Goal: Task Accomplishment & Management: Manage account settings

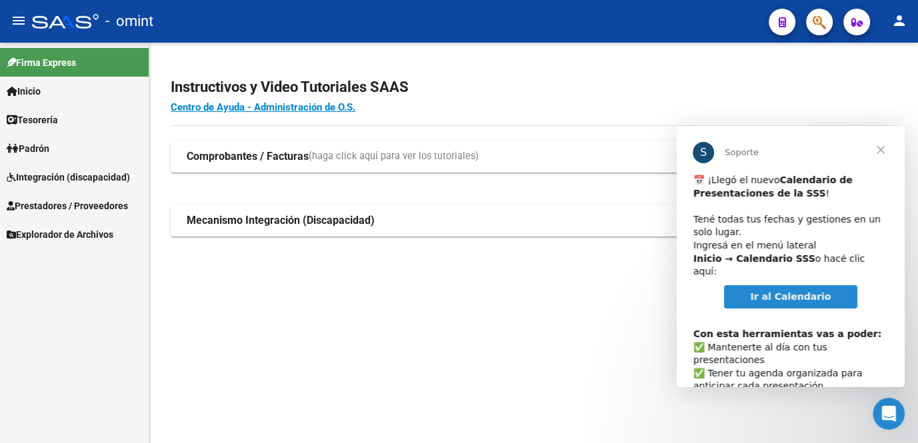
click at [786, 291] on span "Ir al Calendario" at bounding box center [790, 296] width 81 height 11
click at [878, 147] on span "Cerrar" at bounding box center [880, 150] width 48 height 48
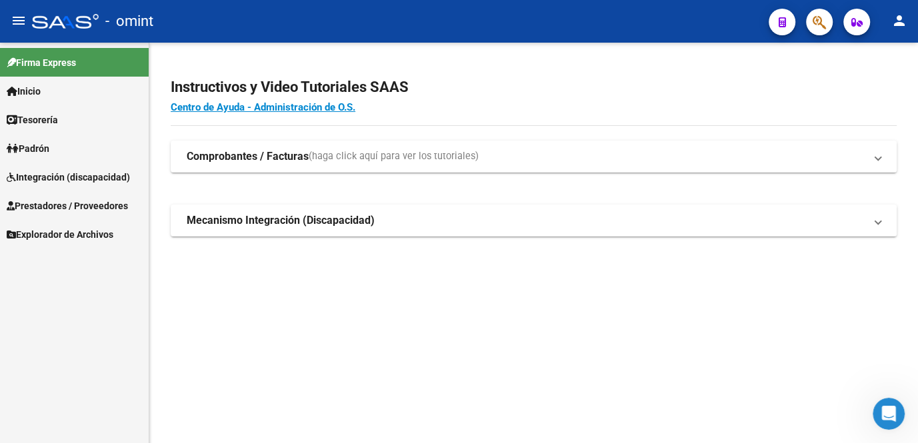
click at [72, 175] on span "Integración (discapacidad)" at bounding box center [68, 177] width 123 height 15
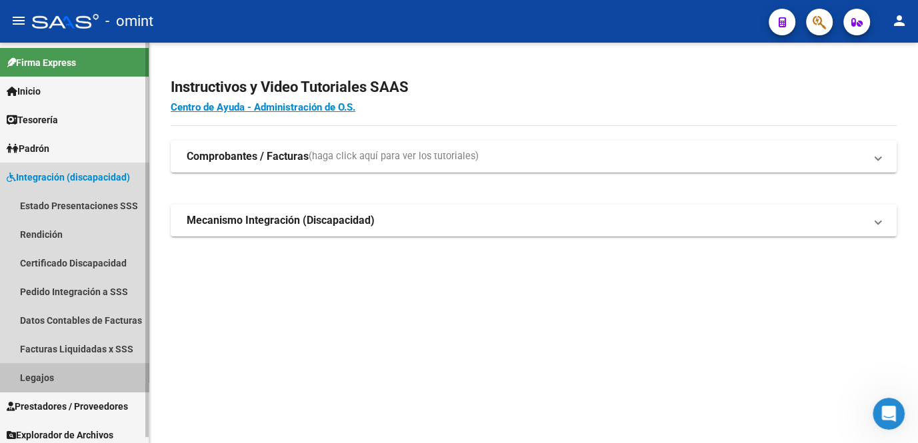
click at [43, 385] on link "Legajos" at bounding box center [74, 377] width 149 height 29
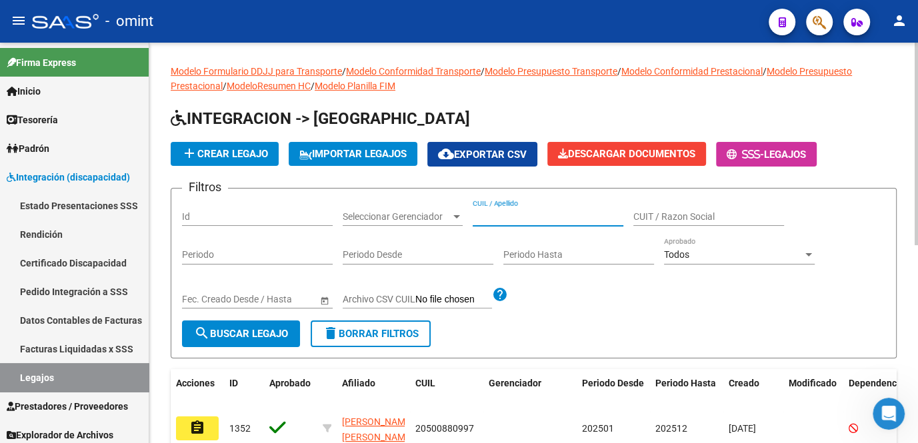
click at [518, 215] on input "CUIL / Apellido" at bounding box center [547, 216] width 151 height 11
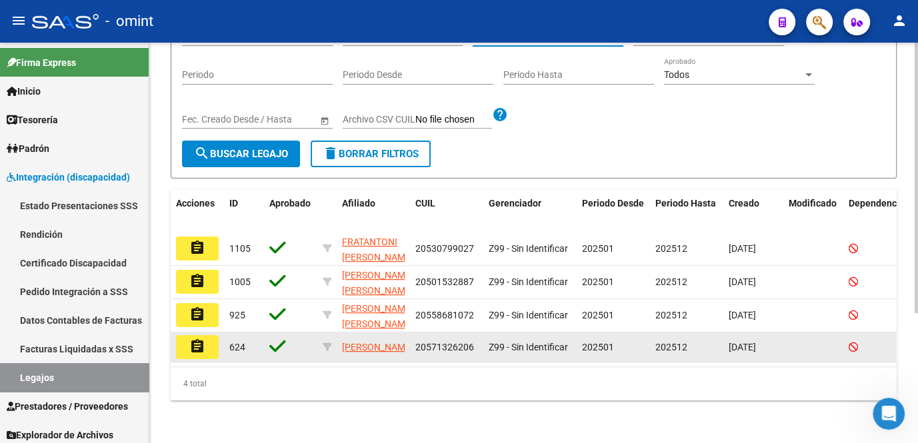
type input "medrano"
click at [205, 348] on mat-icon "assignment" at bounding box center [197, 347] width 16 height 16
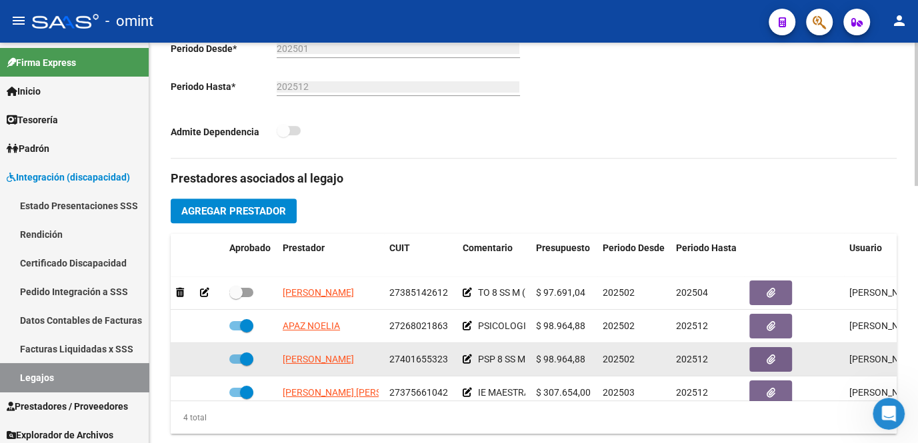
scroll to position [23, 0]
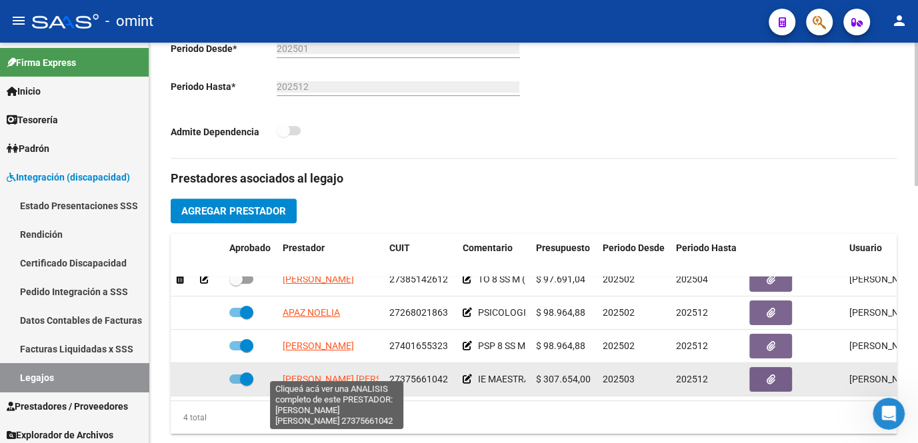
click at [326, 374] on span "DIETZ ANABELLA MAGALI" at bounding box center [355, 379] width 145 height 11
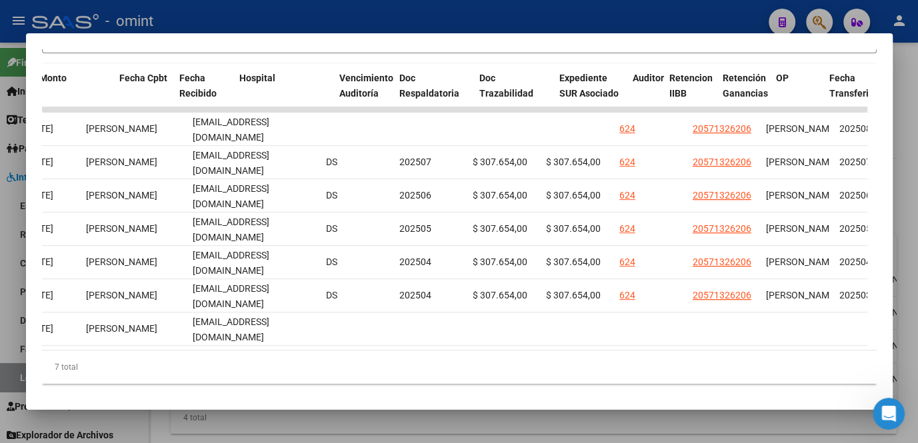
scroll to position [0, 0]
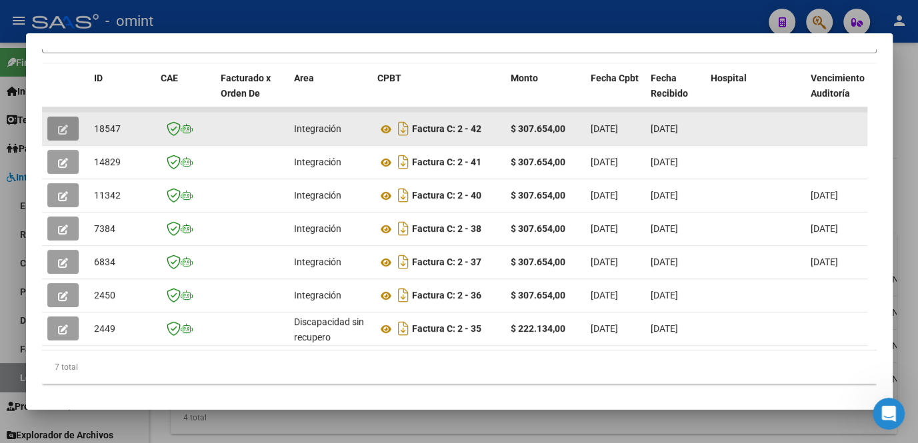
click at [59, 131] on icon "button" at bounding box center [63, 130] width 10 height 10
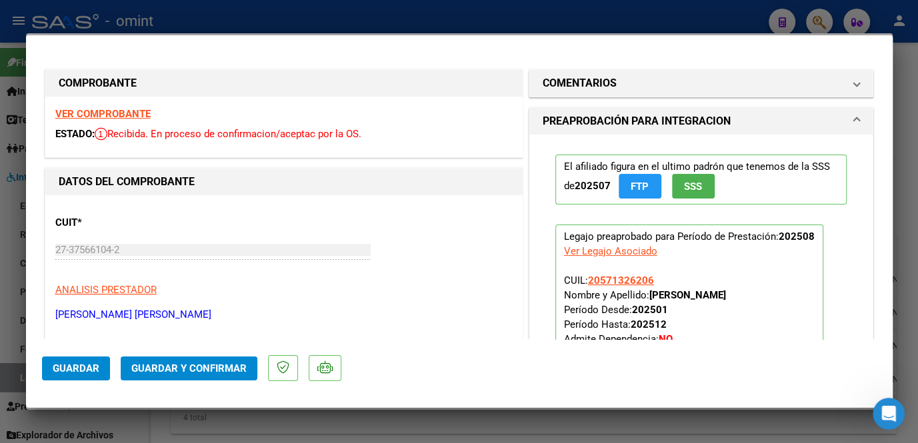
click at [109, 109] on strong "VER COMPROBANTE" at bounding box center [102, 114] width 95 height 12
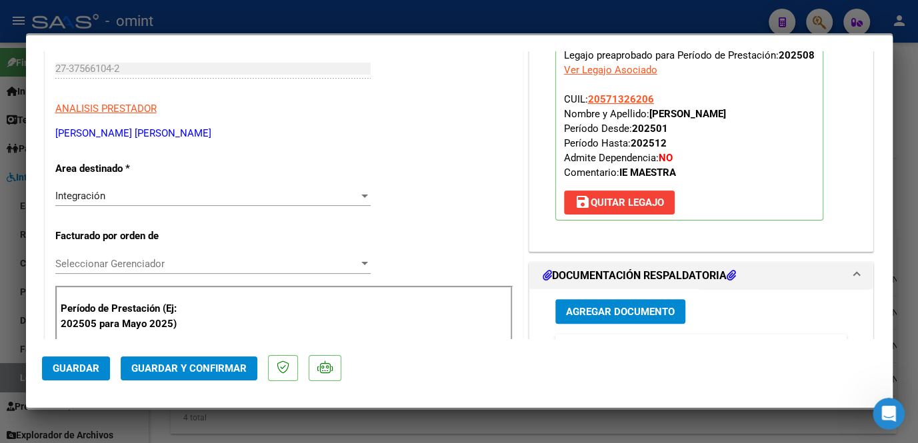
scroll to position [242, 0]
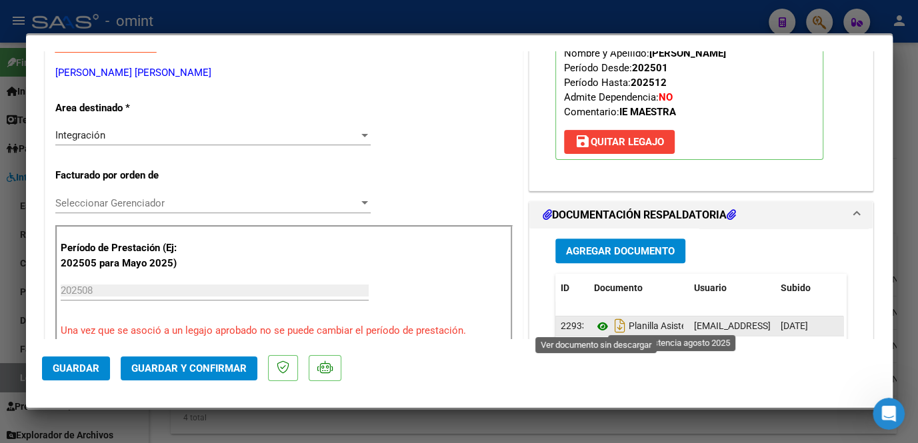
click at [594, 319] on icon at bounding box center [602, 327] width 17 height 16
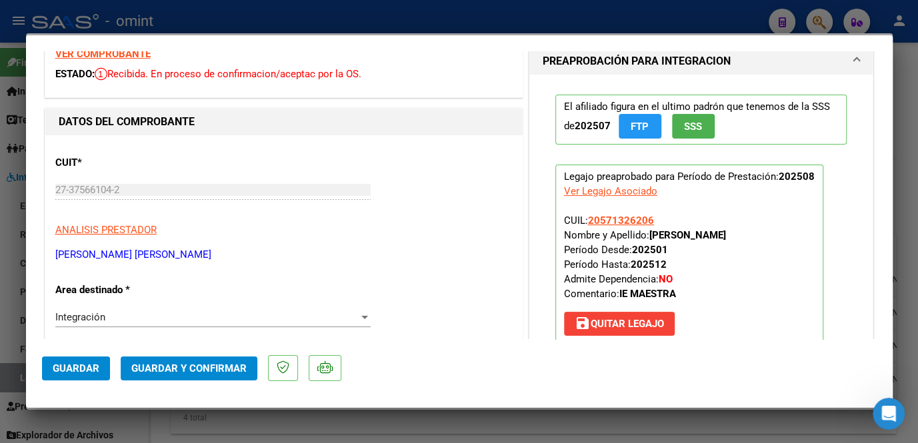
scroll to position [0, 0]
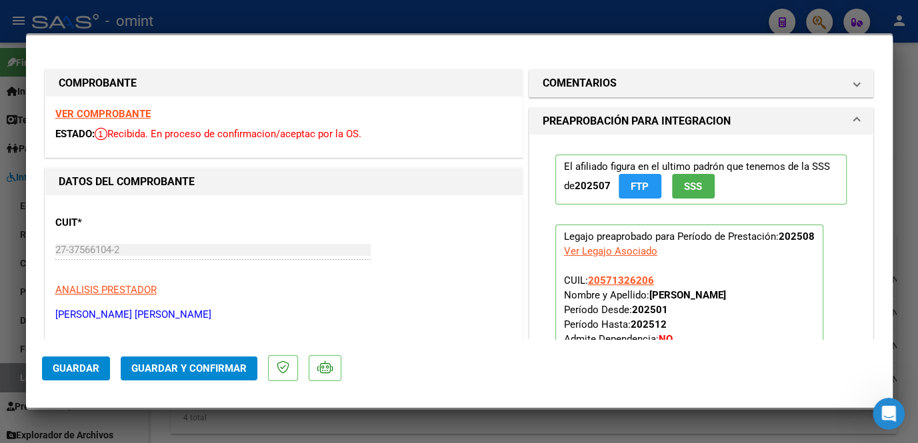
click at [122, 109] on strong "VER COMPROBANTE" at bounding box center [102, 114] width 95 height 12
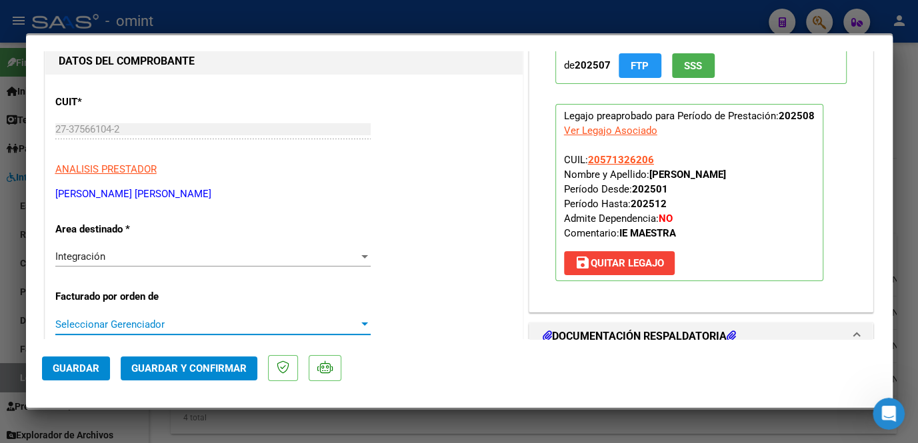
click at [160, 321] on span "Seleccionar Gerenciador" at bounding box center [206, 325] width 303 height 12
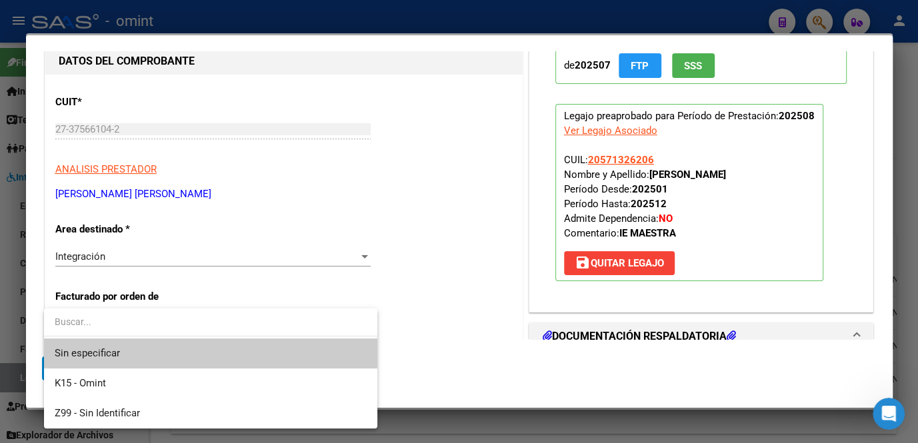
click at [149, 343] on span "Sin especificar" at bounding box center [211, 354] width 312 height 30
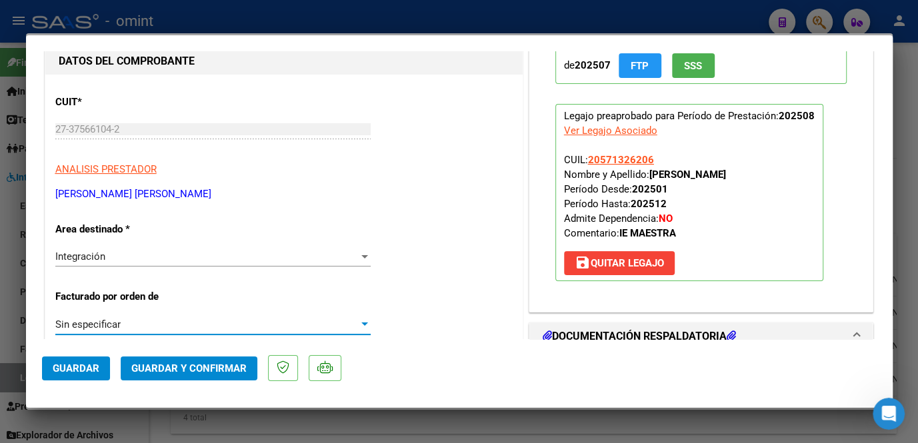
click at [169, 372] on span "Guardar y Confirmar" at bounding box center [188, 368] width 115 height 12
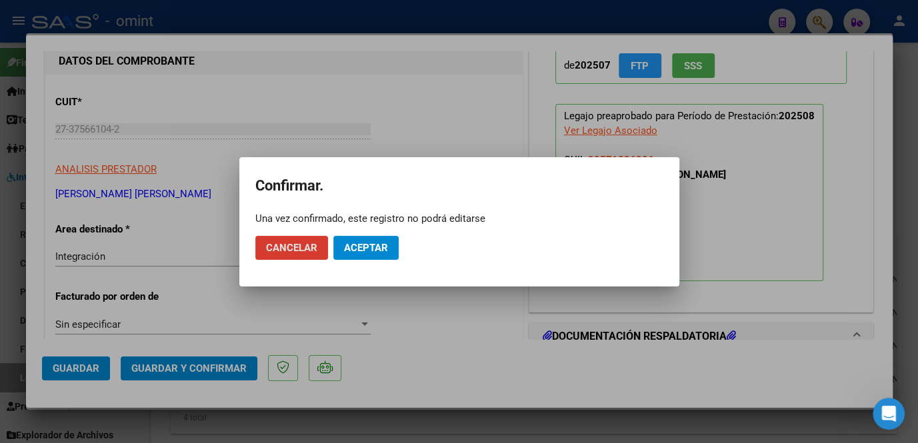
click at [369, 244] on span "Aceptar" at bounding box center [366, 248] width 44 height 12
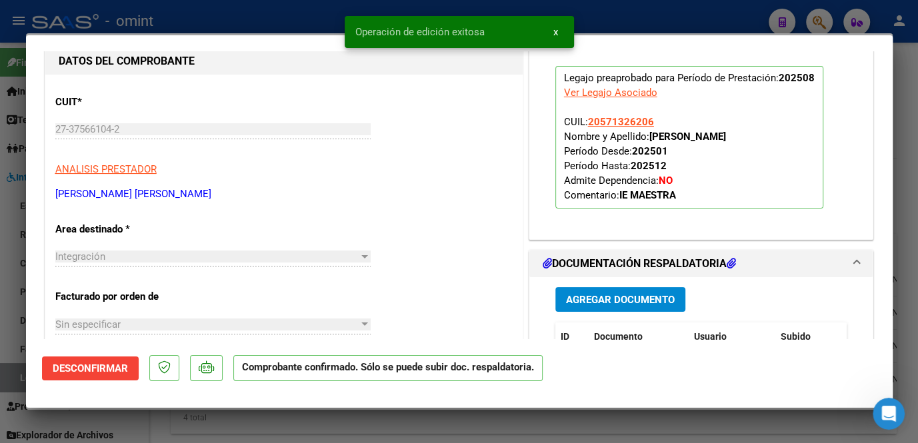
click at [358, 417] on div at bounding box center [459, 221] width 918 height 443
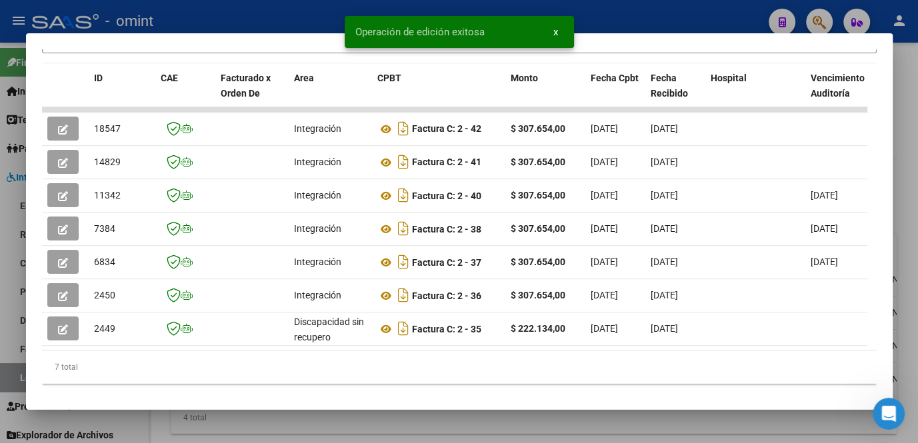
click at [358, 417] on div at bounding box center [459, 221] width 918 height 443
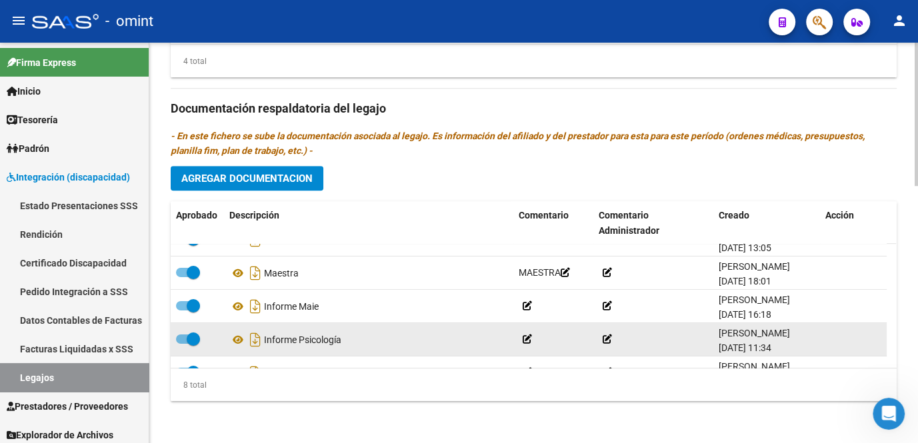
scroll to position [147, 0]
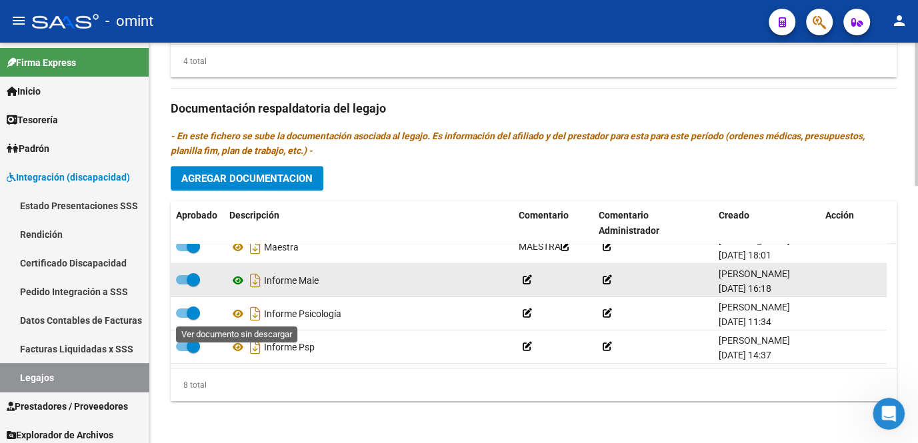
click at [241, 280] on icon at bounding box center [237, 281] width 17 height 16
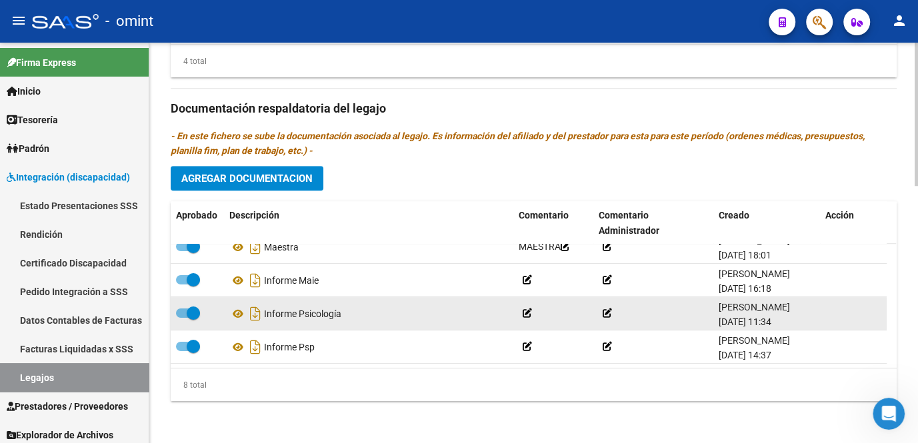
scroll to position [86, 0]
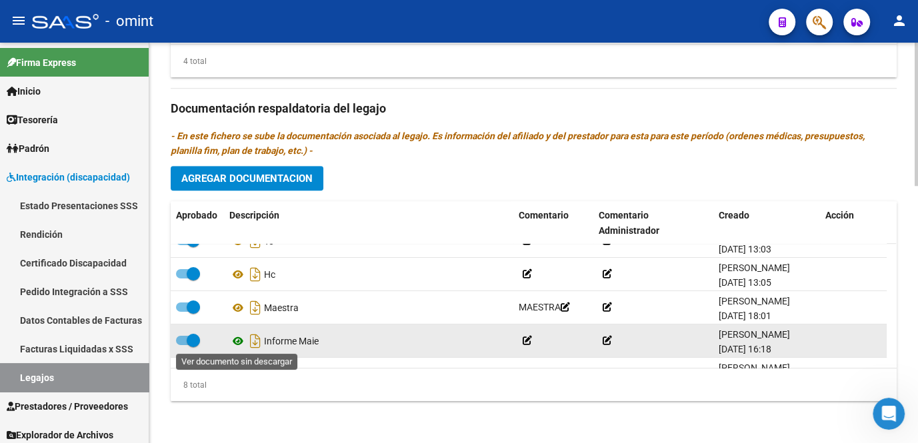
click at [237, 345] on icon at bounding box center [237, 341] width 17 height 16
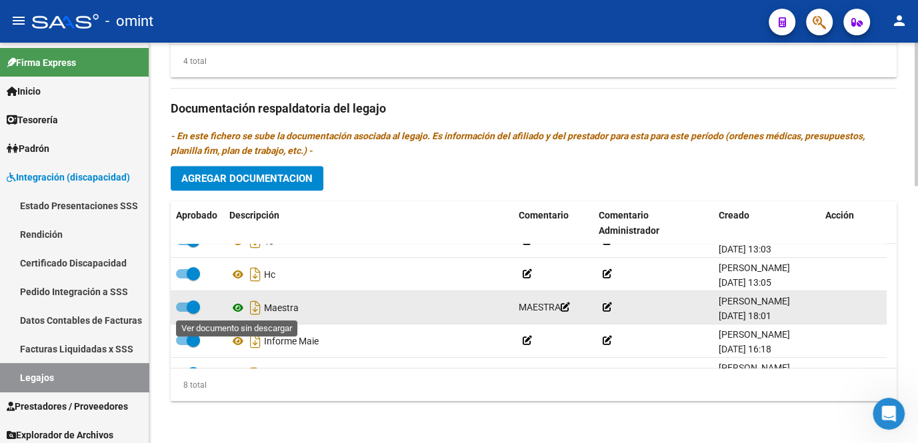
click at [239, 308] on icon at bounding box center [237, 308] width 17 height 16
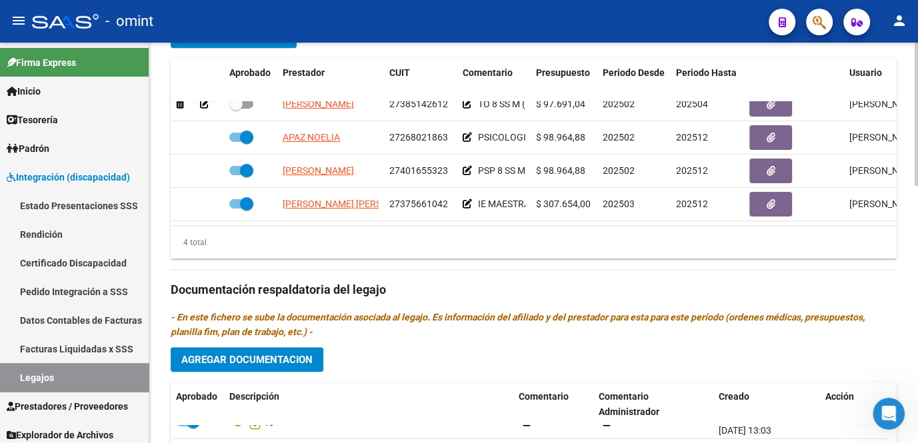
scroll to position [598, 0]
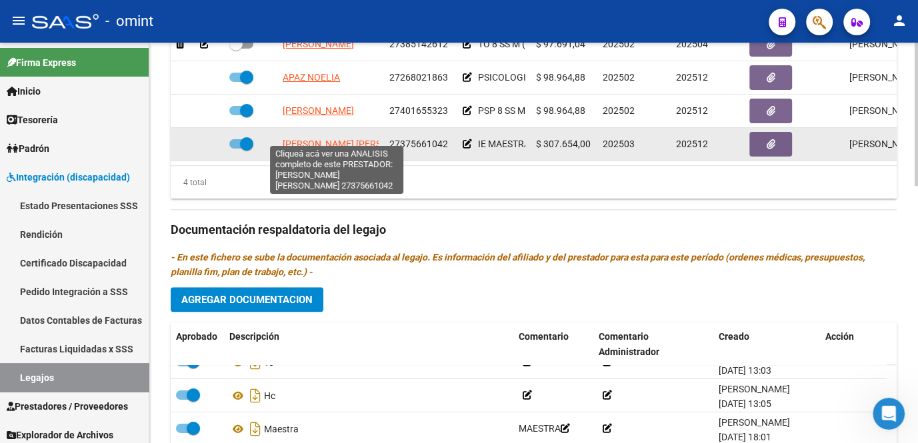
click at [332, 139] on span "DIETZ ANABELLA MAGALI" at bounding box center [355, 144] width 145 height 11
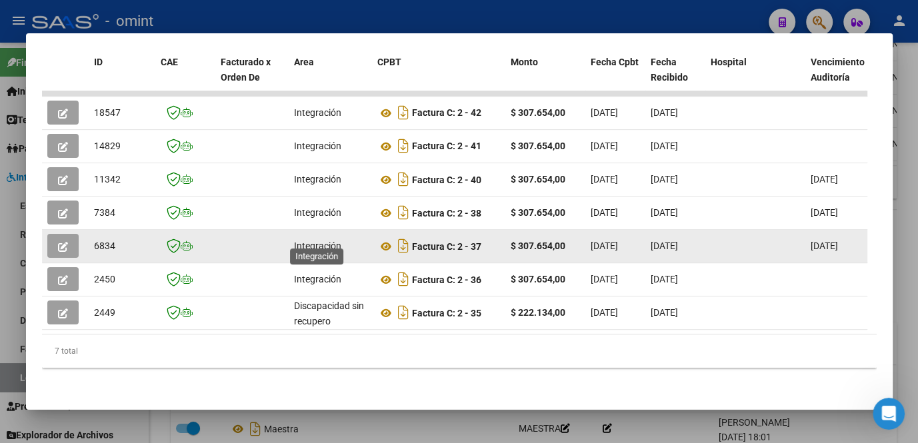
scroll to position [0, 0]
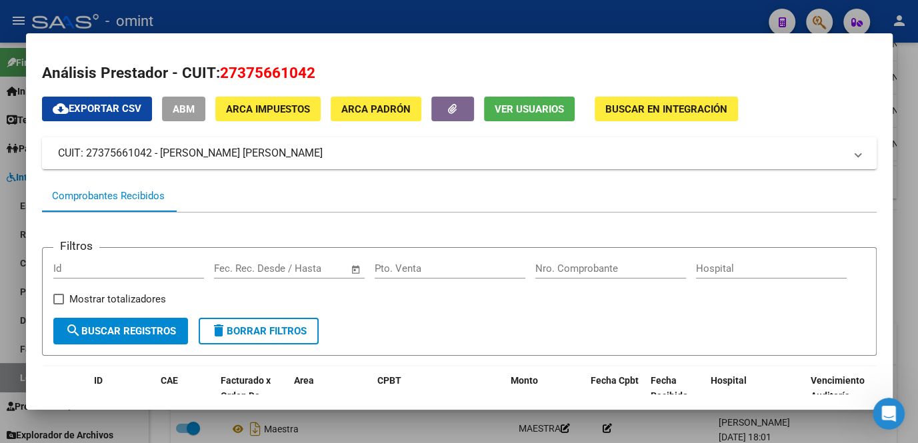
drag, startPoint x: 275, startPoint y: 75, endPoint x: 229, endPoint y: 77, distance: 46.0
click at [229, 77] on span "27375661042" at bounding box center [267, 72] width 95 height 17
drag, startPoint x: 229, startPoint y: 77, endPoint x: 143, endPoint y: 69, distance: 86.3
click at [143, 69] on h2 "Análisis Prestador - CUIT: 27375661042" at bounding box center [459, 73] width 834 height 23
click at [284, 72] on span "27375661042" at bounding box center [267, 72] width 95 height 17
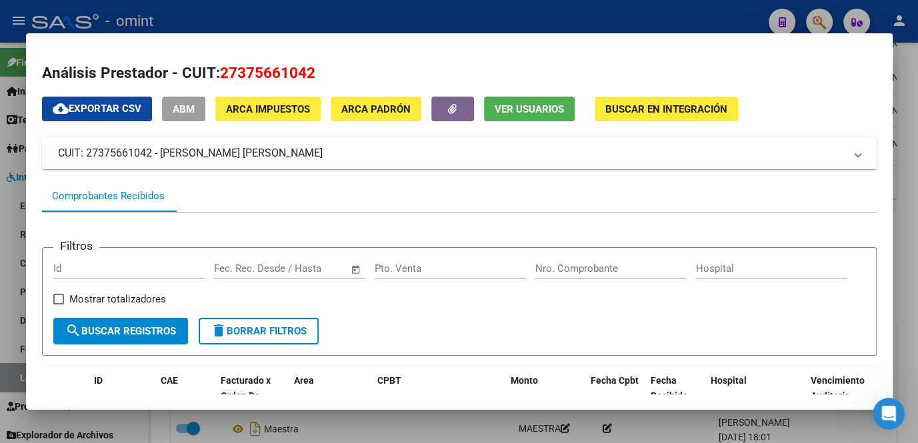
click at [284, 72] on span "27375661042" at bounding box center [267, 72] width 95 height 17
copy span "27375661042"
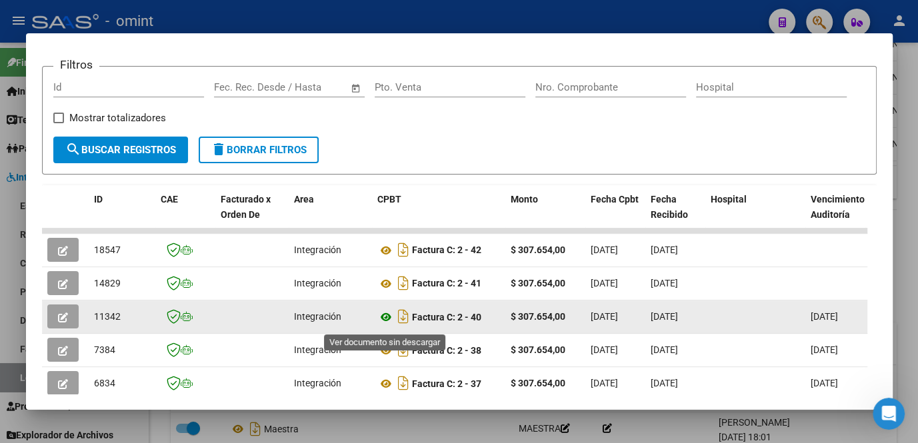
click at [385, 323] on icon at bounding box center [385, 317] width 17 height 16
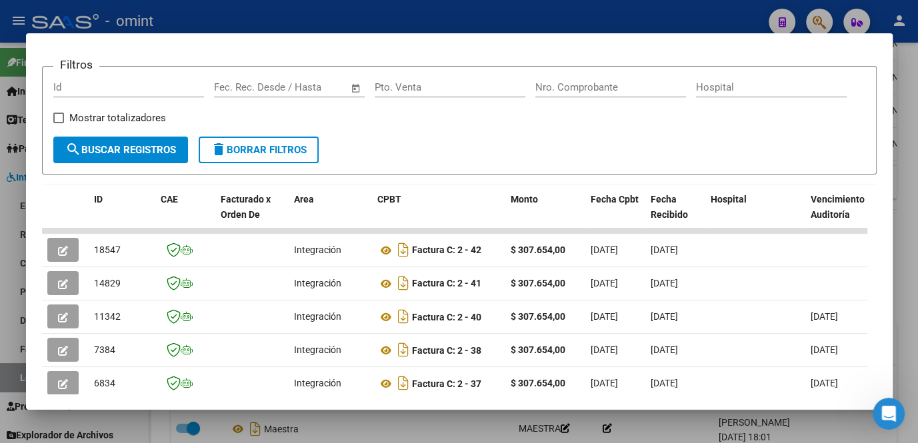
click at [451, 10] on div at bounding box center [459, 221] width 918 height 443
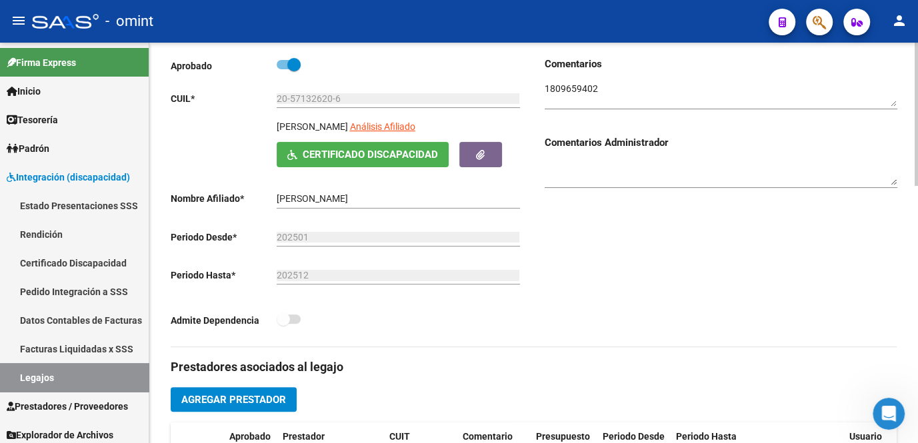
scroll to position [114, 0]
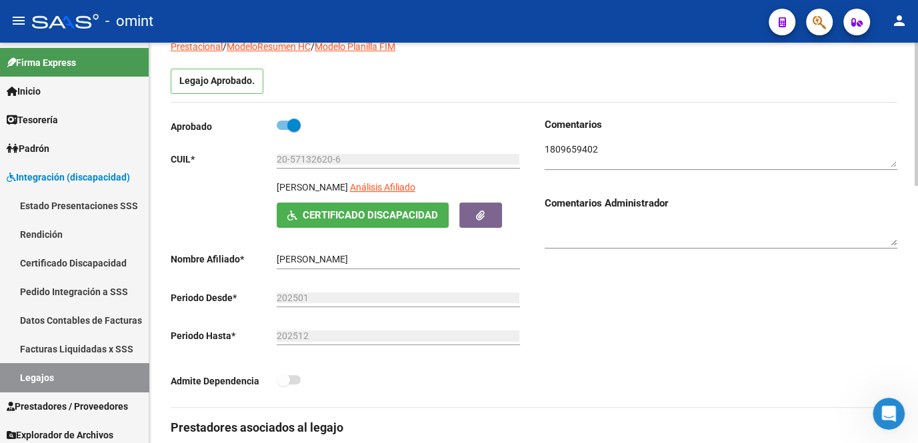
click at [307, 157] on input "20-57132620-6" at bounding box center [398, 159] width 243 height 11
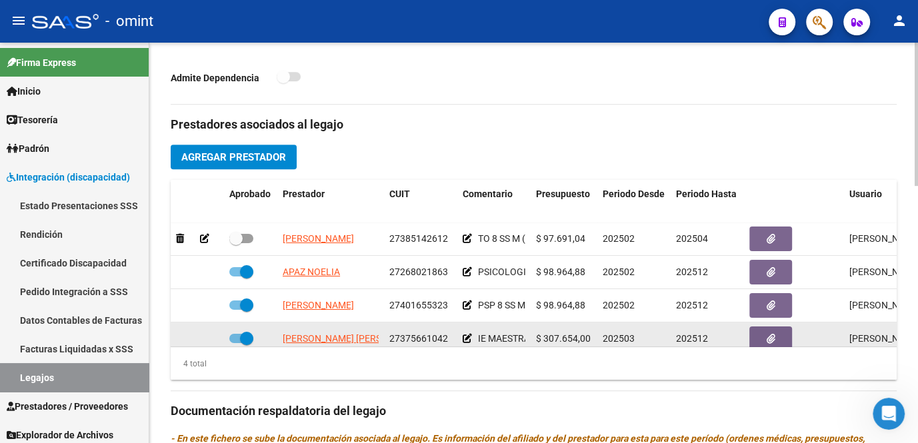
scroll to position [23, 0]
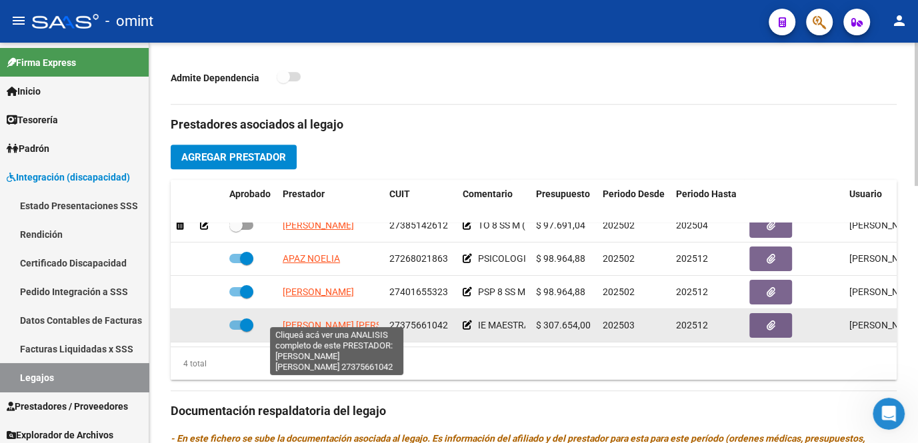
click at [325, 320] on span "DIETZ ANABELLA MAGALI" at bounding box center [355, 325] width 145 height 11
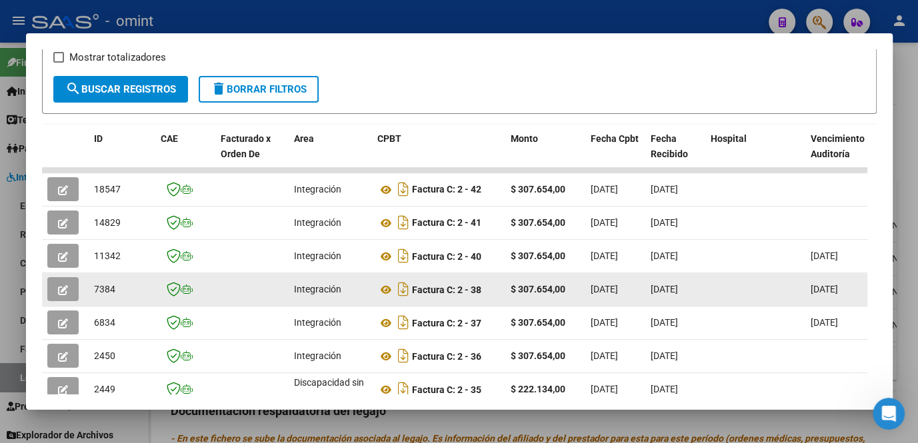
scroll to position [303, 0]
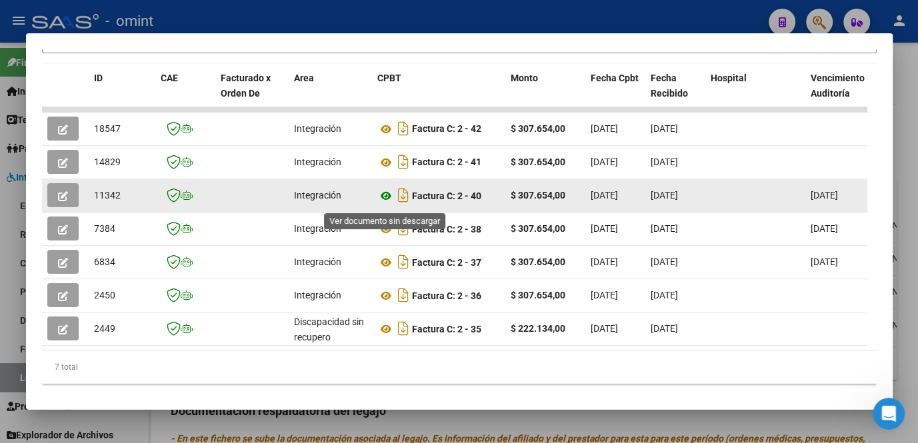
click at [386, 199] on icon at bounding box center [385, 196] width 17 height 16
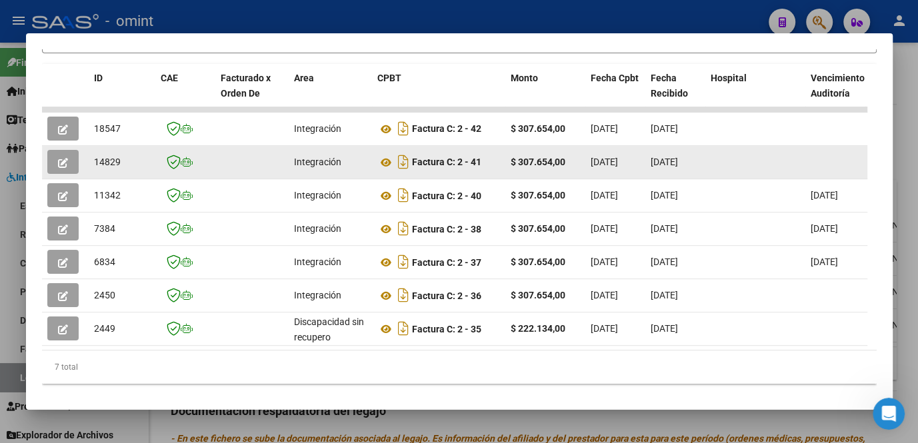
scroll to position [121, 0]
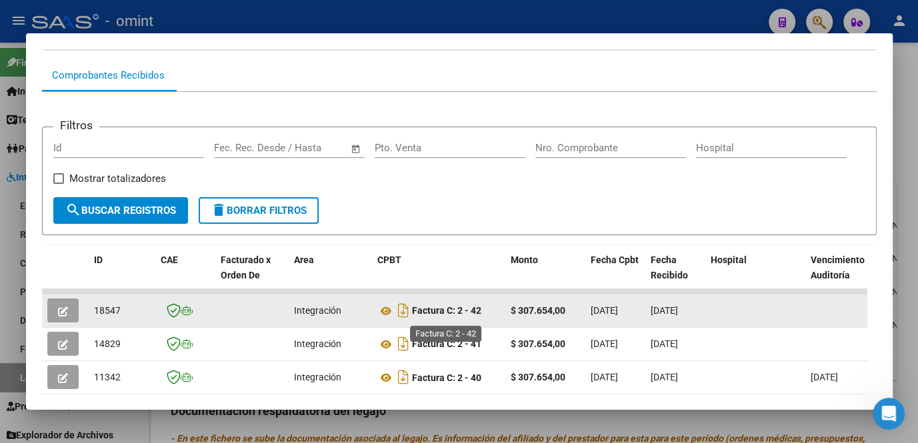
drag, startPoint x: 418, startPoint y: 315, endPoint x: 481, endPoint y: 317, distance: 62.7
click at [481, 317] on strong "Factura C: 2 - 42" at bounding box center [446, 311] width 69 height 11
drag, startPoint x: 481, startPoint y: 317, endPoint x: 422, endPoint y: 317, distance: 58.6
click at [422, 317] on strong "Factura C: 2 - 42" at bounding box center [446, 311] width 69 height 11
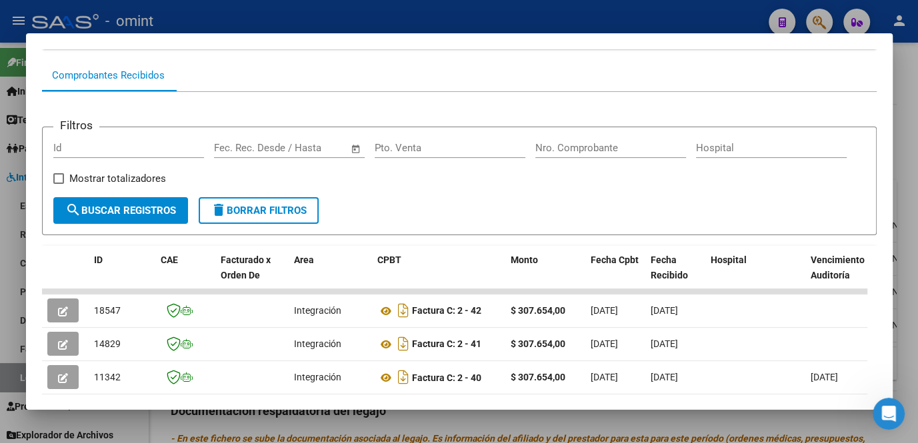
click at [899, 81] on div at bounding box center [459, 221] width 918 height 443
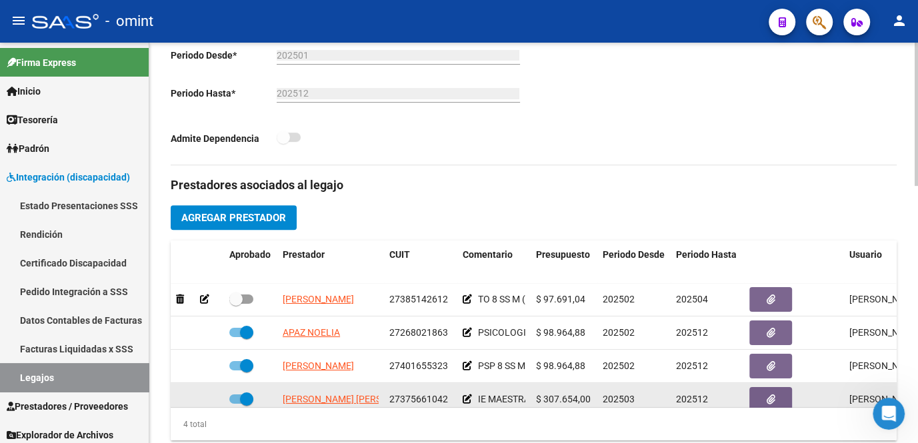
scroll to position [23, 0]
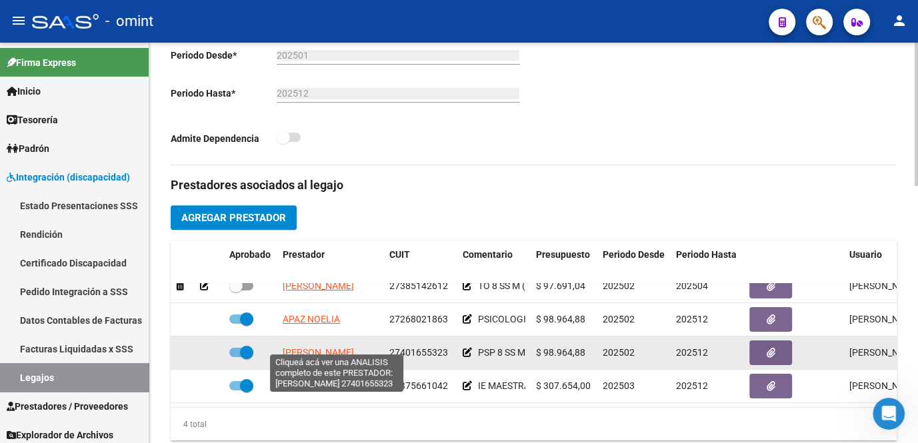
click at [345, 347] on span "SCROFANI PAULA AYELEN" at bounding box center [318, 352] width 71 height 11
type textarea "27401655323"
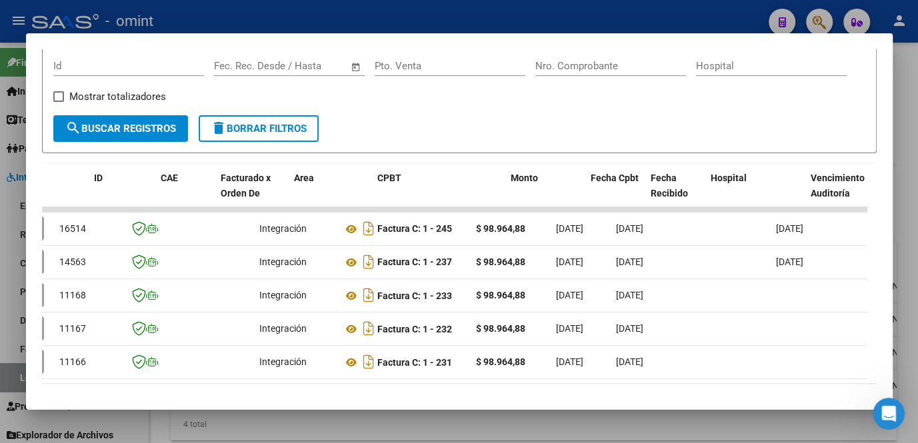
scroll to position [0, 0]
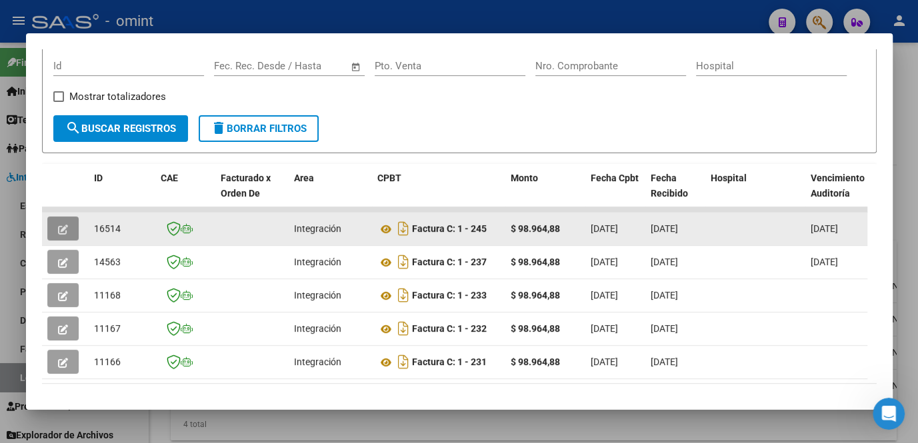
click at [67, 234] on icon "button" at bounding box center [63, 230] width 10 height 10
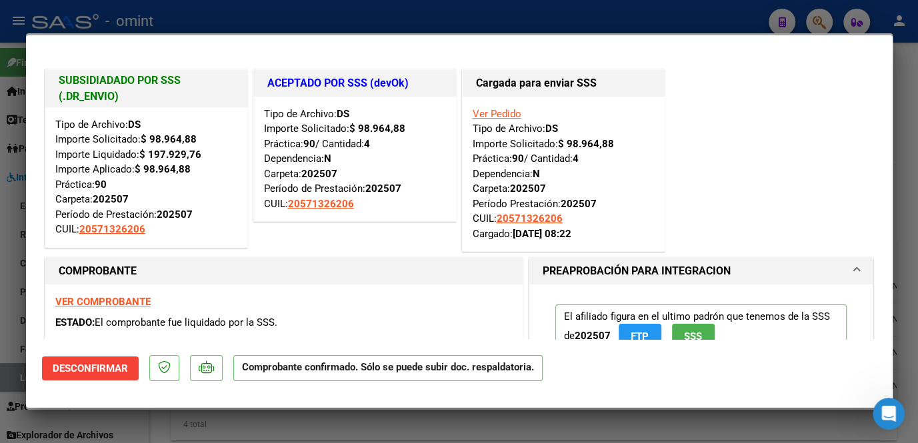
click at [7, 247] on div at bounding box center [459, 221] width 918 height 443
type input "$ 0,00"
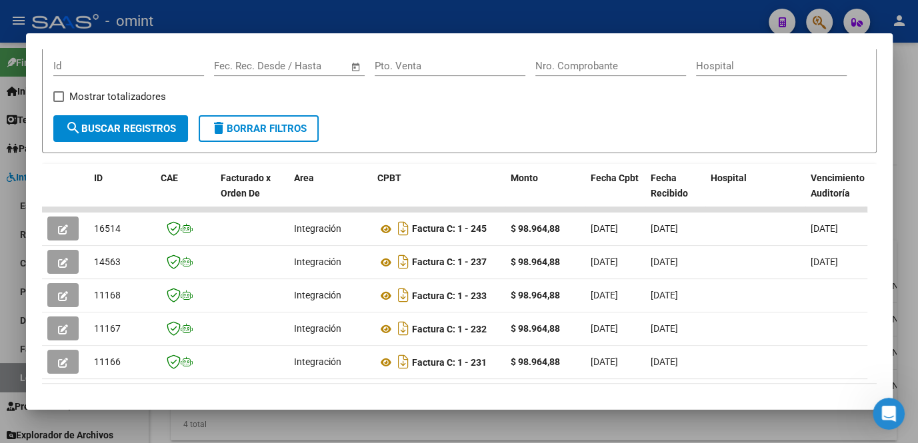
click at [8, 247] on div at bounding box center [459, 221] width 918 height 443
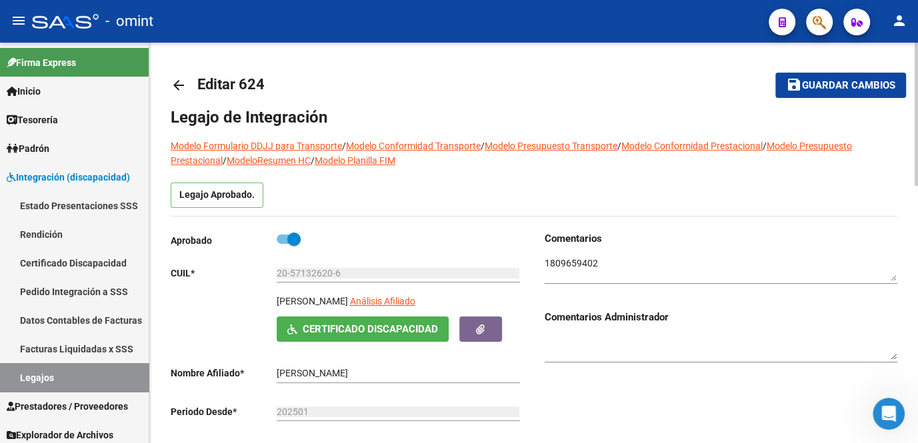
click at [847, 91] on span "Guardar cambios" at bounding box center [848, 86] width 93 height 12
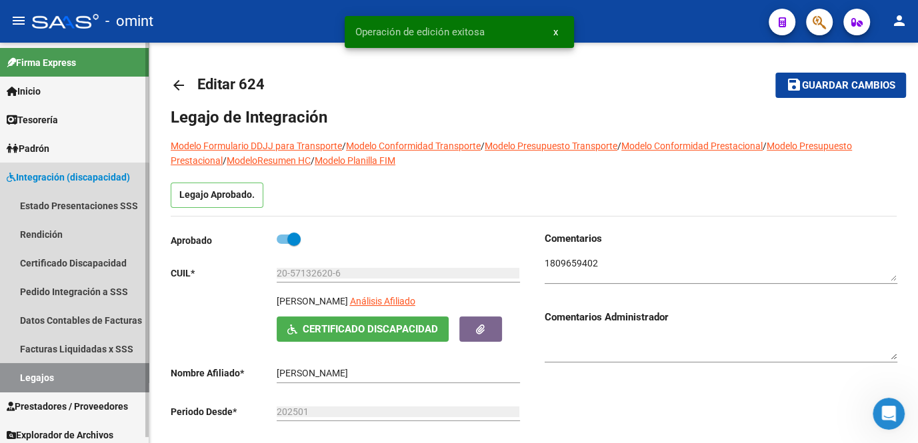
click at [29, 374] on link "Legajos" at bounding box center [74, 377] width 149 height 29
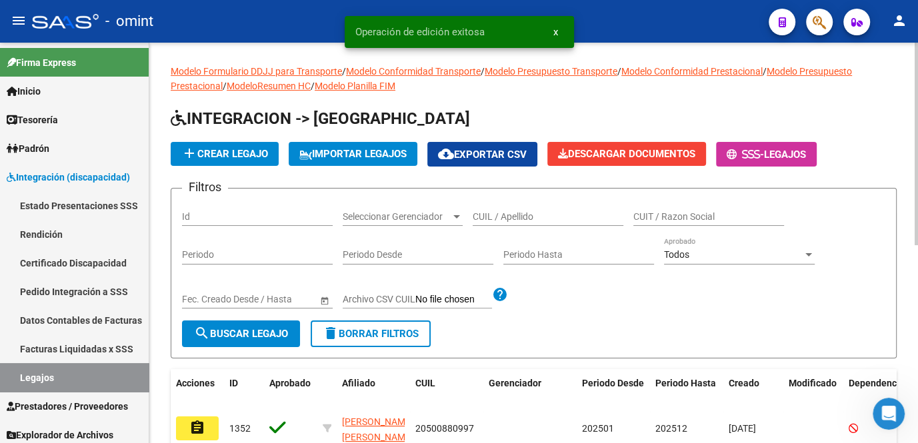
click at [485, 218] on input "CUIL / Apellido" at bounding box center [547, 216] width 151 height 11
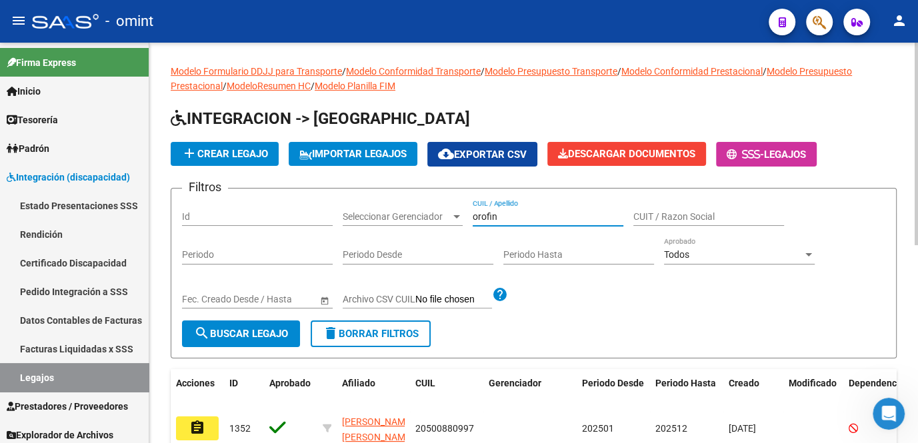
type input "orofino"
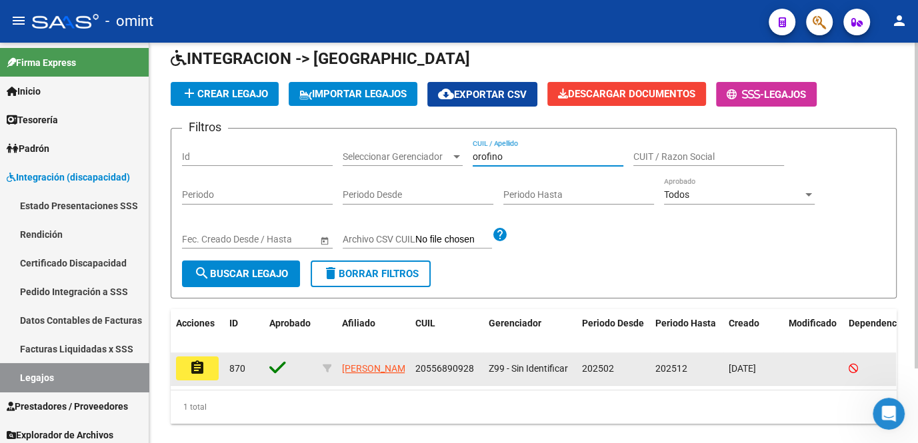
click at [177, 356] on button "assignment" at bounding box center [197, 368] width 43 height 24
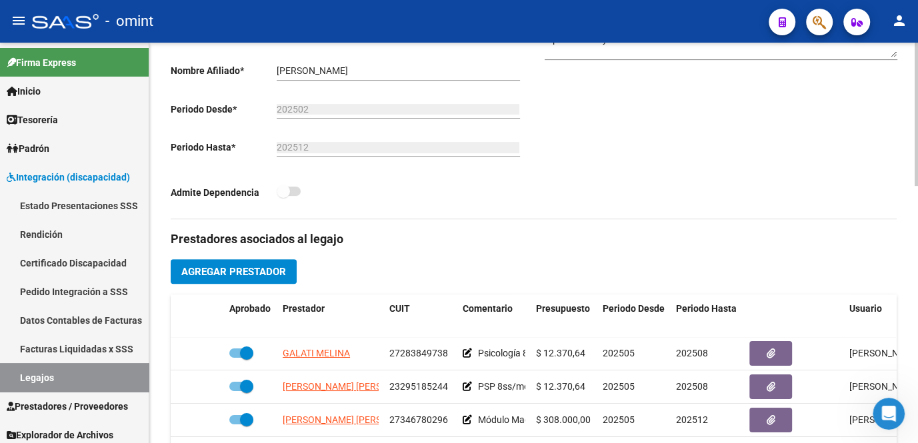
scroll to position [424, 0]
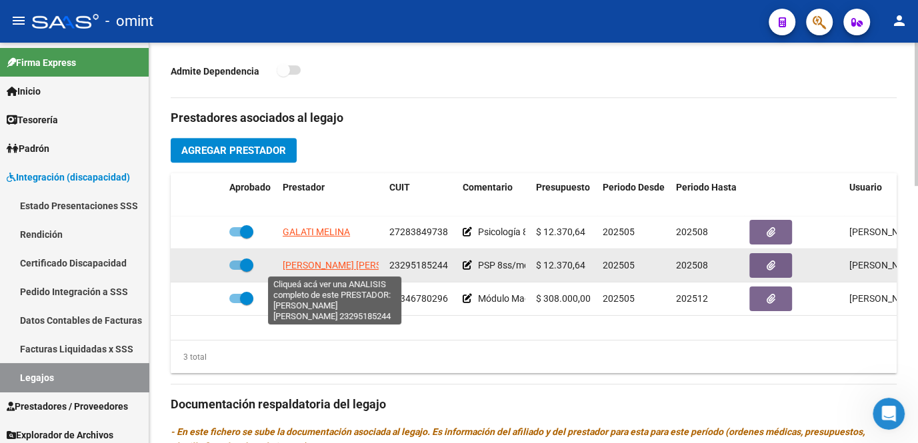
click at [333, 263] on span "COLOMBO MARIA LAURA" at bounding box center [355, 265] width 145 height 11
type textarea "23295185244"
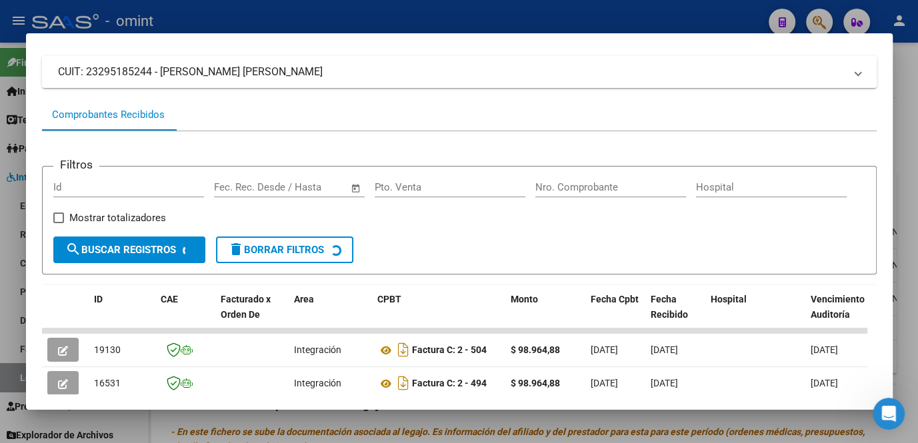
scroll to position [142, 0]
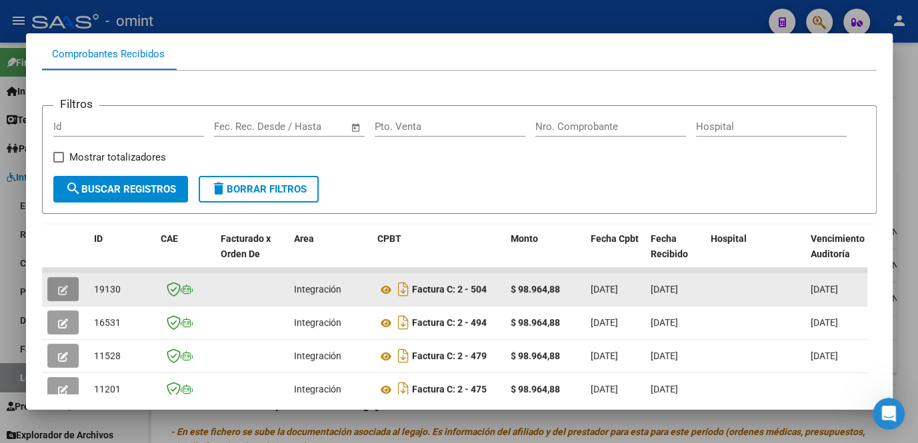
click at [55, 299] on button "button" at bounding box center [62, 289] width 31 height 24
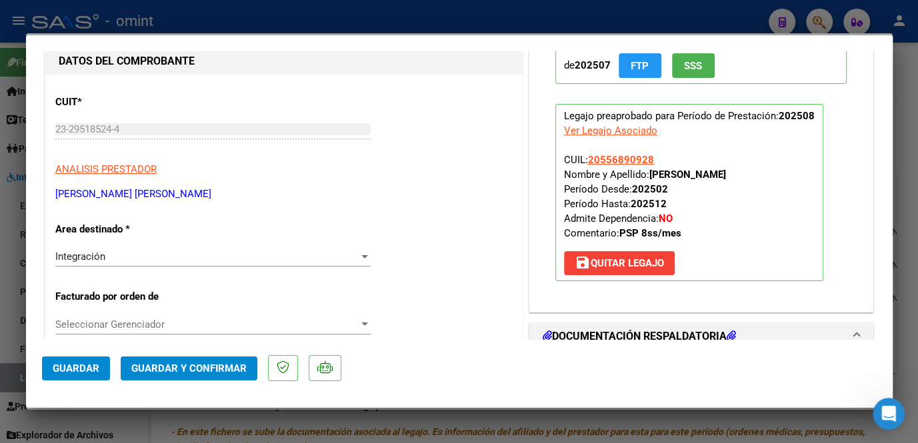
scroll to position [0, 0]
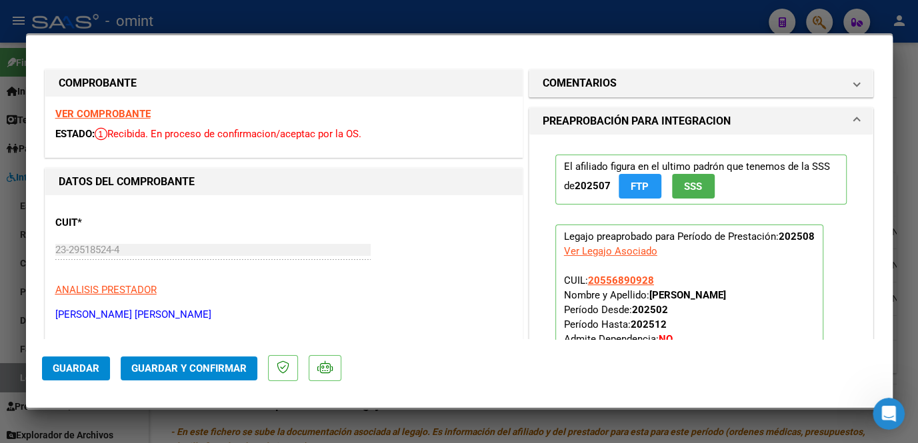
click at [124, 111] on strong "VER COMPROBANTE" at bounding box center [102, 114] width 95 height 12
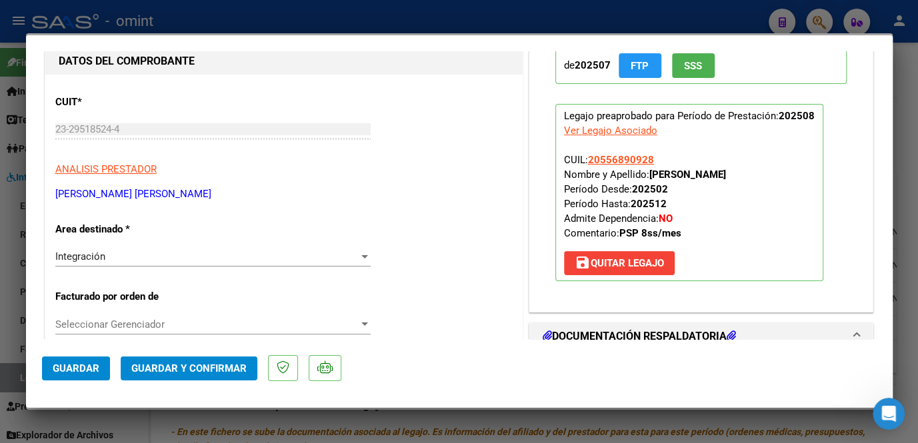
scroll to position [242, 0]
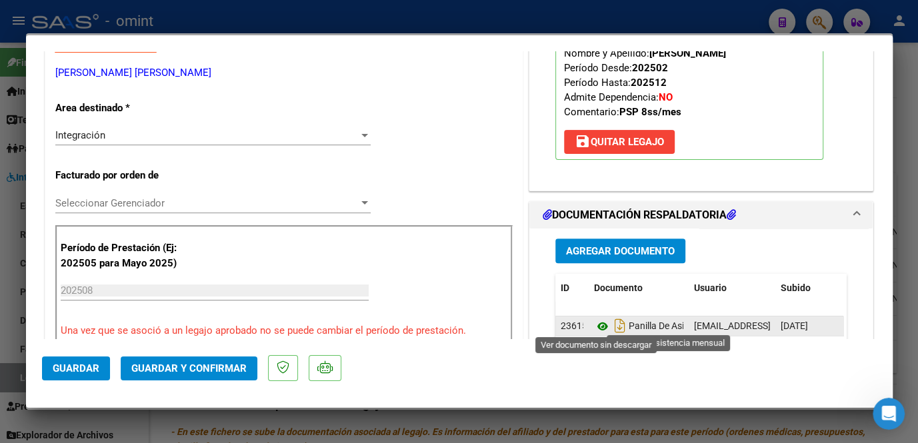
click at [597, 324] on icon at bounding box center [602, 327] width 17 height 16
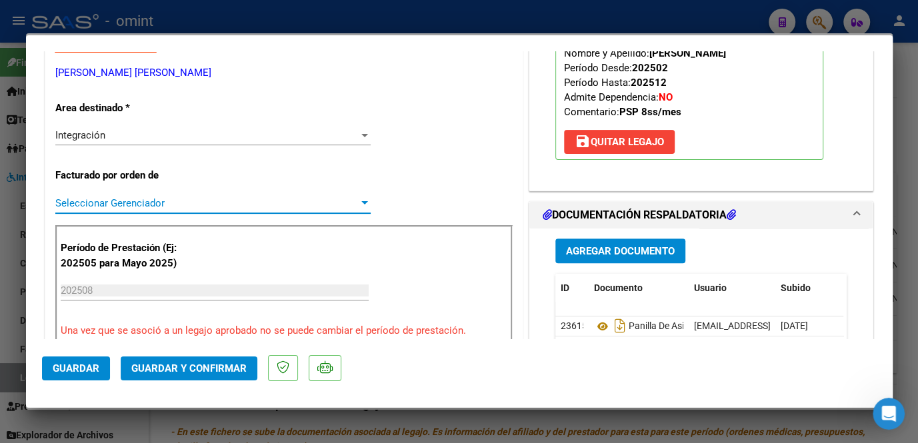
click at [124, 203] on span "Seleccionar Gerenciador" at bounding box center [206, 203] width 303 height 12
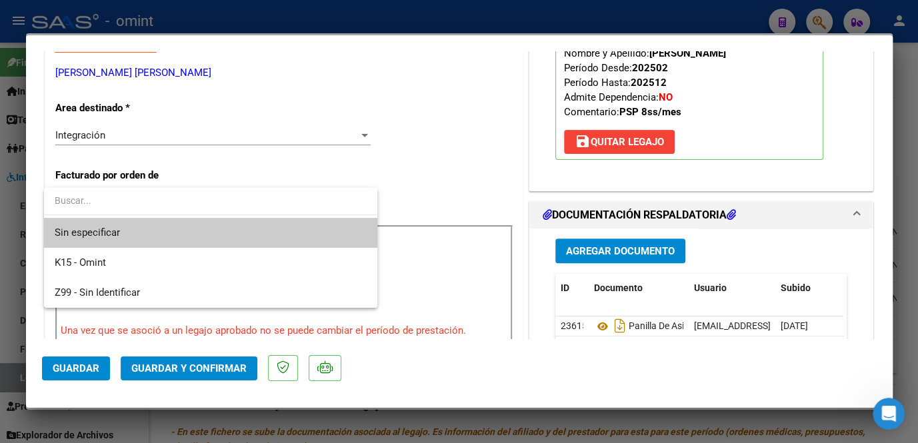
click at [113, 225] on span "Sin especificar" at bounding box center [211, 233] width 312 height 30
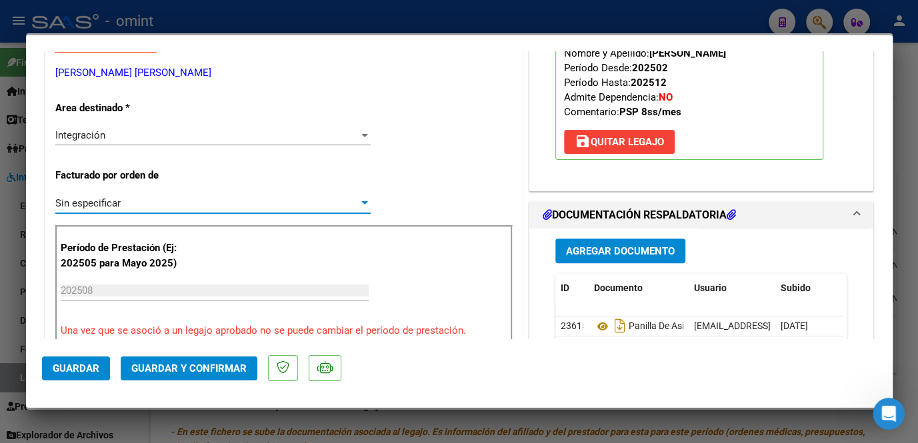
click at [177, 372] on span "Guardar y Confirmar" at bounding box center [188, 368] width 115 height 12
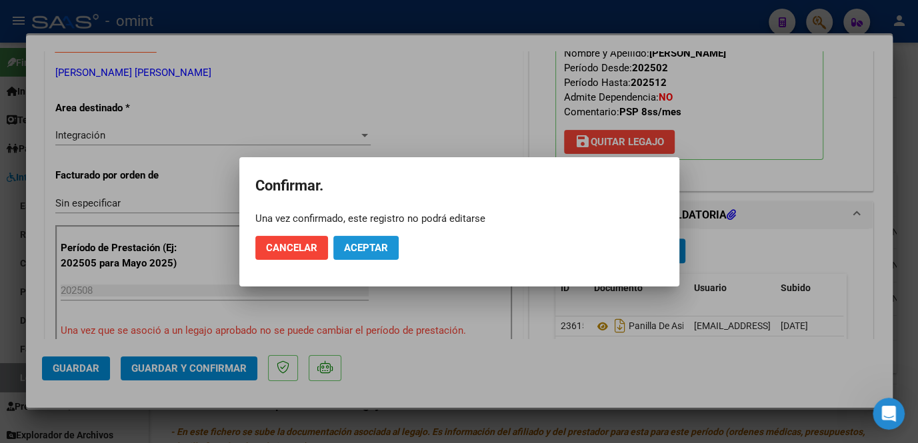
click at [387, 250] on span "Aceptar" at bounding box center [366, 248] width 44 height 12
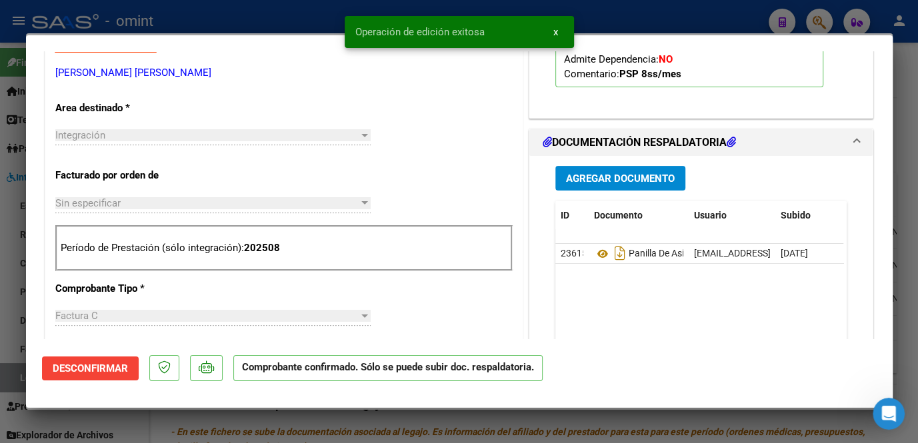
click at [375, 422] on div at bounding box center [459, 221] width 918 height 443
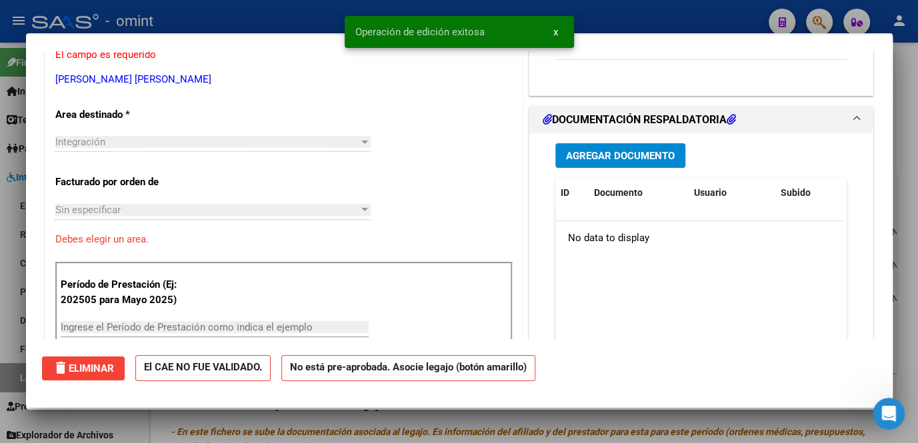
scroll to position [0, 0]
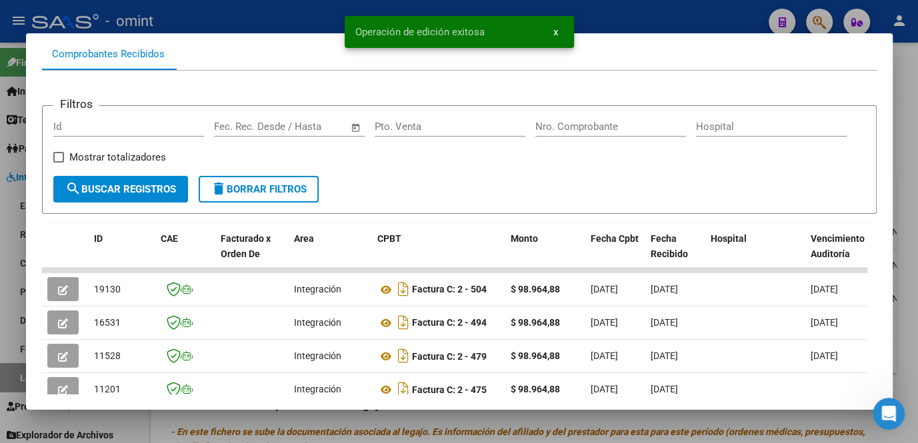
click at [375, 422] on div at bounding box center [459, 221] width 918 height 443
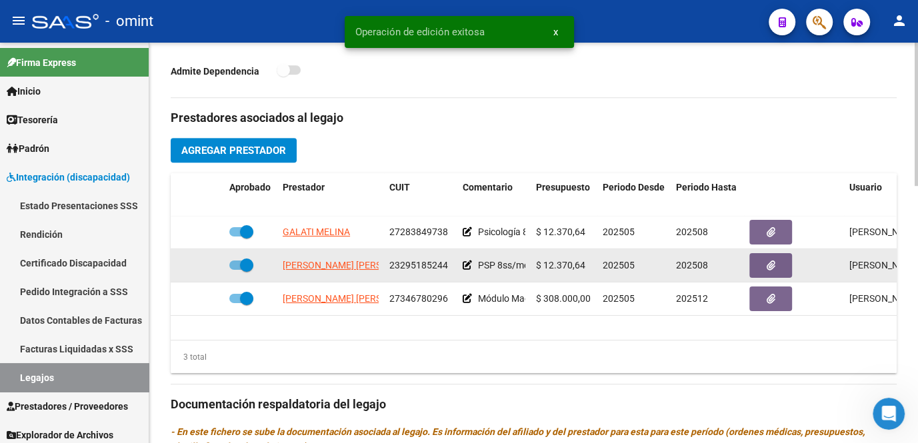
click at [242, 266] on span at bounding box center [246, 265] width 13 height 13
click at [236, 270] on input "checkbox" at bounding box center [235, 270] width 1 height 1
checkbox input "false"
click at [206, 268] on icon at bounding box center [204, 265] width 9 height 9
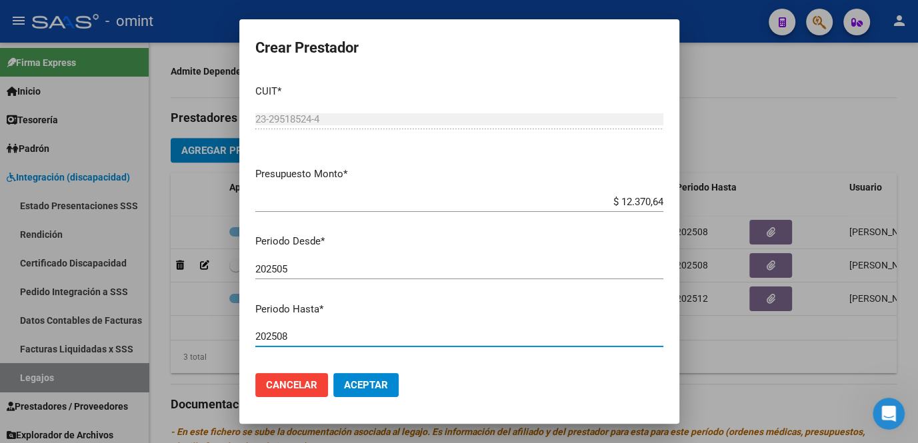
click at [315, 333] on input "202508" at bounding box center [459, 337] width 408 height 12
type input "202512"
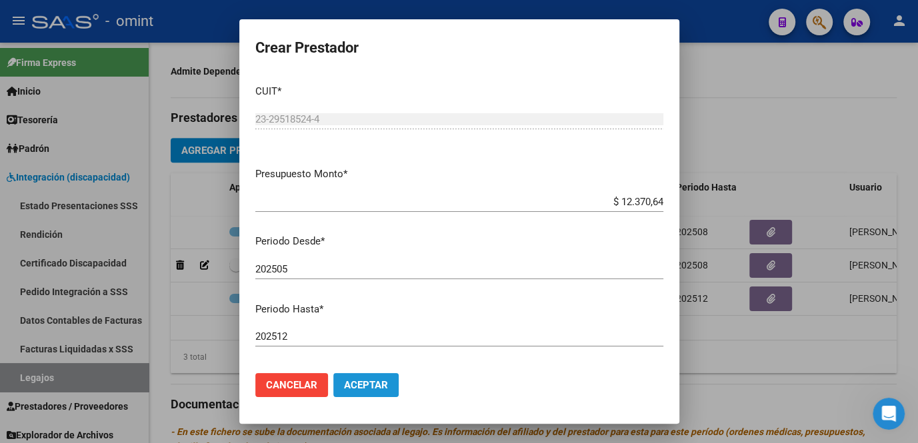
click at [370, 388] on span "Aceptar" at bounding box center [366, 385] width 44 height 12
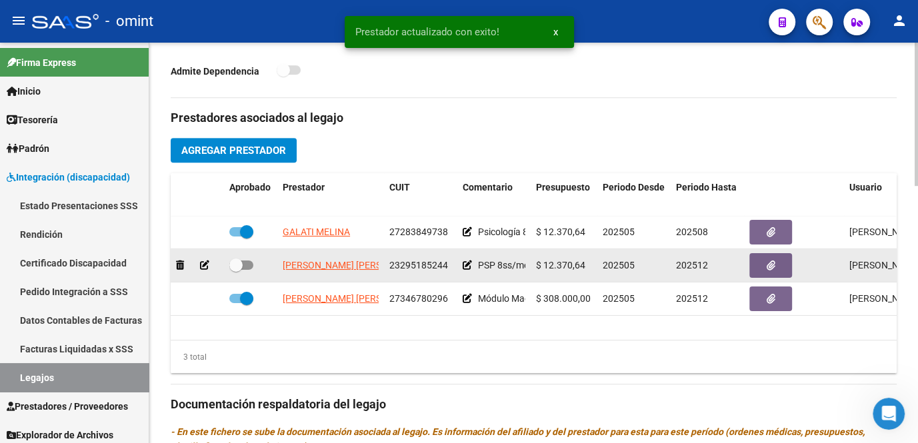
click at [247, 268] on span at bounding box center [241, 265] width 24 height 9
click at [236, 270] on input "checkbox" at bounding box center [235, 270] width 1 height 1
checkbox input "true"
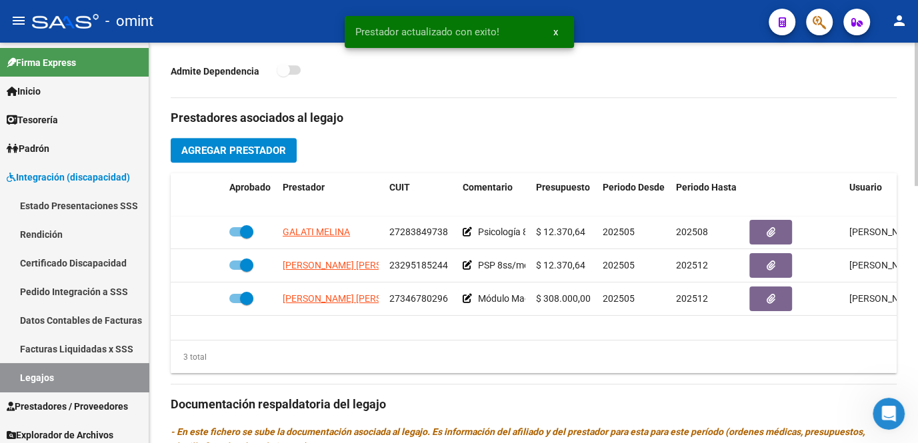
scroll to position [545, 0]
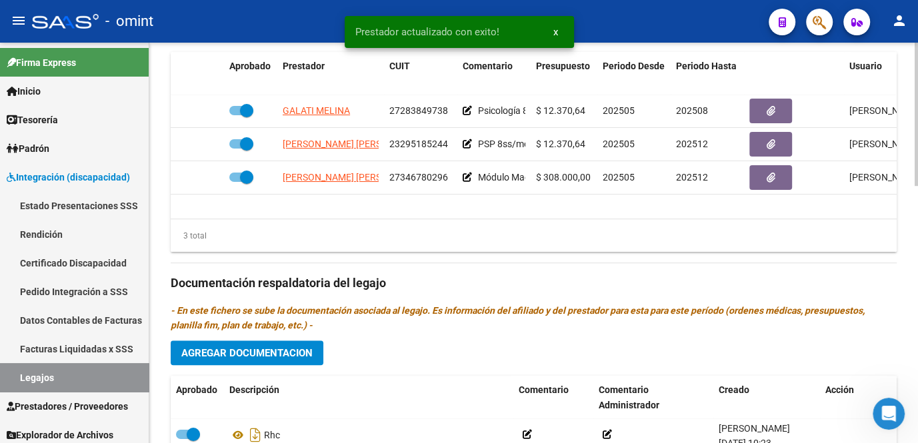
click at [285, 351] on span "Agregar Documentacion" at bounding box center [246, 353] width 131 height 12
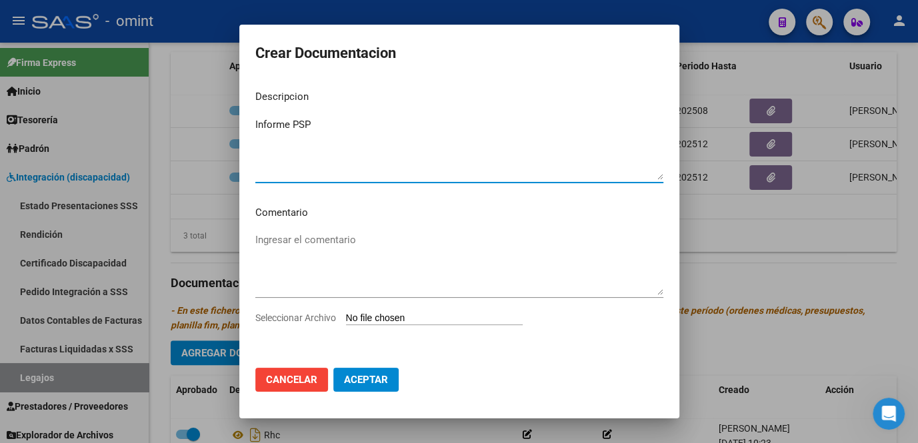
type textarea "Informe PSP"
click at [311, 313] on span "Seleccionar Archivo" at bounding box center [295, 318] width 81 height 11
click at [346, 313] on input "Seleccionar Archivo" at bounding box center [434, 319] width 177 height 13
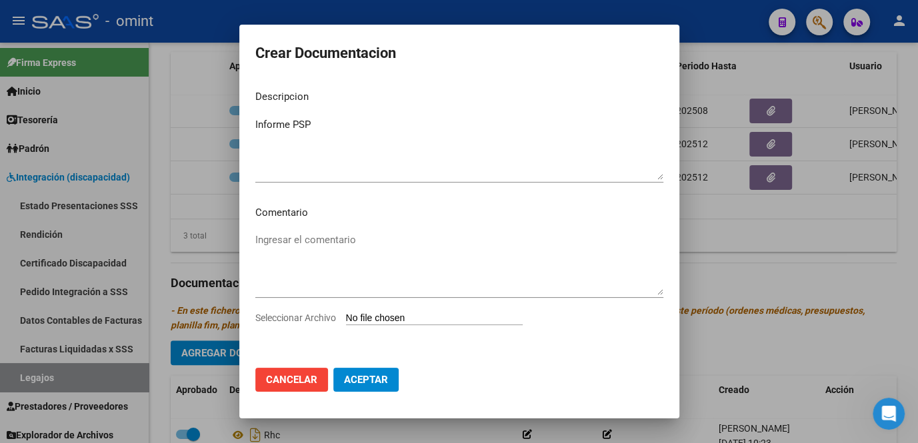
type input "C:\fakepath\1943654202_25082704170_form048.pdf"
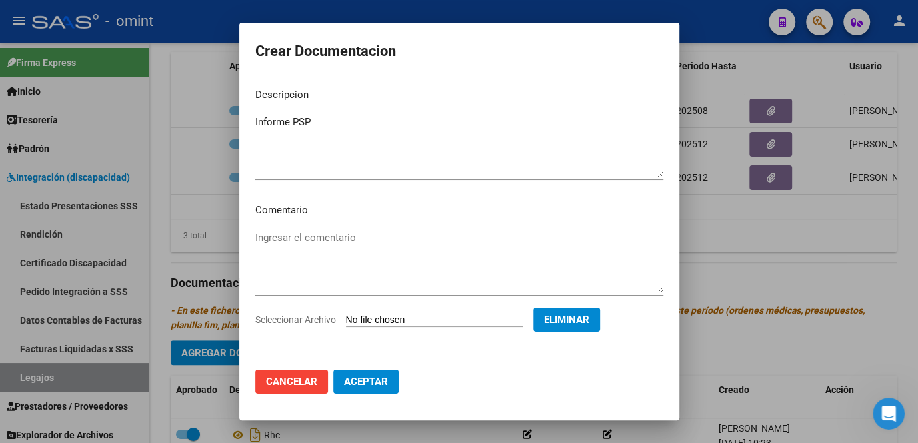
click at [373, 374] on button "Aceptar" at bounding box center [365, 382] width 65 height 24
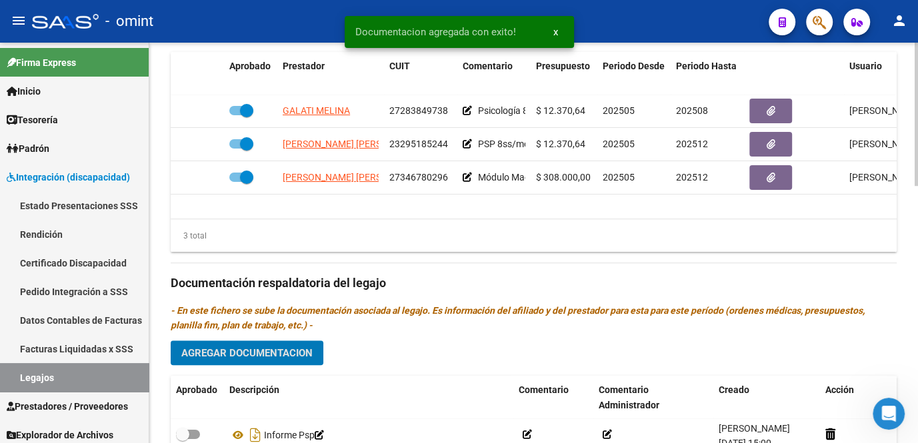
scroll to position [666, 0]
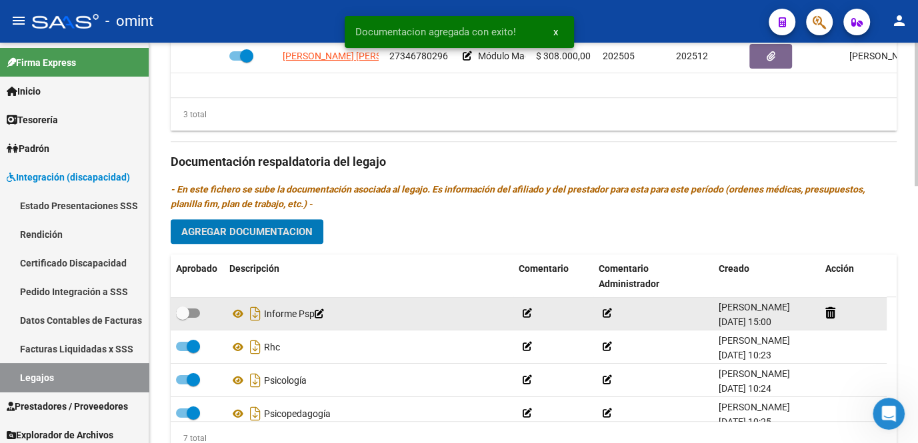
click at [201, 311] on div at bounding box center [197, 313] width 43 height 17
click at [199, 311] on span at bounding box center [188, 313] width 24 height 9
click at [183, 318] on input "checkbox" at bounding box center [182, 318] width 1 height 1
checkbox input "true"
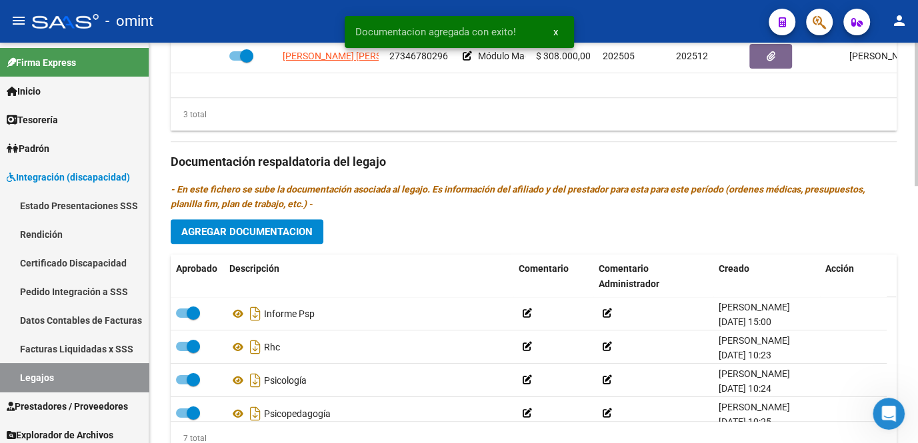
scroll to position [606, 0]
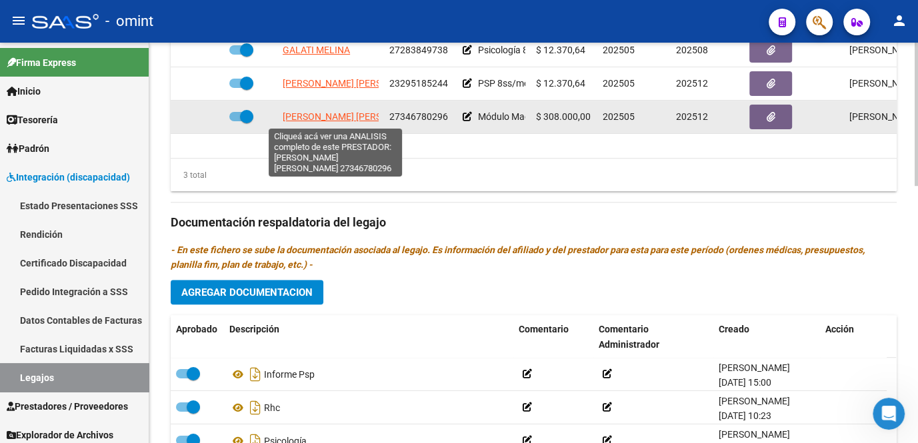
click at [335, 117] on span "PEREZ FLORENCIA PILAR" at bounding box center [355, 116] width 145 height 11
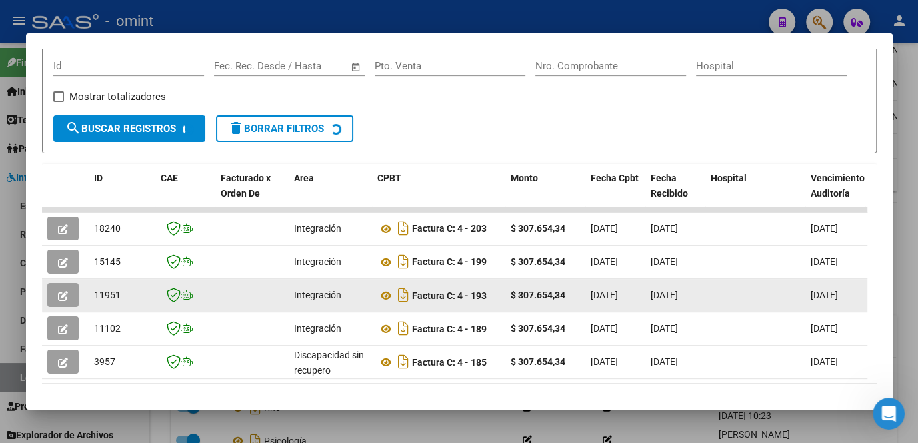
scroll to position [263, 0]
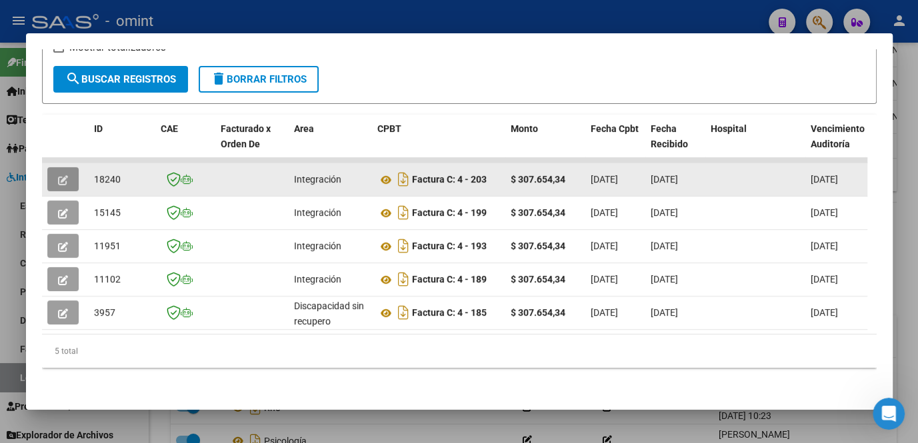
click at [61, 180] on button "button" at bounding box center [62, 179] width 31 height 24
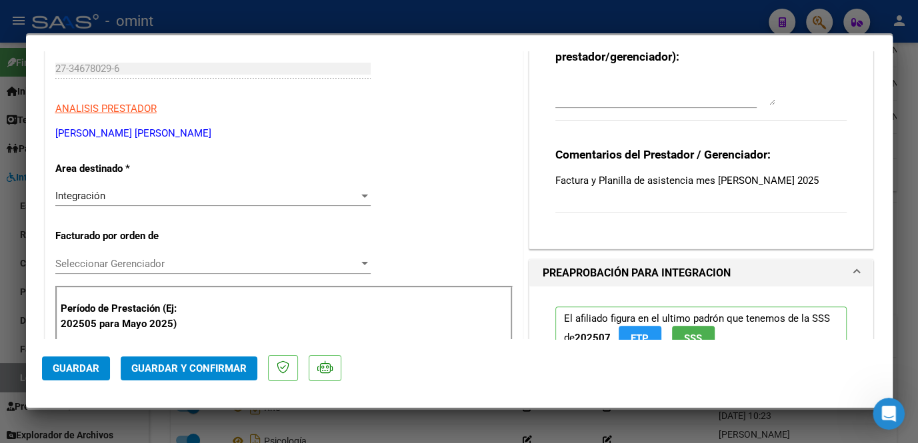
scroll to position [60, 0]
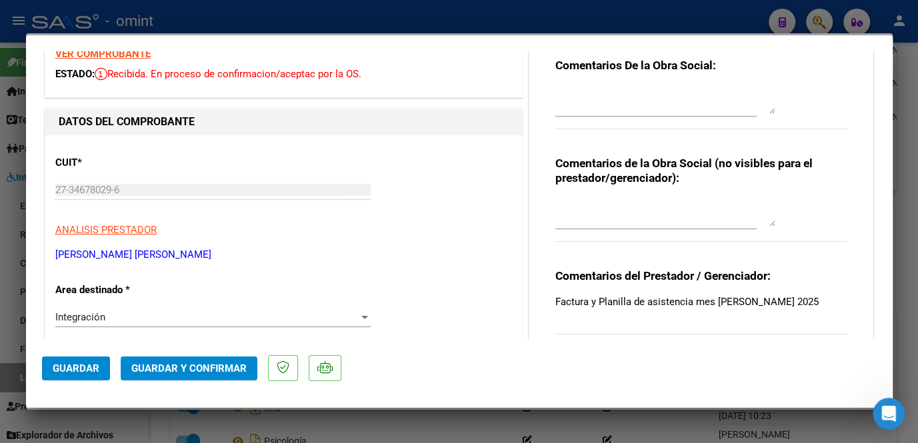
click at [129, 53] on strong "VER COMPROBANTE" at bounding box center [102, 54] width 95 height 12
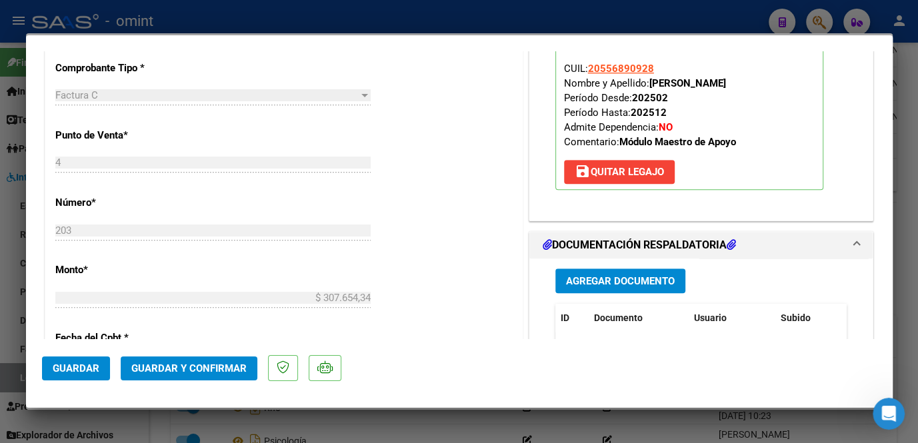
scroll to position [726, 0]
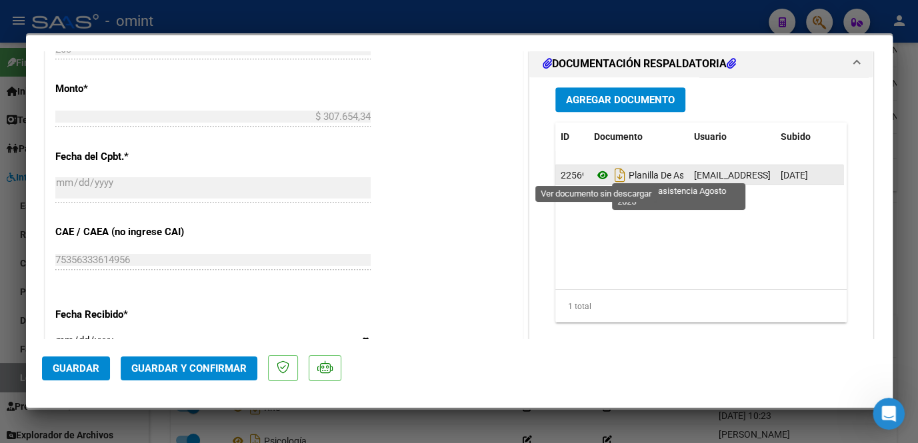
click at [596, 172] on icon at bounding box center [602, 175] width 17 height 16
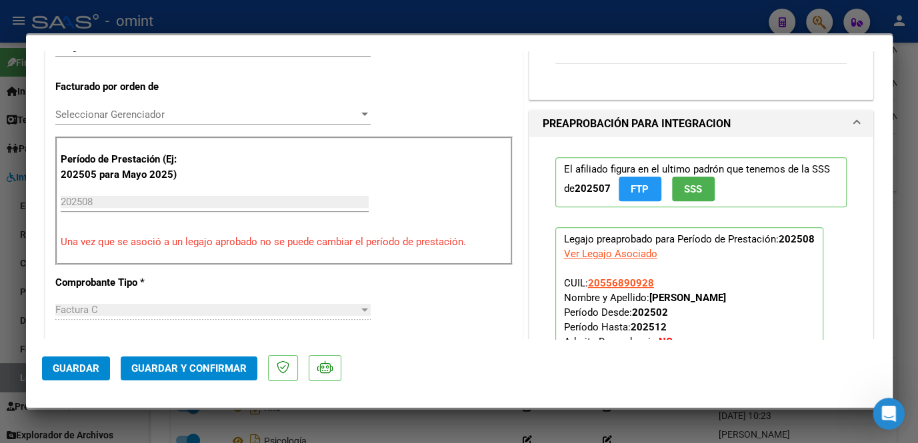
scroll to position [149, 0]
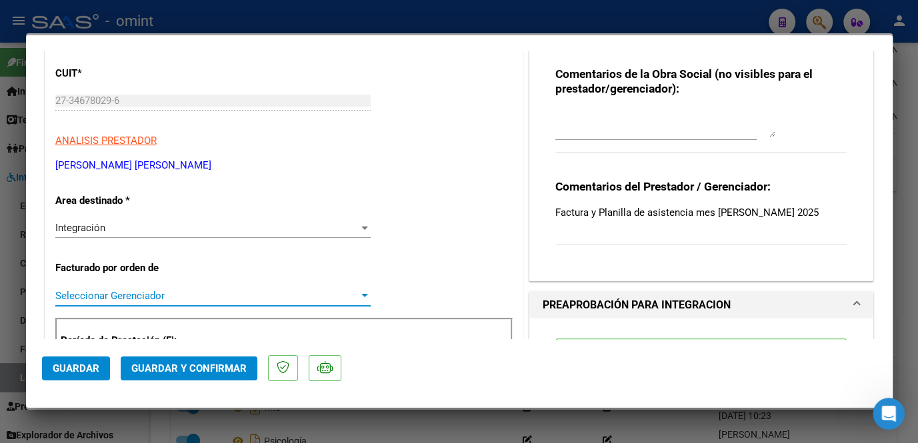
click at [151, 296] on span "Seleccionar Gerenciador" at bounding box center [206, 296] width 303 height 12
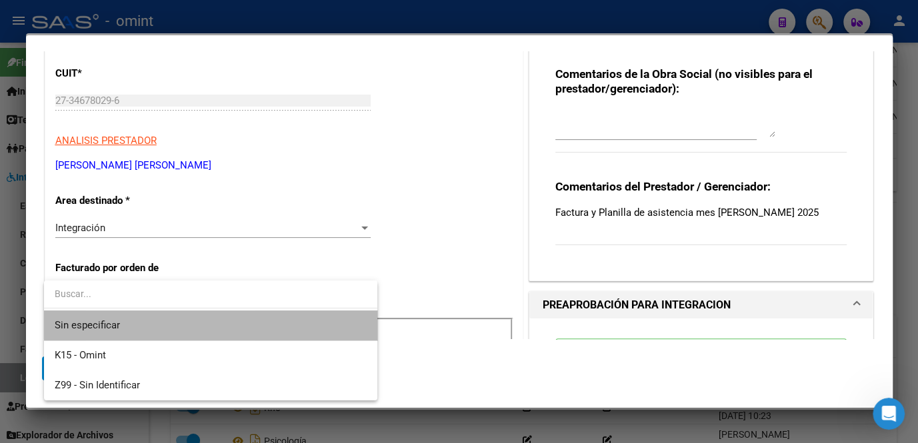
click at [147, 322] on span "Sin especificar" at bounding box center [211, 326] width 312 height 30
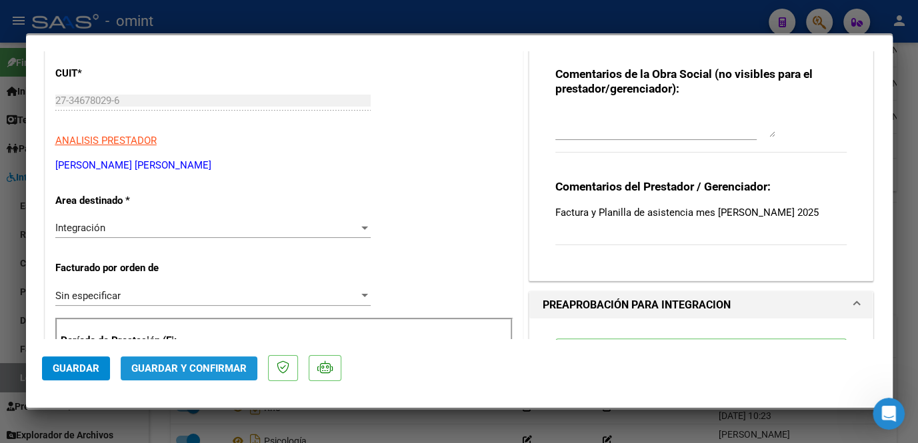
click at [192, 370] on span "Guardar y Confirmar" at bounding box center [188, 368] width 115 height 12
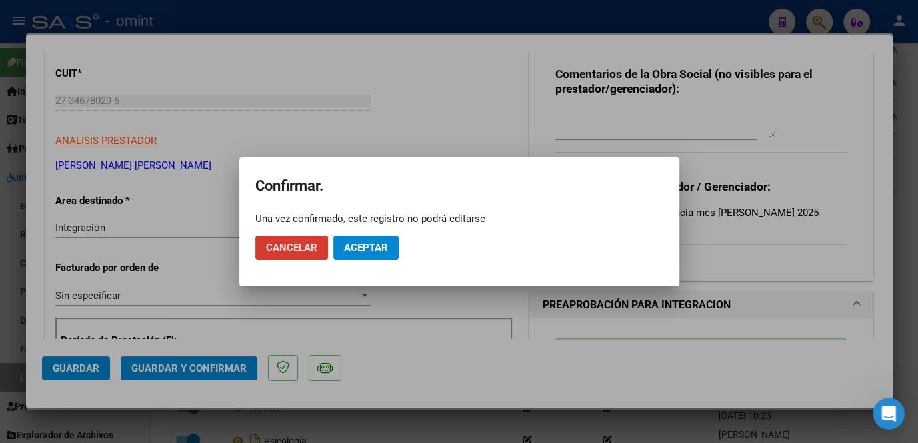
click at [368, 255] on button "Aceptar" at bounding box center [365, 248] width 65 height 24
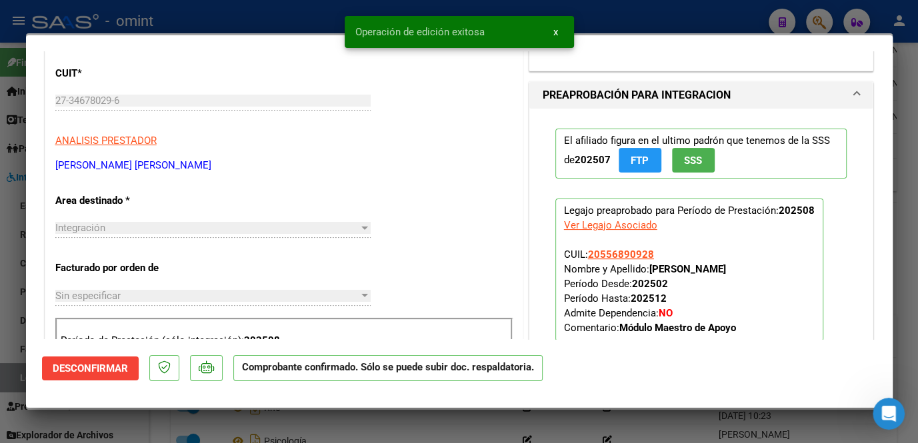
click at [327, 429] on div at bounding box center [459, 221] width 918 height 443
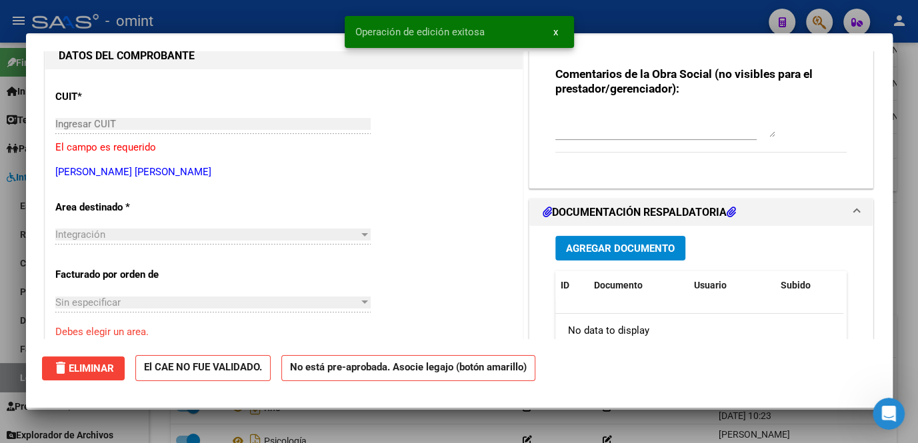
scroll to position [0, 0]
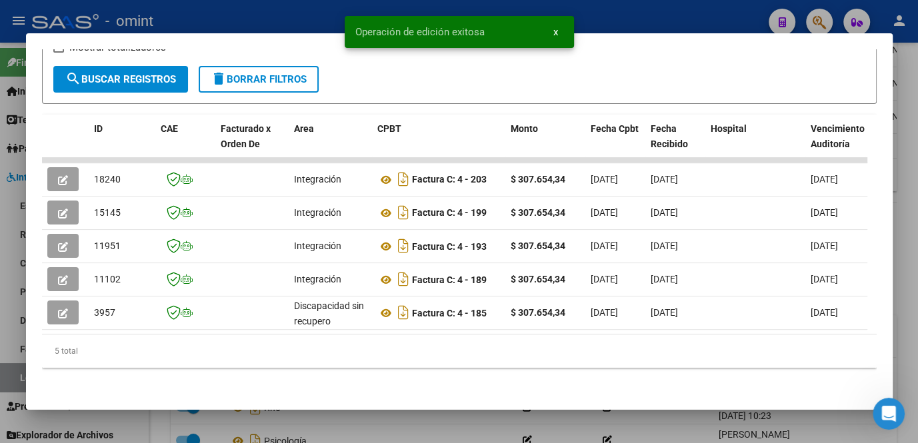
click at [327, 429] on div at bounding box center [459, 221] width 918 height 443
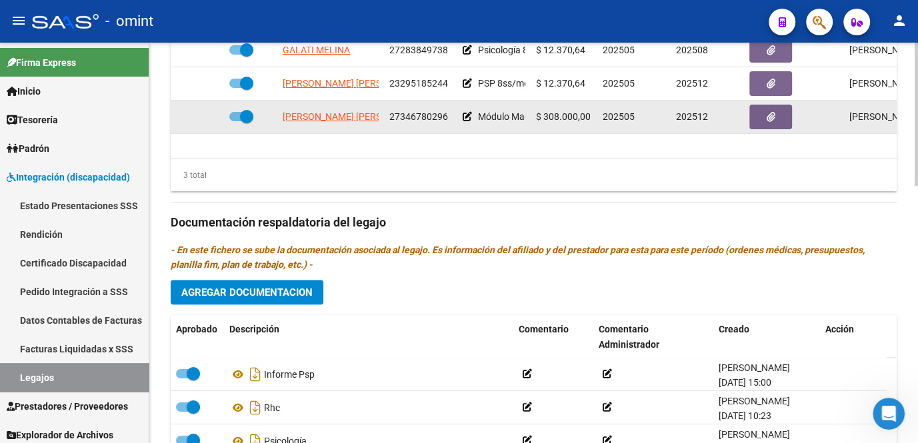
scroll to position [545, 0]
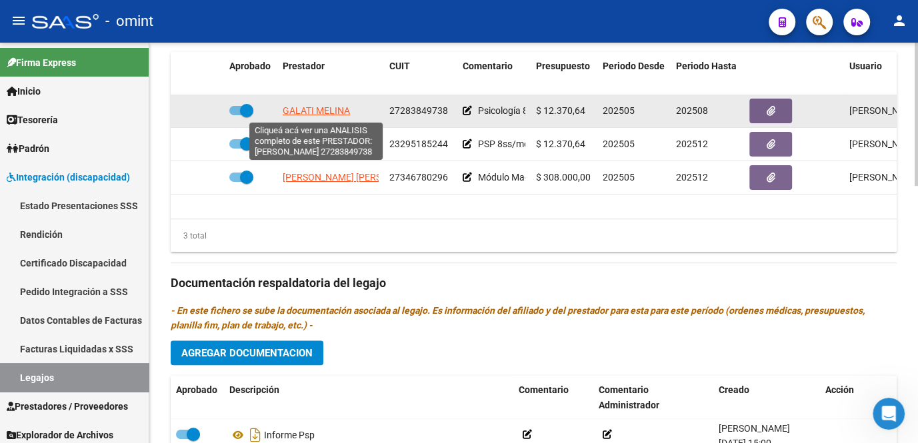
click at [319, 113] on span "GALATI MELINA" at bounding box center [316, 110] width 67 height 11
type textarea "27283849738"
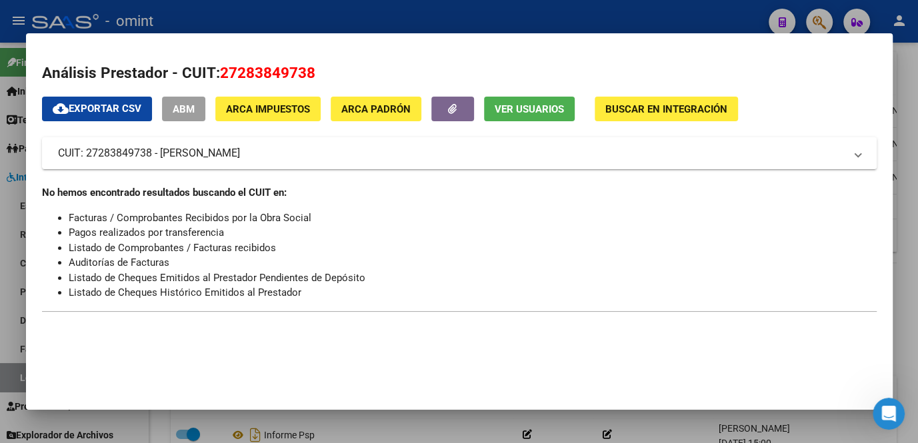
click at [376, 420] on div at bounding box center [459, 221] width 918 height 443
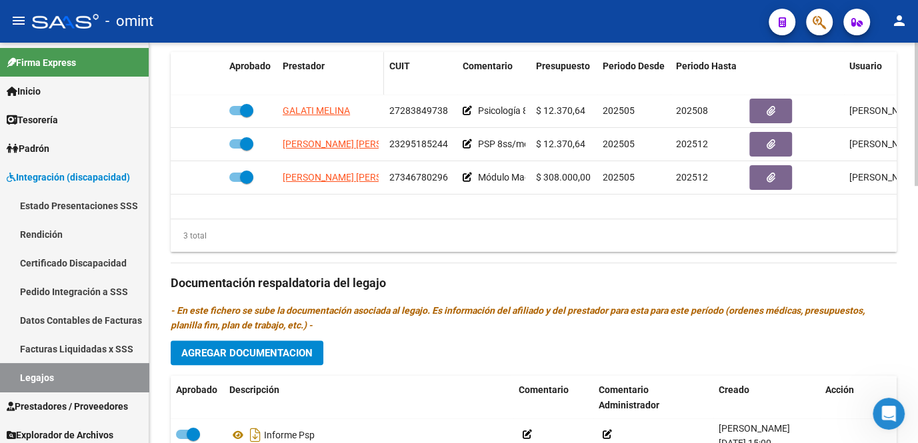
scroll to position [484, 0]
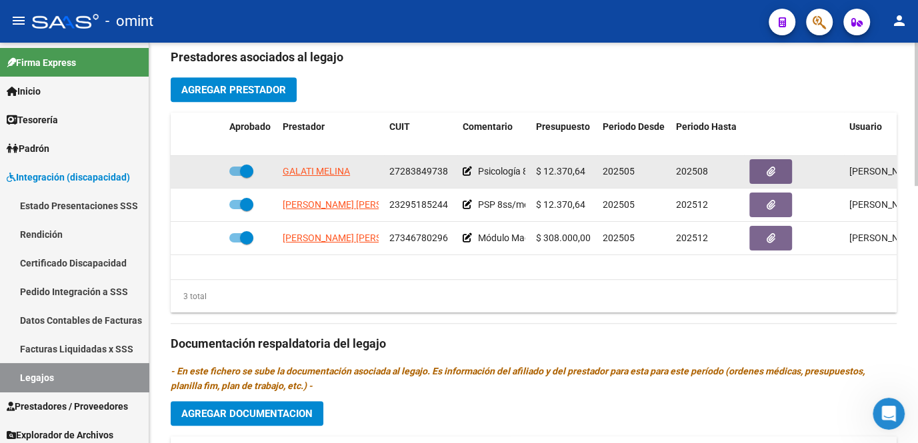
click at [414, 167] on span "27283849738" at bounding box center [418, 171] width 59 height 11
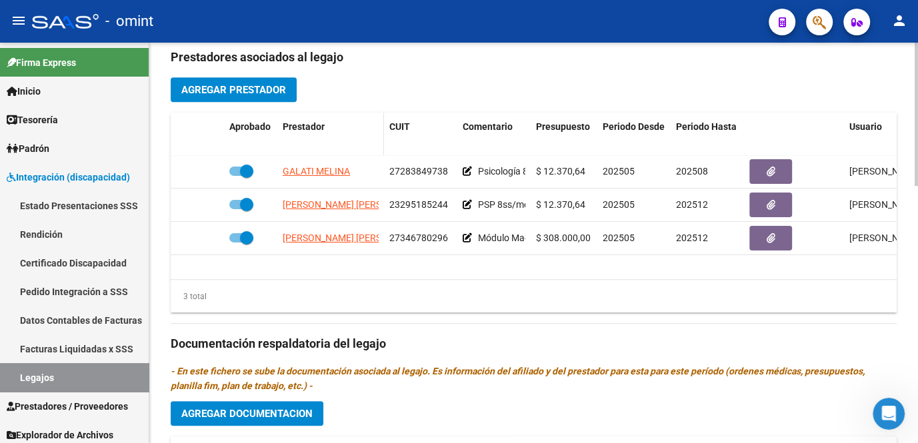
copy span "27283849738"
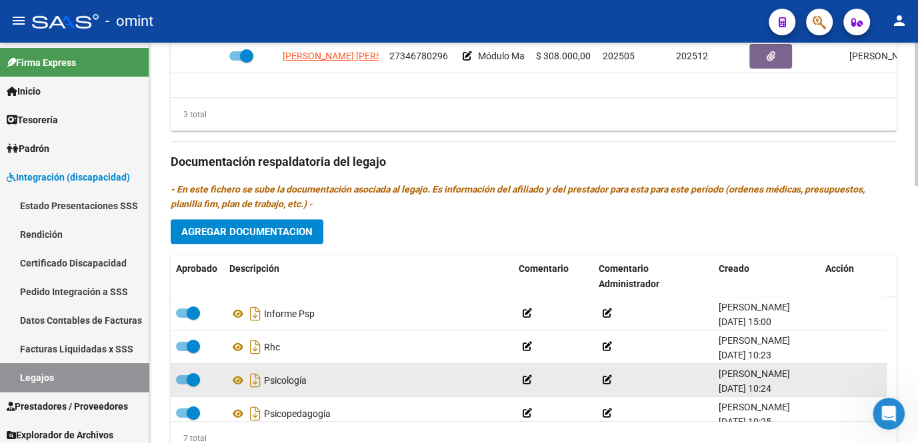
scroll to position [720, 0]
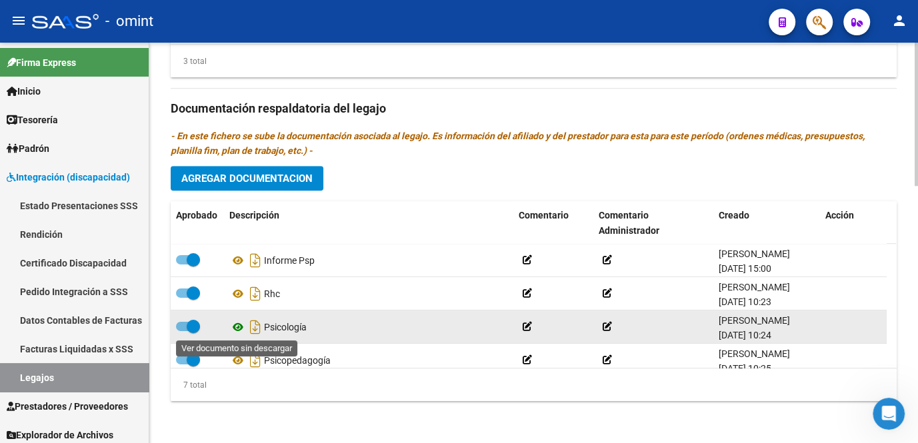
click at [239, 328] on icon at bounding box center [237, 327] width 17 height 16
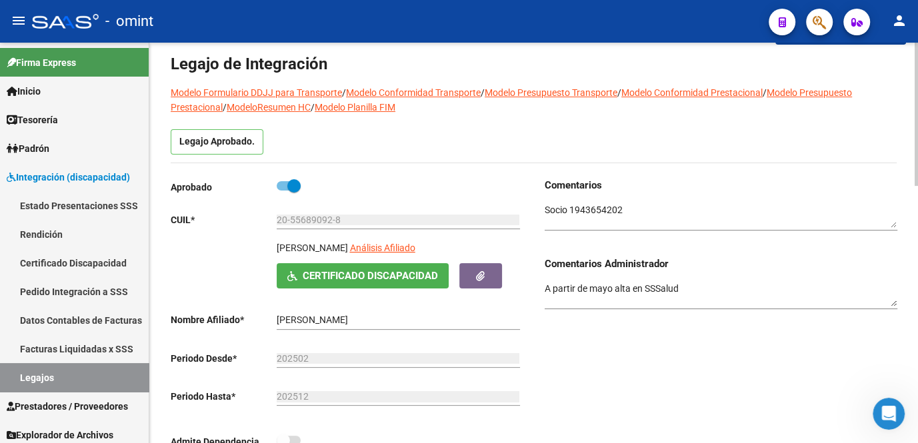
scroll to position [0, 0]
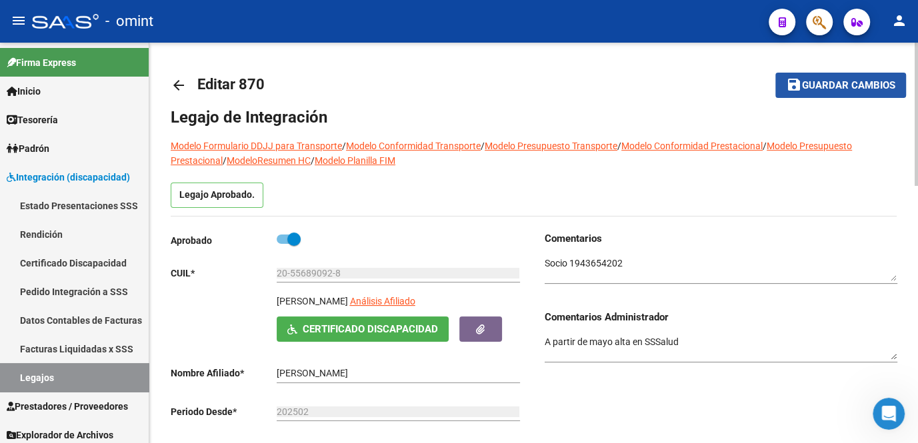
click at [806, 89] on span "Guardar cambios" at bounding box center [848, 86] width 93 height 12
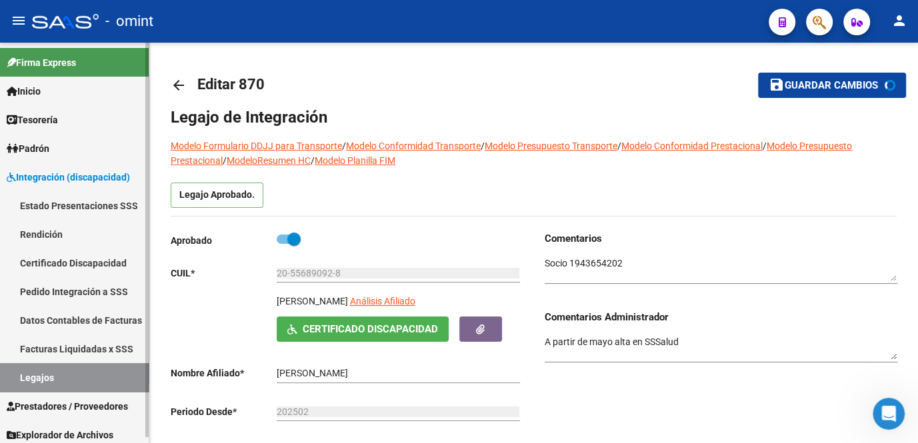
click at [25, 374] on link "Legajos" at bounding box center [74, 377] width 149 height 29
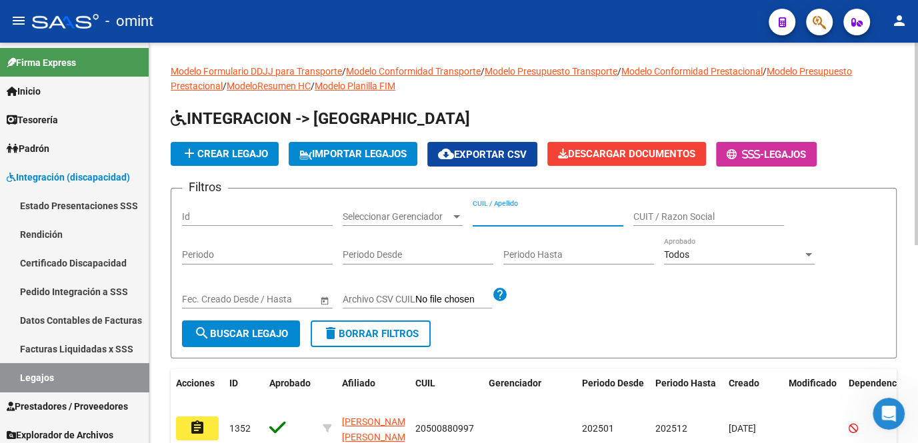
click at [514, 220] on input "CUIL / Apellido" at bounding box center [547, 216] width 151 height 11
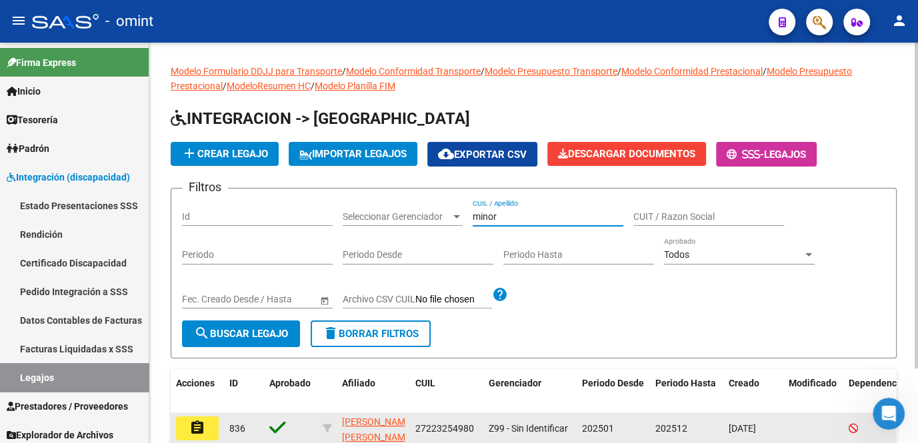
type input "minor"
click at [208, 429] on button "assignment" at bounding box center [197, 428] width 43 height 24
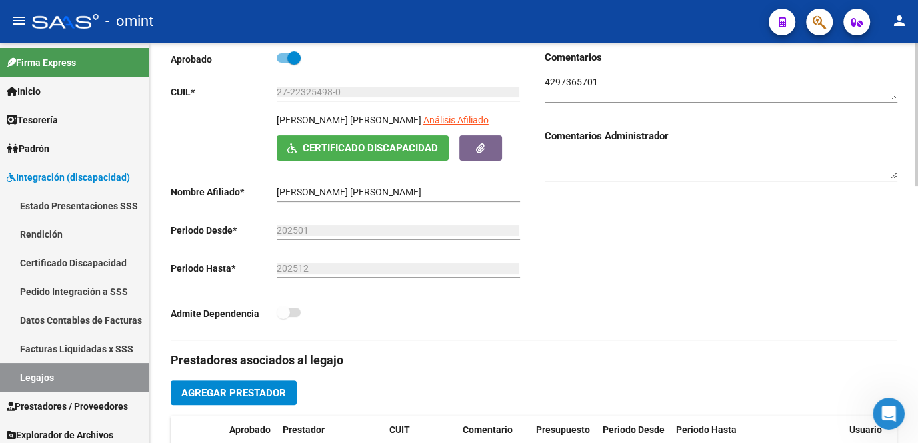
scroll to position [60, 0]
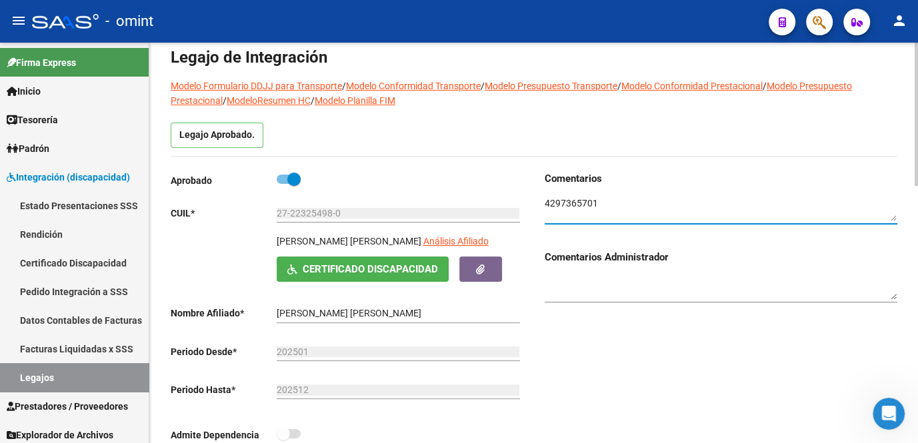
click at [572, 201] on textarea at bounding box center [720, 209] width 352 height 25
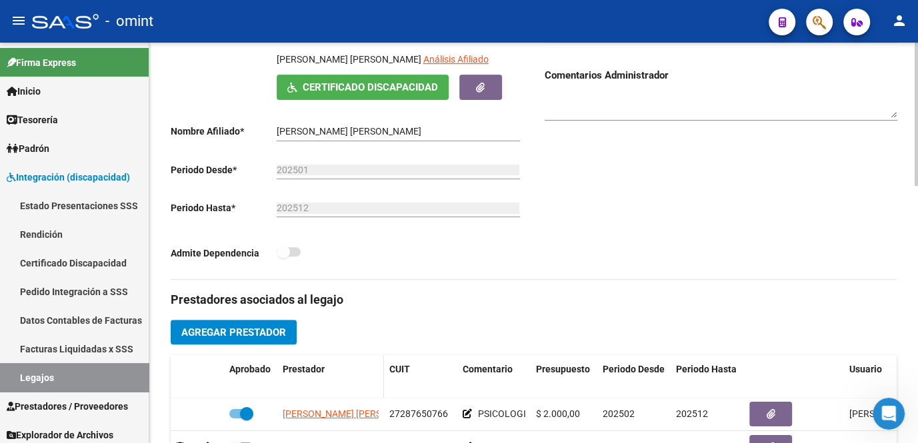
scroll to position [363, 0]
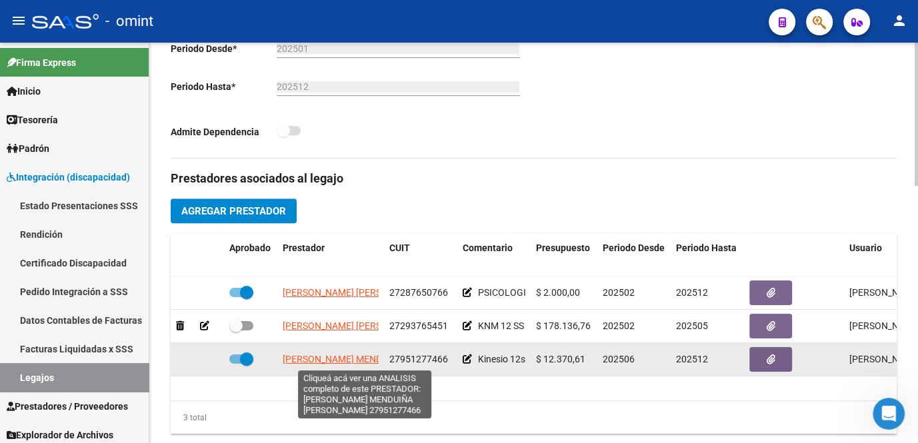
click at [347, 360] on span "VEIZAGA MENDUIÑA CARMEN SALOME" at bounding box center [380, 359] width 194 height 11
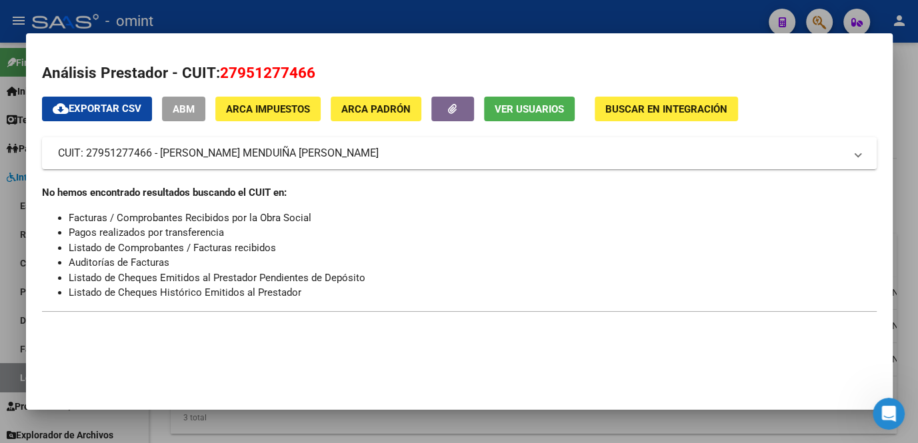
click at [377, 422] on div at bounding box center [459, 221] width 918 height 443
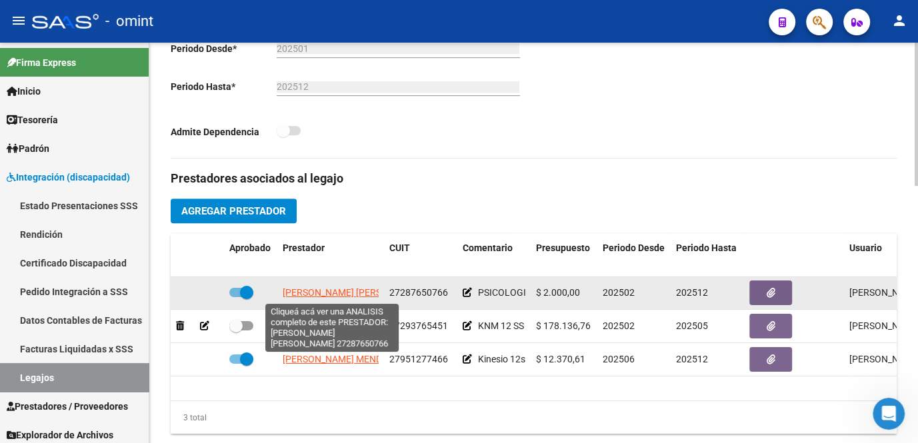
click at [334, 297] on span "OJEDA KARINA LILIANA" at bounding box center [355, 292] width 145 height 11
type textarea "27287650766"
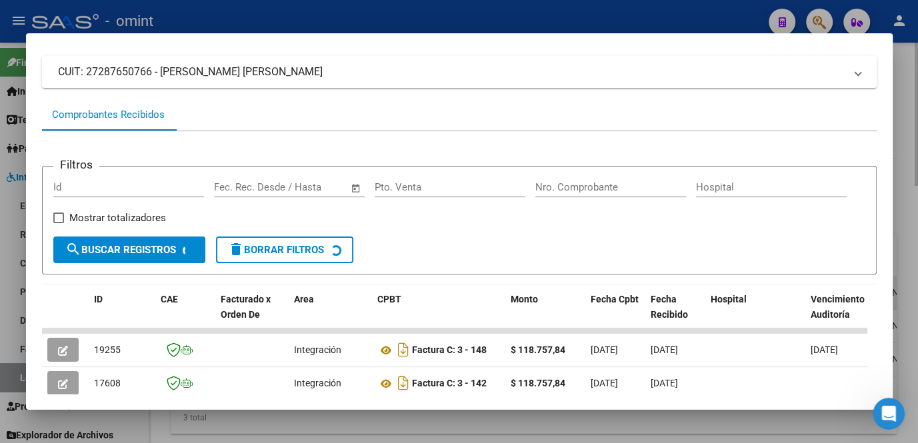
scroll to position [263, 0]
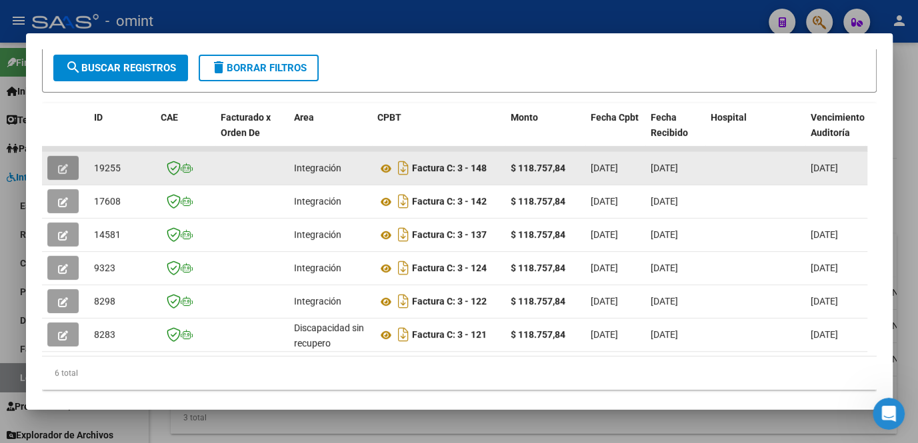
click at [63, 167] on icon "button" at bounding box center [63, 169] width 10 height 10
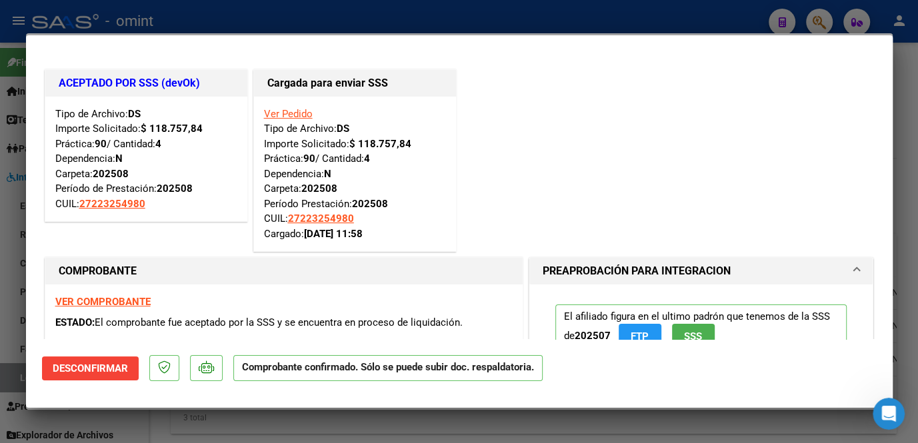
click at [4, 215] on div at bounding box center [459, 221] width 918 height 443
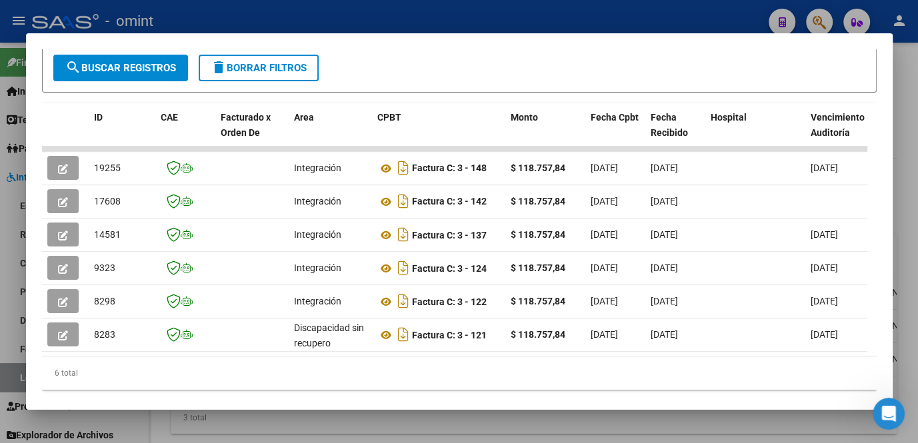
click at [14, 257] on div at bounding box center [459, 221] width 918 height 443
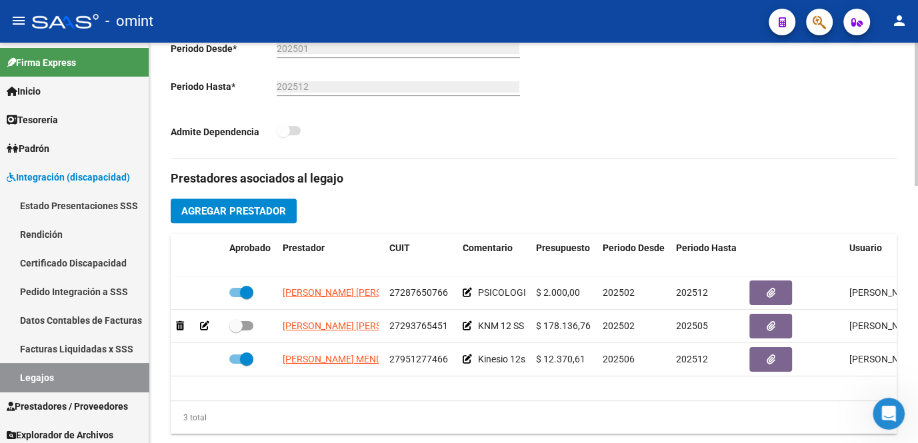
drag, startPoint x: 97, startPoint y: 376, endPoint x: 165, endPoint y: 414, distance: 77.9
click at [97, 376] on link "Legajos" at bounding box center [74, 377] width 149 height 29
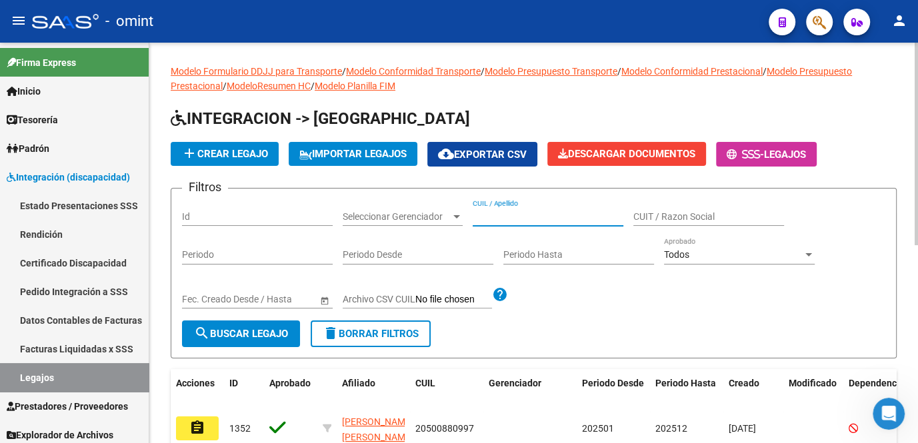
click at [516, 215] on input "CUIL / Apellido" at bounding box center [547, 216] width 151 height 11
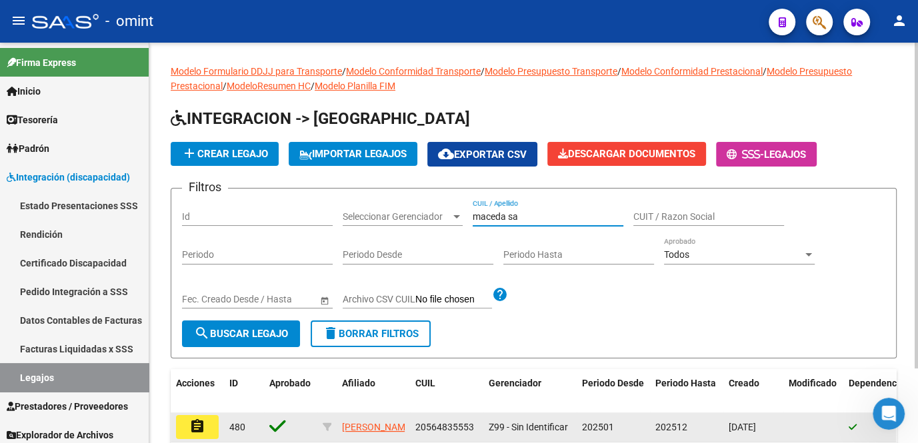
type input "maceda sa"
click at [200, 428] on mat-icon "assignment" at bounding box center [197, 426] width 16 height 16
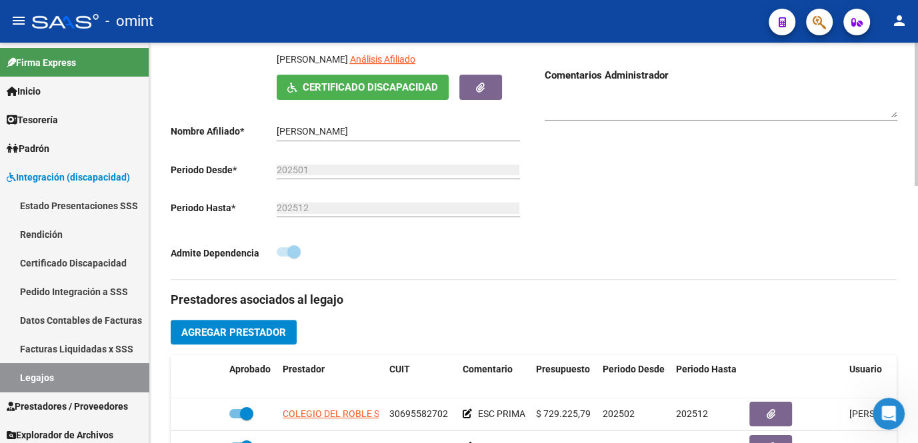
scroll to position [424, 0]
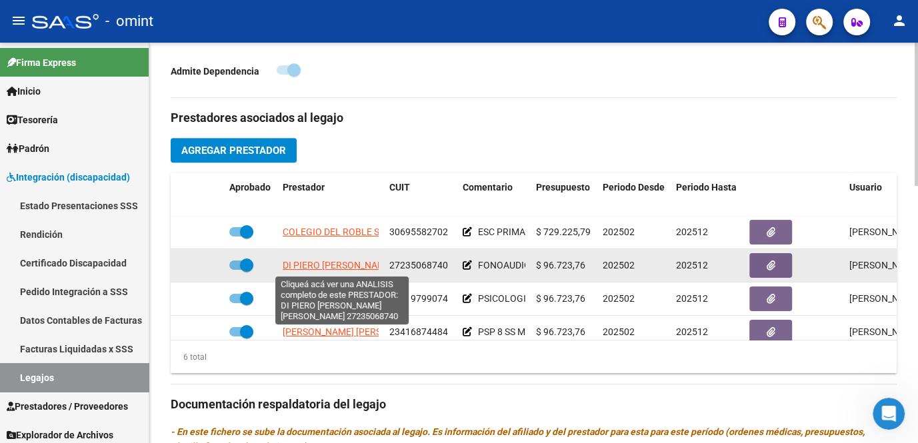
click at [342, 263] on span "DI PIERO CYNTHIA CRISTINA" at bounding box center [375, 265] width 184 height 11
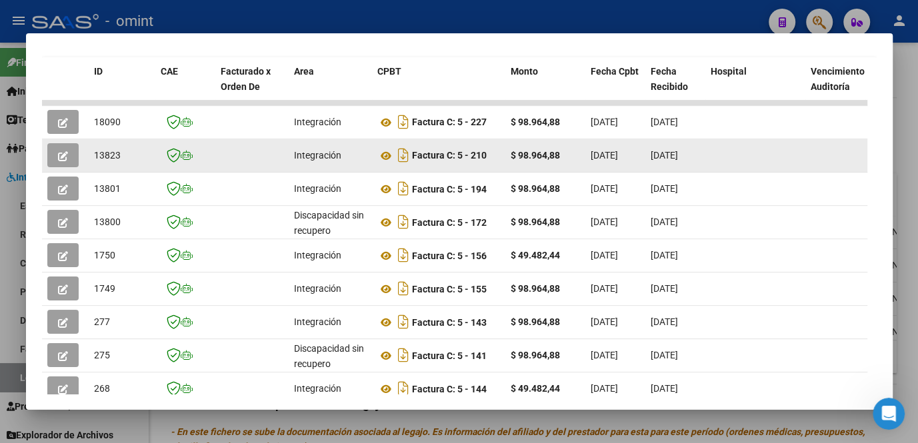
scroll to position [188, 0]
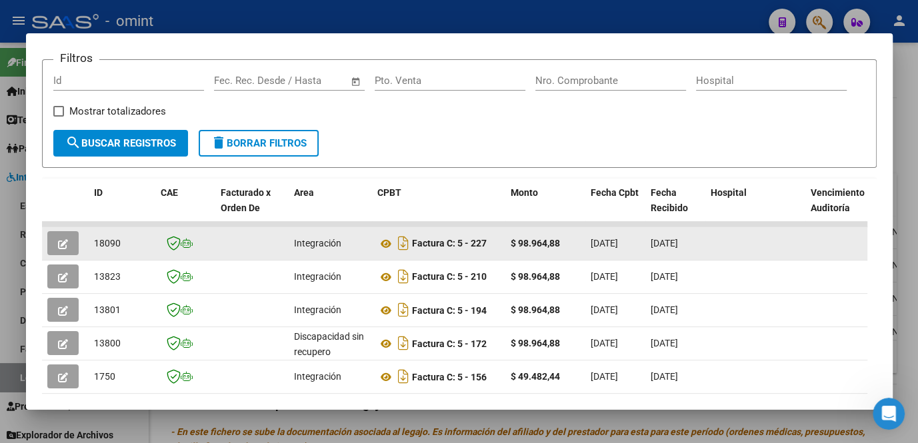
click at [61, 249] on icon "button" at bounding box center [63, 244] width 10 height 10
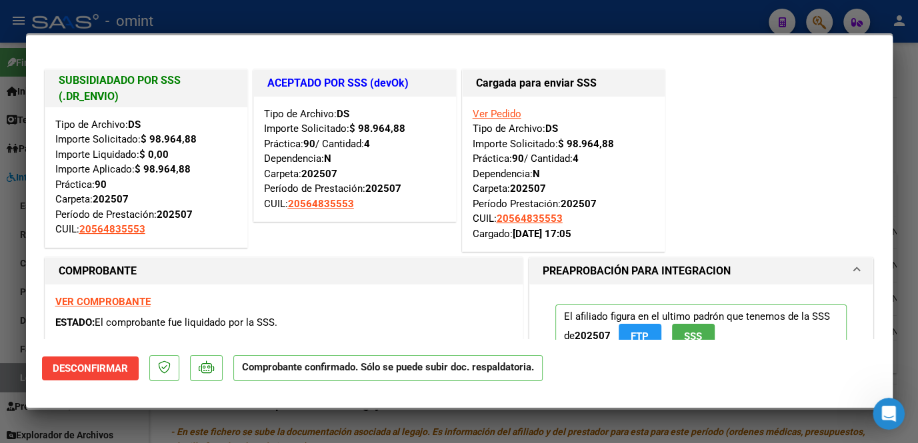
click at [17, 277] on div at bounding box center [459, 221] width 918 height 443
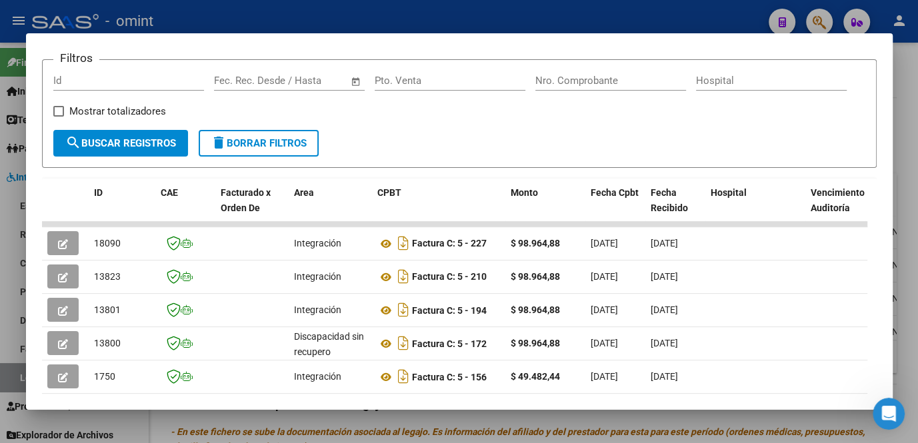
click at [17, 277] on div at bounding box center [459, 221] width 918 height 443
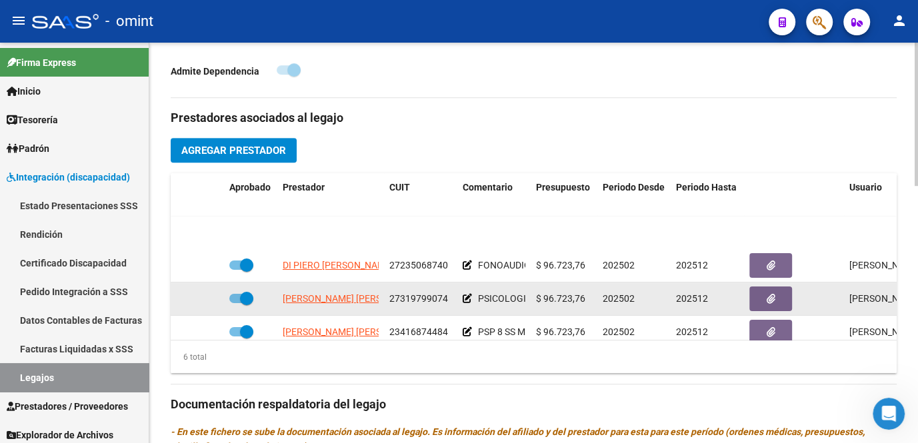
scroll to position [60, 0]
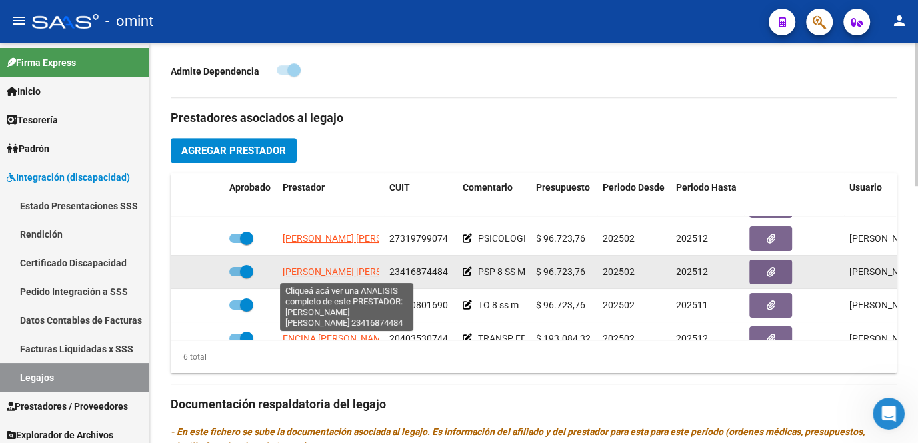
click at [332, 272] on span "RAIMONDO NAZARENA NAHIR" at bounding box center [355, 272] width 145 height 11
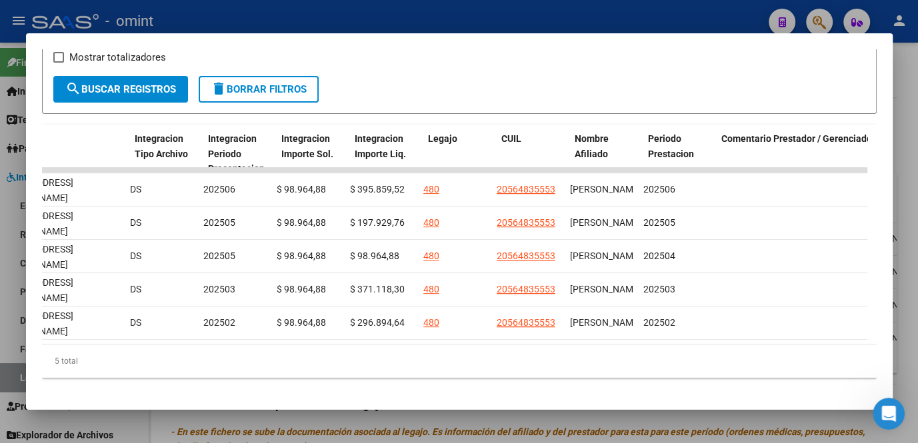
scroll to position [0, 1731]
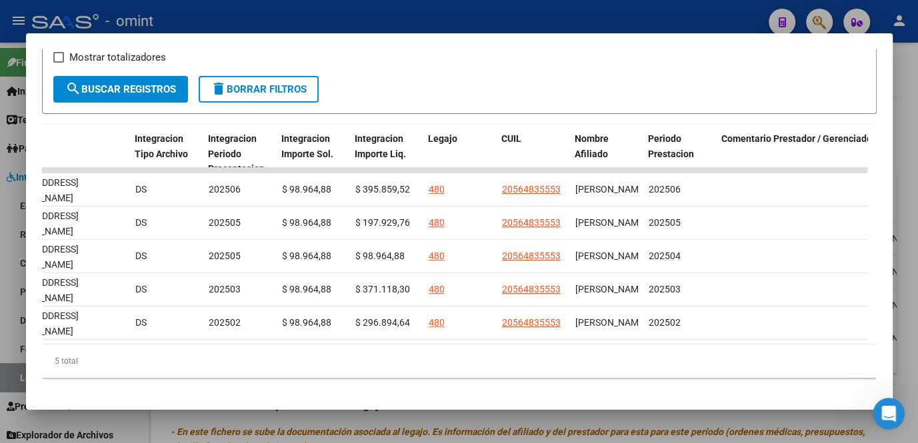
click at [379, 428] on div at bounding box center [459, 221] width 918 height 443
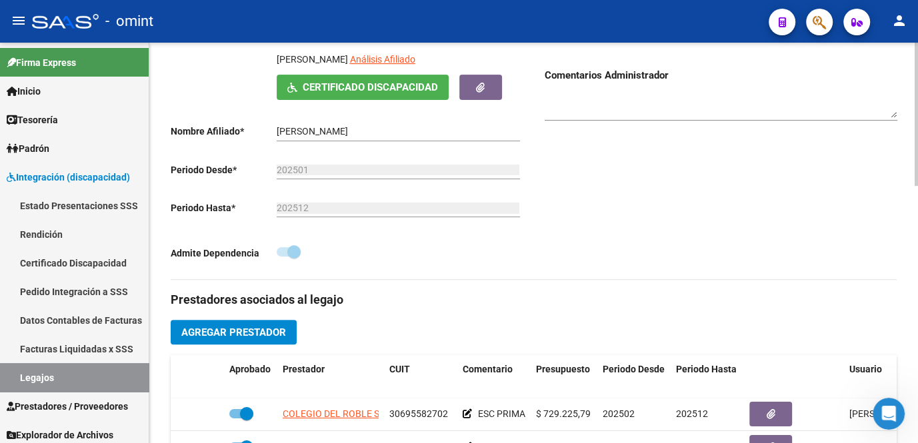
scroll to position [60, 0]
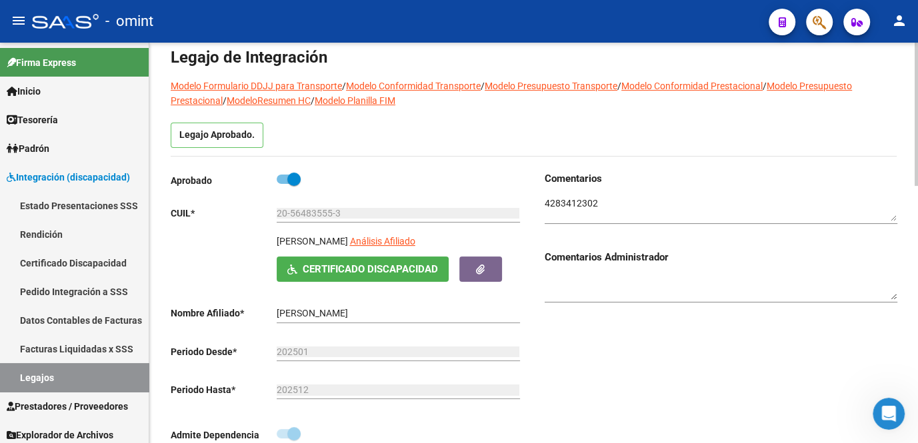
click at [319, 210] on input "20-56483555-3" at bounding box center [398, 213] width 243 height 11
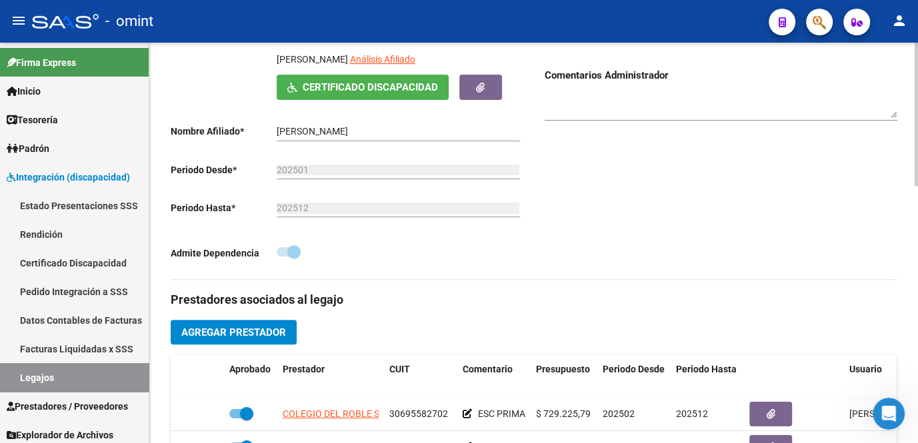
scroll to position [424, 0]
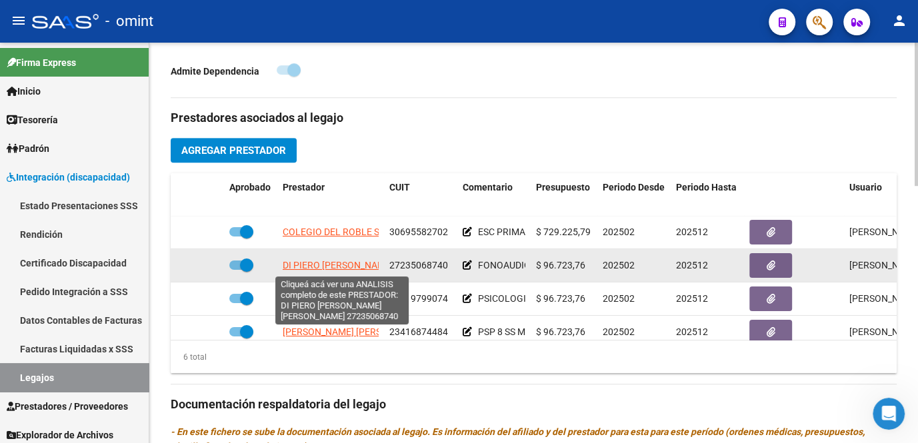
click at [342, 266] on span "DI PIERO CYNTHIA CRISTINA" at bounding box center [375, 265] width 184 height 11
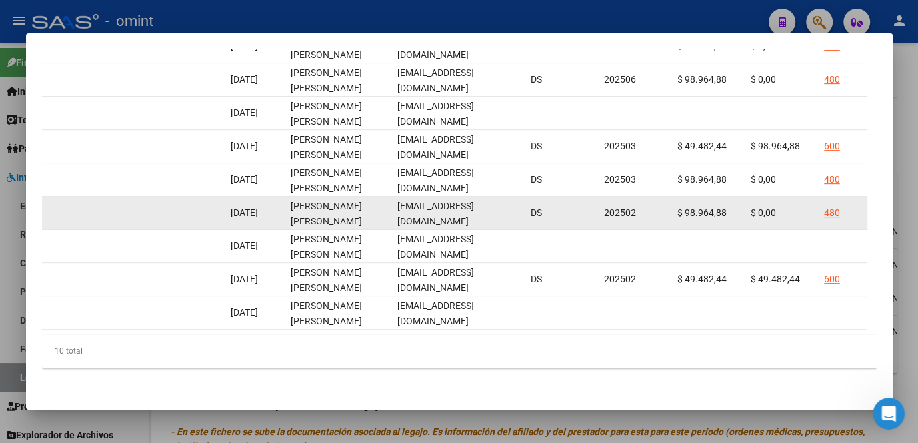
scroll to position [309, 0]
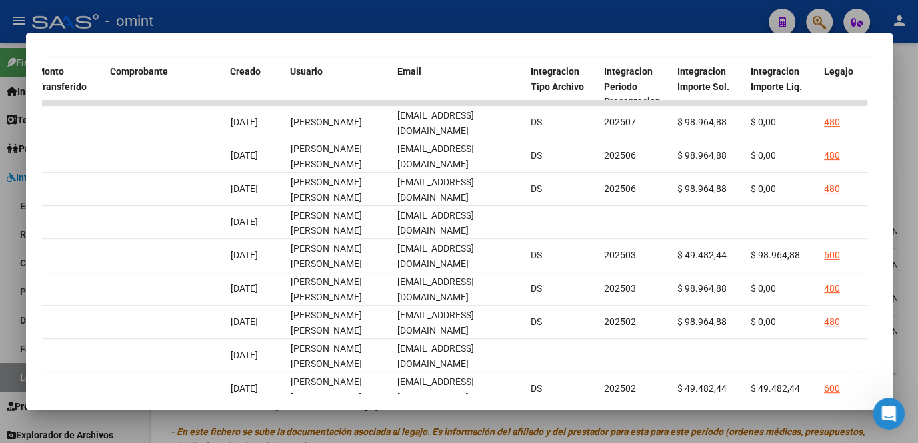
click at [344, 413] on div at bounding box center [459, 221] width 918 height 443
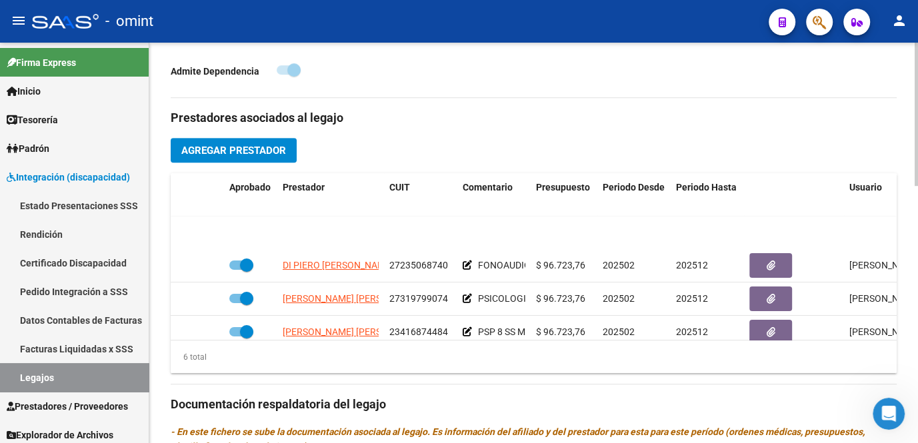
scroll to position [89, 0]
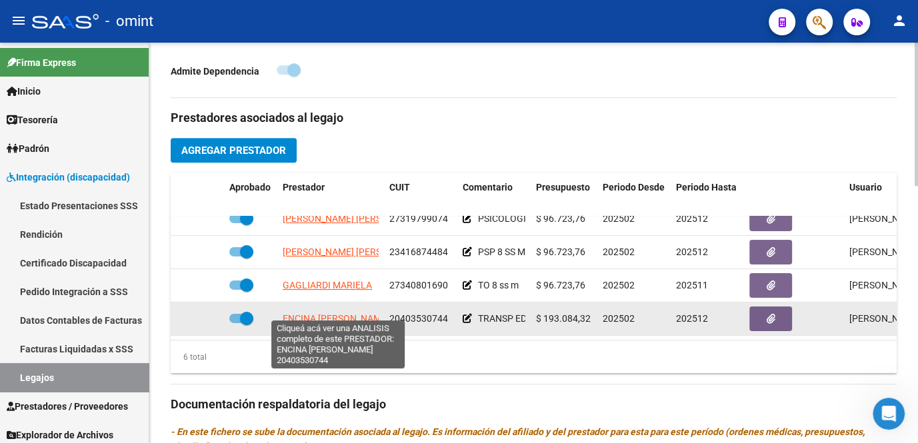
click at [319, 313] on span "ENCINA NAHUEL AGUSTIN" at bounding box center [336, 318] width 107 height 11
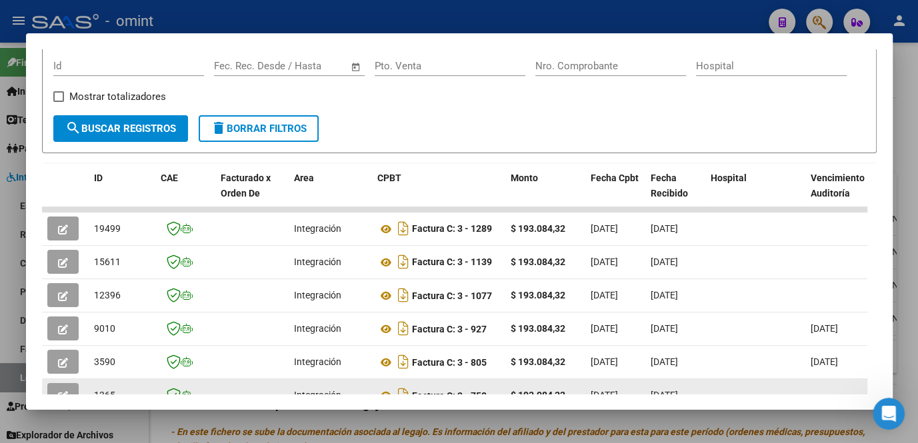
scroll to position [263, 0]
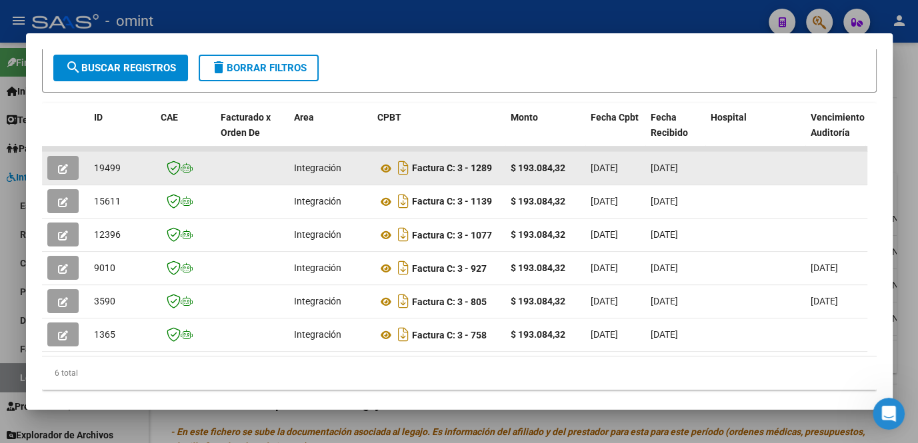
click at [65, 180] on button "button" at bounding box center [62, 168] width 31 height 24
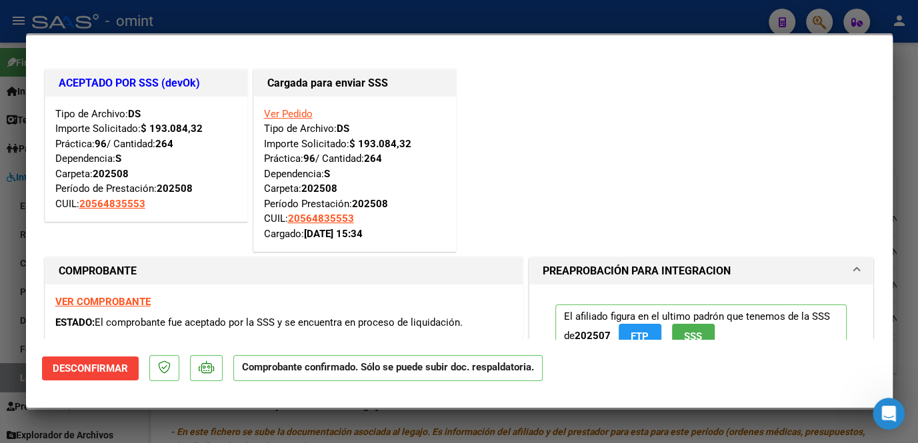
click at [3, 207] on div at bounding box center [459, 221] width 918 height 443
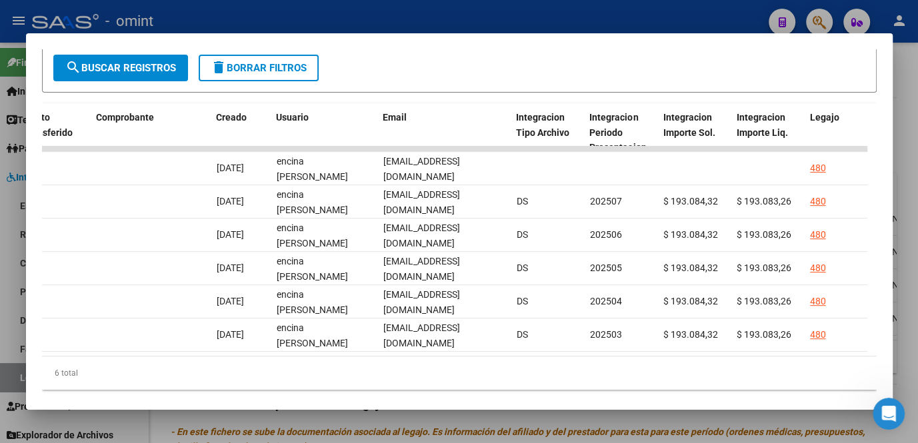
scroll to position [0, 1365]
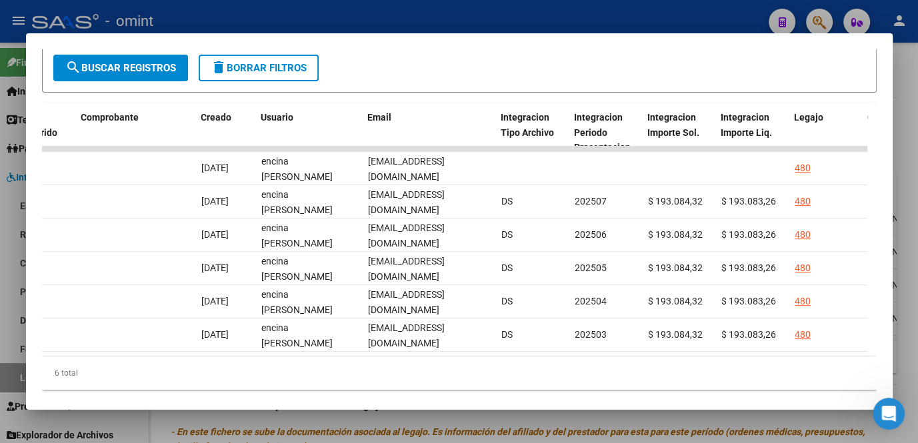
click at [416, 433] on div at bounding box center [459, 221] width 918 height 443
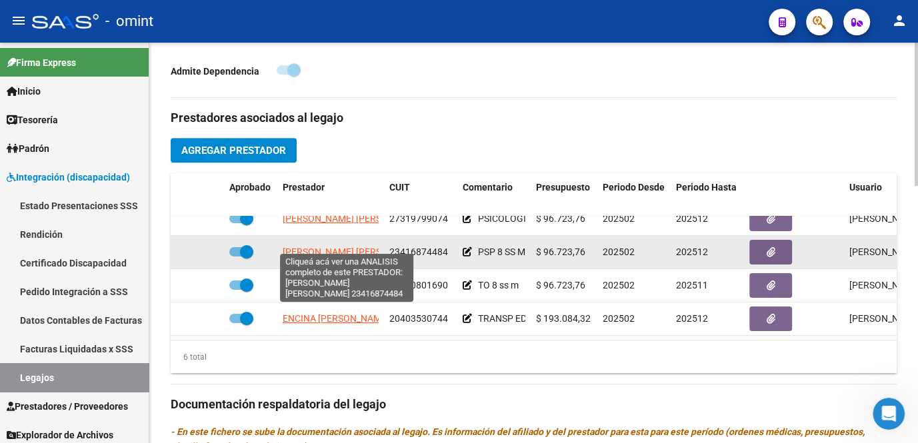
click at [327, 247] on span "RAIMONDO NAZARENA NAHIR" at bounding box center [355, 252] width 145 height 11
type textarea "23416874484"
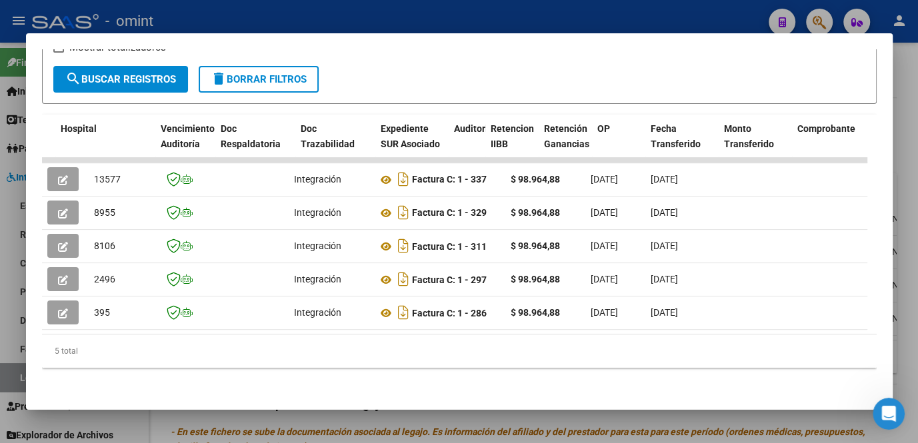
scroll to position [0, 1246]
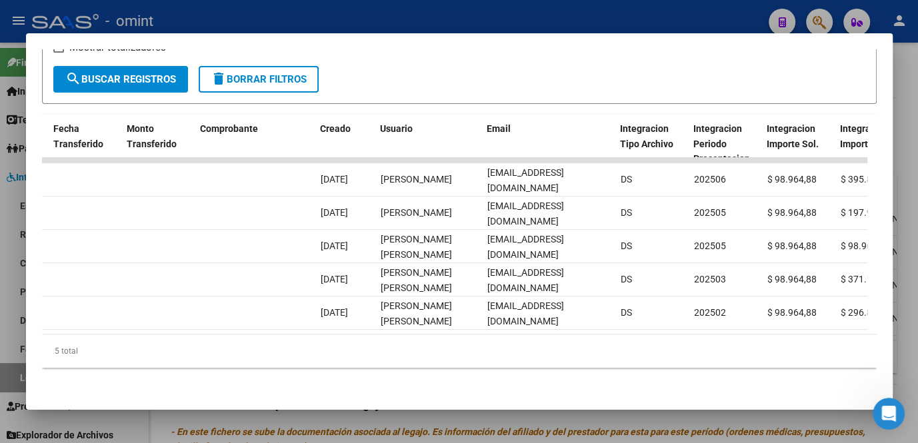
click at [516, 414] on div at bounding box center [459, 221] width 918 height 443
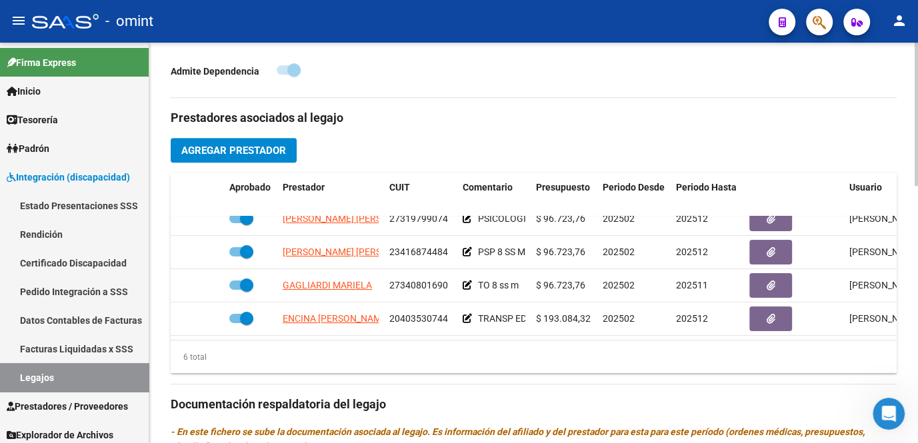
click at [504, 417] on div "Prestadores asociados al legajo Agregar Prestador Aprobado Prestador CUIT Comen…" at bounding box center [534, 403] width 726 height 610
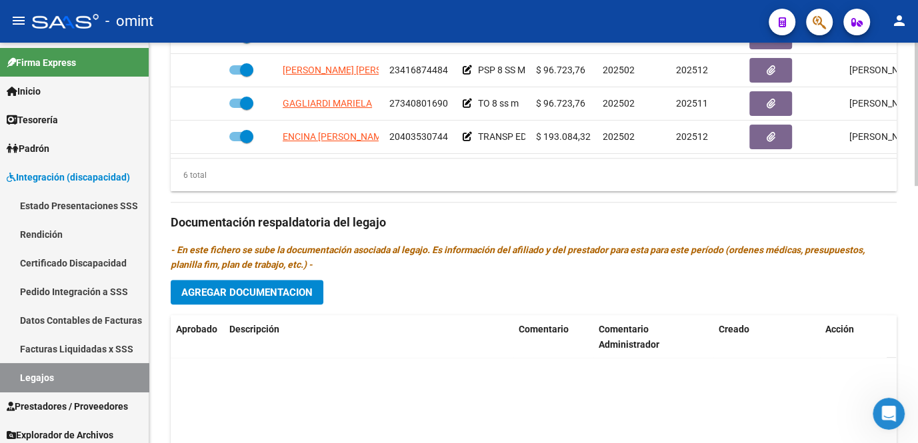
scroll to position [121, 0]
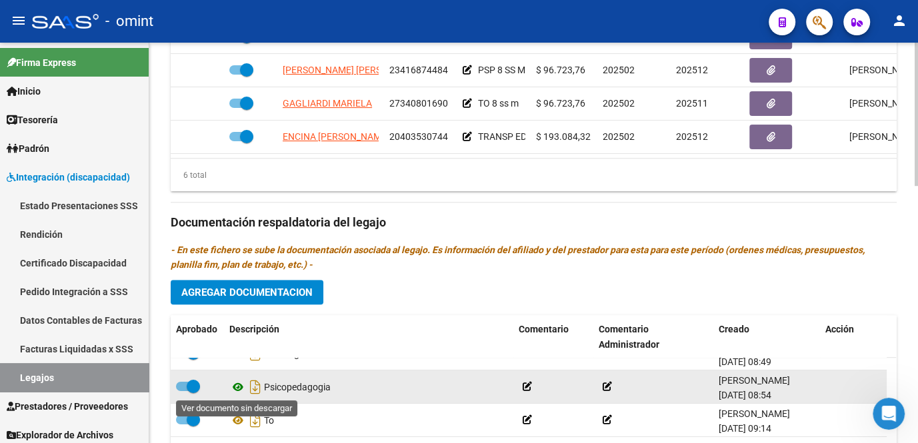
click at [237, 386] on icon at bounding box center [237, 387] width 17 height 16
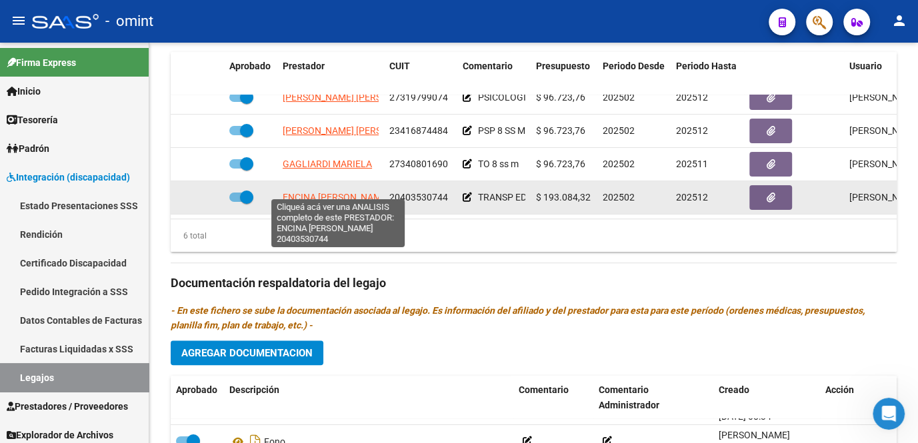
scroll to position [606, 0]
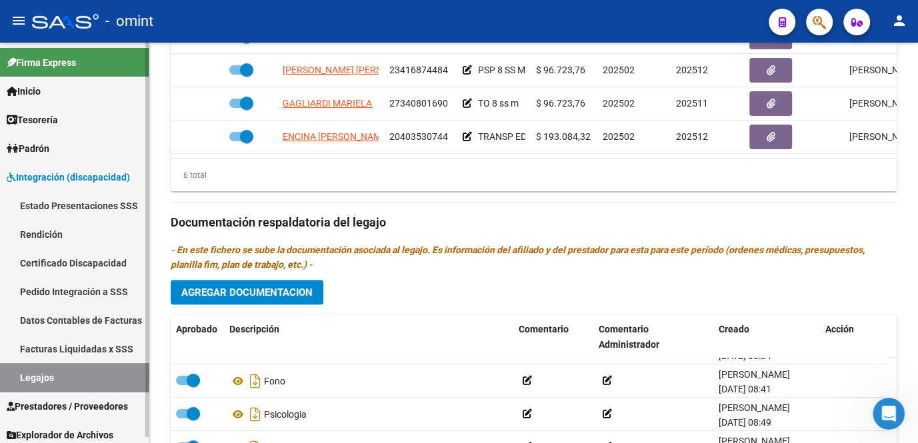
click at [78, 378] on link "Legajos" at bounding box center [74, 377] width 149 height 29
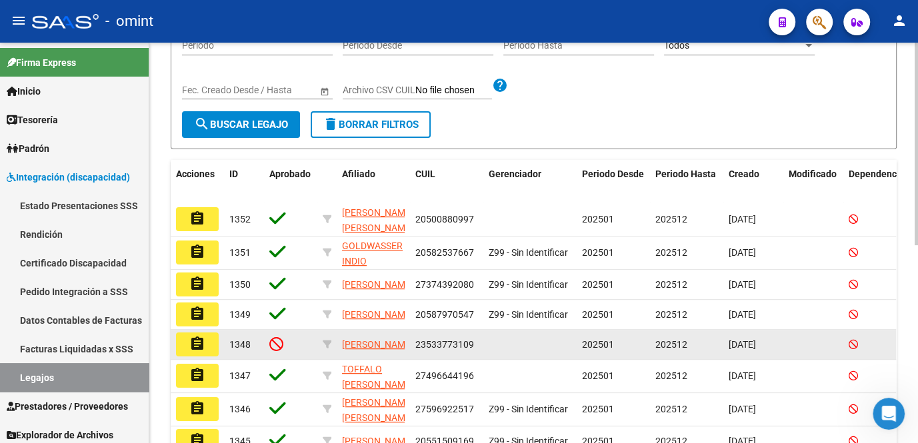
scroll to position [27, 0]
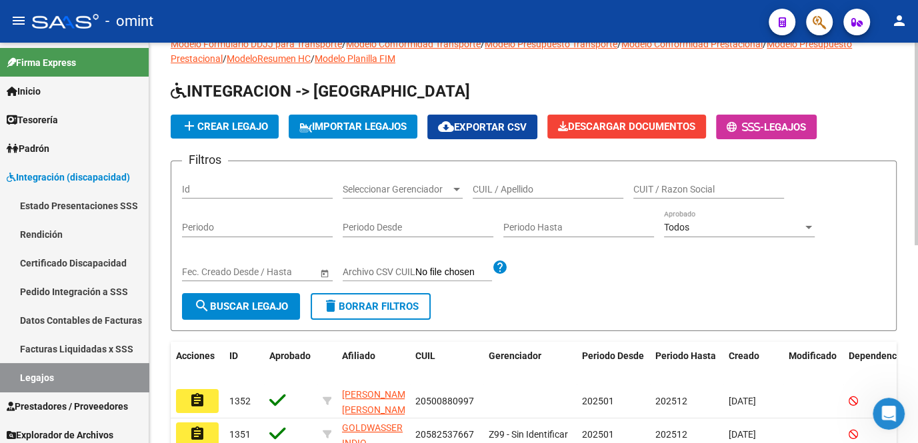
click at [517, 188] on input "CUIL / Apellido" at bounding box center [547, 189] width 151 height 11
paste input "1944225003"
type input "1944225003"
drag, startPoint x: 530, startPoint y: 187, endPoint x: 448, endPoint y: 186, distance: 82.0
click at [448, 186] on div "Filtros Id Seleccionar Gerenciador Seleccionar Gerenciador 1944225003 CUIL / Ap…" at bounding box center [533, 232] width 703 height 121
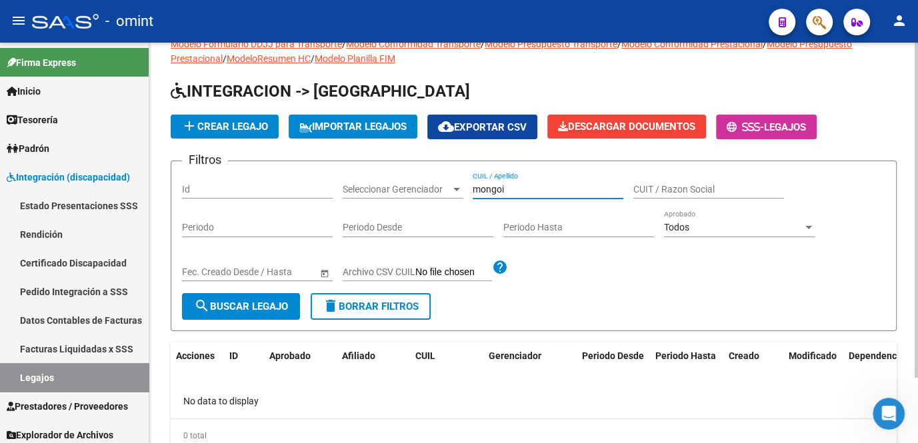
click at [269, 312] on button "search Buscar Legajo" at bounding box center [241, 306] width 118 height 27
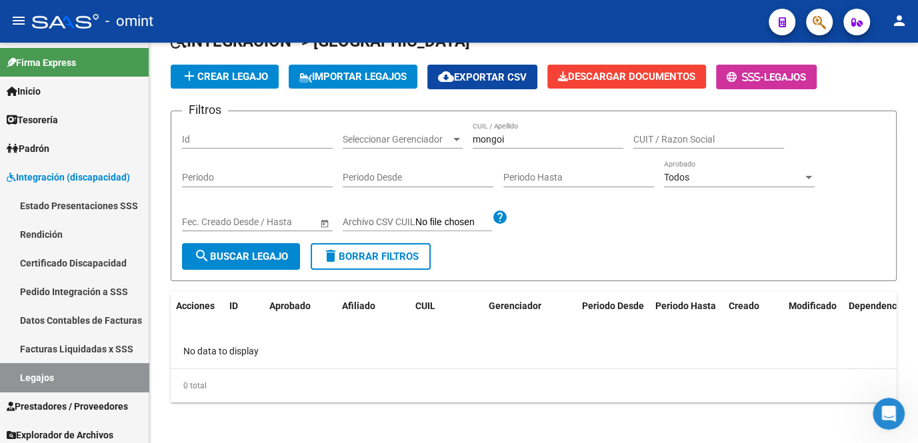
click at [498, 135] on input "mongoi" at bounding box center [547, 139] width 151 height 11
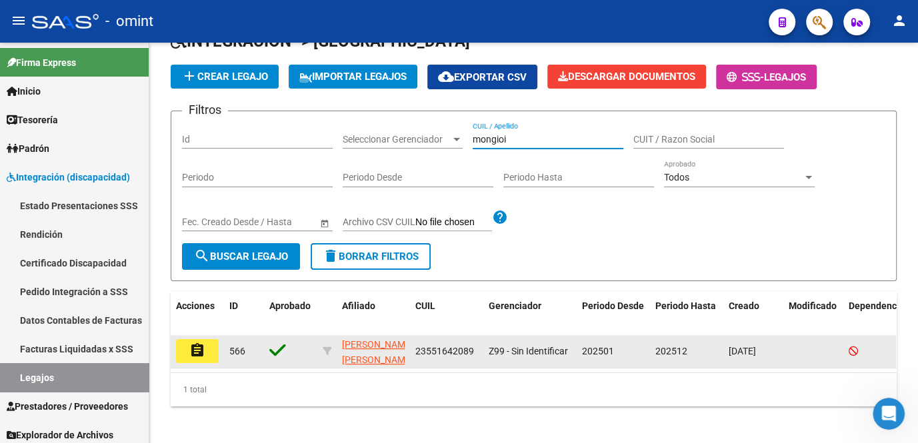
type input "mongioi"
click at [211, 348] on button "assignment" at bounding box center [197, 351] width 43 height 24
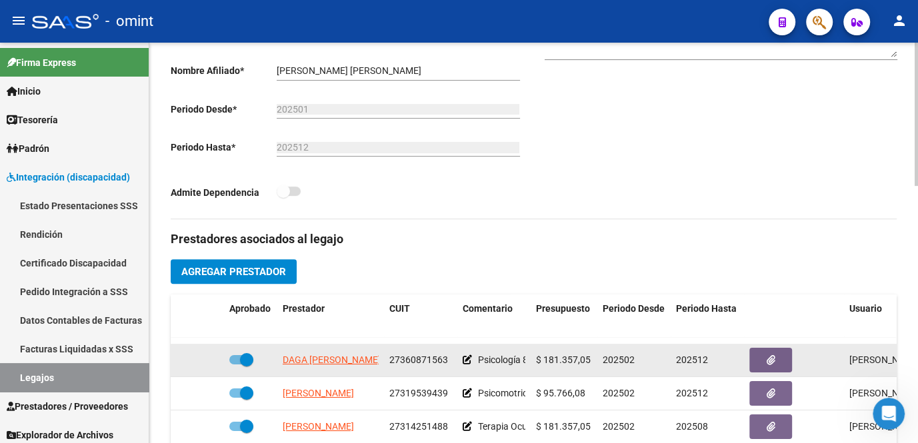
scroll to position [89, 0]
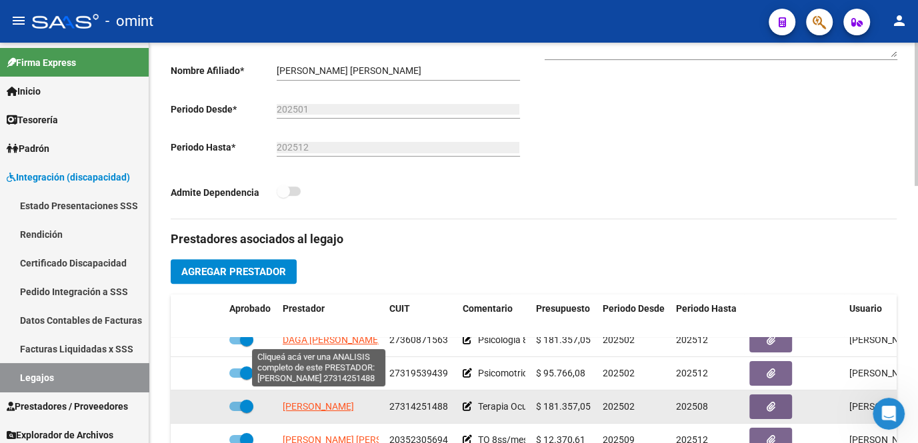
click at [313, 401] on span "MARTINEZ SUYAI" at bounding box center [318, 406] width 71 height 11
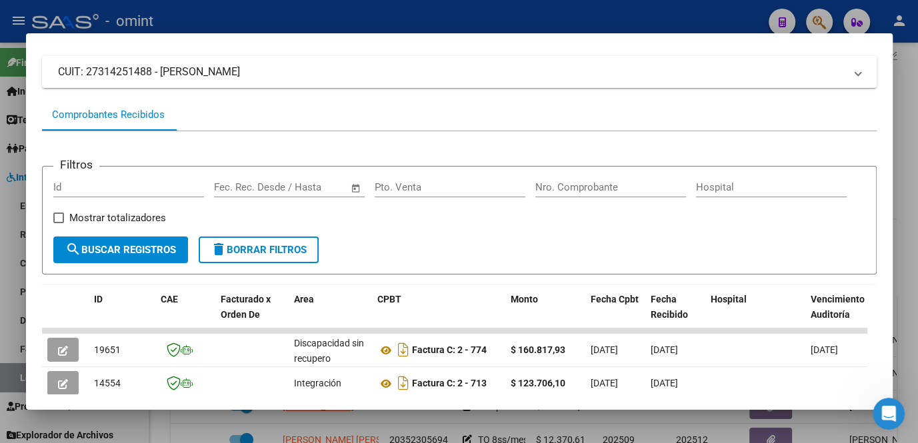
scroll to position [203, 0]
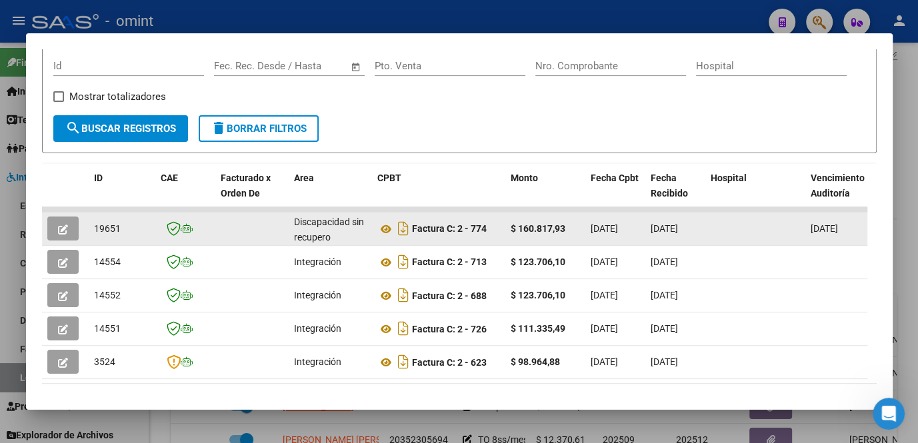
click at [55, 236] on button "button" at bounding box center [62, 229] width 31 height 24
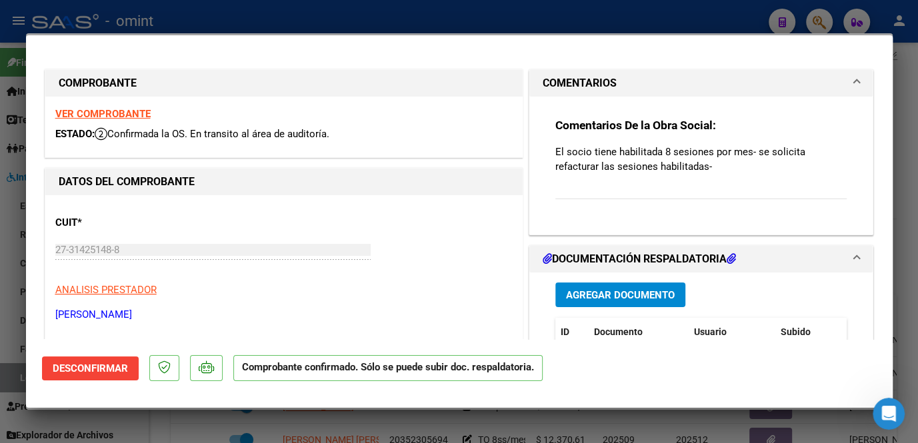
click at [83, 110] on strong "VER COMPROBANTE" at bounding box center [102, 114] width 95 height 12
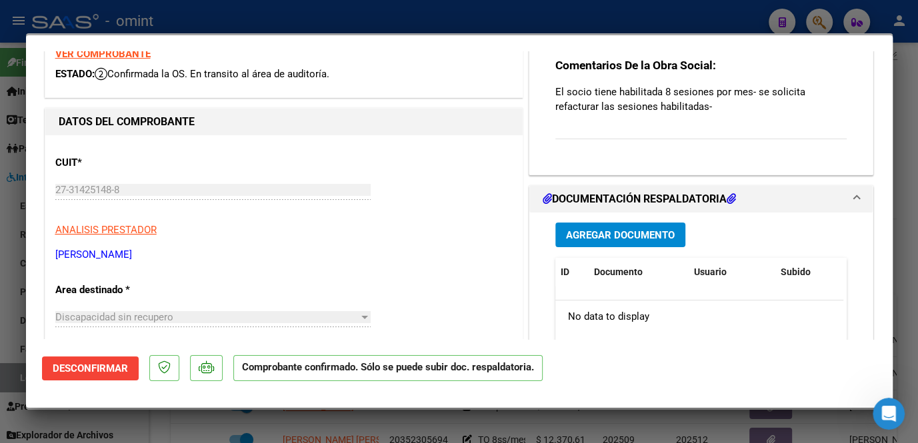
click at [281, 425] on div at bounding box center [459, 221] width 918 height 443
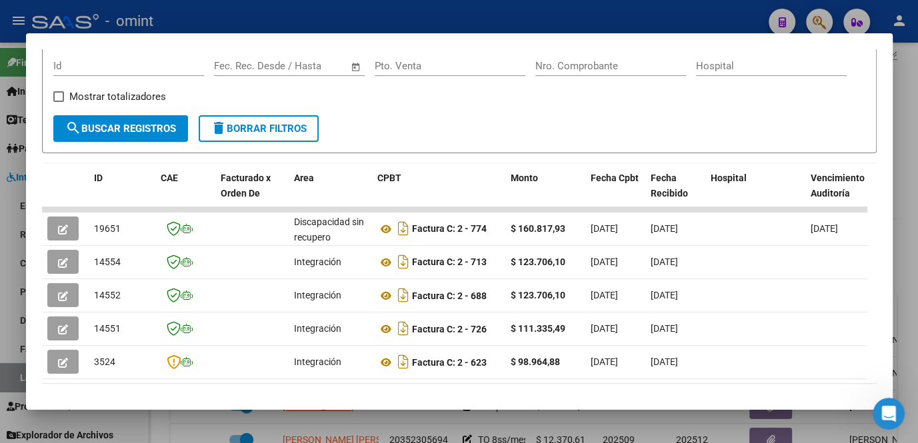
click at [190, 426] on div at bounding box center [459, 221] width 918 height 443
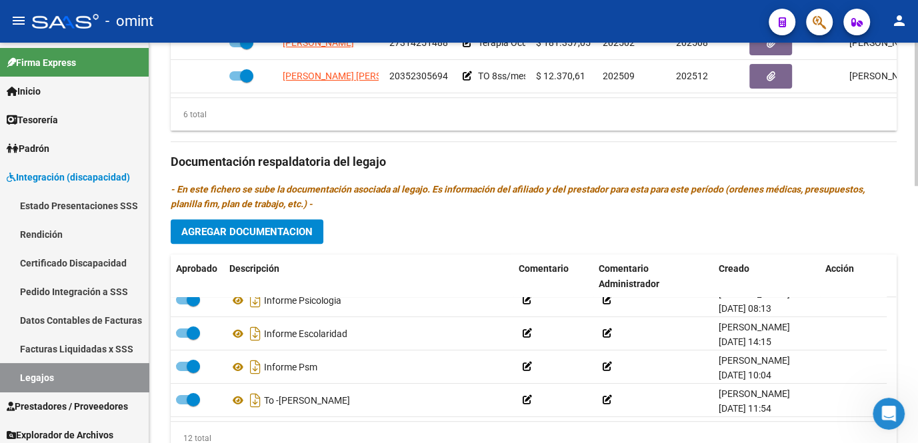
scroll to position [545, 0]
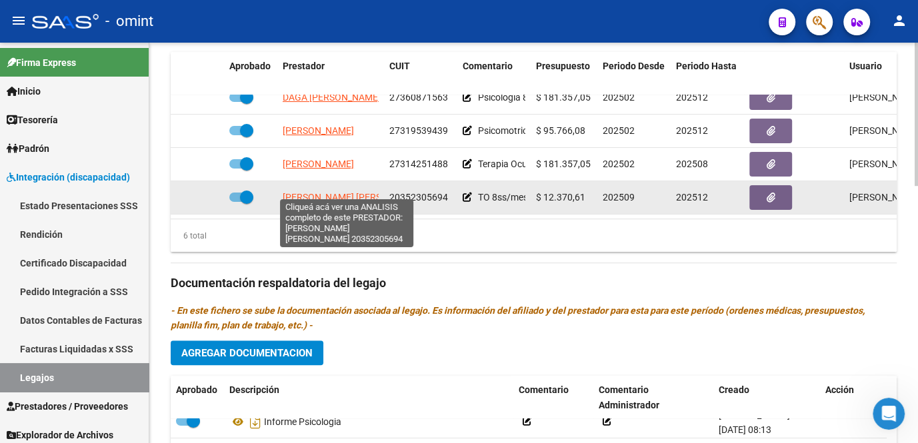
click at [337, 192] on span "RODRIGUEZ GUSTAVO ADOLFO" at bounding box center [355, 197] width 145 height 11
type textarea "20352305694"
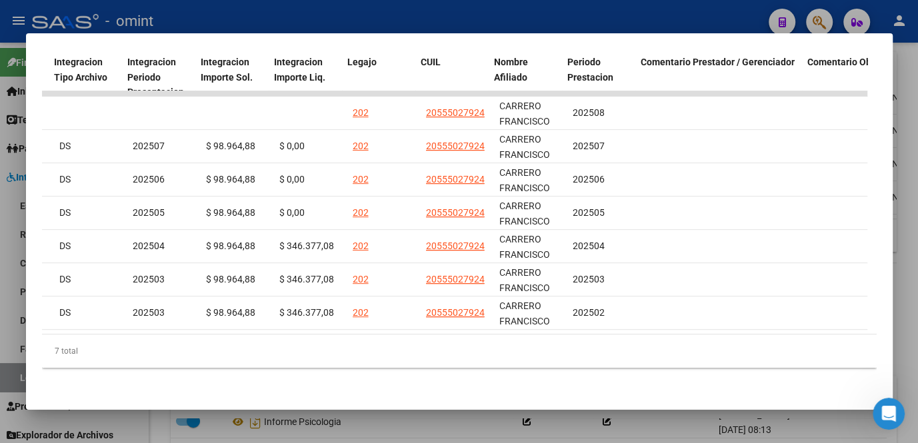
scroll to position [0, 1812]
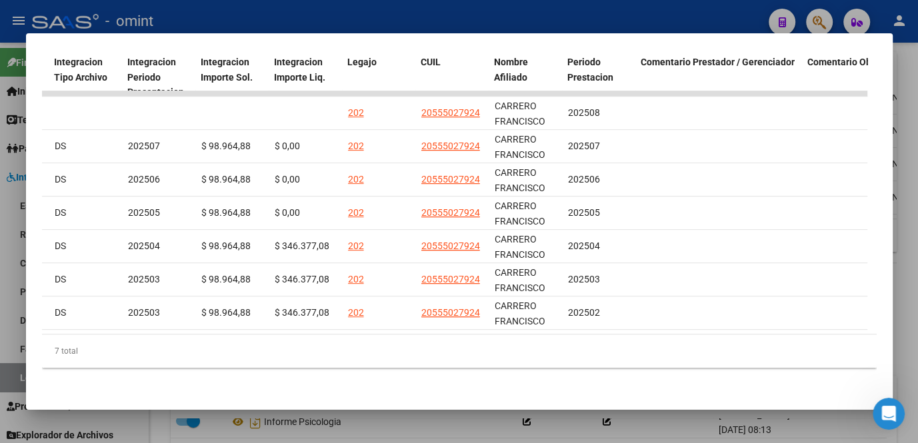
click at [490, 430] on div at bounding box center [459, 221] width 918 height 443
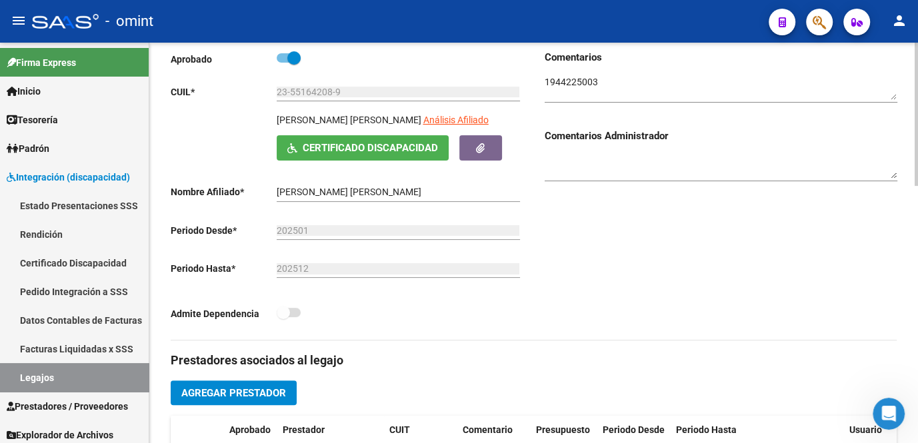
scroll to position [0, 0]
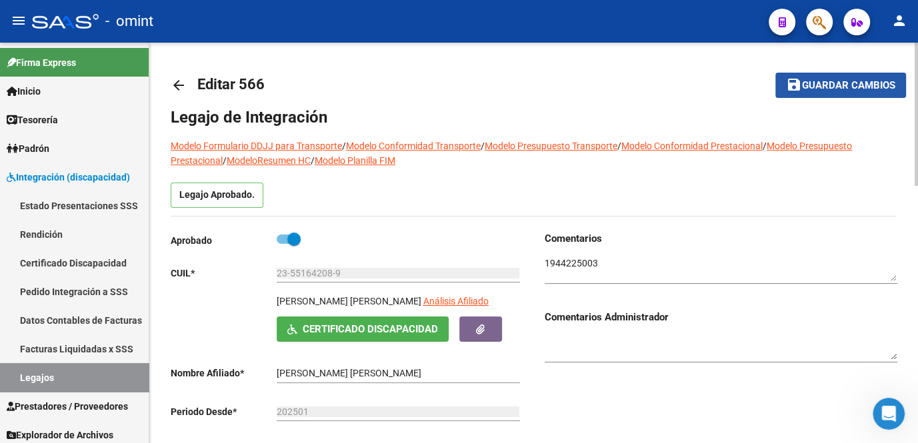
click at [814, 93] on button "save Guardar cambios" at bounding box center [840, 85] width 131 height 25
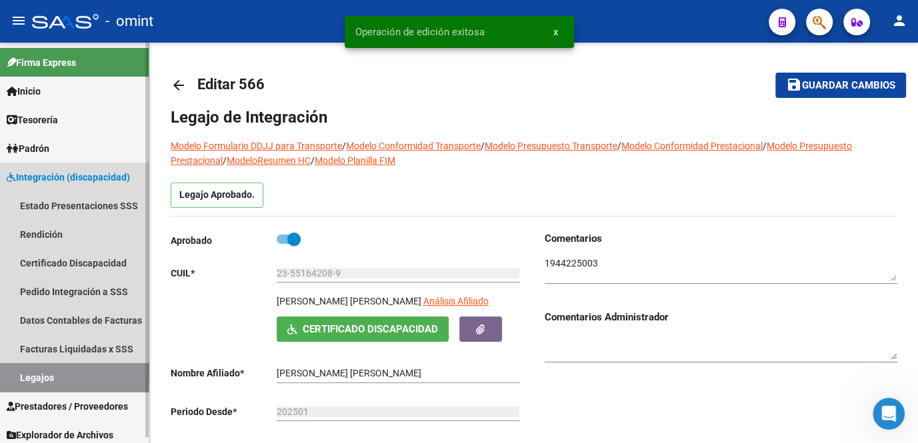
click at [37, 382] on link "Legajos" at bounding box center [74, 377] width 149 height 29
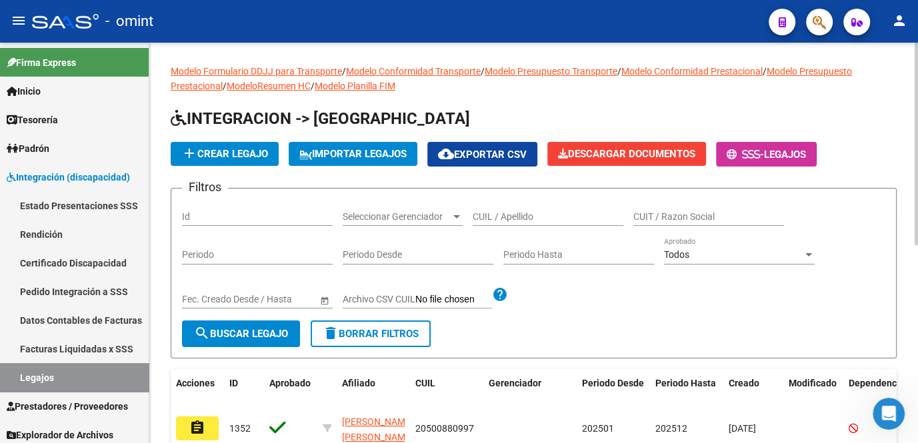
click at [515, 222] on div "CUIL / Apellido" at bounding box center [547, 212] width 151 height 27
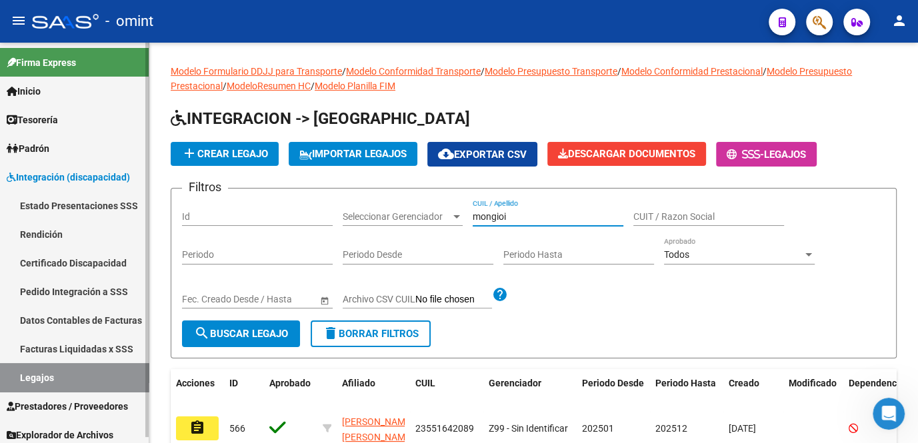
scroll to position [60, 0]
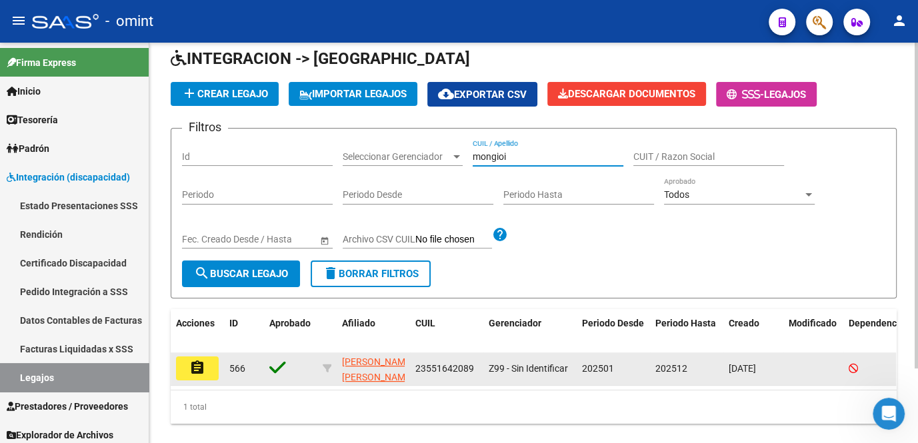
type input "mongioi"
click at [203, 372] on mat-icon "assignment" at bounding box center [197, 368] width 16 height 16
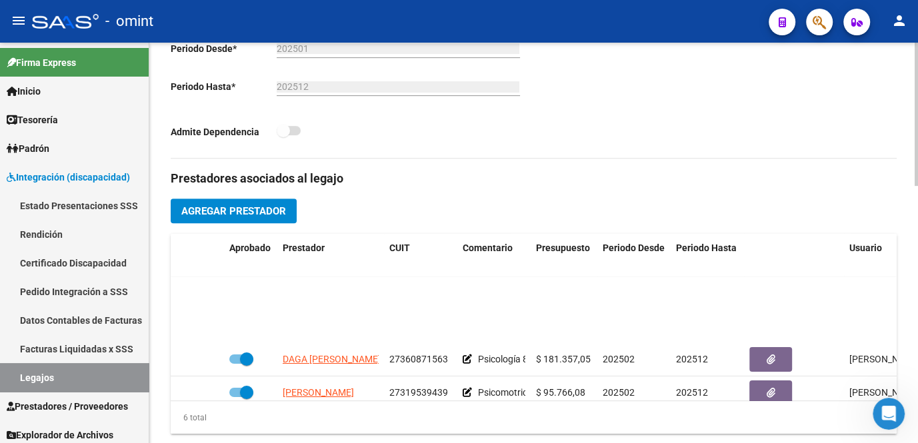
scroll to position [89, 0]
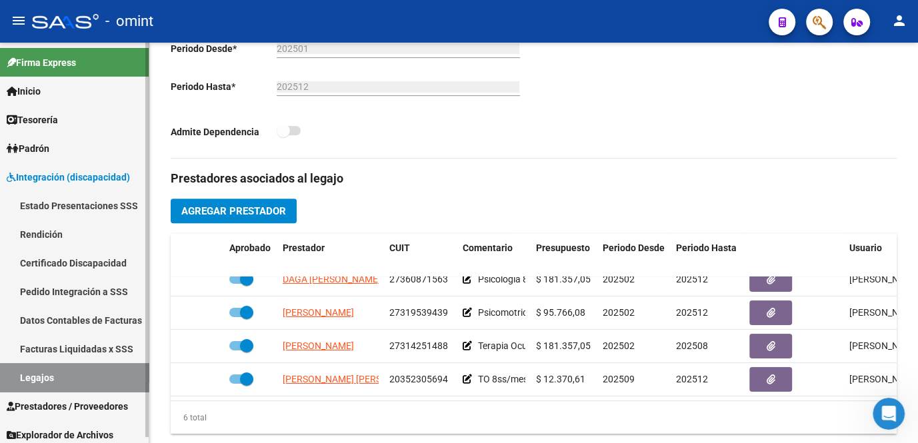
click at [71, 368] on link "Legajos" at bounding box center [74, 377] width 149 height 29
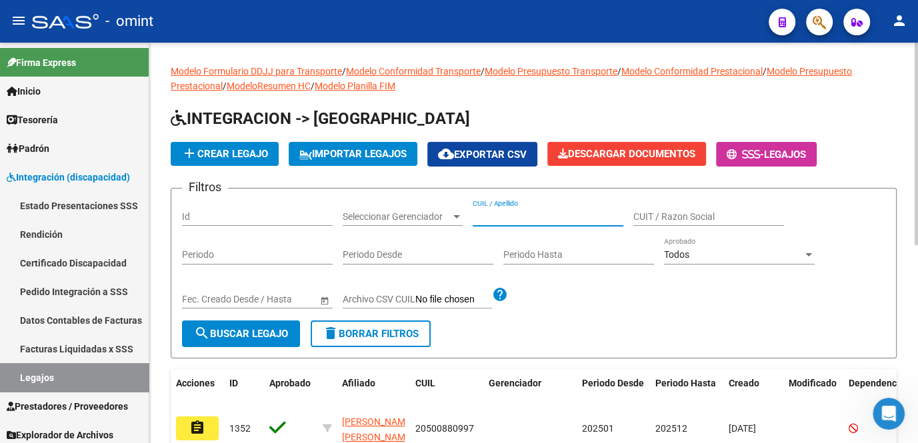
click at [504, 215] on input "CUIL / Apellido" at bounding box center [547, 216] width 151 height 11
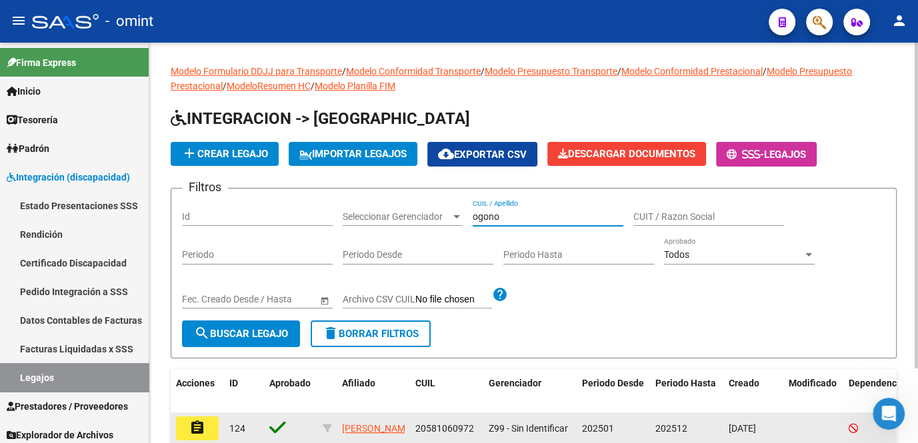
type input "ogono"
click at [212, 431] on button "assignment" at bounding box center [197, 428] width 43 height 24
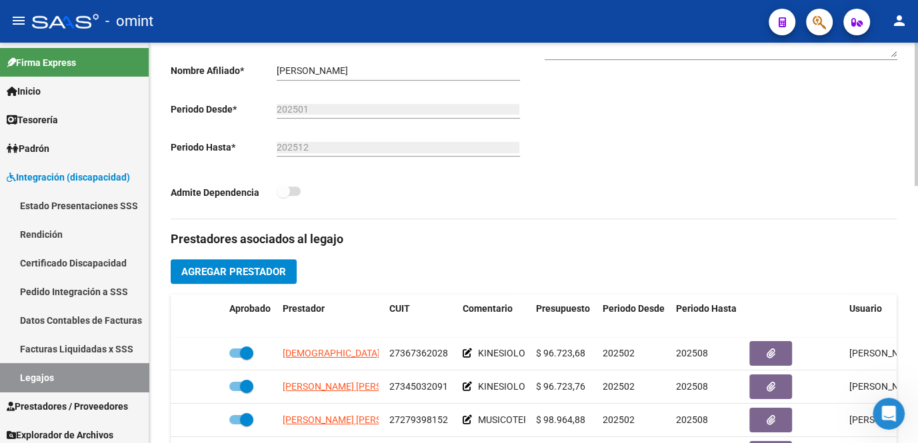
scroll to position [424, 0]
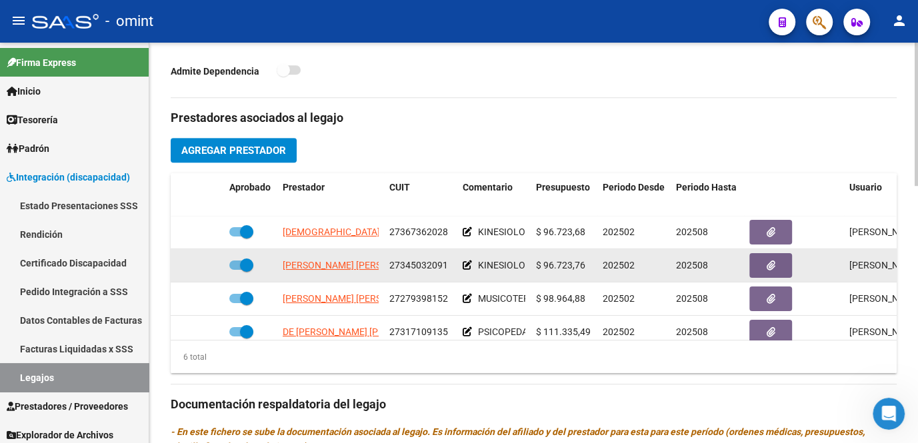
click at [236, 265] on span at bounding box center [241, 265] width 24 height 9
click at [236, 270] on input "checkbox" at bounding box center [235, 270] width 1 height 1
checkbox input "false"
click at [205, 265] on icon at bounding box center [204, 265] width 9 height 9
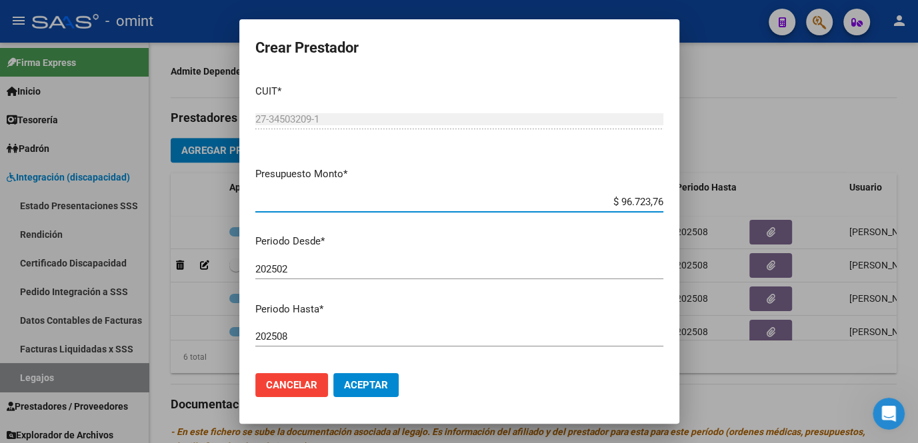
click at [323, 331] on input "202508" at bounding box center [459, 337] width 408 height 12
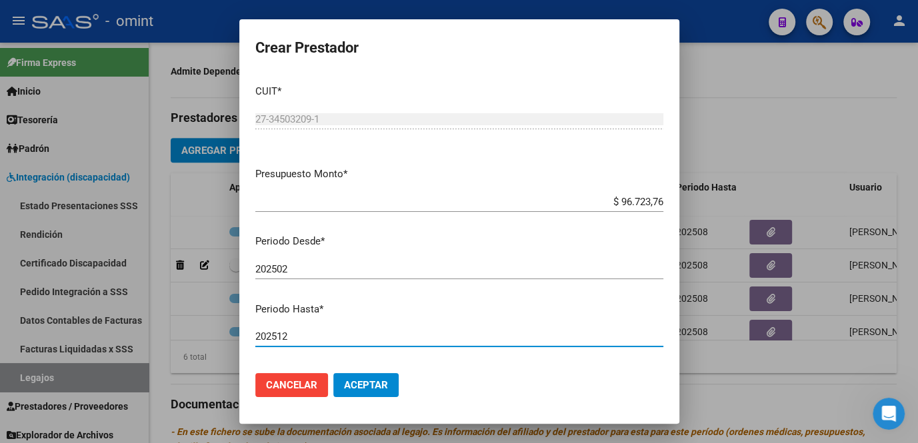
type input "202512"
click at [360, 399] on mat-dialog-actions "Cancelar Aceptar" at bounding box center [459, 384] width 408 height 45
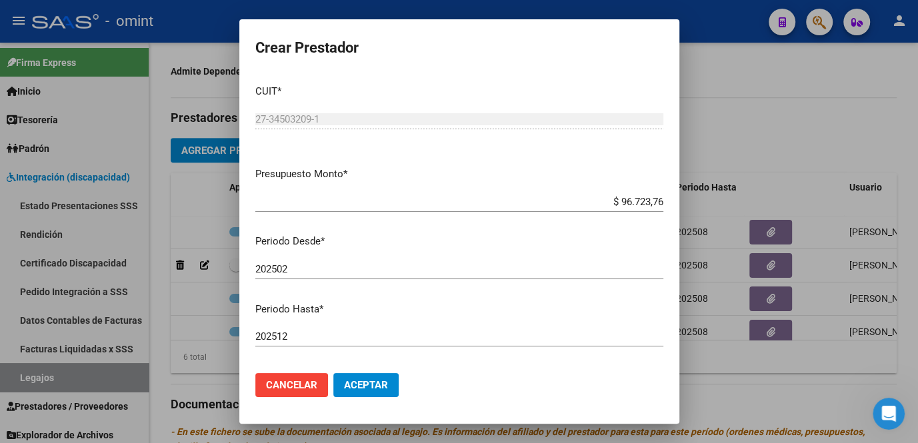
click at [363, 392] on button "Aceptar" at bounding box center [365, 385] width 65 height 24
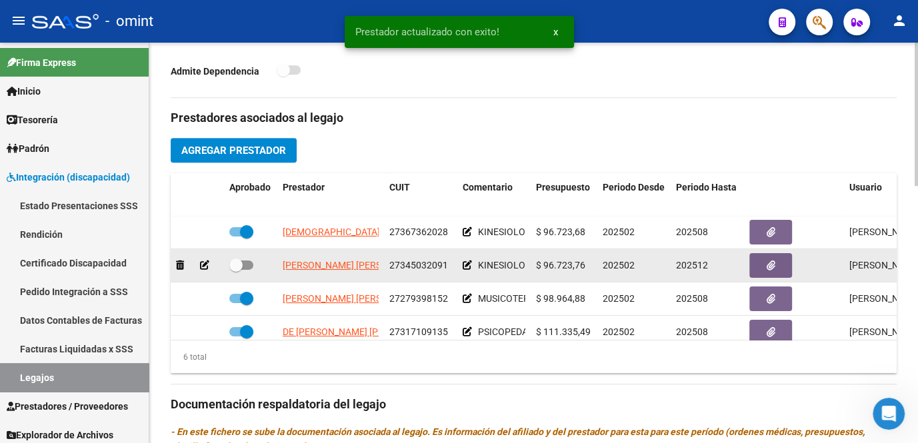
click at [252, 264] on span at bounding box center [241, 265] width 24 height 9
click at [236, 270] on input "checkbox" at bounding box center [235, 270] width 1 height 1
checkbox input "true"
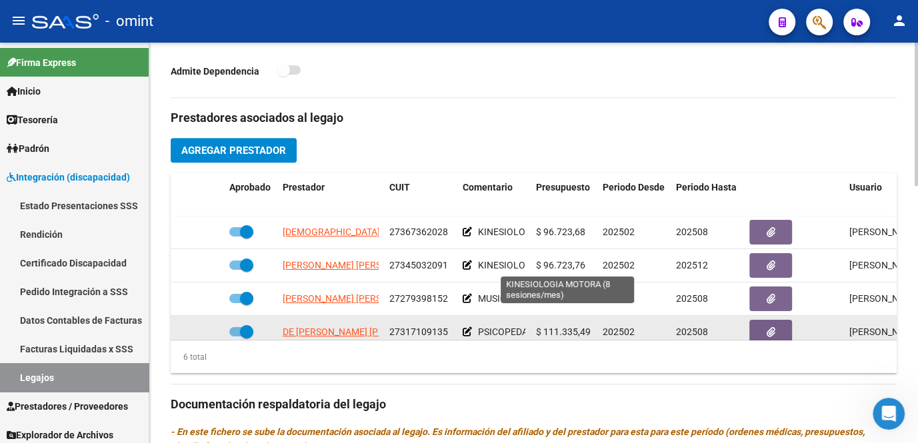
scroll to position [363, 0]
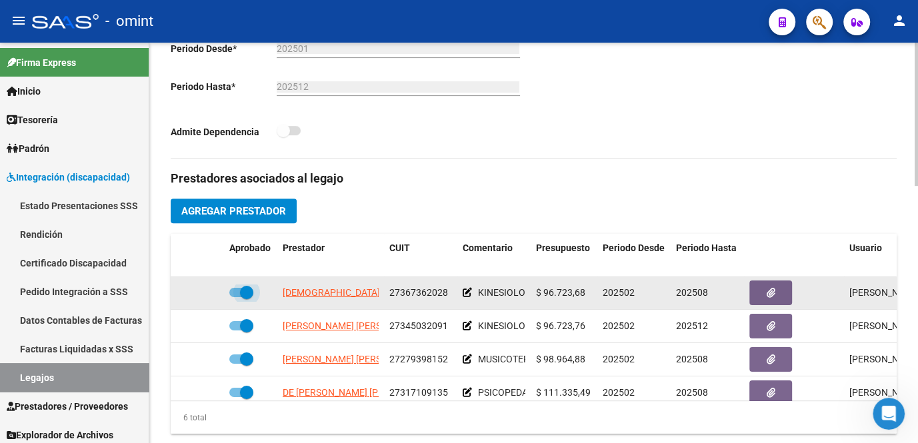
click at [237, 295] on span at bounding box center [241, 292] width 24 height 9
click at [236, 297] on input "checkbox" at bounding box center [235, 297] width 1 height 1
checkbox input "false"
click at [209, 293] on icon at bounding box center [204, 292] width 9 height 9
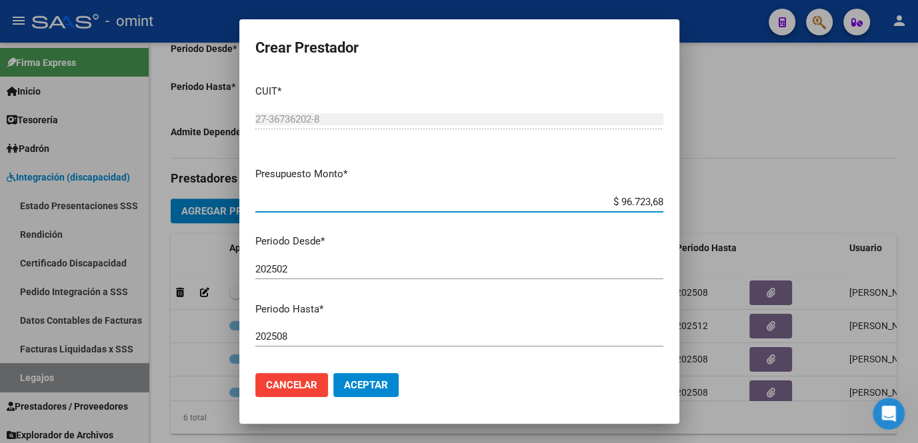
click at [299, 335] on input "202508" at bounding box center [459, 337] width 408 height 12
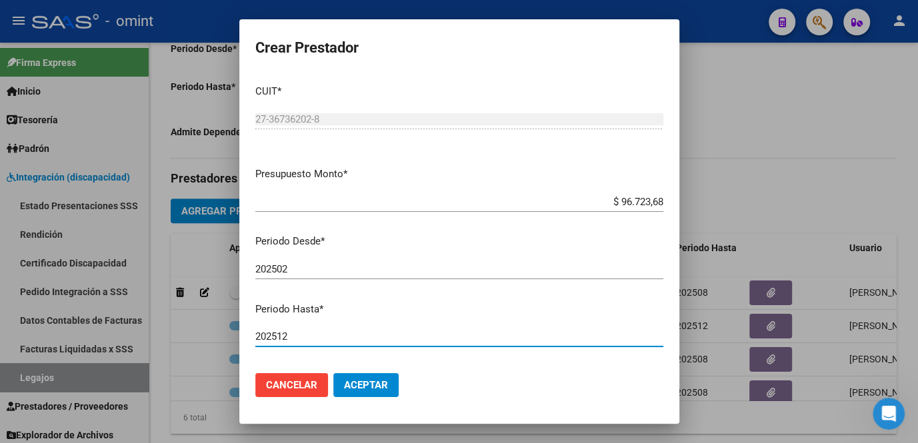
type input "202512"
click at [354, 390] on span "Aceptar" at bounding box center [366, 385] width 44 height 12
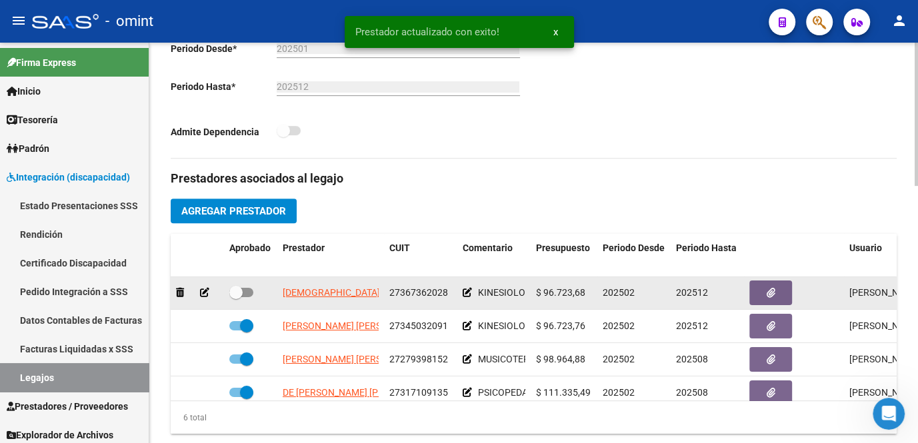
click at [243, 288] on span at bounding box center [241, 292] width 24 height 9
click at [236, 297] on input "checkbox" at bounding box center [235, 297] width 1 height 1
checkbox input "true"
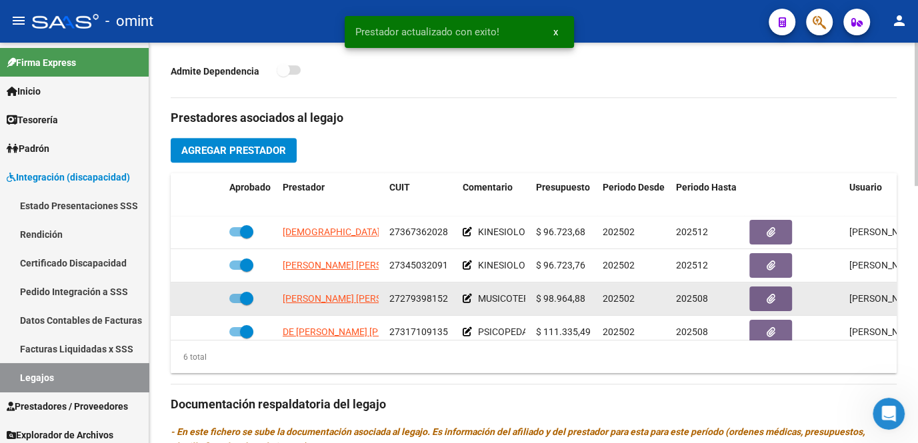
scroll to position [60, 0]
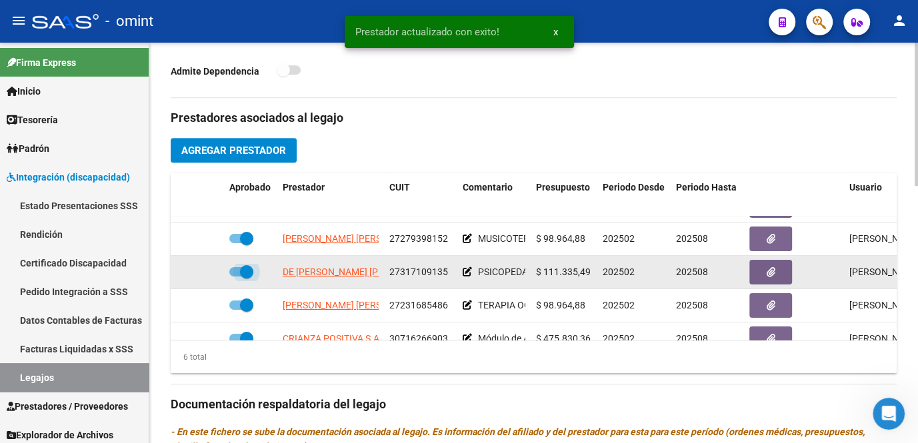
click at [242, 275] on span at bounding box center [246, 271] width 13 height 13
click at [236, 277] on input "checkbox" at bounding box center [235, 277] width 1 height 1
checkbox input "false"
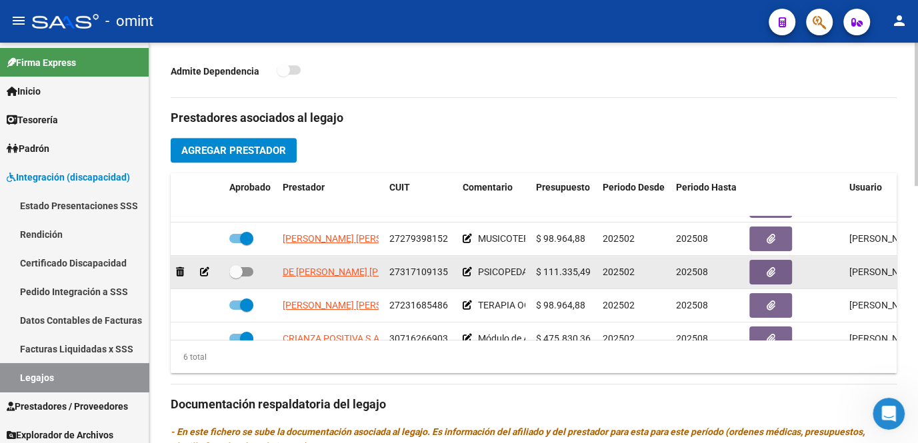
click at [201, 269] on icon at bounding box center [204, 271] width 9 height 9
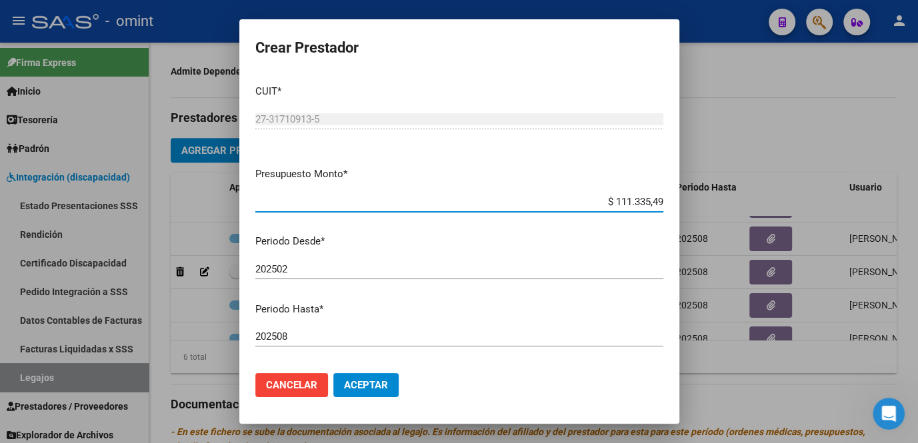
click at [305, 341] on input "202508" at bounding box center [459, 337] width 408 height 12
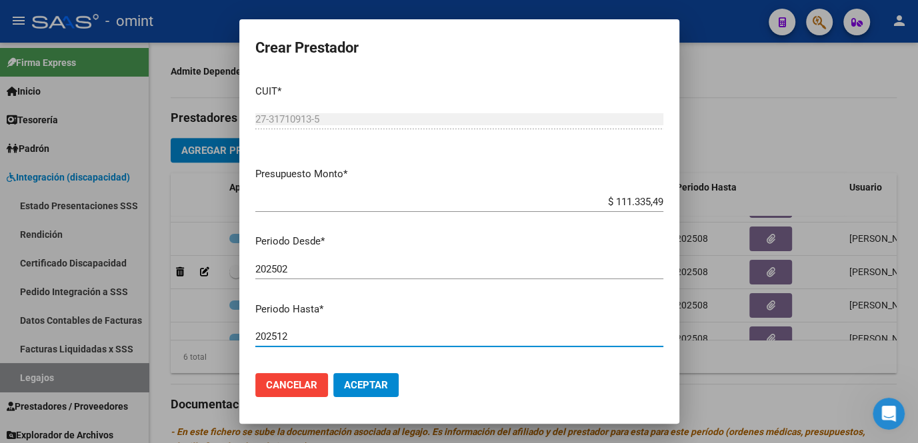
type input "202512"
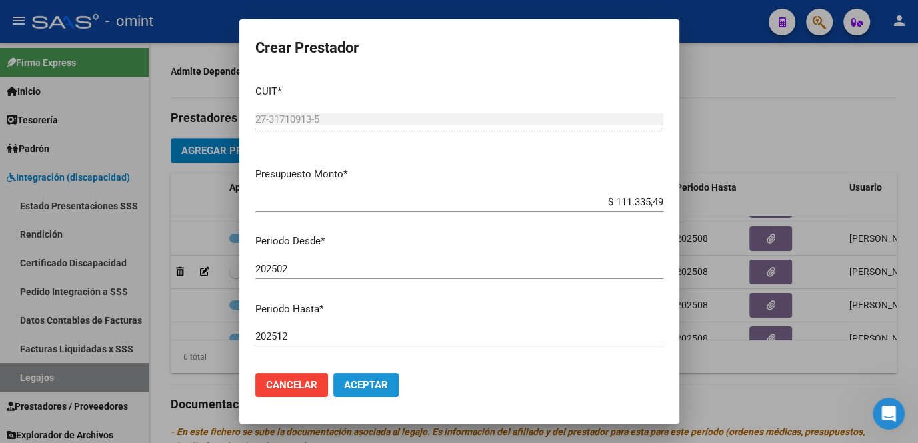
click at [357, 391] on button "Aceptar" at bounding box center [365, 385] width 65 height 24
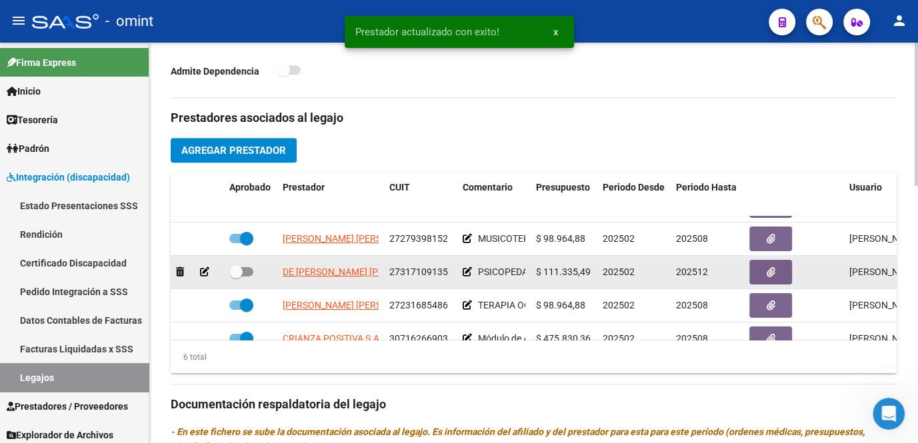
click at [247, 270] on span at bounding box center [241, 271] width 24 height 9
click at [236, 277] on input "checkbox" at bounding box center [235, 277] width 1 height 1
checkbox input "true"
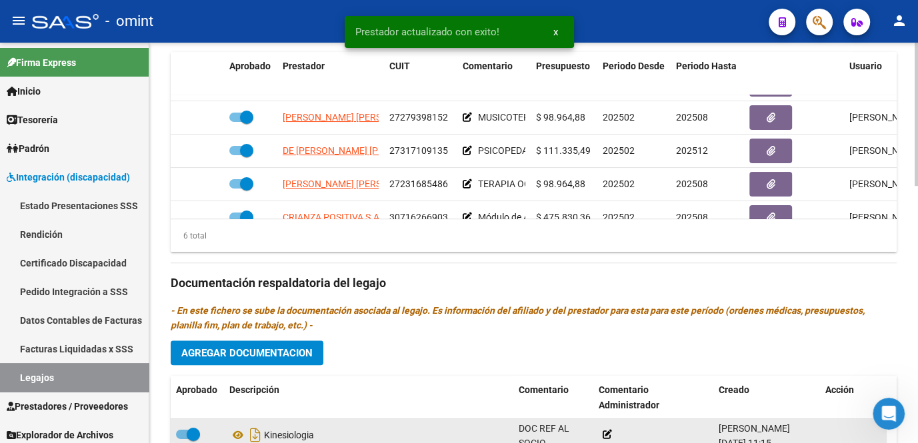
scroll to position [666, 0]
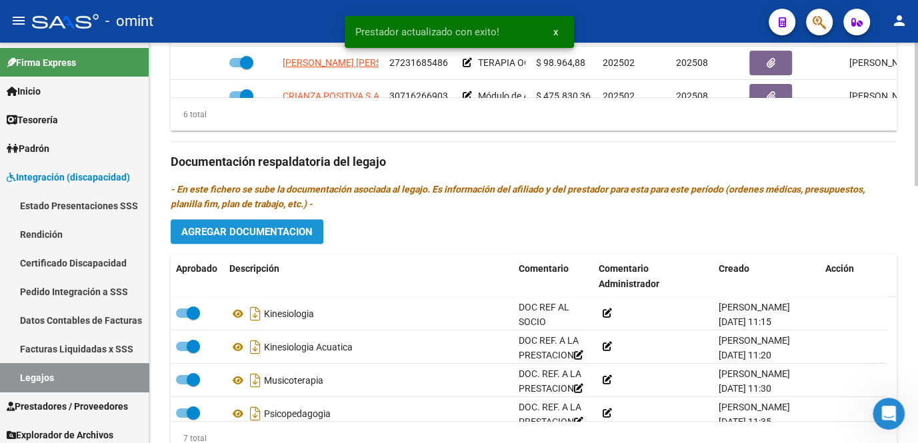
click at [289, 226] on span "Agregar Documentacion" at bounding box center [246, 232] width 131 height 12
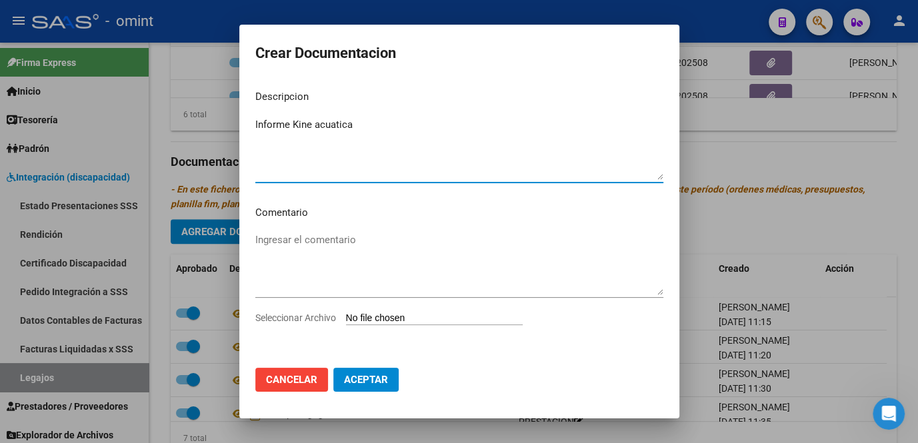
type textarea "Informe Kine acuatica"
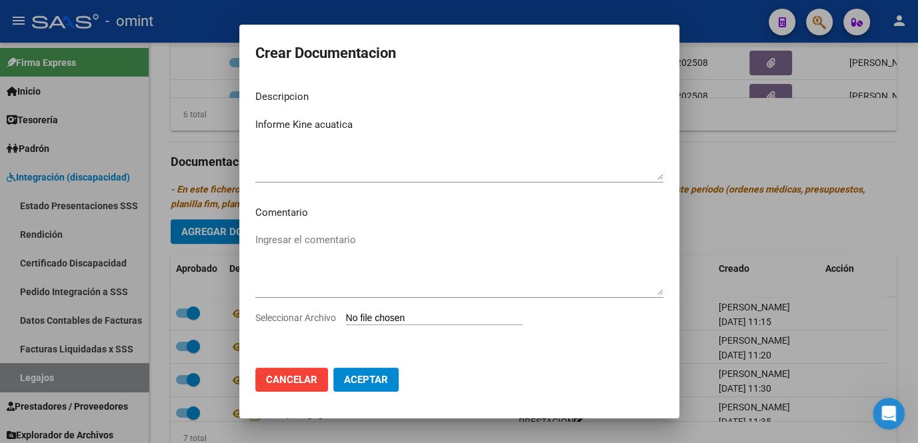
click at [291, 314] on span "Seleccionar Archivo" at bounding box center [295, 318] width 81 height 11
click at [346, 314] on input "Seleccionar Archivo" at bounding box center [434, 319] width 177 height 13
type input "C:\fakepath\f48..pdf"
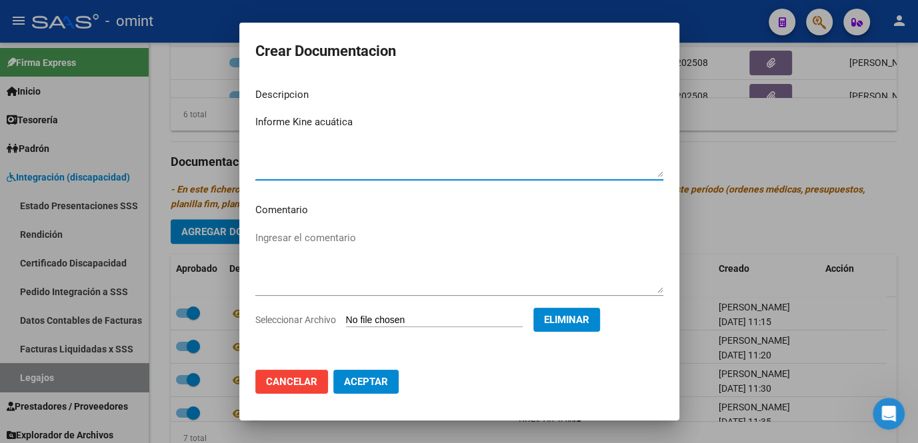
type textarea "Informe Kine acuática"
click at [390, 388] on button "Aceptar" at bounding box center [365, 382] width 65 height 24
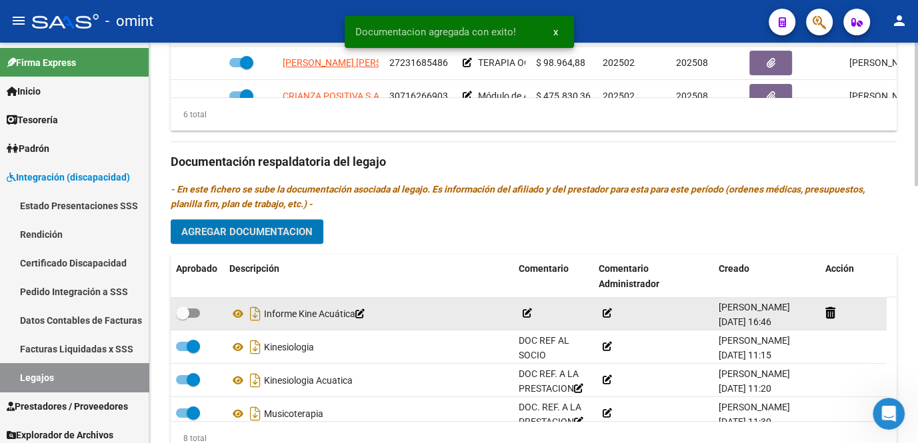
click at [195, 309] on span at bounding box center [188, 313] width 24 height 9
click at [183, 318] on input "checkbox" at bounding box center [182, 318] width 1 height 1
checkbox input "true"
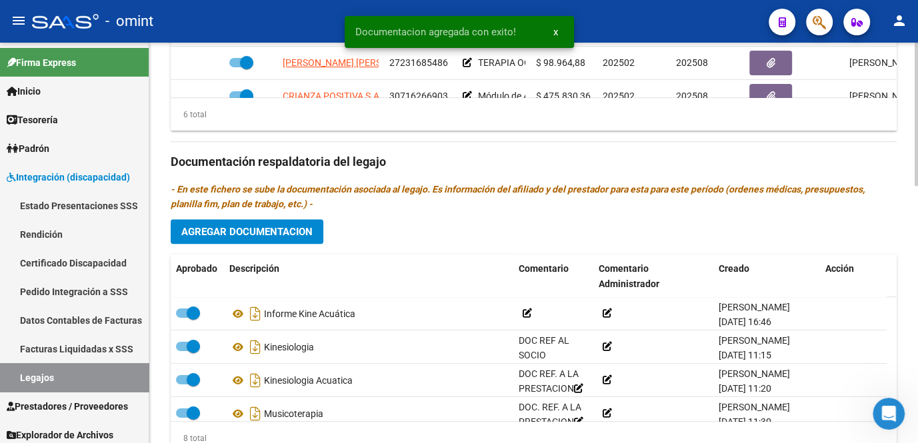
click at [225, 231] on span "Agregar Documentacion" at bounding box center [246, 232] width 131 height 12
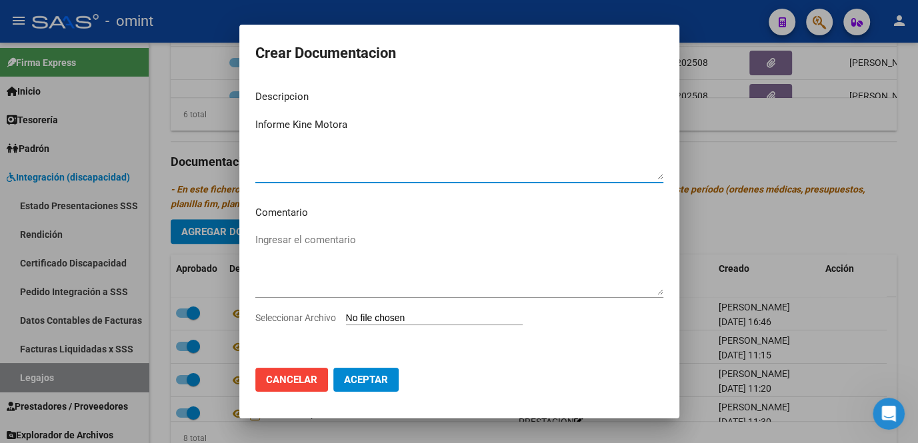
type textarea "Informe Kine Motora"
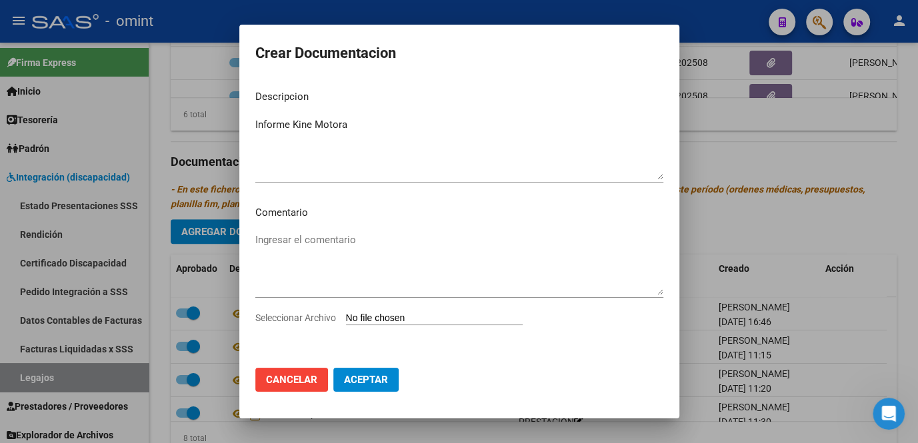
click at [293, 321] on span "Seleccionar Archivo" at bounding box center [295, 318] width 81 height 11
click at [346, 321] on input "Seleccionar Archivo" at bounding box center [434, 319] width 177 height 13
type input "C:\fakepath\f 048...pdf"
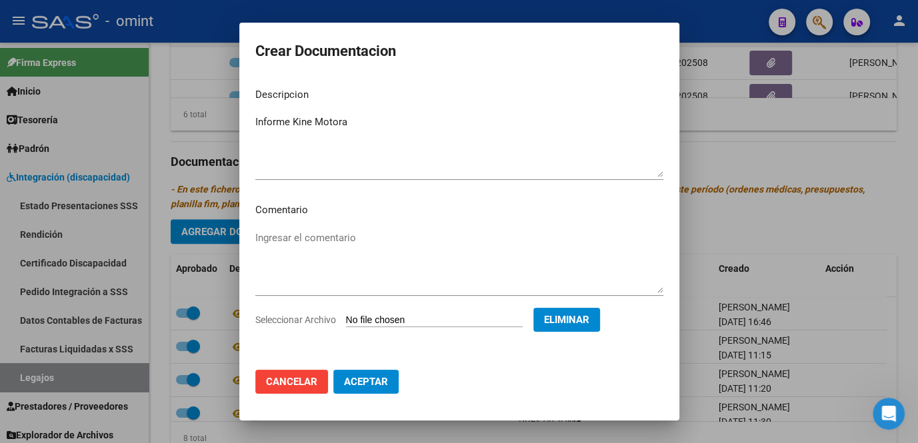
click at [374, 380] on span "Aceptar" at bounding box center [366, 382] width 44 height 12
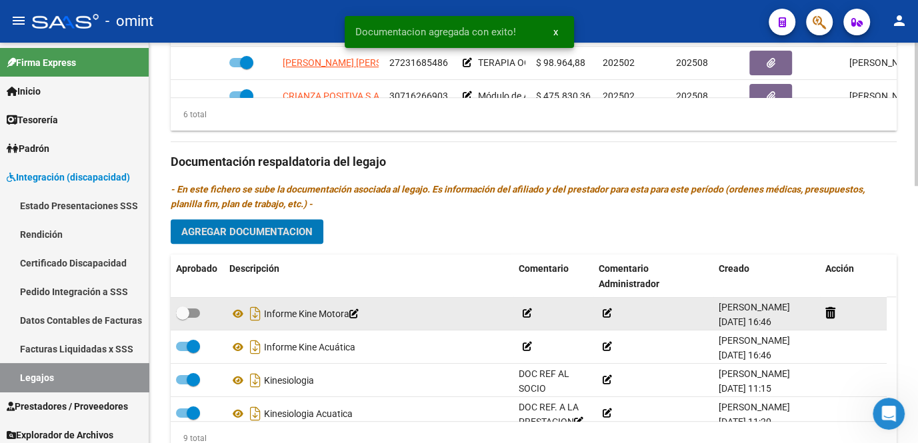
click at [195, 313] on span at bounding box center [188, 313] width 24 height 9
click at [183, 318] on input "checkbox" at bounding box center [182, 318] width 1 height 1
checkbox input "true"
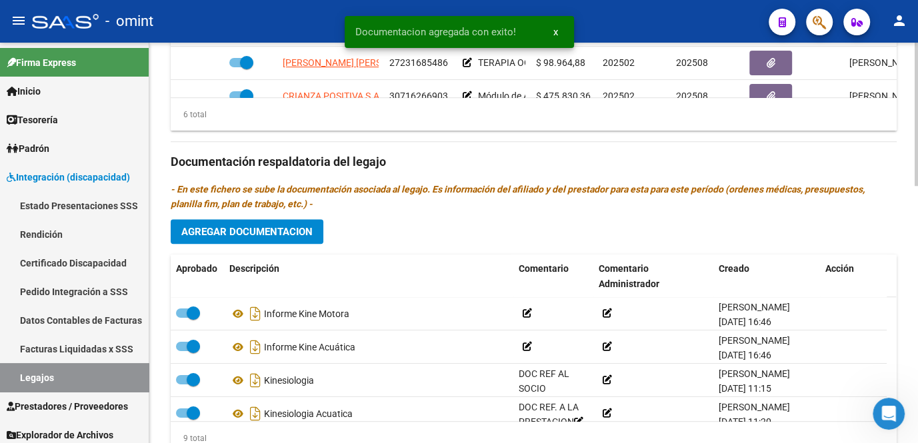
click at [224, 239] on button "Agregar Documentacion" at bounding box center [247, 231] width 153 height 25
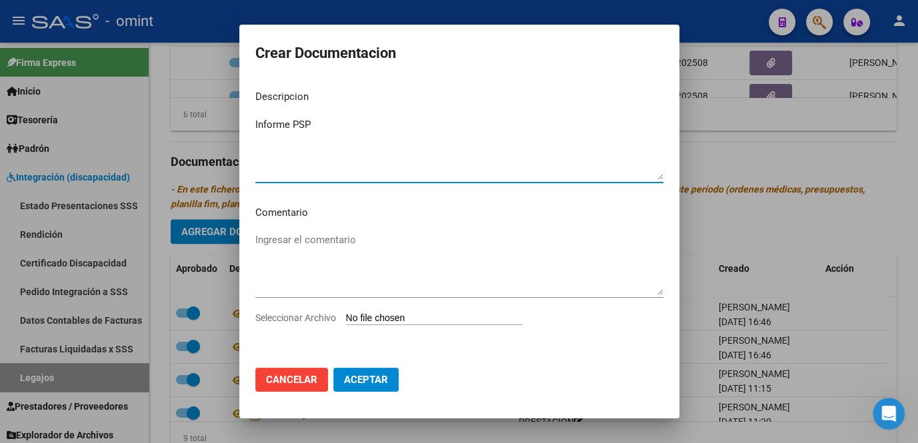
type textarea "Informe PSP"
click at [308, 313] on span "Seleccionar Archivo" at bounding box center [295, 318] width 81 height 11
click at [346, 313] on input "Seleccionar Archivo" at bounding box center [434, 319] width 177 height 13
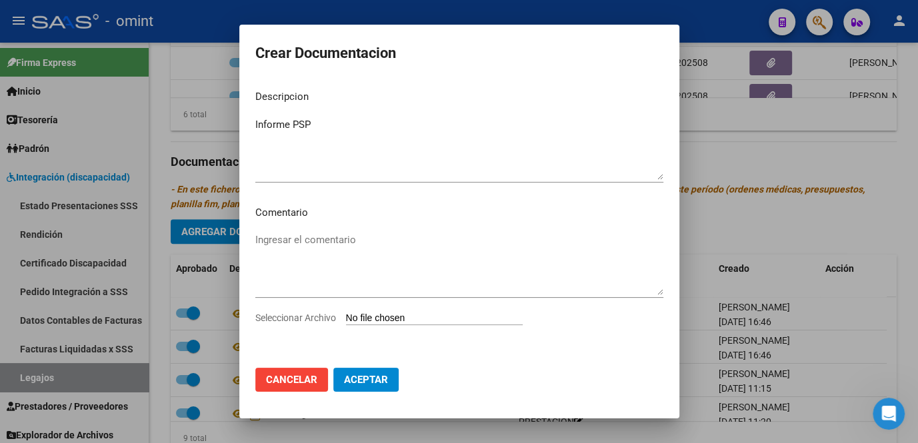
type input "C:\fakepath\f048.pdf"
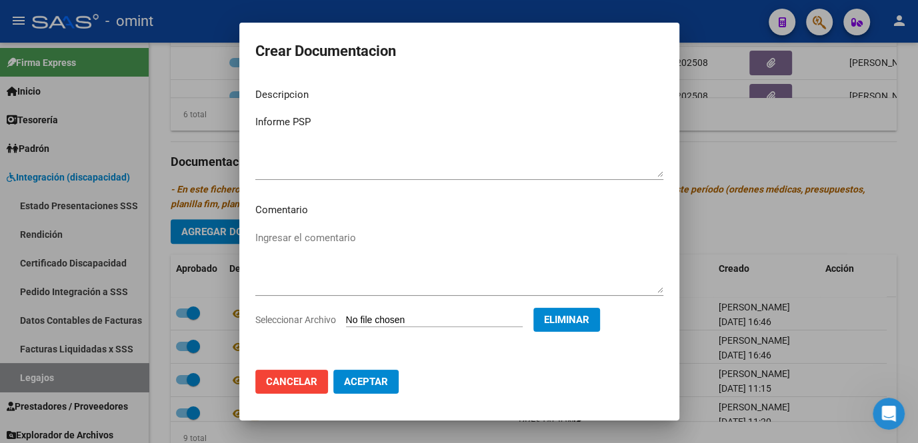
click at [380, 379] on span "Aceptar" at bounding box center [366, 382] width 44 height 12
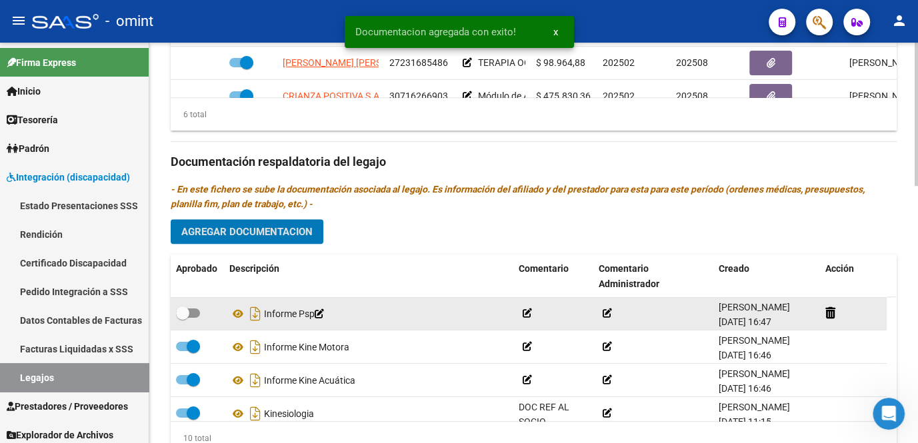
click at [190, 312] on span at bounding box center [188, 313] width 24 height 9
click at [183, 318] on input "checkbox" at bounding box center [182, 318] width 1 height 1
checkbox input "true"
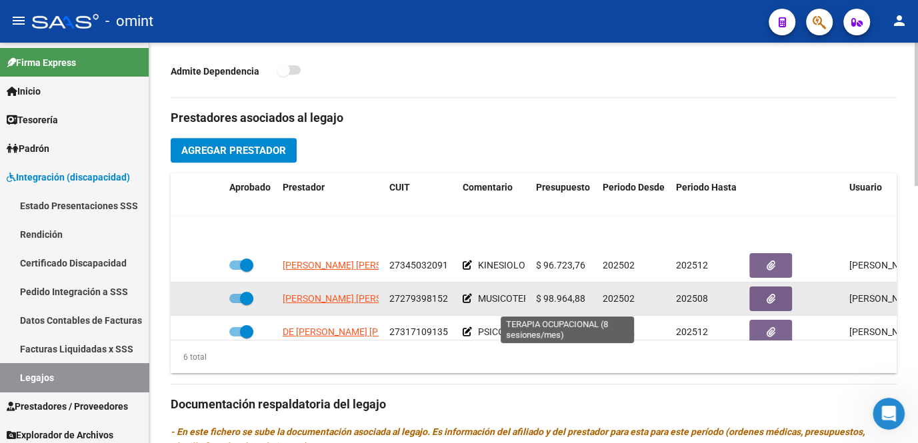
scroll to position [60, 0]
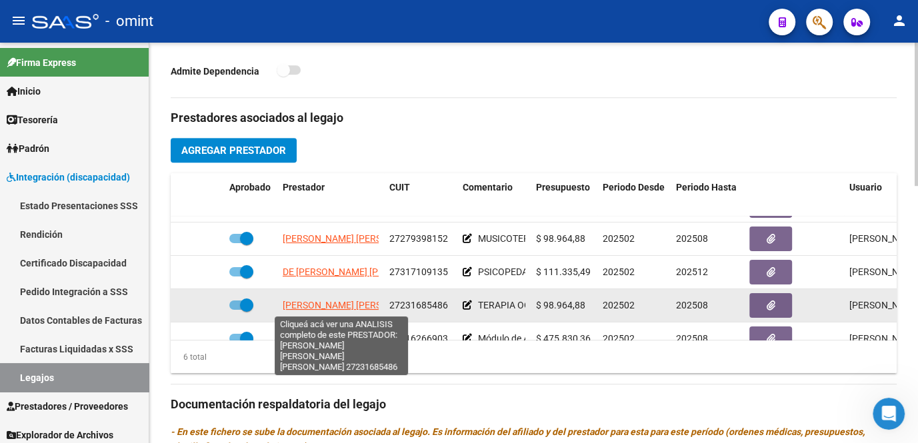
click at [332, 301] on span "ANTONIO MARIA VERONICA" at bounding box center [392, 305] width 218 height 11
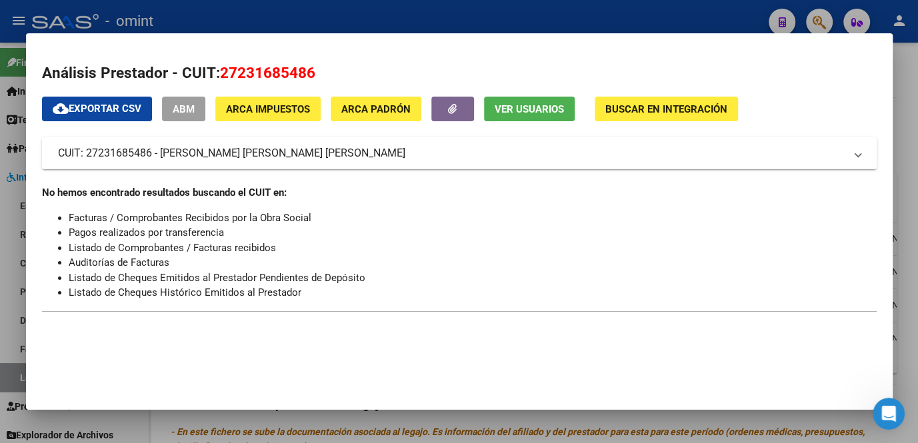
click at [273, 71] on span "27231685486" at bounding box center [267, 72] width 95 height 17
copy span "27231685486"
click at [348, 418] on div at bounding box center [459, 221] width 918 height 443
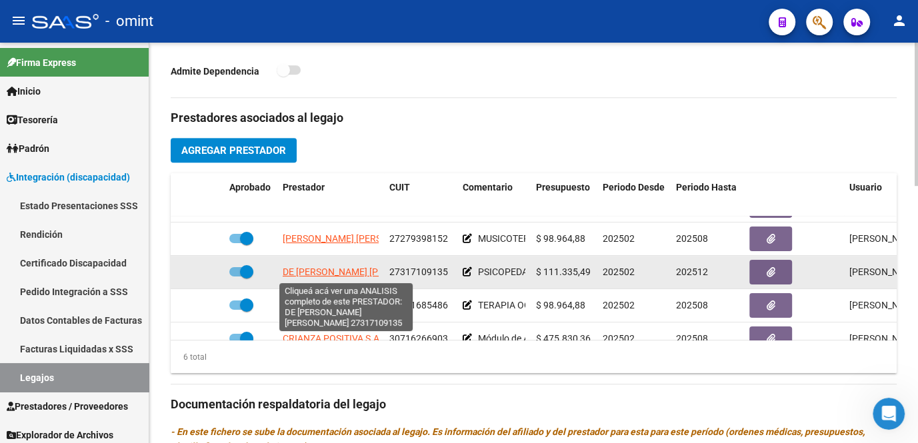
click at [318, 271] on span "DE GIACOMO YANINA VANESA" at bounding box center [362, 272] width 158 height 11
type textarea "27317109135"
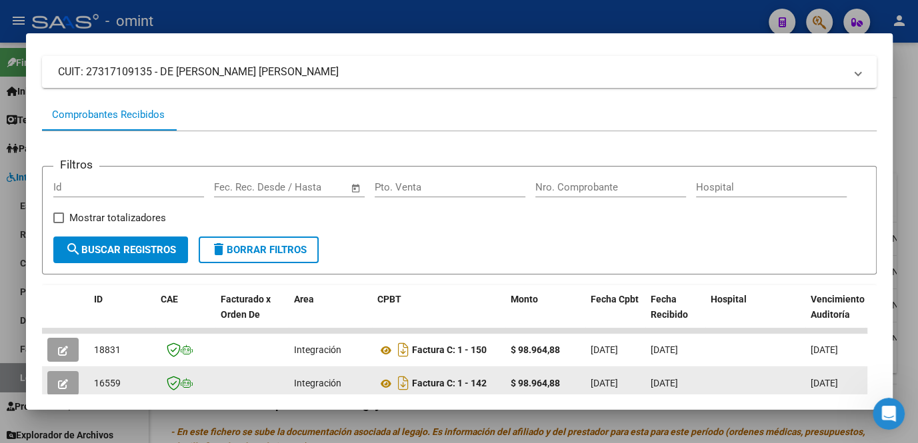
scroll to position [203, 0]
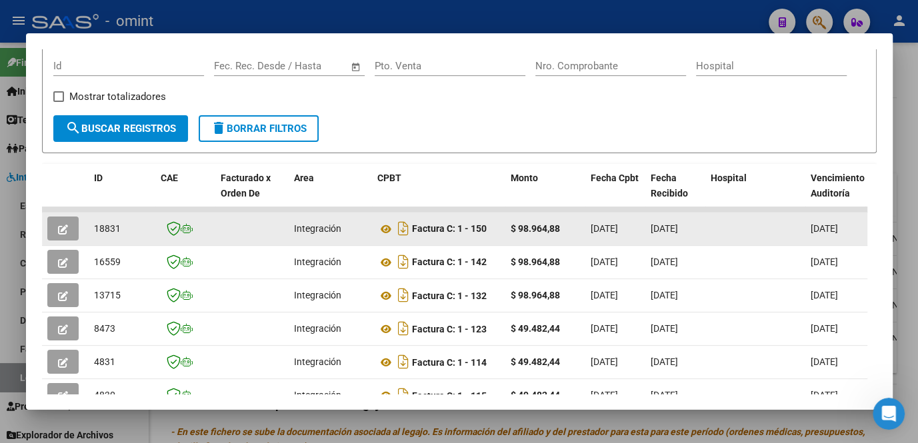
click at [61, 233] on icon "button" at bounding box center [63, 230] width 10 height 10
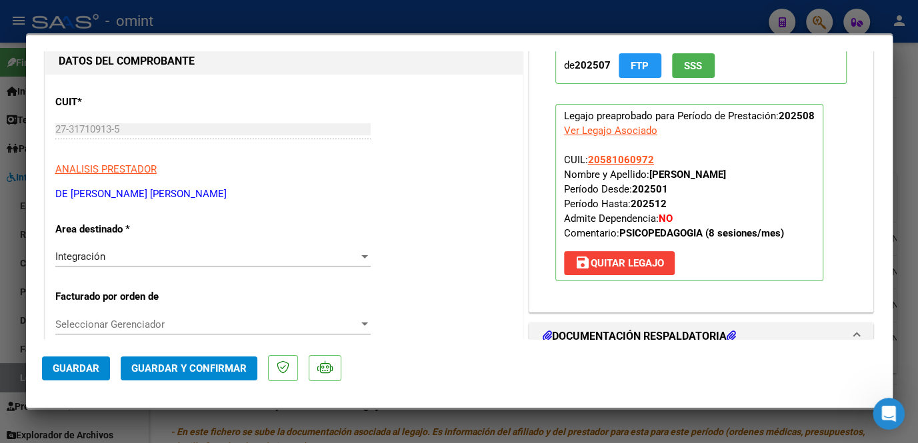
scroll to position [0, 0]
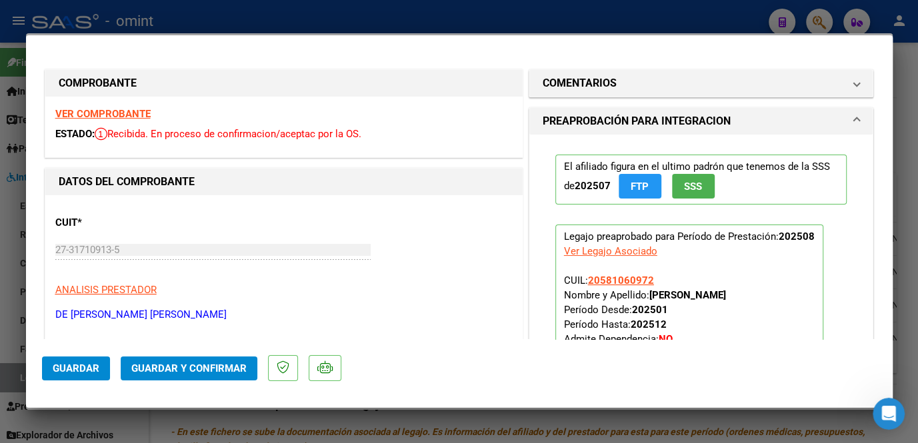
click at [139, 113] on strong "VER COMPROBANTE" at bounding box center [102, 114] width 95 height 12
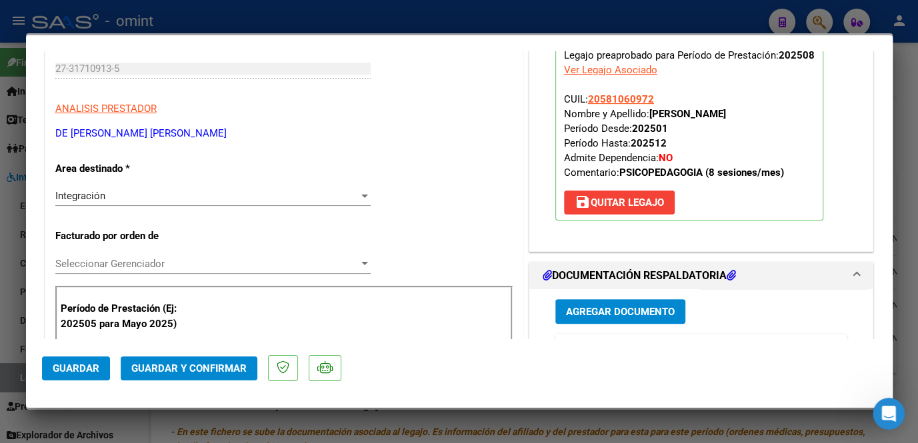
scroll to position [363, 0]
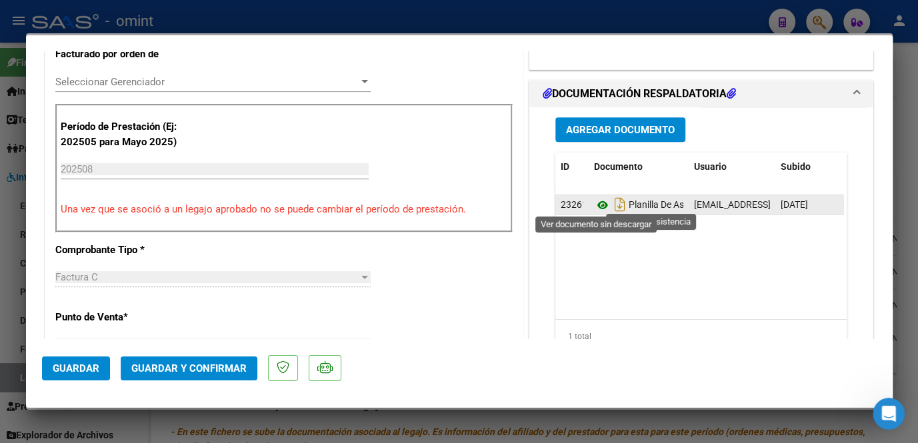
click at [597, 201] on icon at bounding box center [602, 205] width 17 height 16
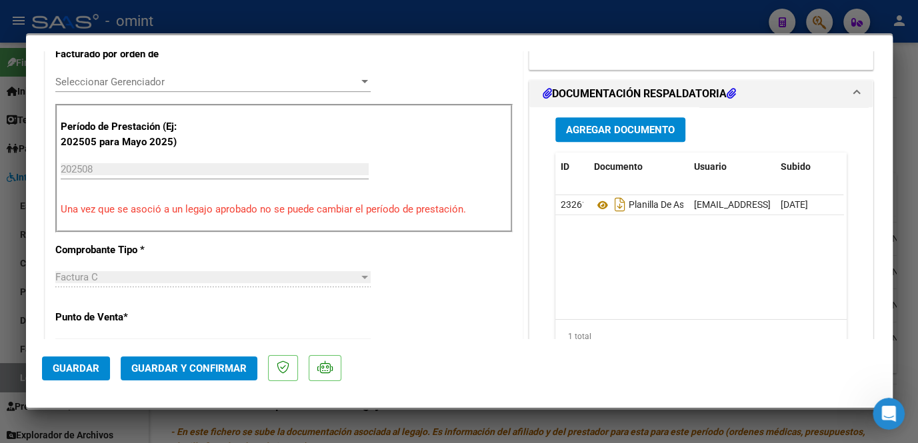
click at [153, 79] on span "Seleccionar Gerenciador" at bounding box center [206, 82] width 303 height 12
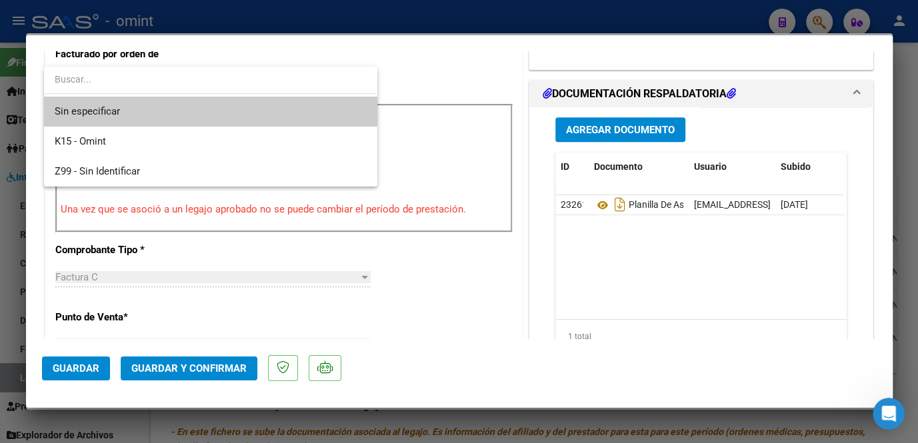
click at [139, 110] on span "Sin especificar" at bounding box center [211, 112] width 312 height 30
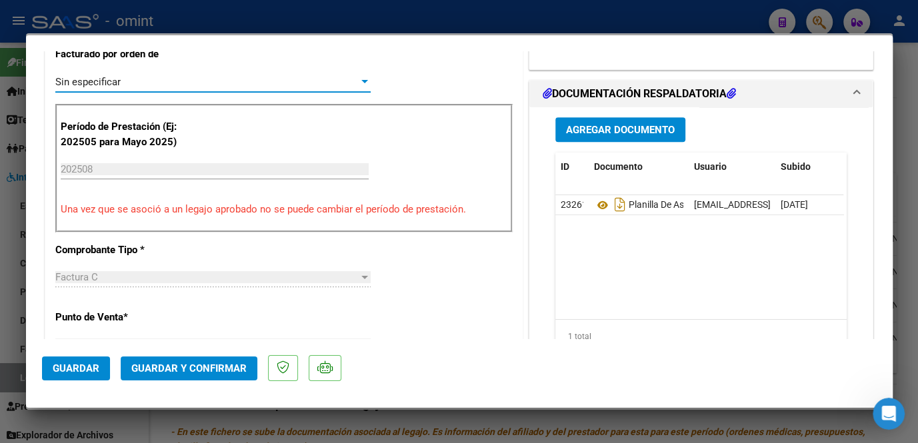
click at [177, 366] on span "Guardar y Confirmar" at bounding box center [188, 368] width 115 height 12
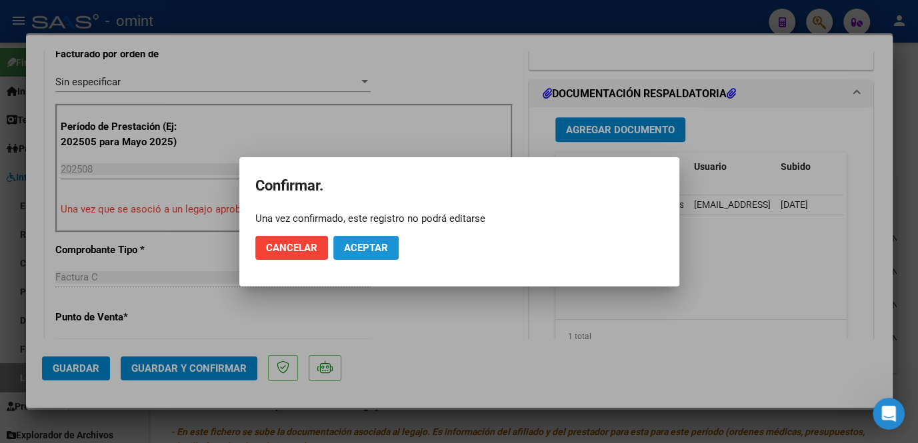
click at [386, 246] on span "Aceptar" at bounding box center [366, 248] width 44 height 12
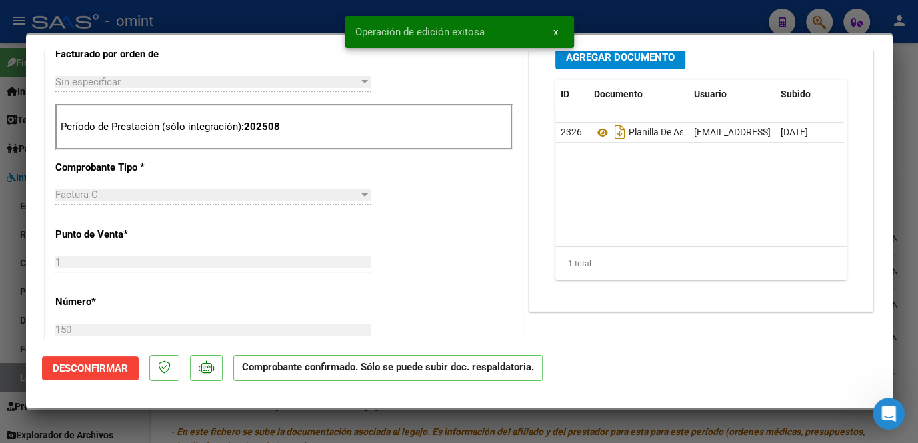
click at [11, 296] on div at bounding box center [459, 221] width 918 height 443
type input "$ 0,00"
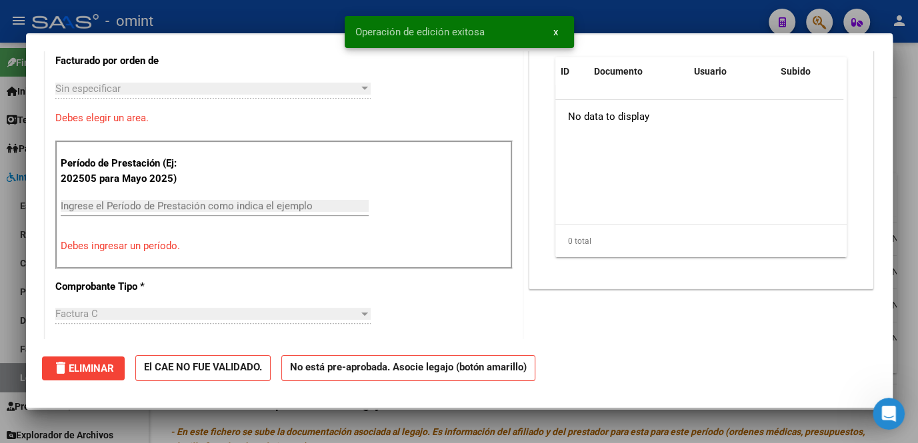
scroll to position [0, 0]
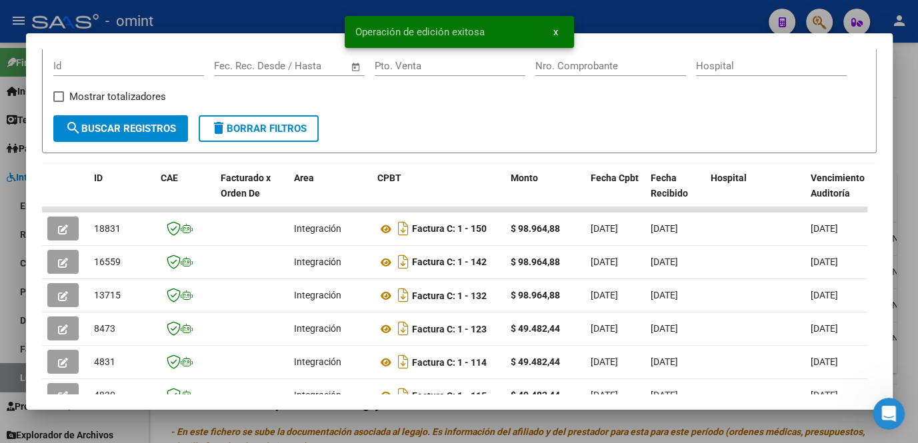
click at [11, 296] on div at bounding box center [459, 221] width 918 height 443
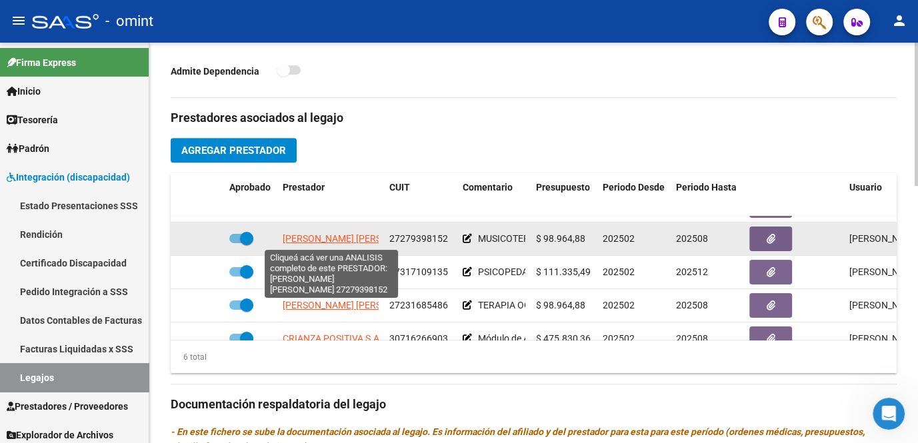
click at [327, 238] on span "EZQUERRA ANA LAURA" at bounding box center [355, 238] width 145 height 11
type textarea "27279398152"
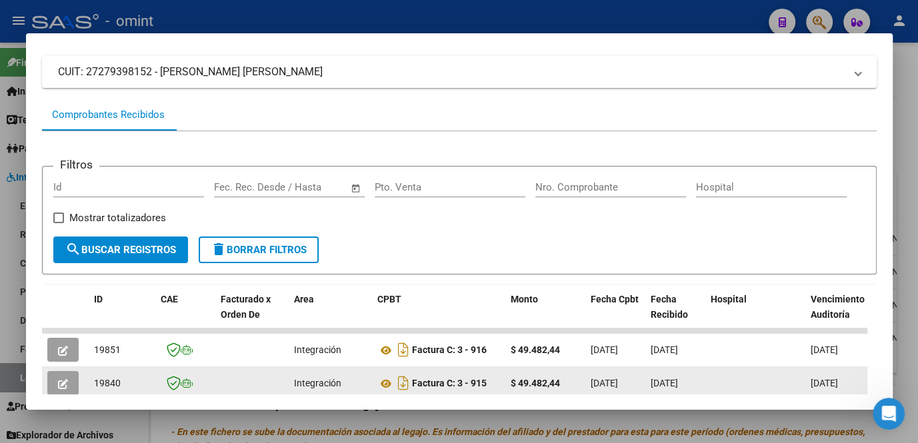
scroll to position [203, 0]
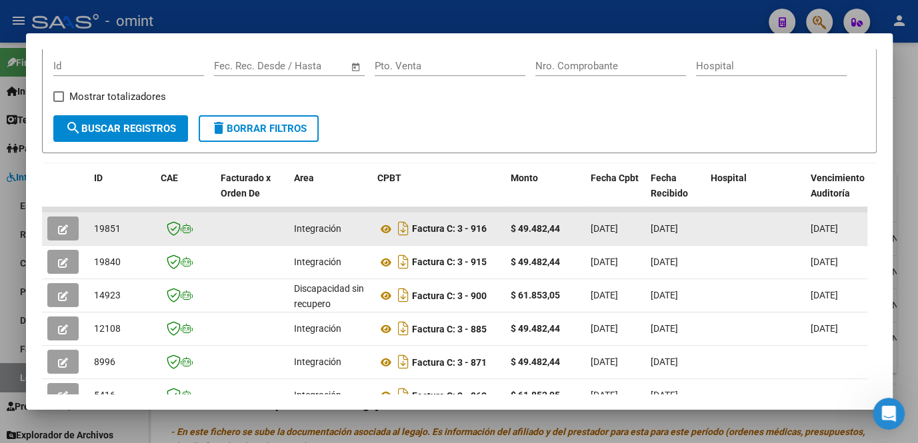
click at [51, 231] on button "button" at bounding box center [62, 229] width 31 height 24
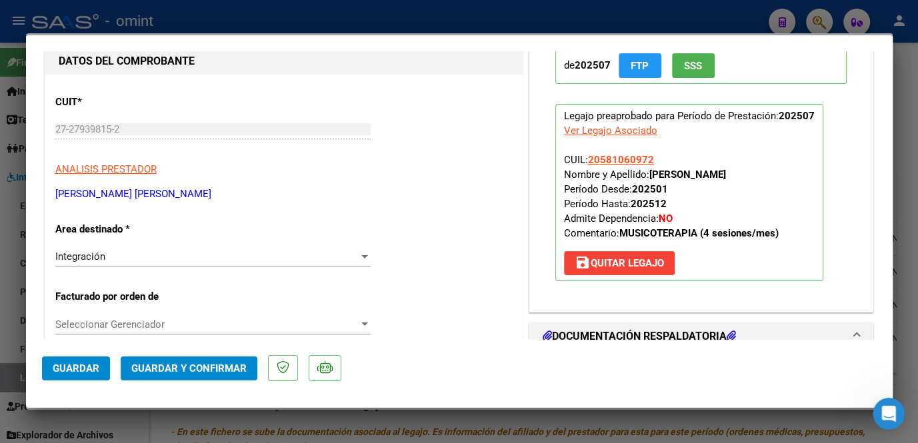
scroll to position [60, 0]
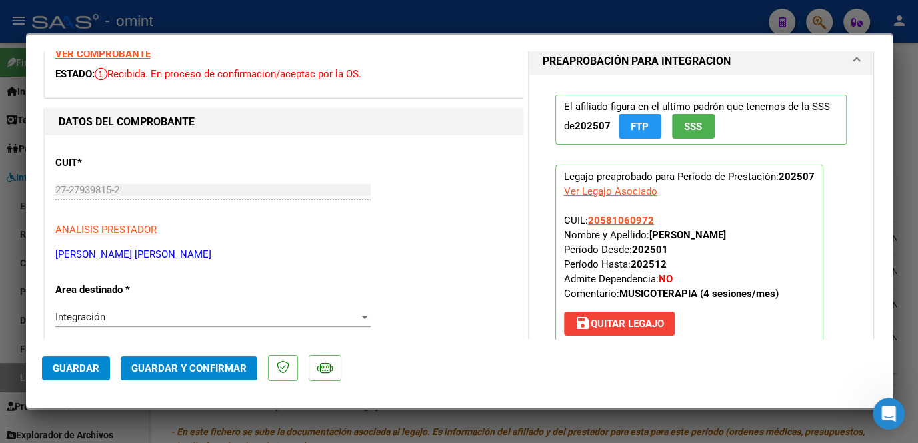
click at [121, 56] on strong "VER COMPROBANTE" at bounding box center [102, 54] width 95 height 12
click at [313, 426] on div at bounding box center [459, 221] width 918 height 443
type input "$ 0,00"
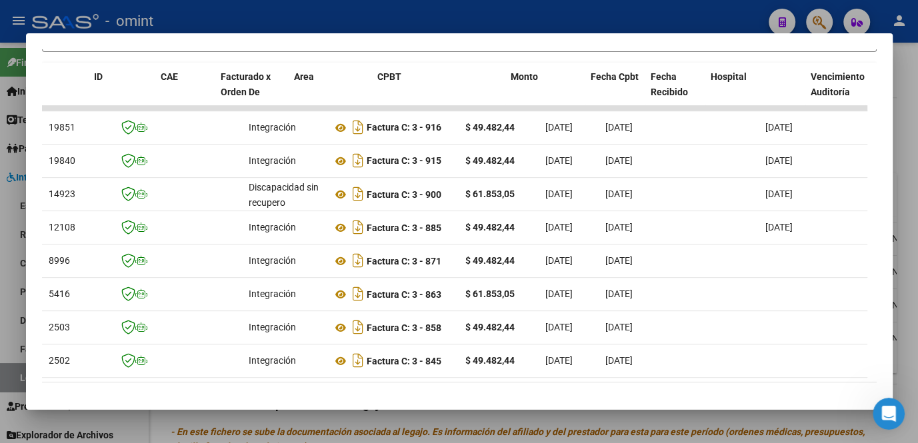
scroll to position [0, 0]
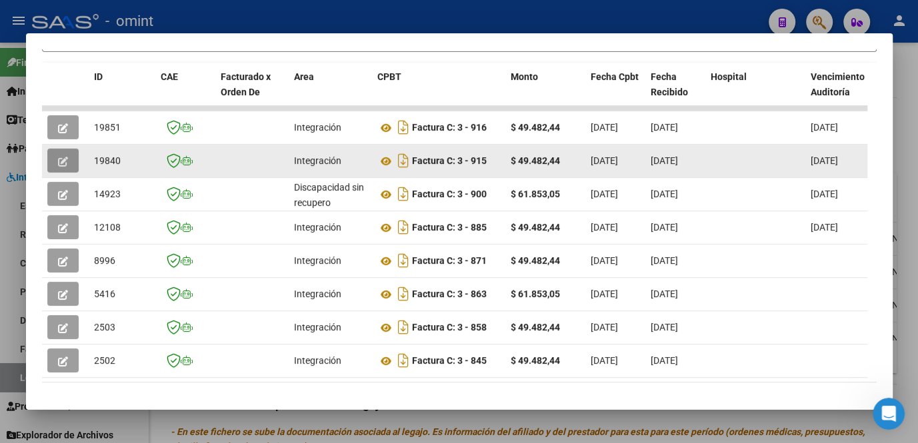
click at [63, 173] on button "button" at bounding box center [62, 161] width 31 height 24
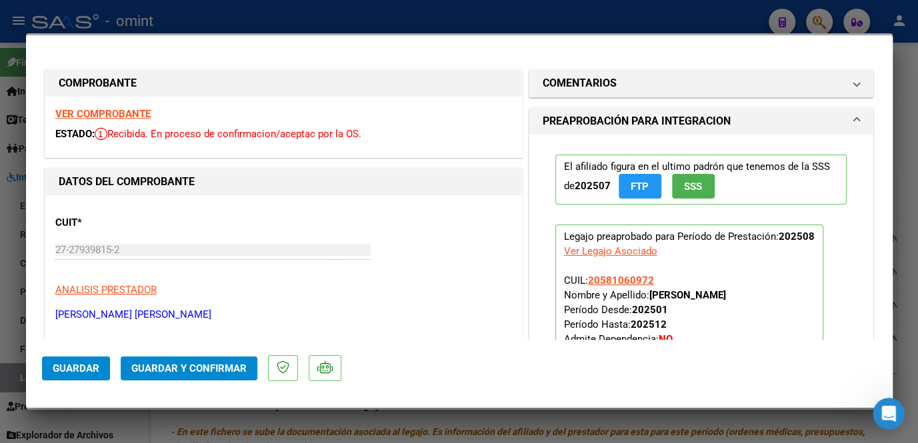
click at [131, 114] on strong "VER COMPROBANTE" at bounding box center [102, 114] width 95 height 12
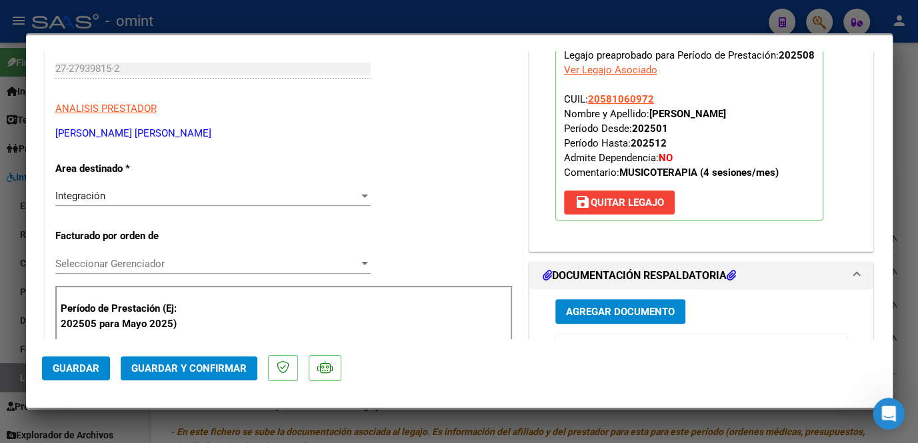
scroll to position [363, 0]
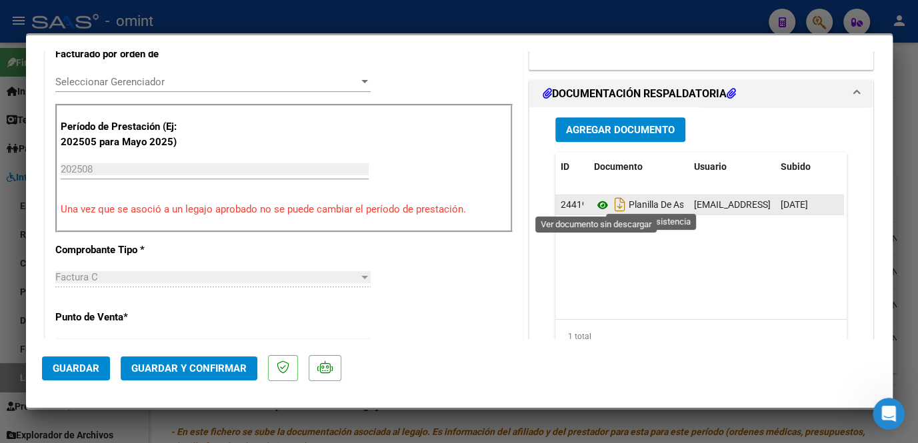
click at [597, 204] on icon at bounding box center [602, 205] width 17 height 16
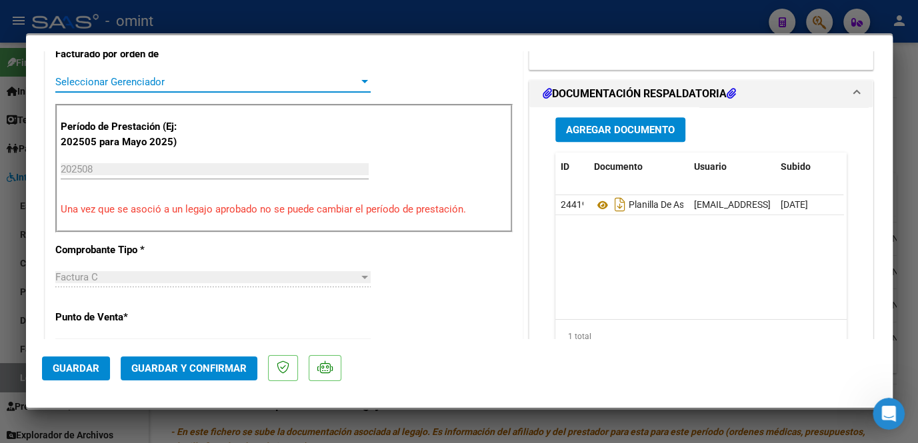
click at [137, 76] on span "Seleccionar Gerenciador" at bounding box center [206, 82] width 303 height 12
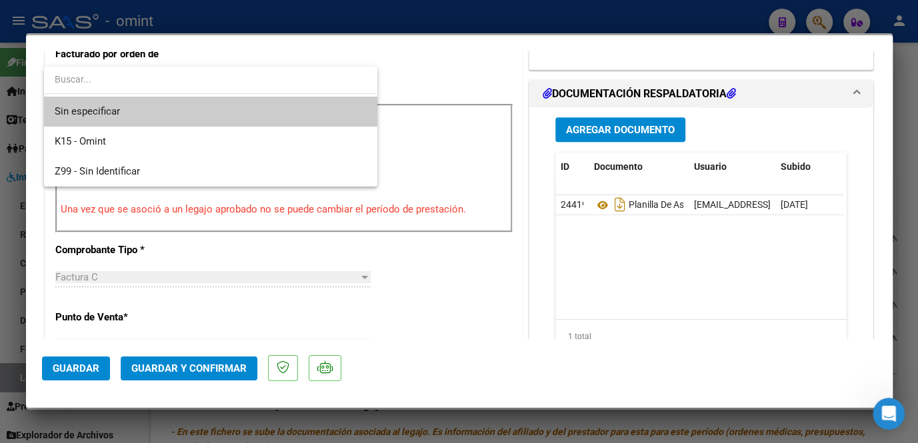
click at [124, 111] on span "Sin especificar" at bounding box center [211, 112] width 312 height 30
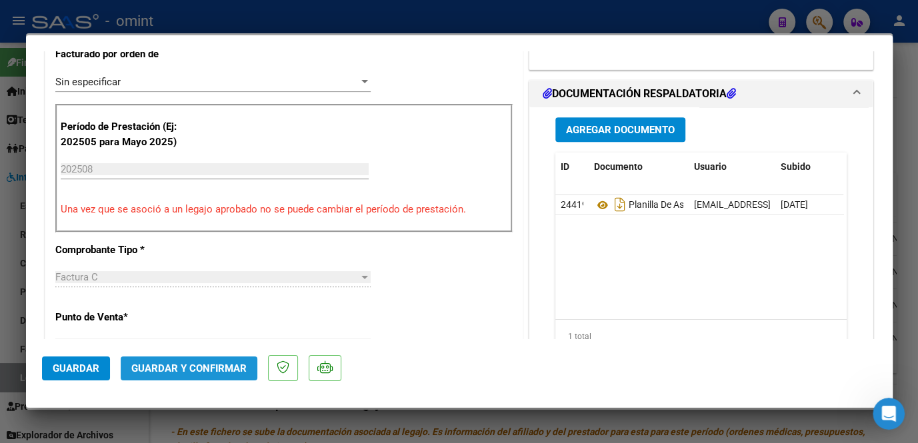
click at [163, 367] on span "Guardar y Confirmar" at bounding box center [188, 368] width 115 height 12
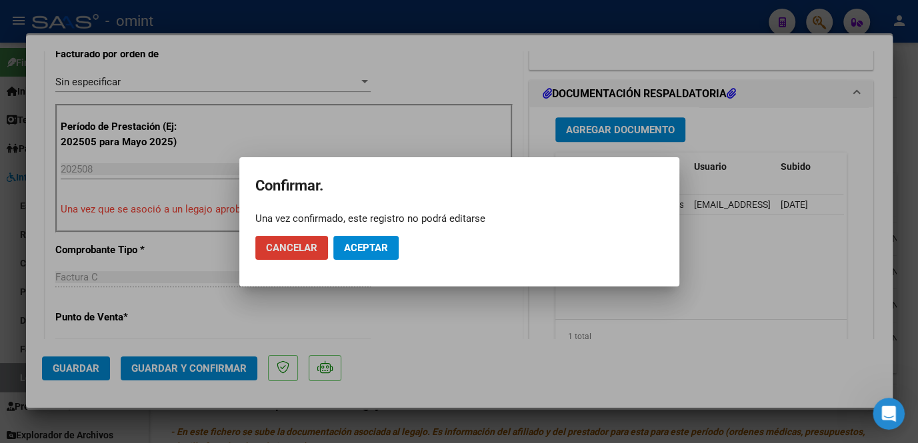
click at [355, 251] on span "Aceptar" at bounding box center [366, 248] width 44 height 12
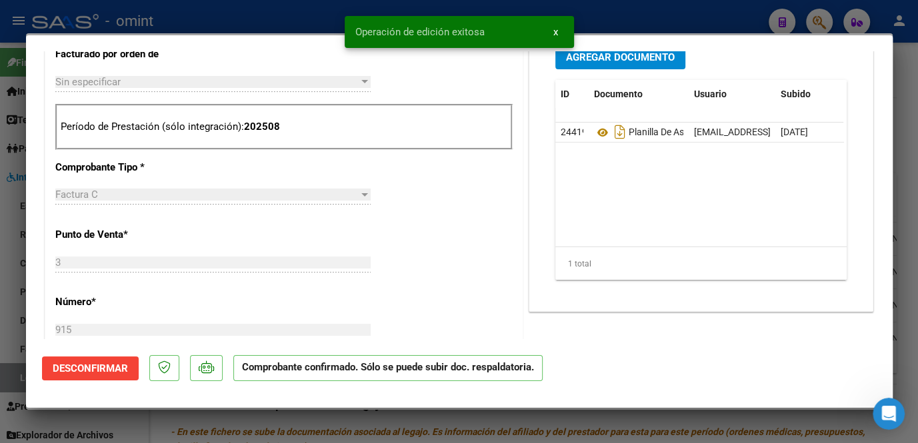
click at [233, 429] on div at bounding box center [459, 221] width 918 height 443
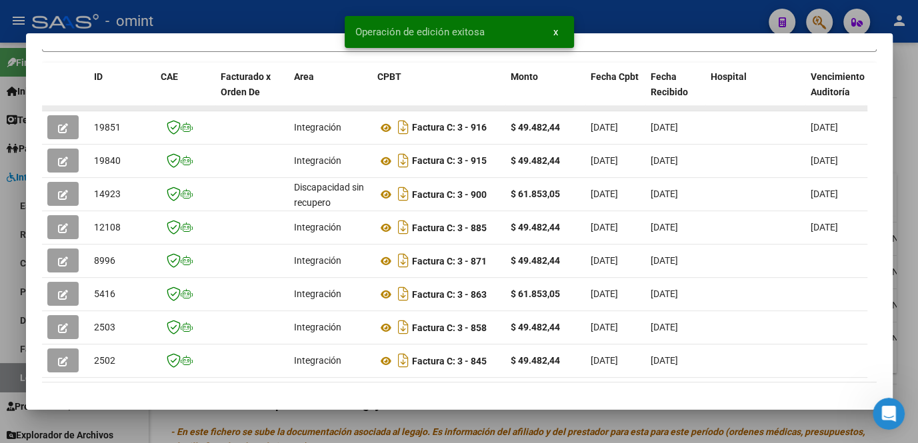
scroll to position [243, 0]
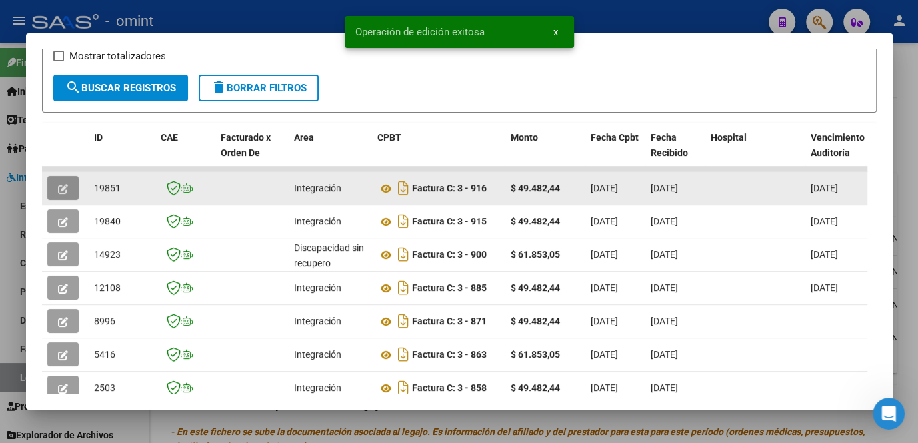
click at [53, 186] on button "button" at bounding box center [62, 188] width 31 height 24
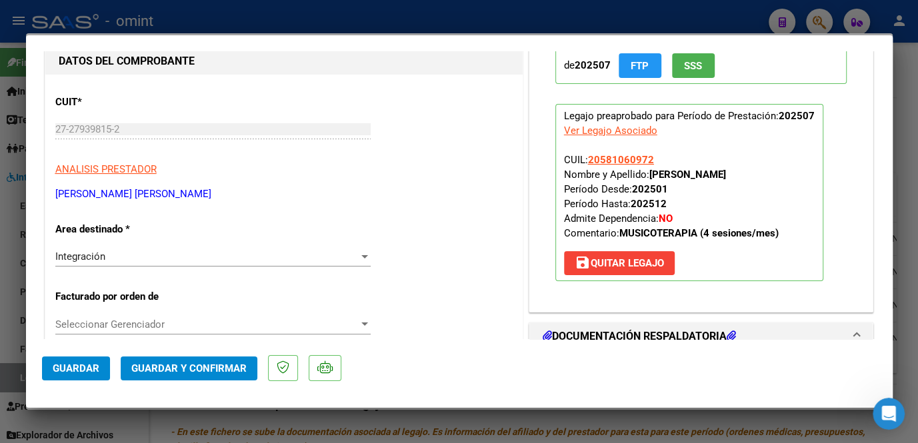
scroll to position [242, 0]
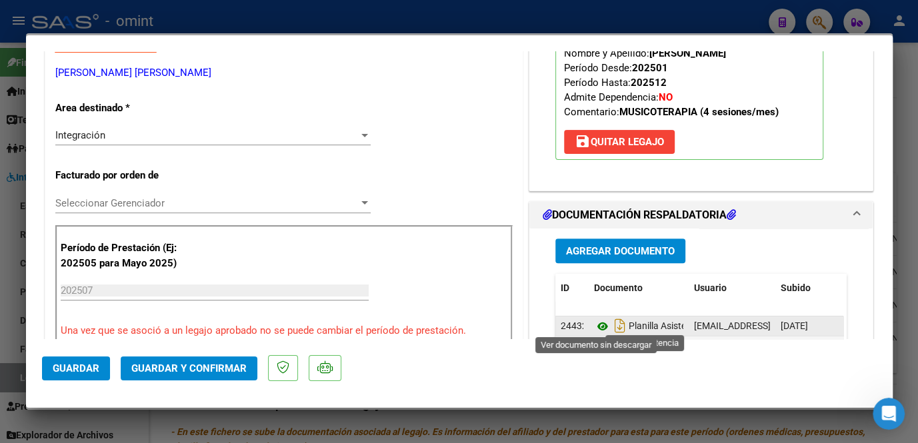
click at [596, 323] on icon at bounding box center [602, 327] width 17 height 16
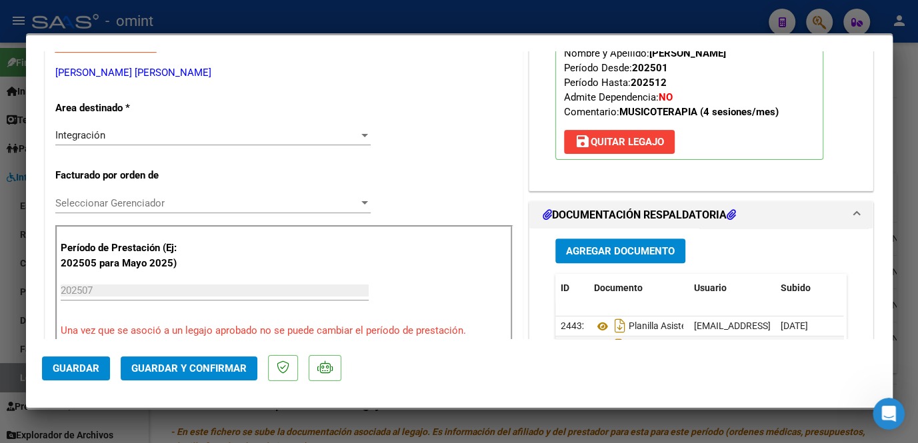
click at [216, 197] on span "Seleccionar Gerenciador" at bounding box center [206, 203] width 303 height 12
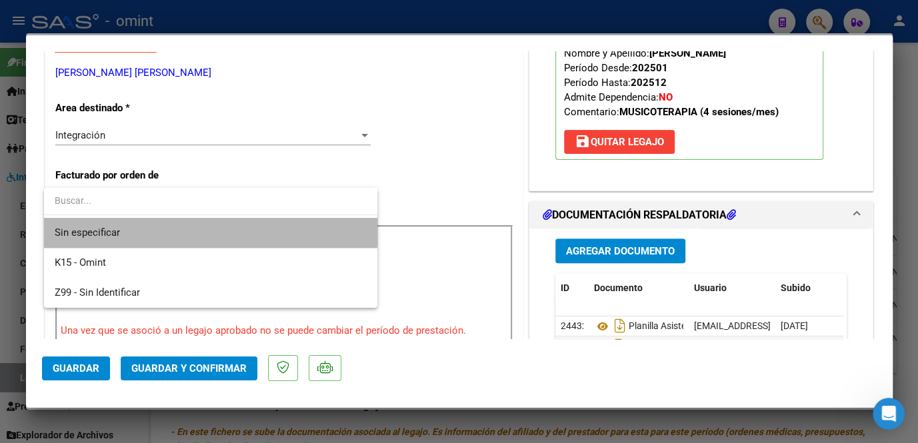
click at [206, 223] on span "Sin especificar" at bounding box center [211, 233] width 312 height 30
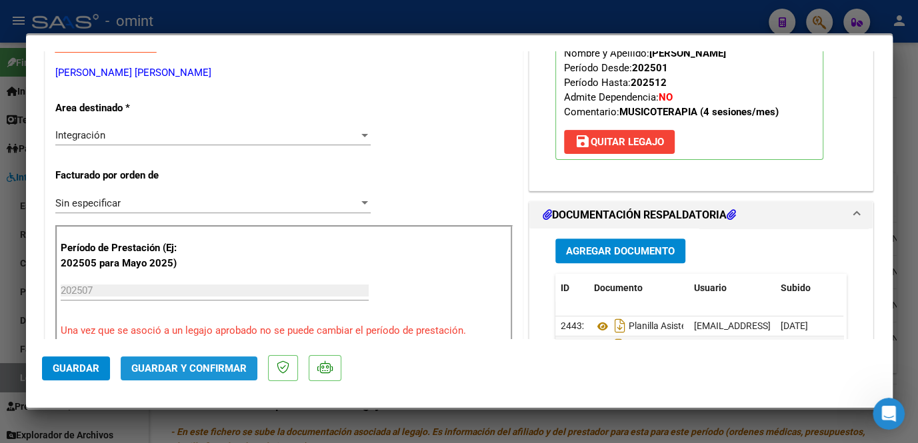
click at [206, 362] on span "Guardar y Confirmar" at bounding box center [188, 368] width 115 height 12
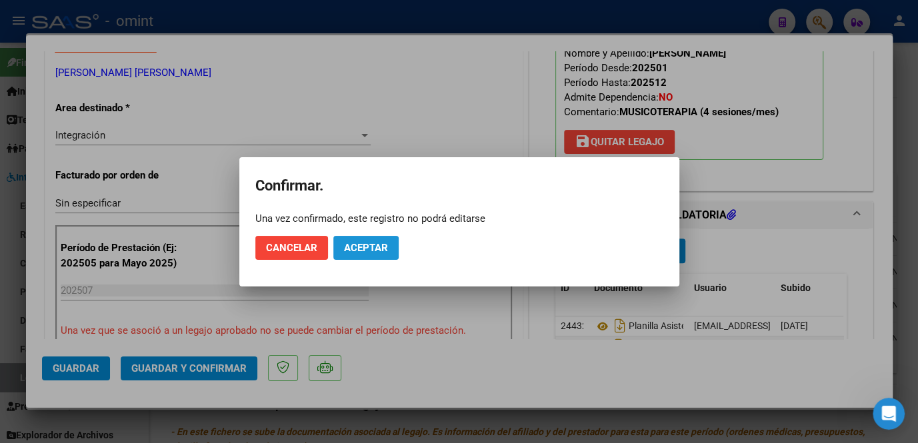
click at [360, 259] on button "Aceptar" at bounding box center [365, 248] width 65 height 24
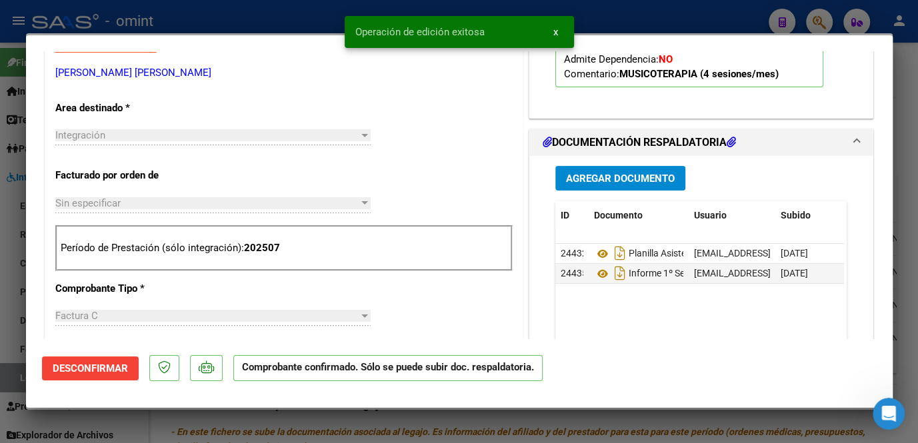
scroll to position [60, 0]
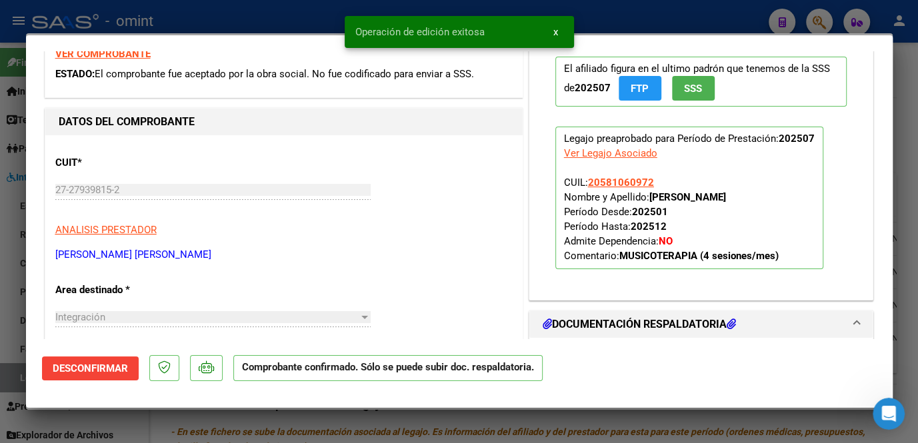
click at [119, 56] on strong "VER COMPROBANTE" at bounding box center [102, 54] width 95 height 12
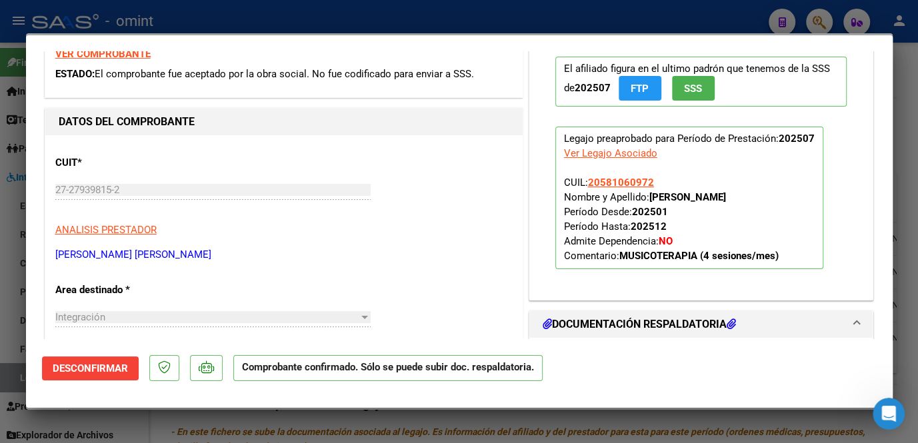
click at [176, 21] on div at bounding box center [459, 221] width 918 height 443
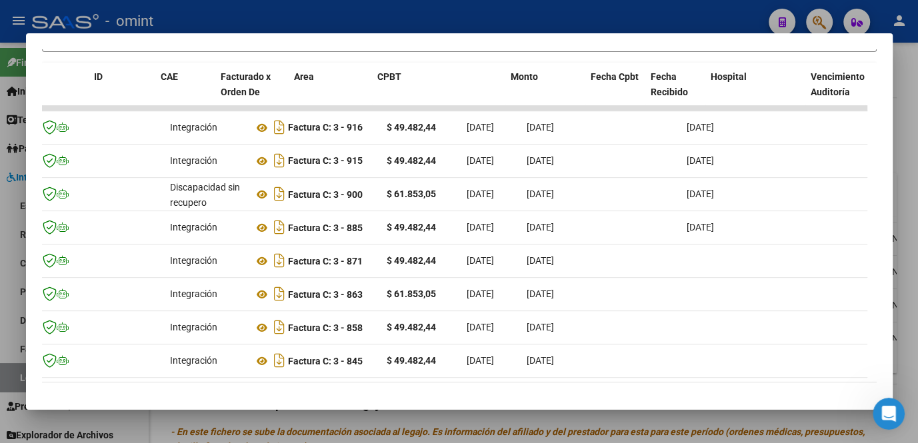
scroll to position [0, 0]
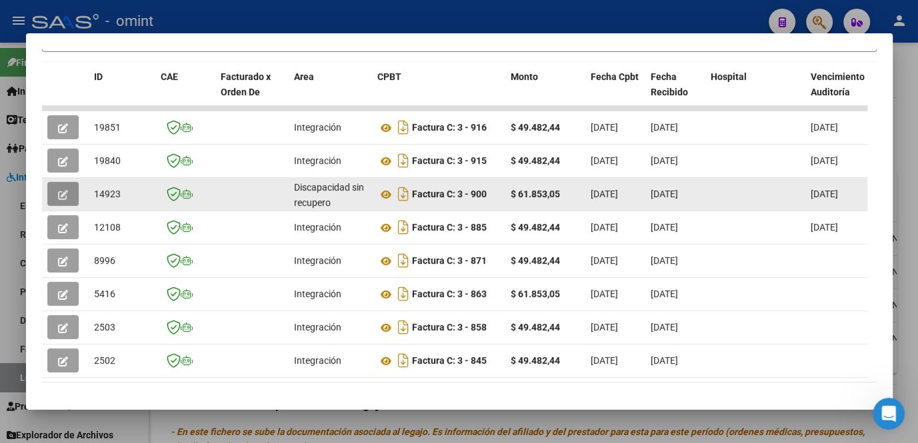
click at [71, 202] on button "button" at bounding box center [62, 194] width 31 height 24
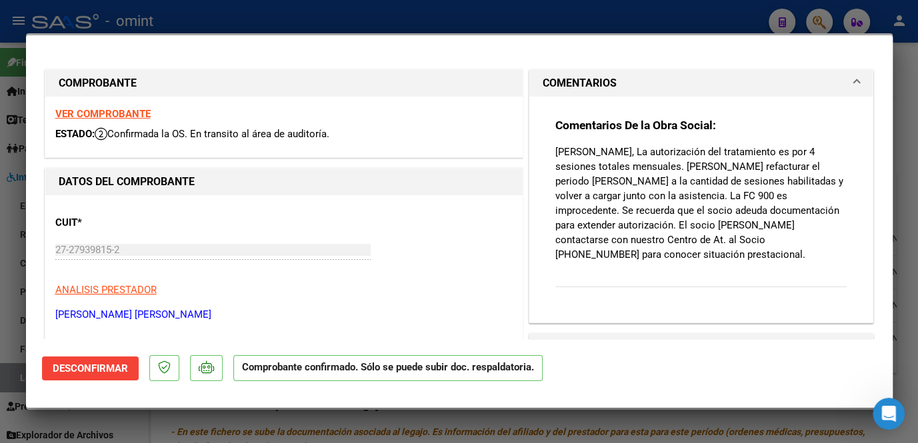
click at [121, 117] on strong "VER COMPROBANTE" at bounding box center [102, 114] width 95 height 12
click at [606, 422] on div at bounding box center [459, 221] width 918 height 443
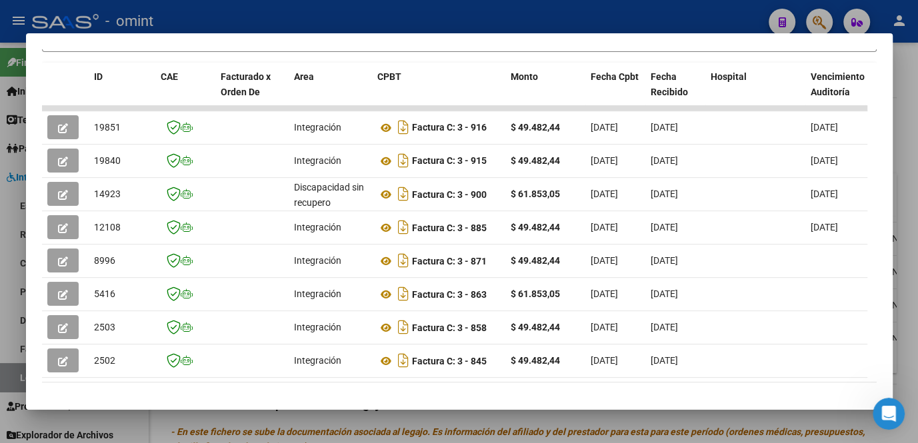
click at [531, 432] on div at bounding box center [459, 221] width 918 height 443
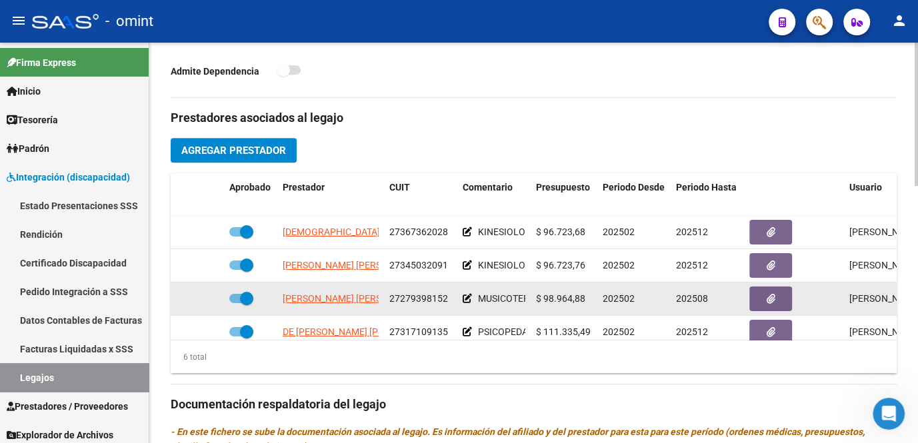
scroll to position [363, 0]
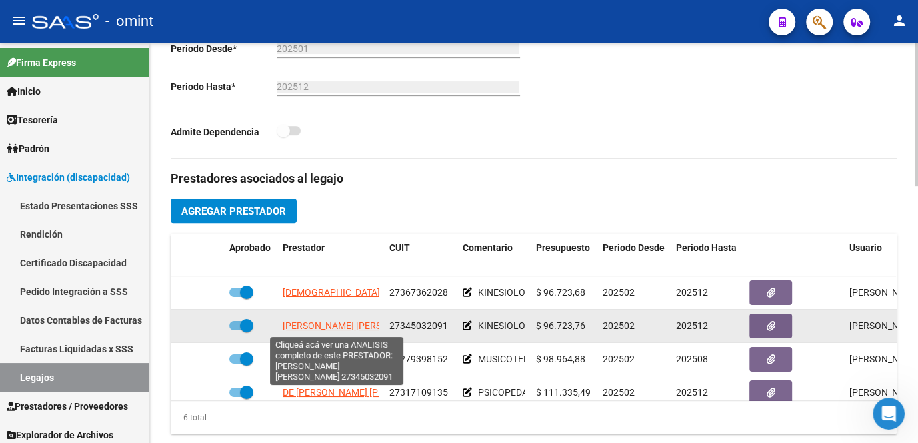
click at [334, 327] on span "PALLERO MARIA CELESTE" at bounding box center [355, 326] width 145 height 11
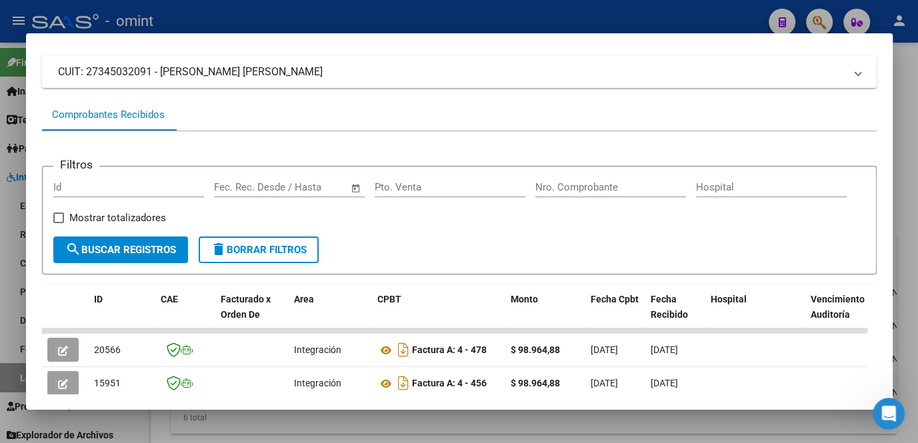
scroll to position [142, 0]
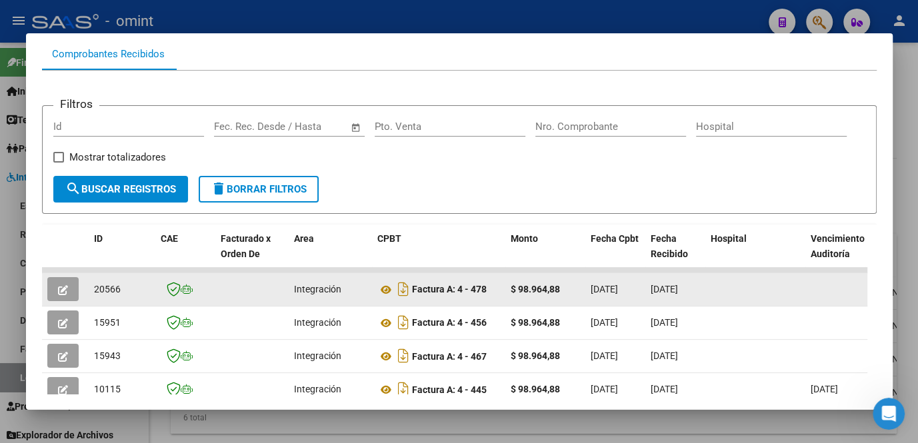
click at [55, 297] on button "button" at bounding box center [62, 289] width 31 height 24
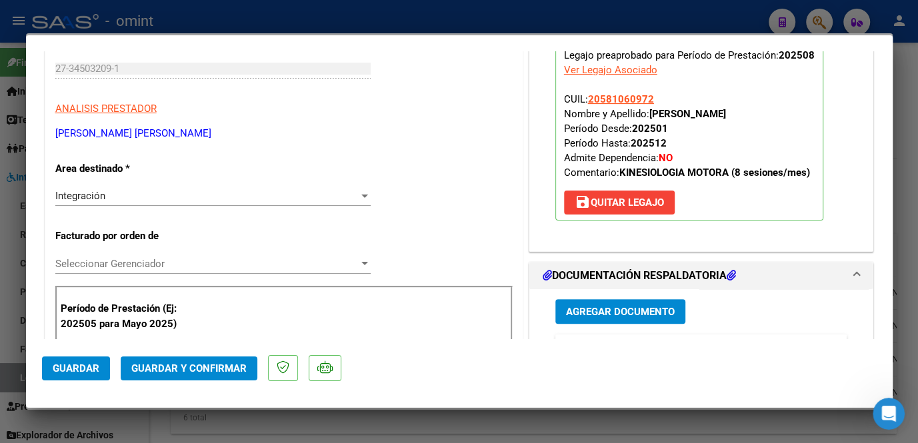
scroll to position [0, 0]
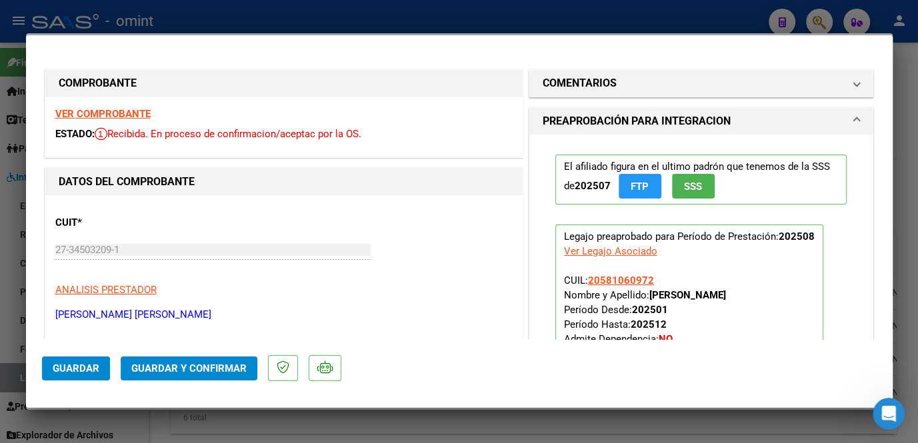
click at [123, 117] on strong "VER COMPROBANTE" at bounding box center [102, 114] width 95 height 12
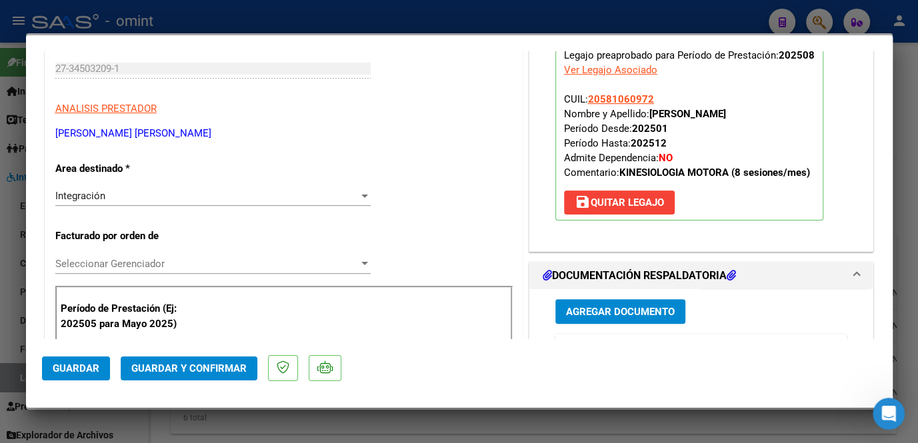
scroll to position [303, 0]
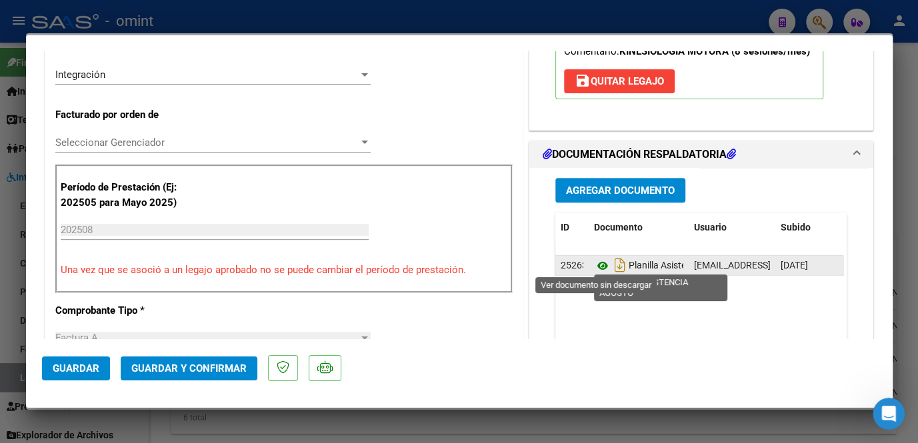
click at [598, 263] on icon at bounding box center [602, 266] width 17 height 16
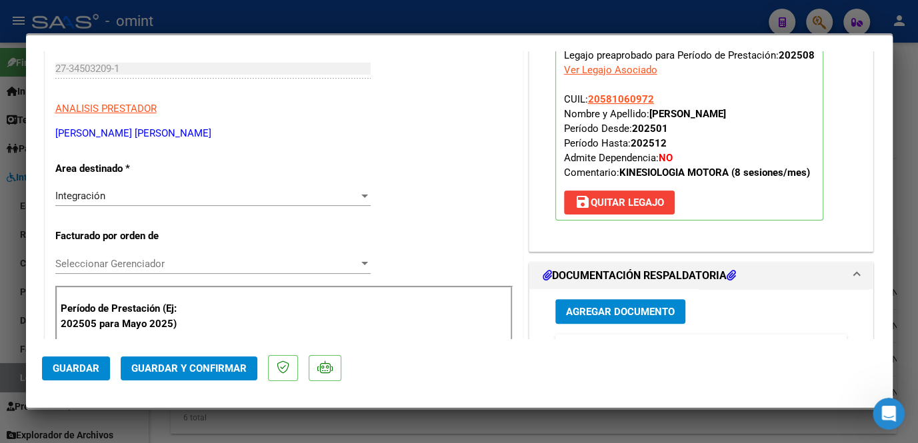
scroll to position [60, 0]
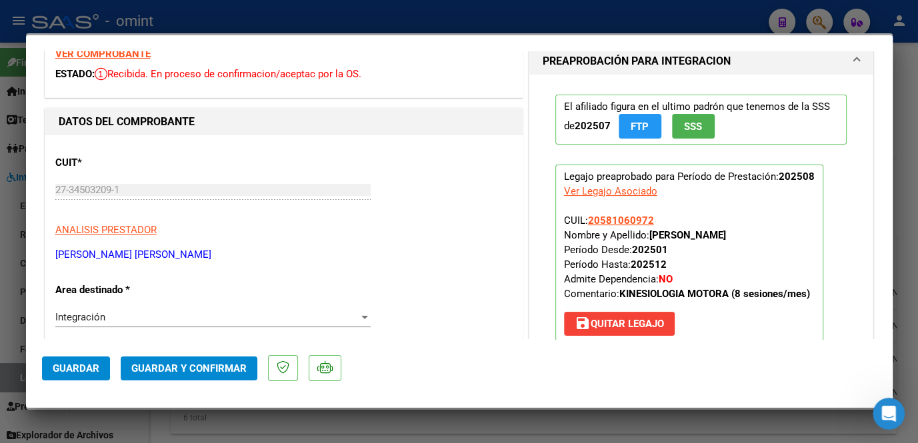
click at [119, 55] on strong "VER COMPROBANTE" at bounding box center [102, 54] width 95 height 12
click at [217, 370] on span "Guardar y Confirmar" at bounding box center [188, 368] width 115 height 12
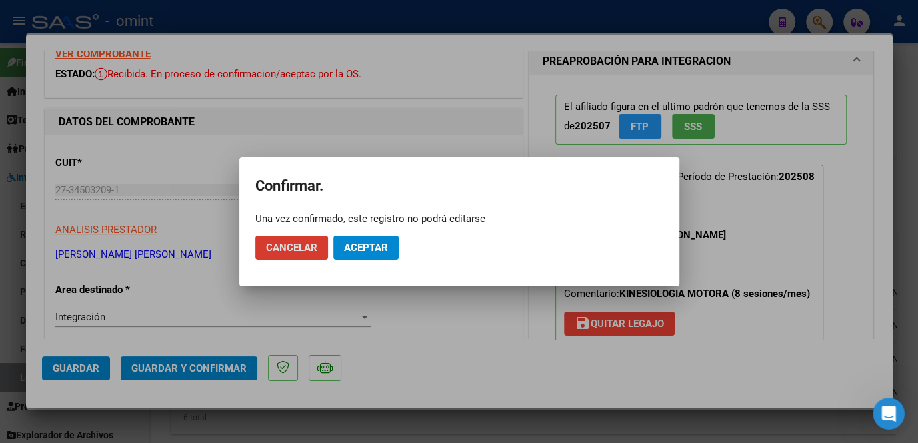
click at [370, 249] on span "Aceptar" at bounding box center [366, 248] width 44 height 12
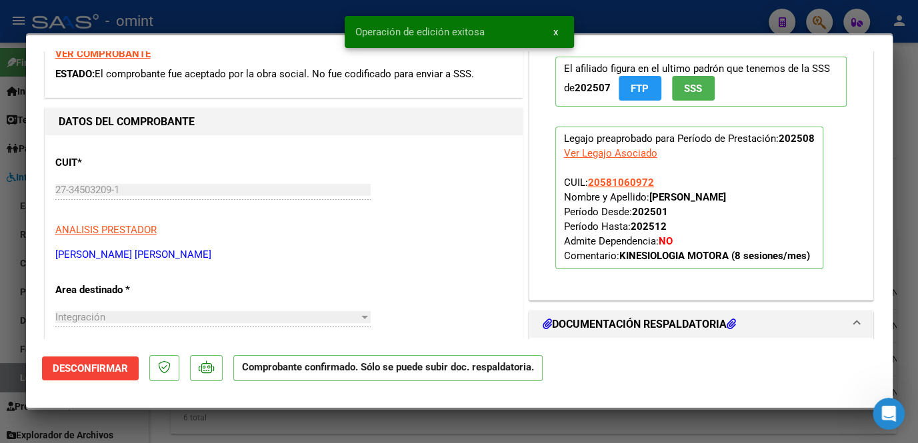
click at [358, 422] on div at bounding box center [459, 221] width 918 height 443
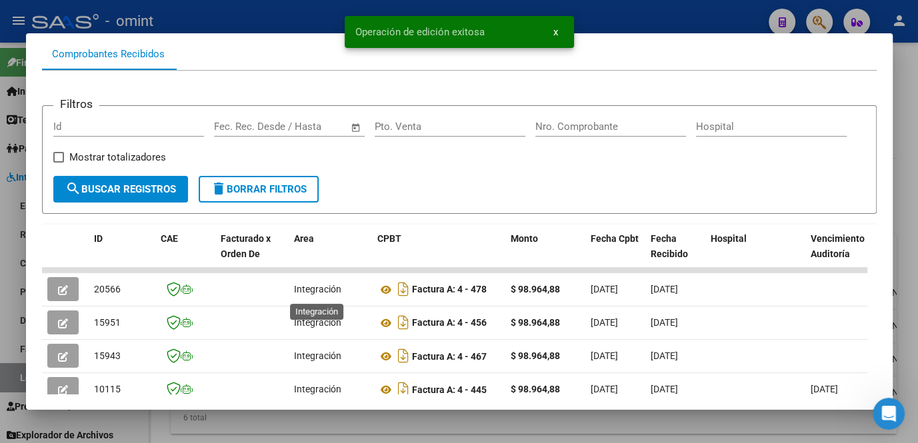
scroll to position [21, 0]
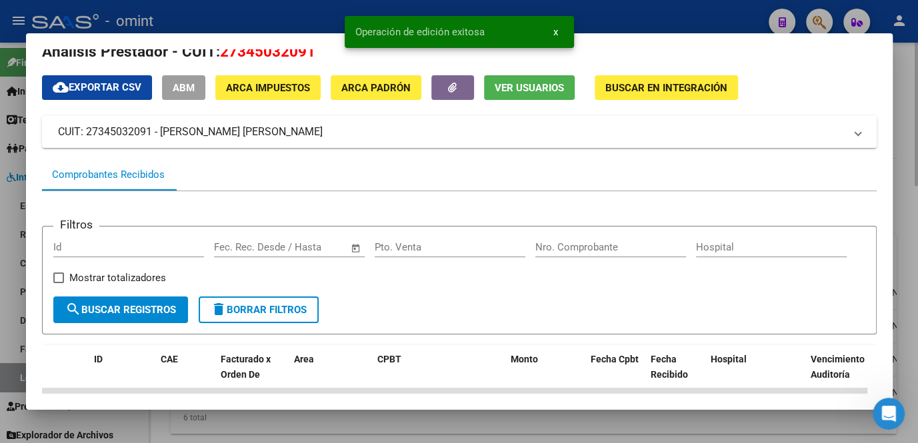
click at [300, 425] on div at bounding box center [459, 221] width 918 height 443
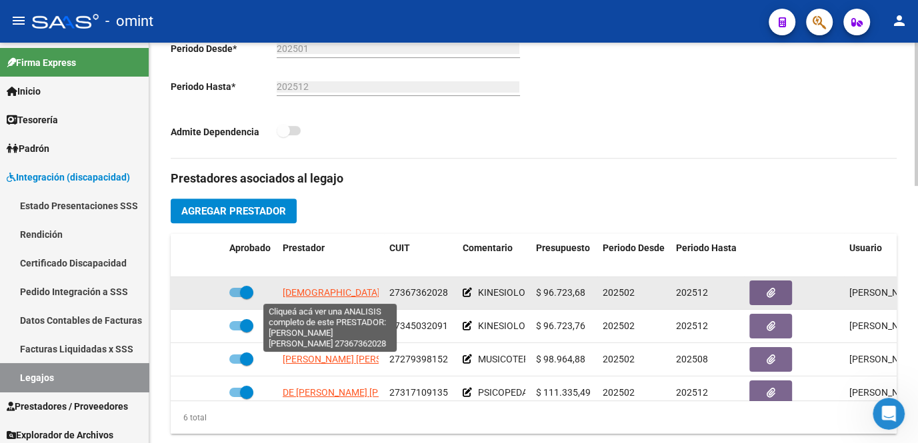
click at [327, 295] on span "RABINO MARIA BELEN" at bounding box center [404, 292] width 242 height 11
type textarea "27367362028"
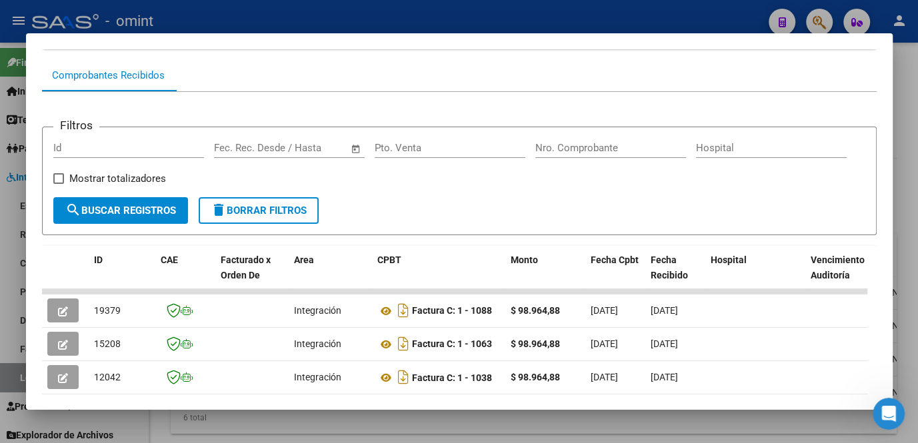
scroll to position [242, 0]
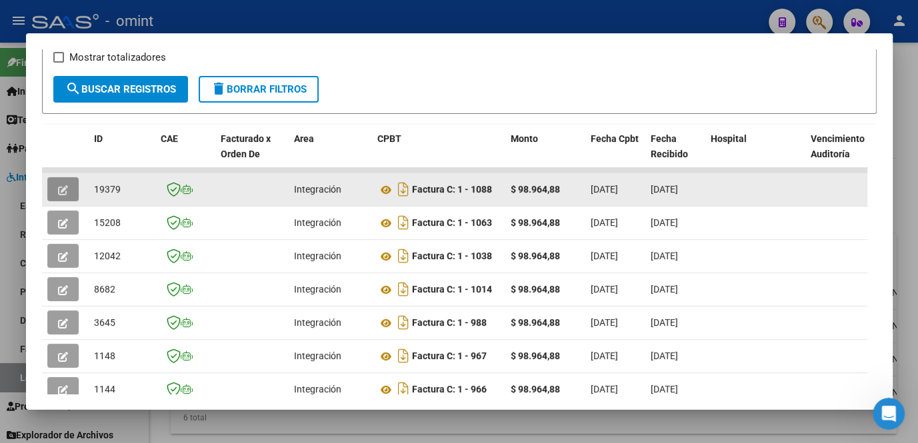
click at [64, 195] on icon "button" at bounding box center [63, 190] width 10 height 10
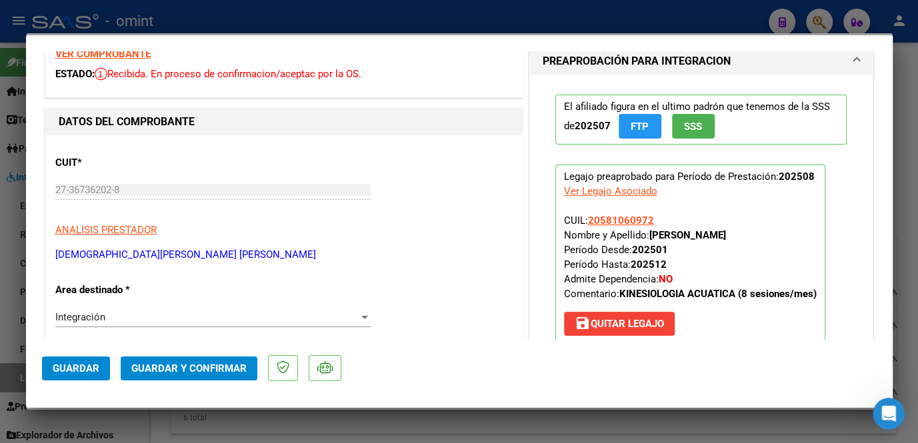
scroll to position [0, 0]
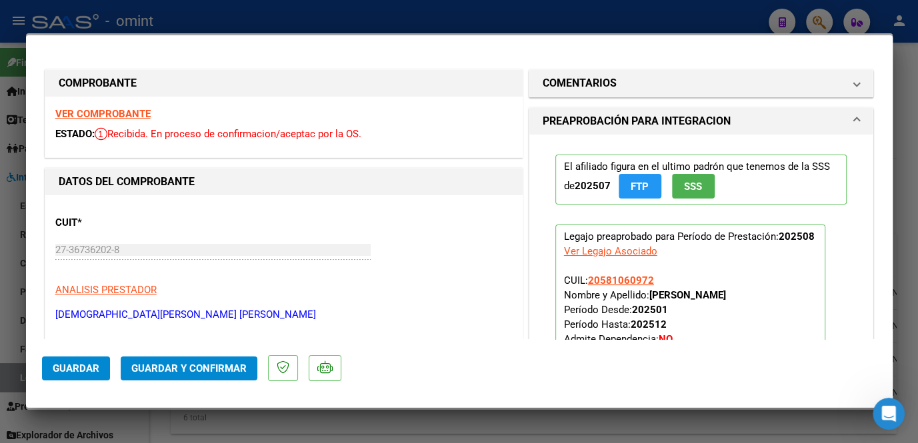
click at [96, 115] on strong "VER COMPROBANTE" at bounding box center [102, 114] width 95 height 12
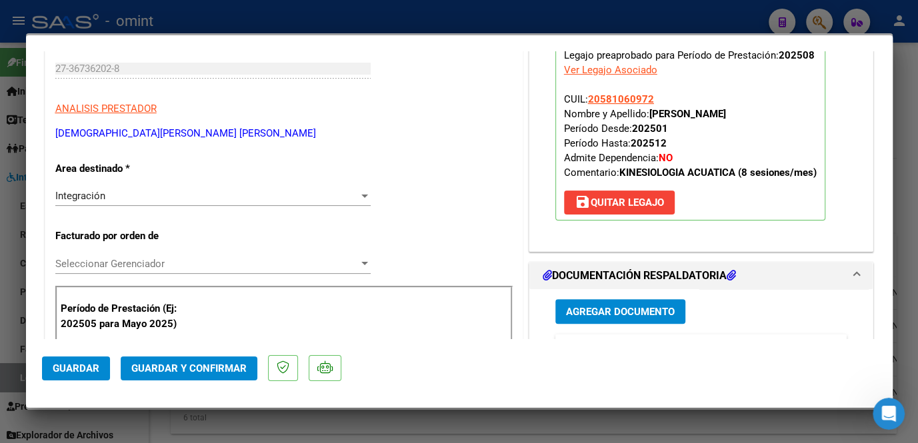
scroll to position [303, 0]
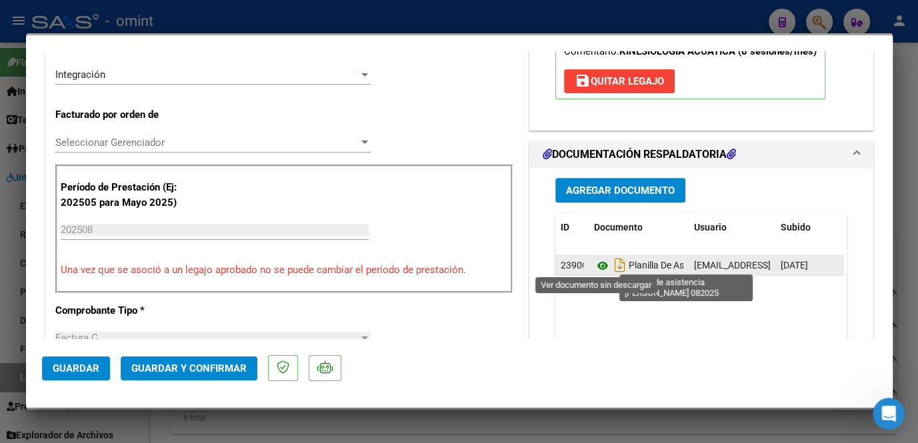
click at [598, 264] on icon at bounding box center [602, 266] width 17 height 16
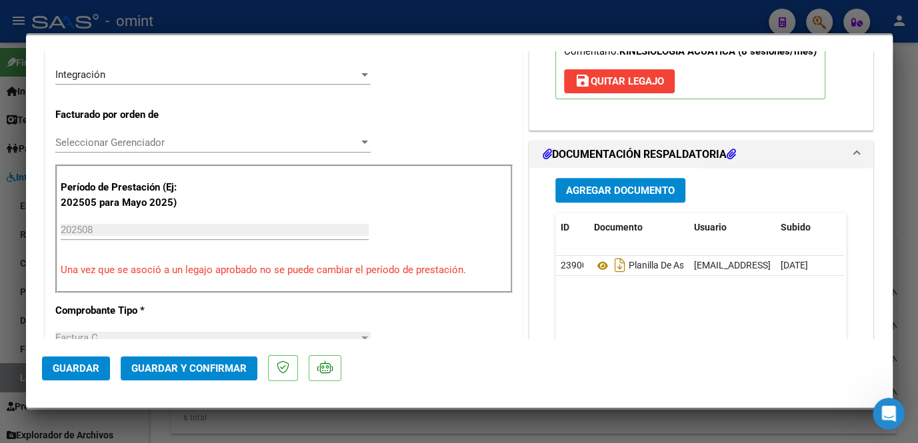
click at [152, 144] on span "Seleccionar Gerenciador" at bounding box center [206, 143] width 303 height 12
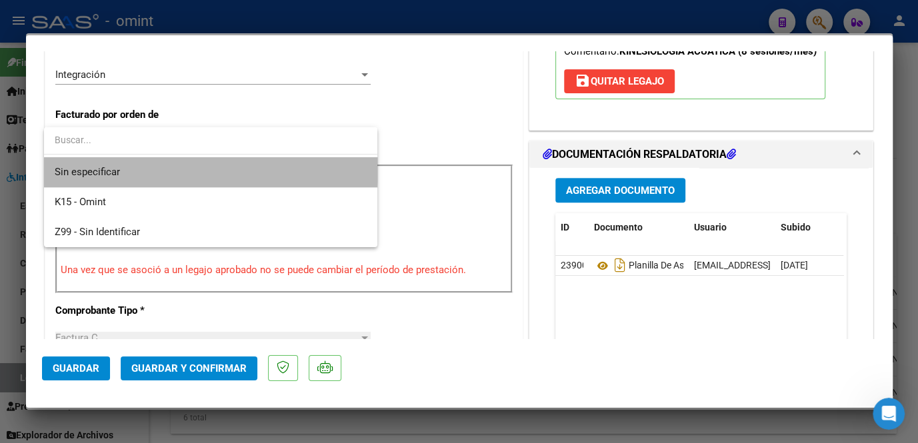
click at [126, 163] on span "Sin especificar" at bounding box center [211, 172] width 312 height 30
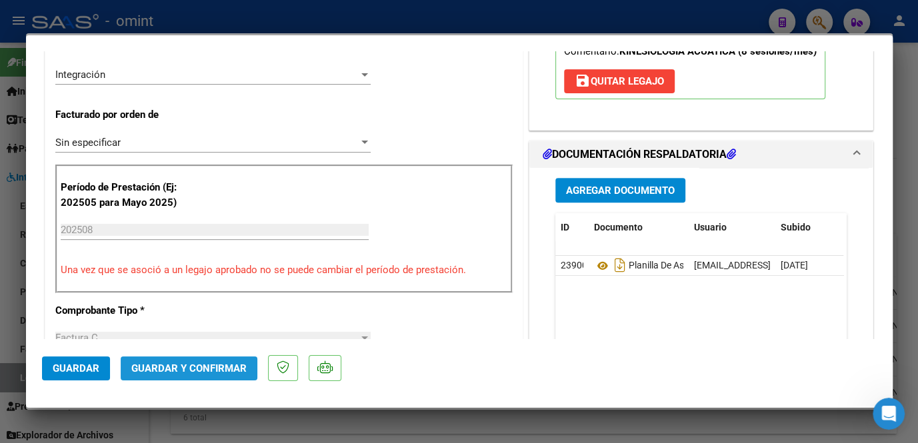
click at [158, 368] on span "Guardar y Confirmar" at bounding box center [188, 368] width 115 height 12
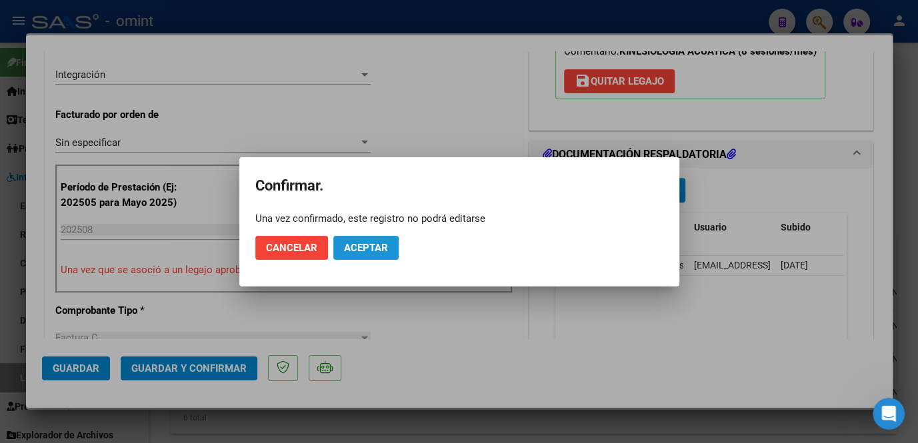
click at [358, 252] on span "Aceptar" at bounding box center [366, 248] width 44 height 12
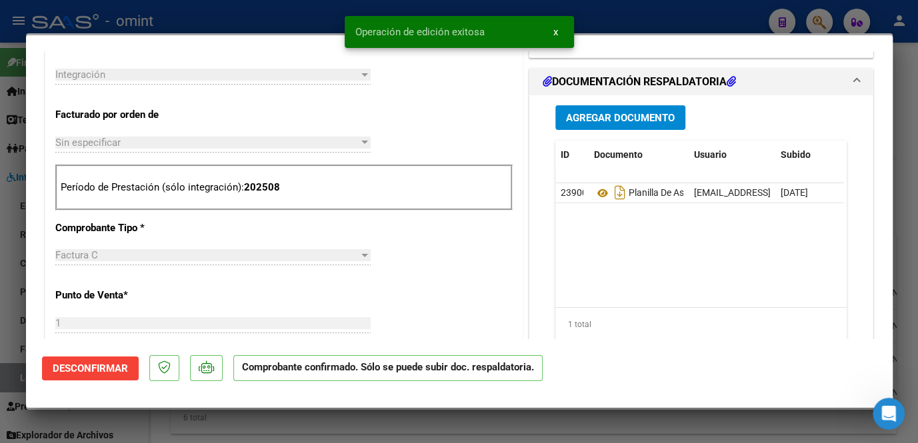
click at [315, 424] on div at bounding box center [459, 221] width 918 height 443
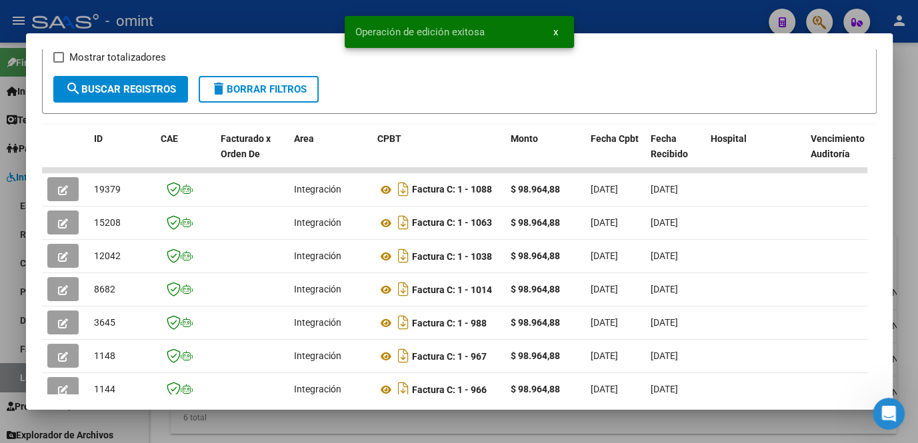
click at [315, 424] on div at bounding box center [459, 221] width 918 height 443
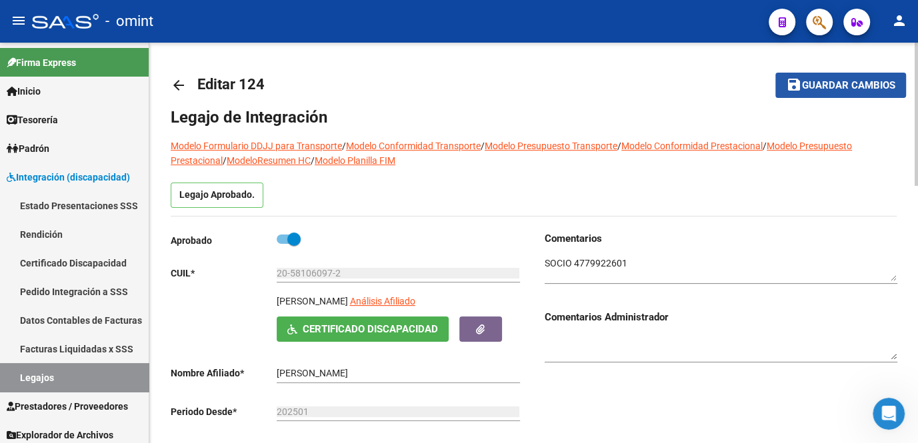
click at [814, 89] on span "Guardar cambios" at bounding box center [848, 86] width 93 height 12
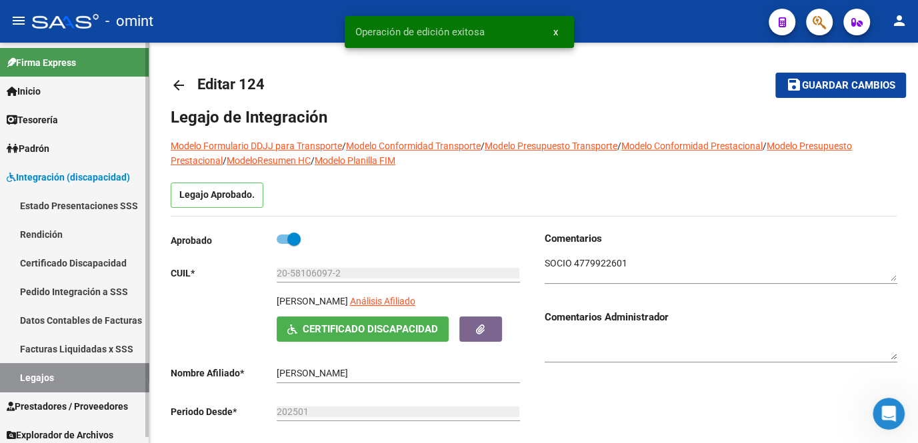
click at [21, 382] on link "Legajos" at bounding box center [74, 377] width 149 height 29
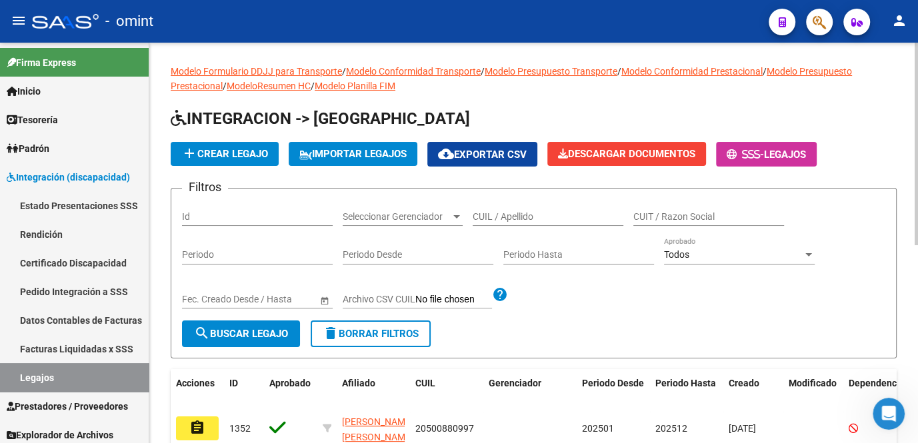
click at [543, 221] on input "CUIL / Apellido" at bounding box center [547, 216] width 151 height 11
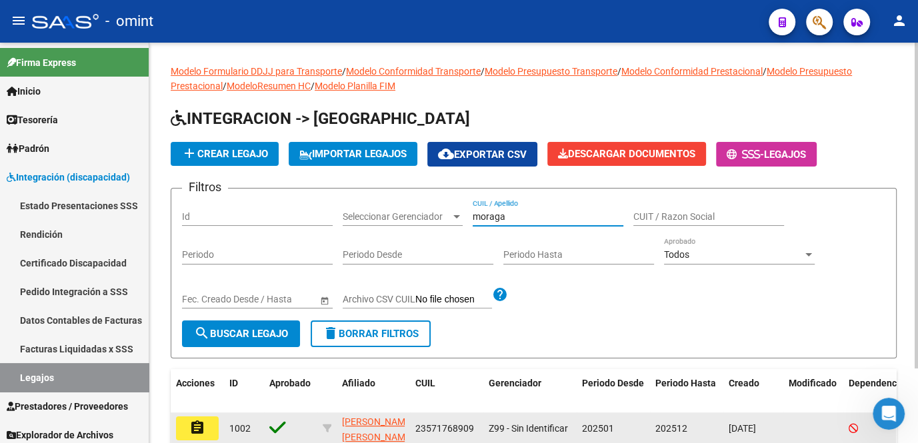
type input "moraga"
click at [203, 426] on mat-icon "assignment" at bounding box center [197, 428] width 16 height 16
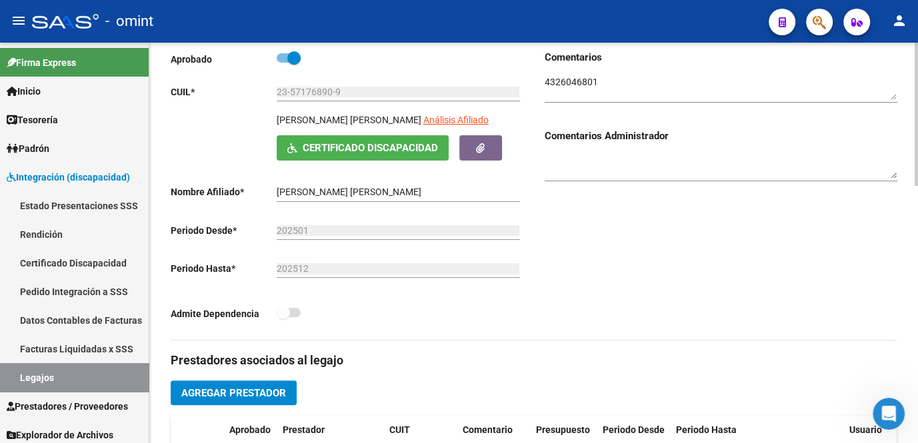
scroll to position [363, 0]
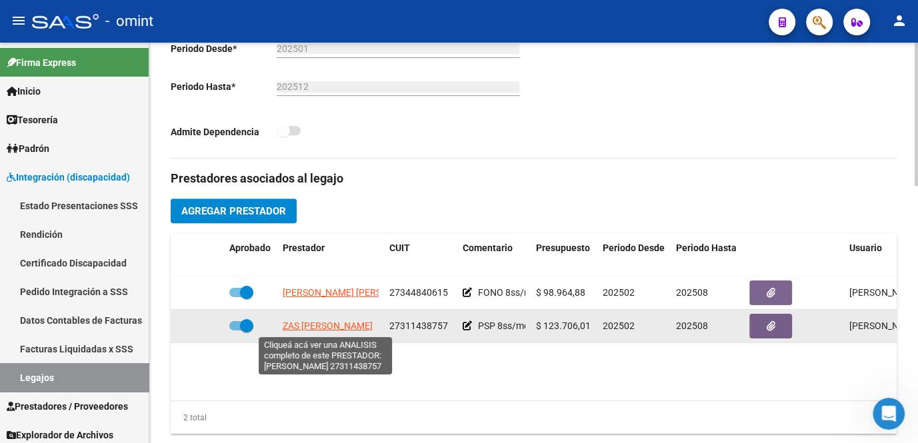
click at [328, 326] on span "ZAS FLAVIA MAGALI" at bounding box center [328, 326] width 90 height 11
type textarea "27311438757"
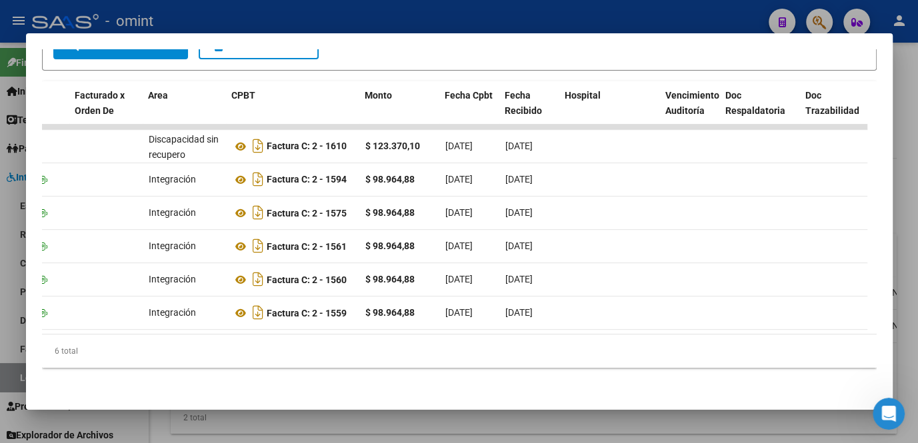
scroll to position [0, 0]
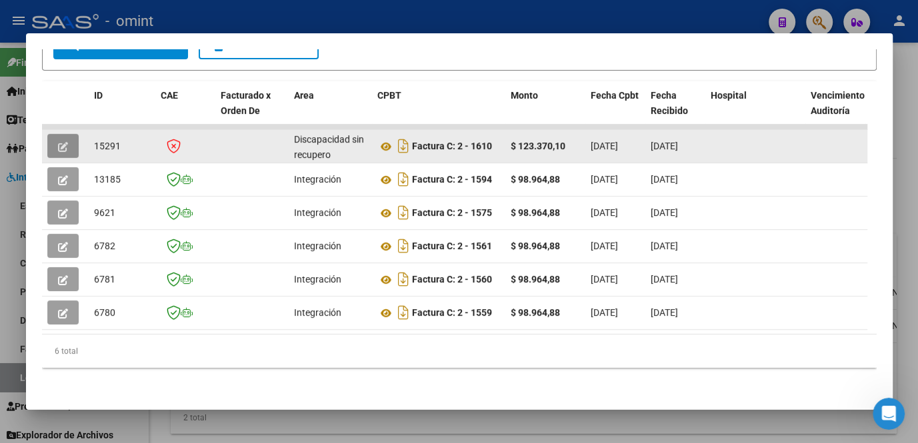
click at [65, 140] on span "button" at bounding box center [63, 146] width 10 height 12
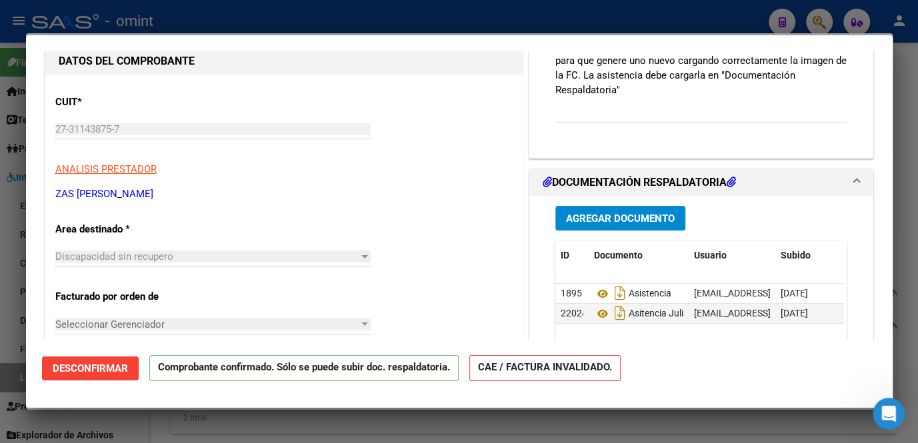
scroll to position [303, 0]
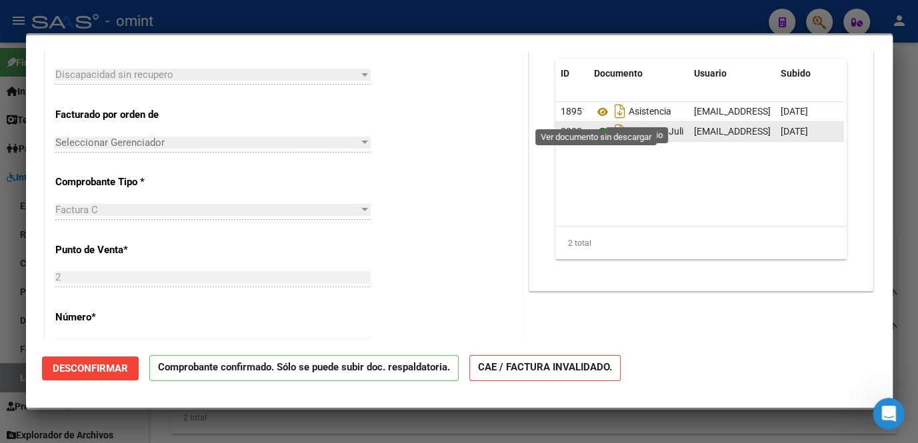
click at [596, 124] on icon at bounding box center [602, 132] width 17 height 16
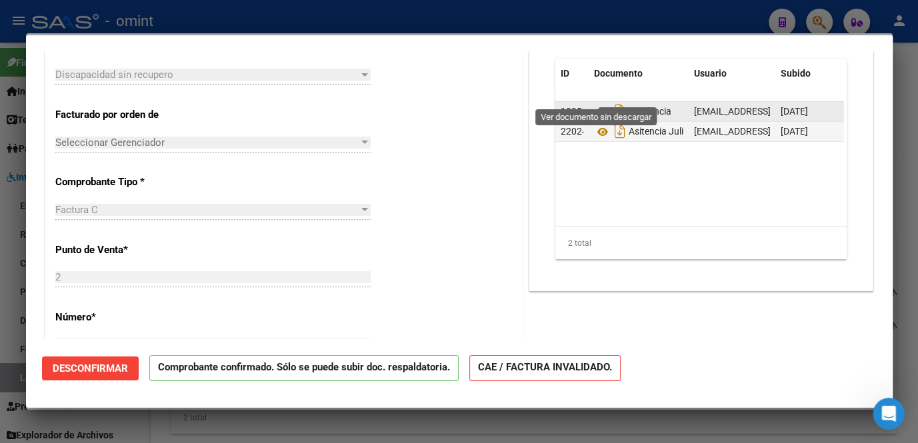
click at [594, 104] on icon at bounding box center [602, 112] width 17 height 16
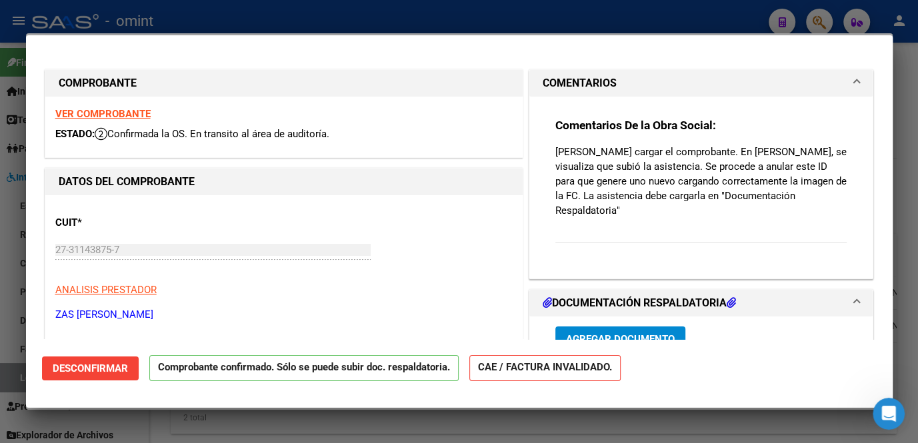
scroll to position [121, 0]
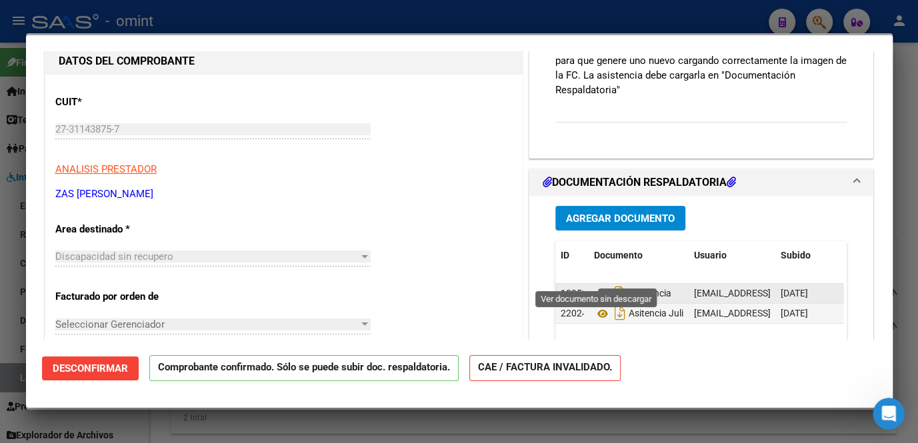
click at [598, 286] on icon at bounding box center [602, 294] width 17 height 16
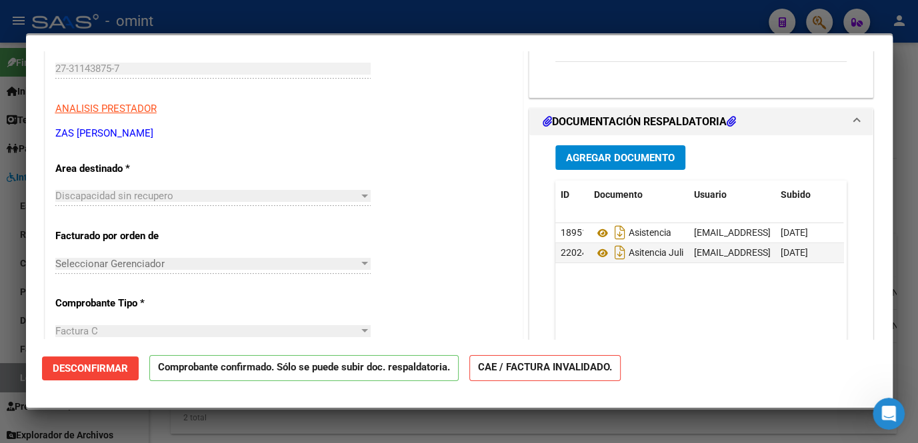
scroll to position [60, 0]
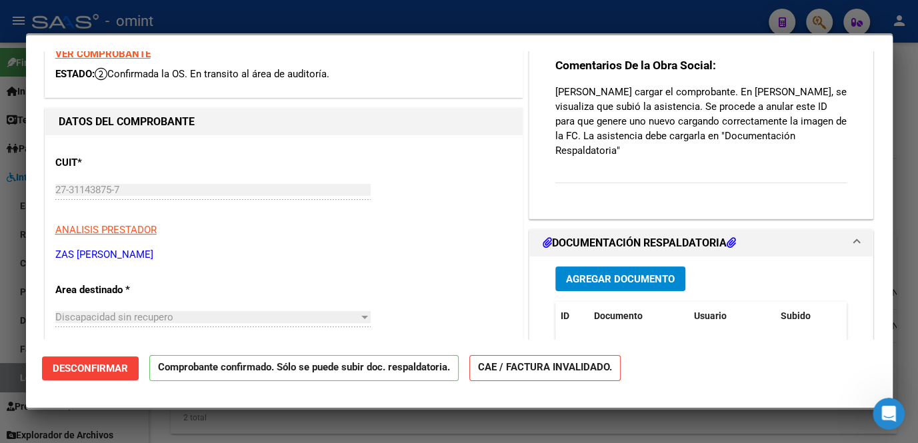
click at [114, 56] on strong "VER COMPROBANTE" at bounding box center [102, 54] width 95 height 12
click at [293, 424] on div at bounding box center [459, 221] width 918 height 443
type input "$ 0,00"
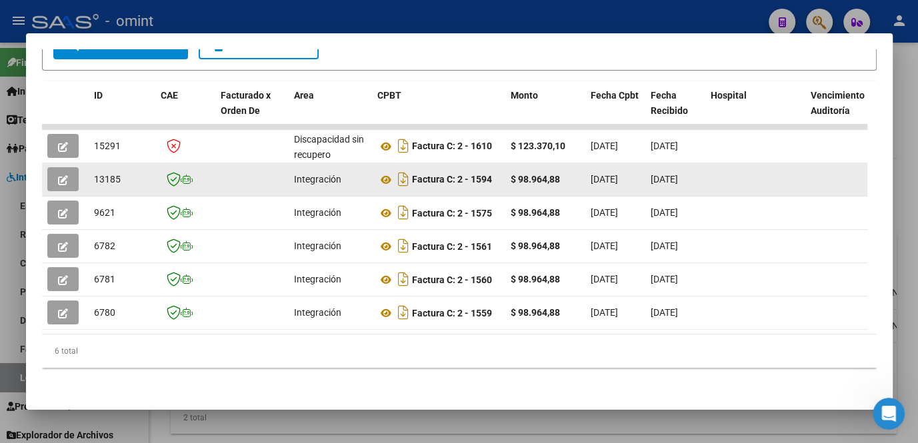
click at [75, 169] on button "button" at bounding box center [62, 179] width 31 height 24
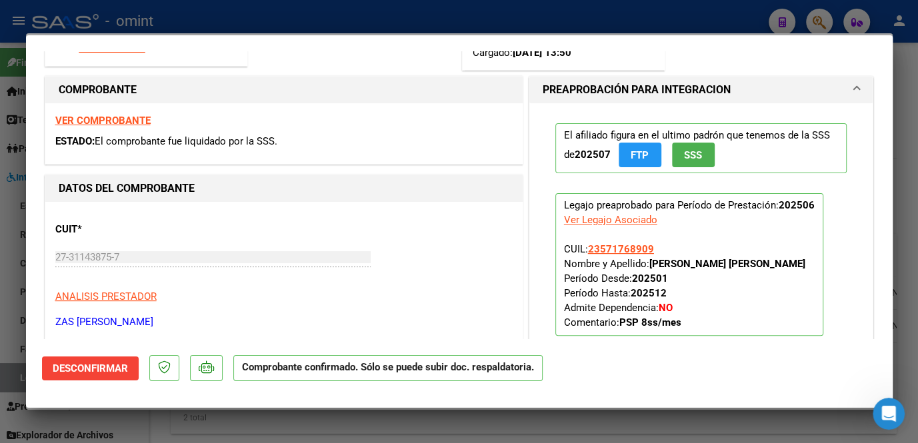
scroll to position [242, 0]
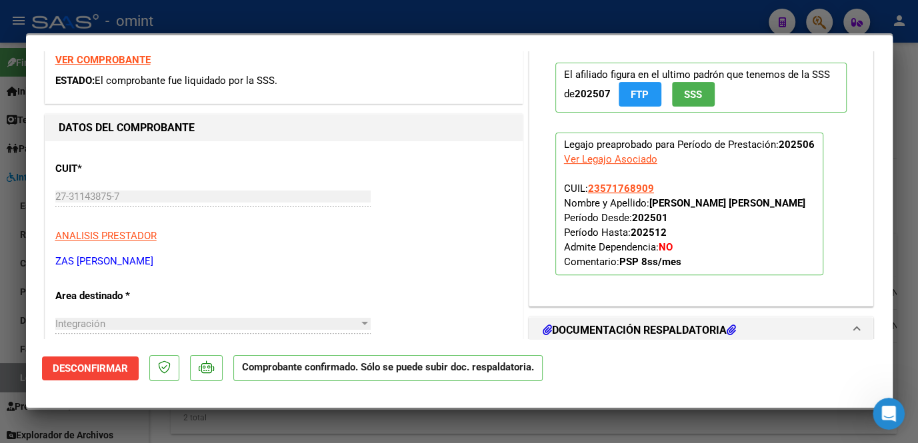
click at [639, 422] on div at bounding box center [459, 221] width 918 height 443
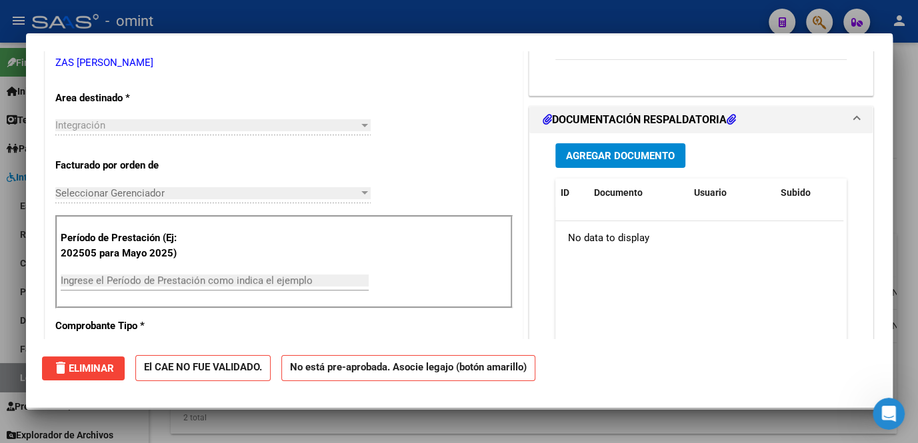
scroll to position [0, 0]
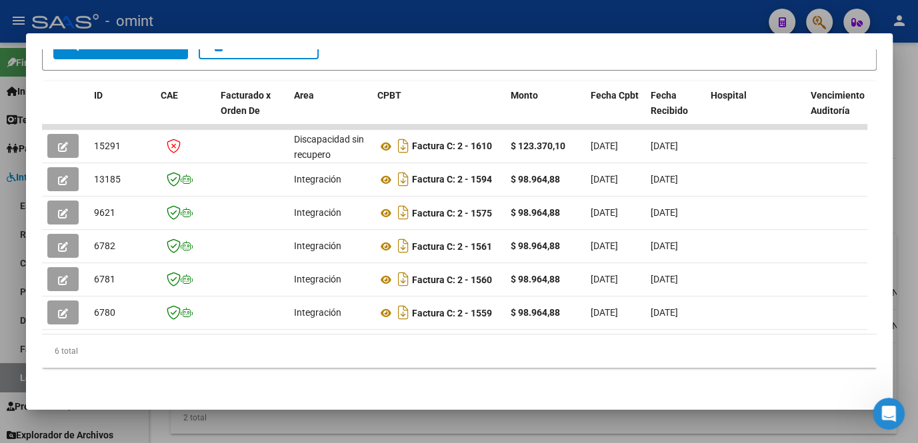
click at [634, 422] on div at bounding box center [459, 221] width 918 height 443
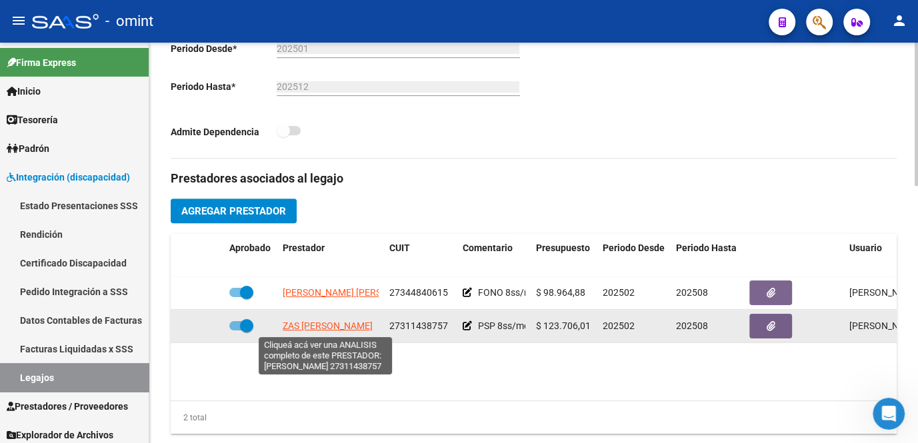
click at [323, 328] on span "ZAS FLAVIA MAGALI" at bounding box center [328, 326] width 90 height 11
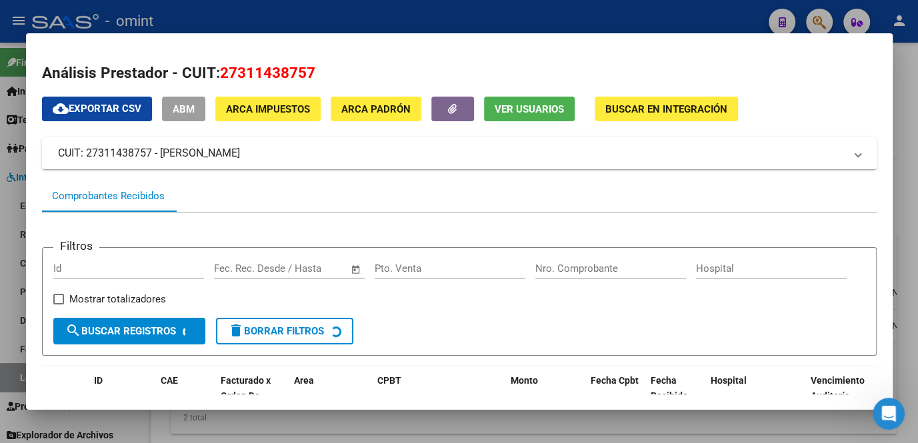
scroll to position [121, 0]
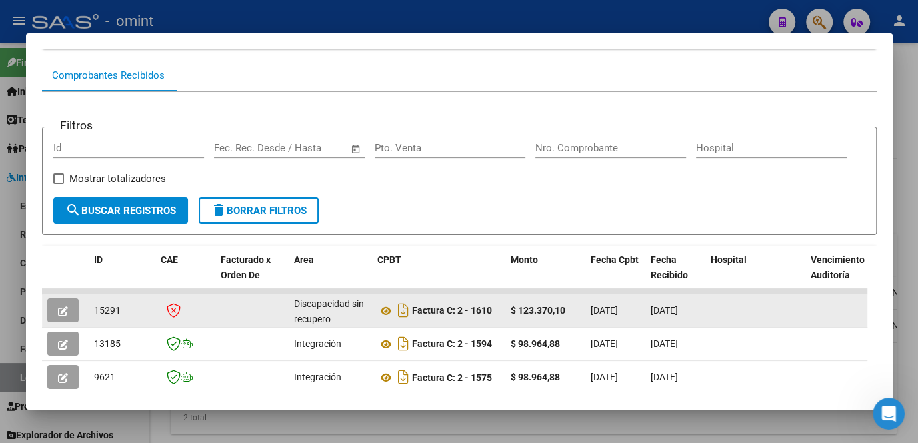
click at [75, 317] on button "button" at bounding box center [62, 311] width 31 height 24
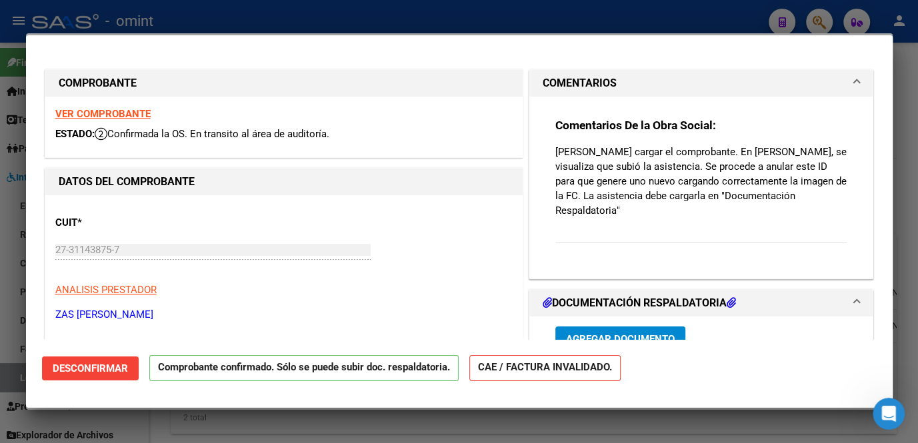
drag, startPoint x: 548, startPoint y: 153, endPoint x: 818, endPoint y: 219, distance: 277.7
click at [818, 219] on div "Comentarios De la Obra Social: Estimada, debe cargar el comprobante. En su luga…" at bounding box center [701, 182] width 312 height 171
copy p "Estimada, debe cargar el comprobante. En su lugar, se visualiza que subió la as…"
click at [464, 427] on div at bounding box center [459, 221] width 918 height 443
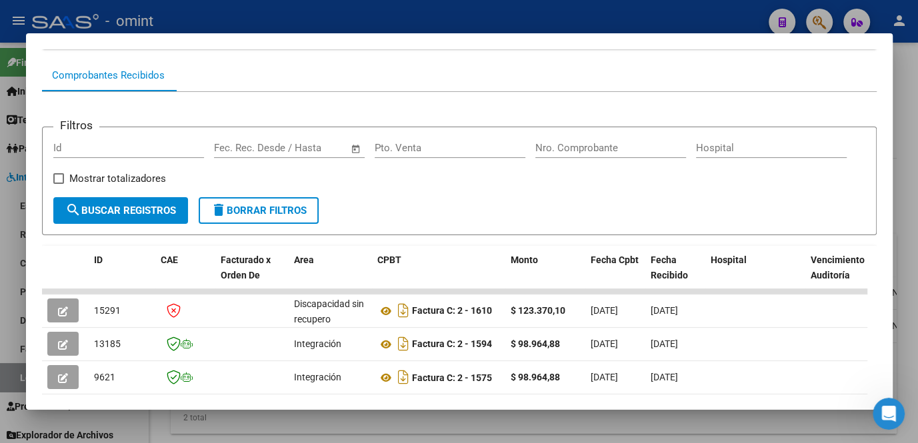
click at [464, 427] on div at bounding box center [459, 221] width 918 height 443
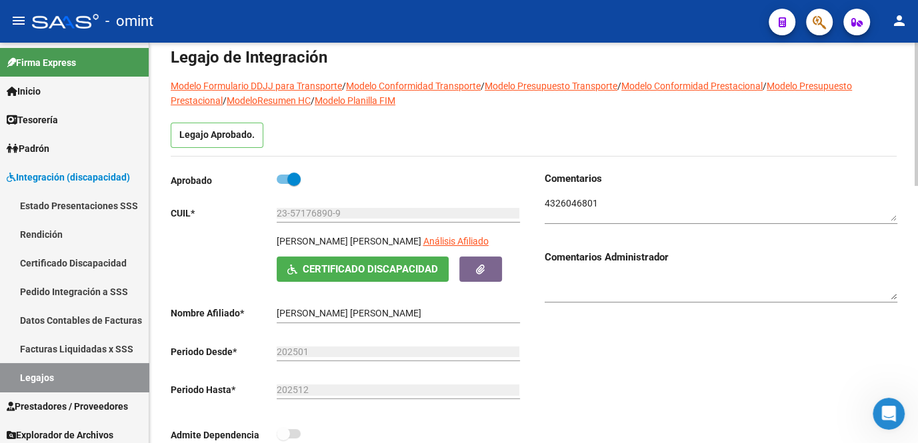
scroll to position [0, 0]
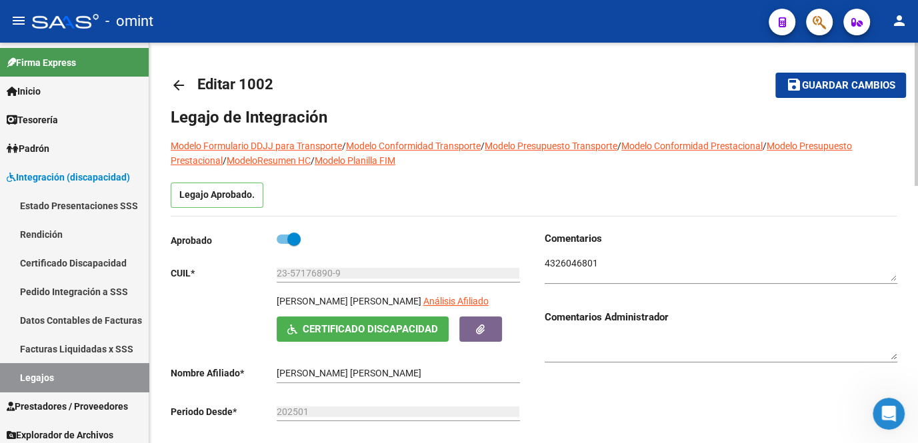
click at [566, 269] on textarea at bounding box center [720, 269] width 352 height 25
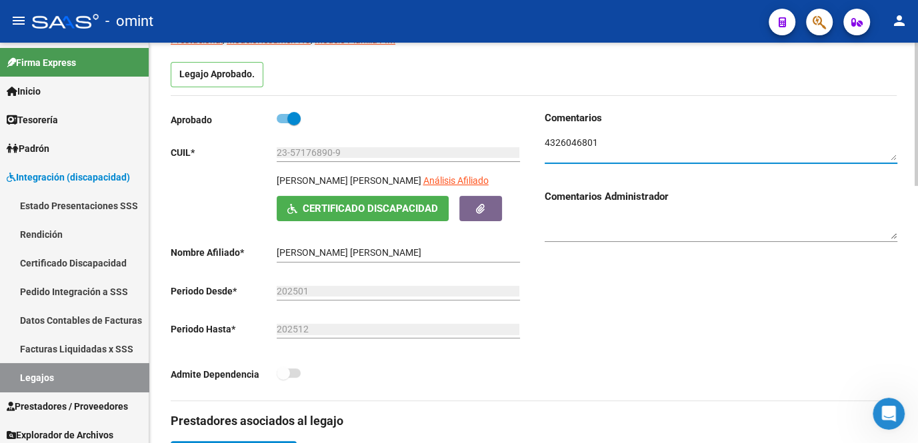
scroll to position [242, 0]
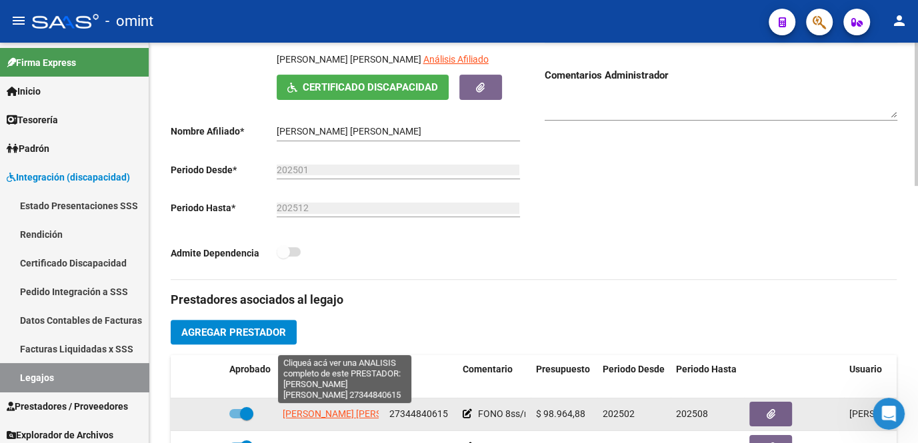
click at [346, 410] on span "GARCIA MORENO FLORENCIA" at bounding box center [400, 413] width 235 height 11
type textarea "27344840615"
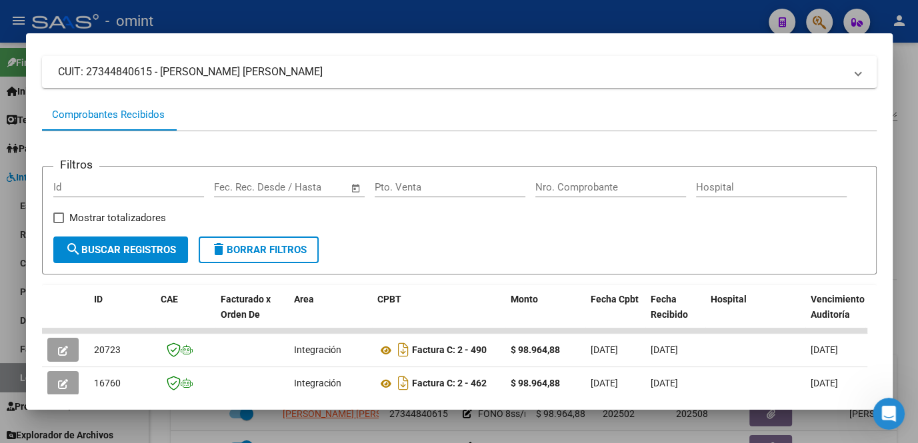
scroll to position [203, 0]
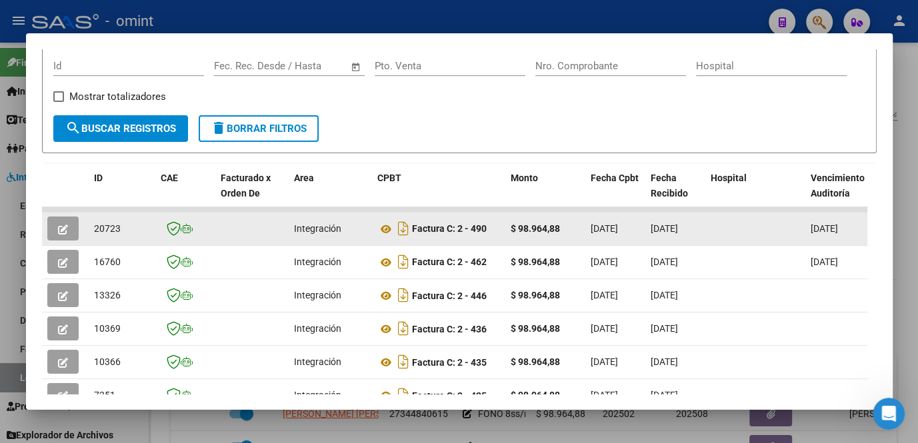
click at [60, 234] on icon "button" at bounding box center [63, 230] width 10 height 10
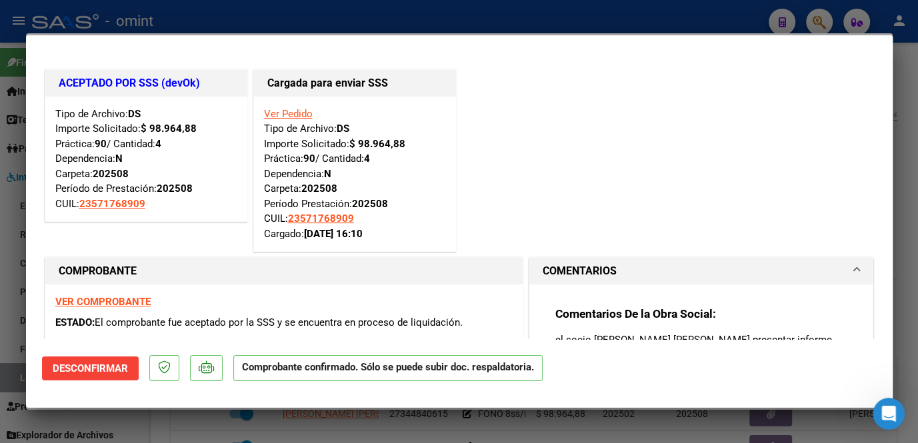
click at [346, 412] on div at bounding box center [459, 221] width 918 height 443
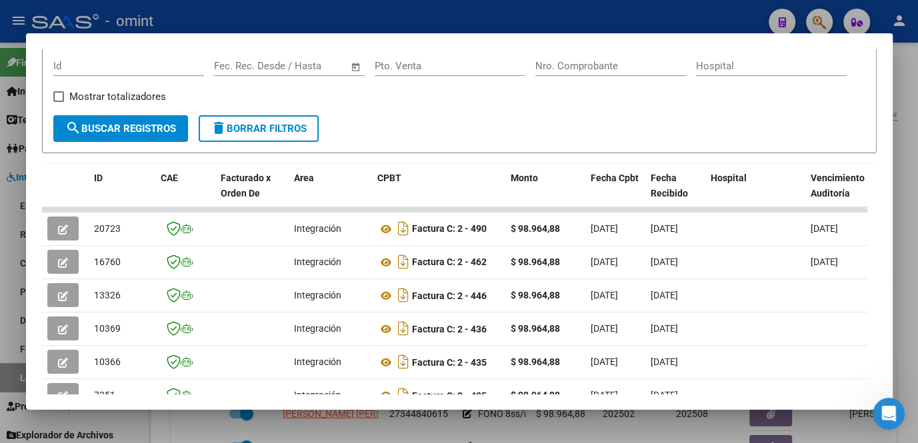
click at [323, 422] on div at bounding box center [459, 221] width 918 height 443
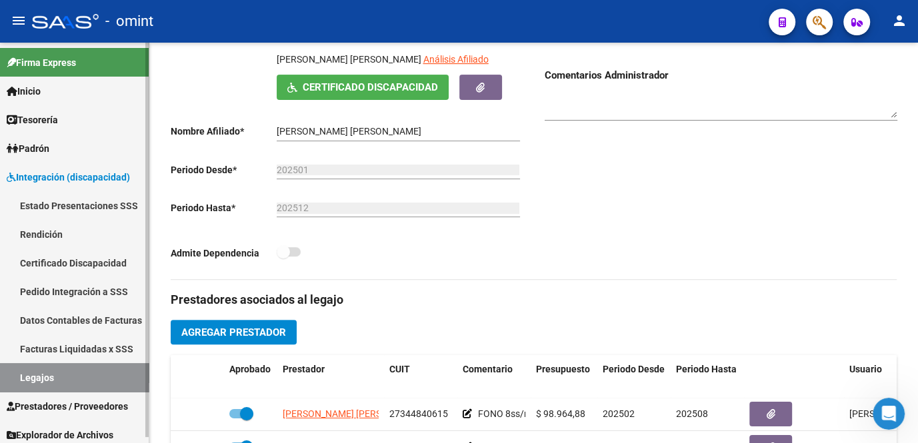
click at [79, 380] on link "Legajos" at bounding box center [74, 377] width 149 height 29
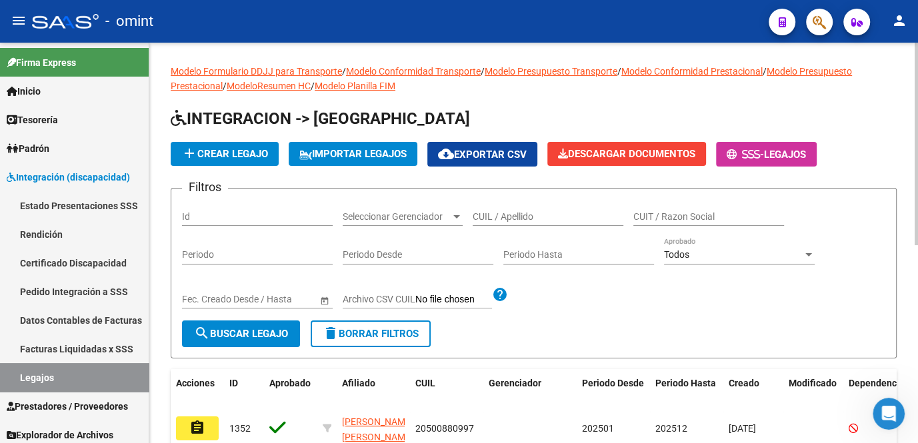
click at [526, 219] on input "CUIL / Apellido" at bounding box center [547, 216] width 151 height 11
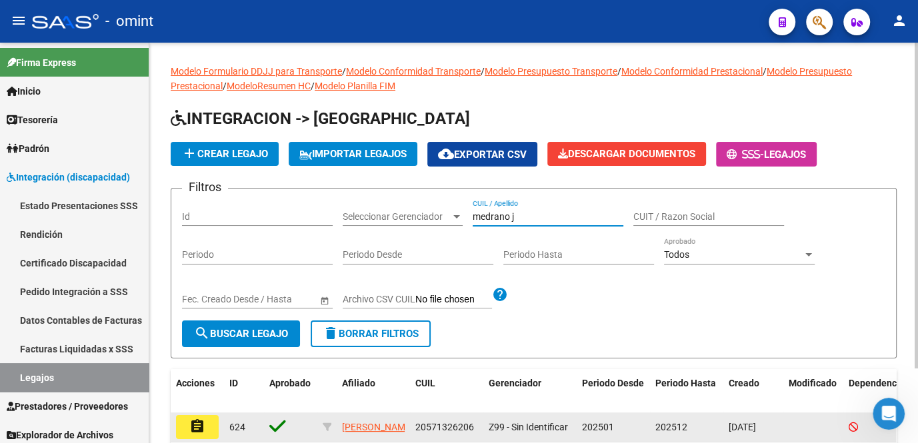
type input "medrano j"
click at [192, 429] on mat-icon "assignment" at bounding box center [197, 426] width 16 height 16
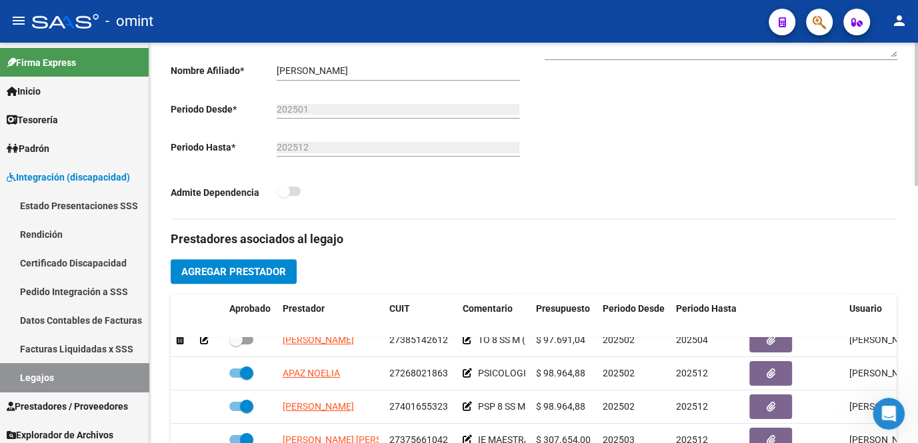
scroll to position [363, 0]
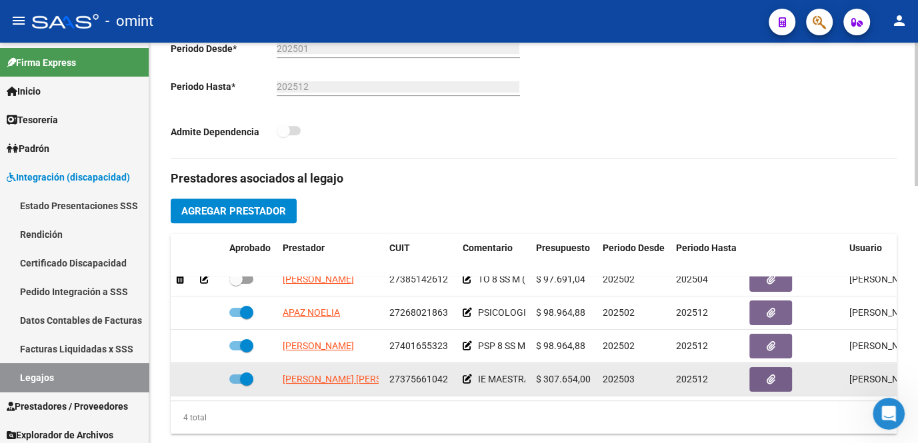
click at [409, 374] on span "27375661042" at bounding box center [418, 379] width 59 height 11
copy span "27375661042"
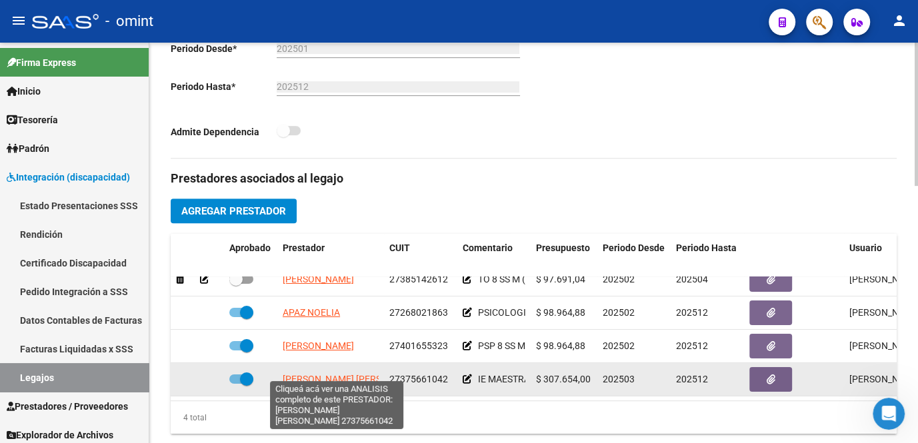
click at [341, 374] on span "DIETZ ANABELLA MAGALI" at bounding box center [355, 379] width 145 height 11
type textarea "27375661042"
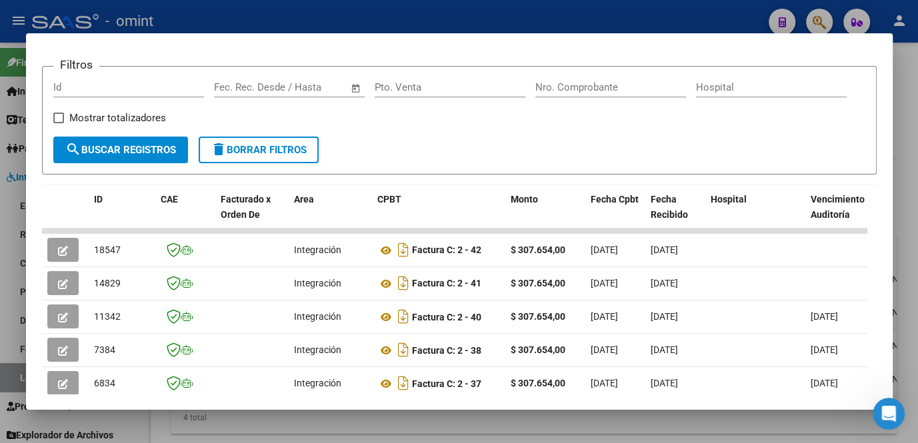
scroll to position [303, 0]
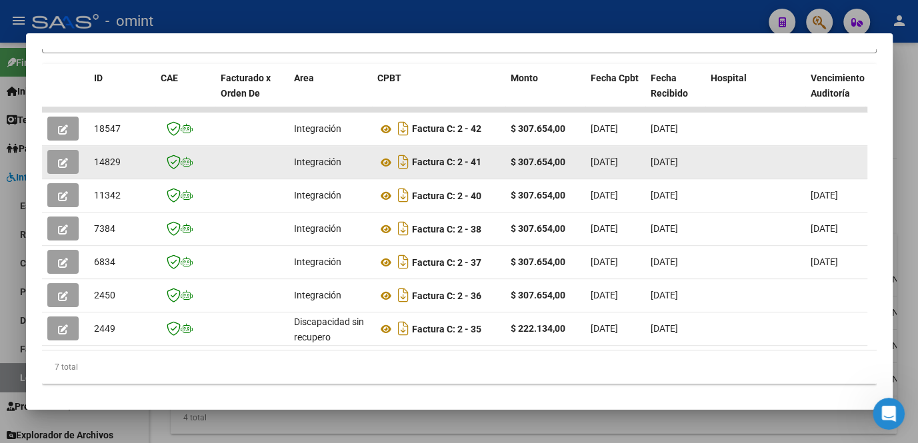
click at [53, 166] on button "button" at bounding box center [62, 162] width 31 height 24
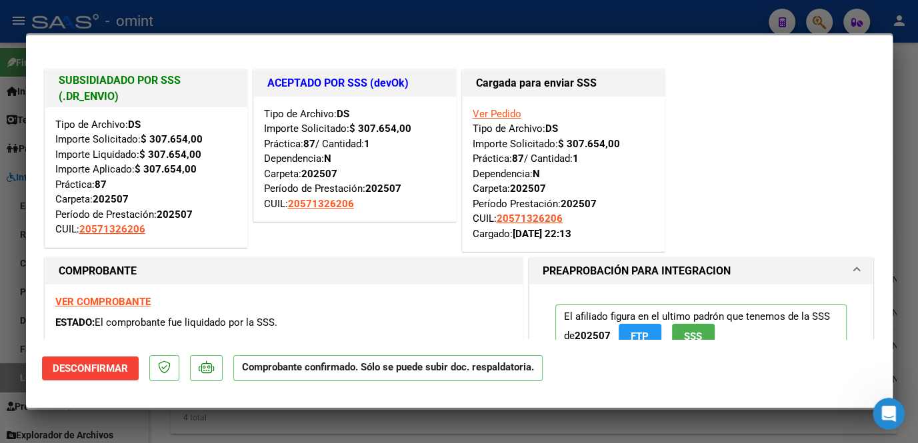
click at [230, 421] on div at bounding box center [459, 221] width 918 height 443
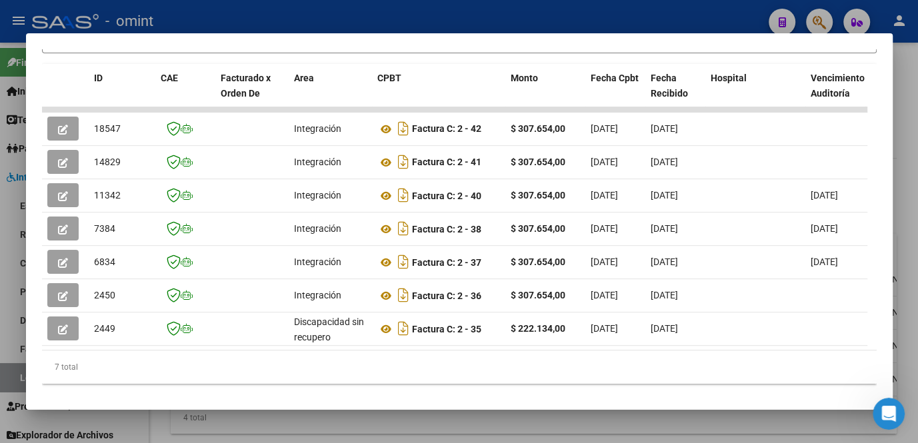
click at [230, 421] on div at bounding box center [459, 221] width 918 height 443
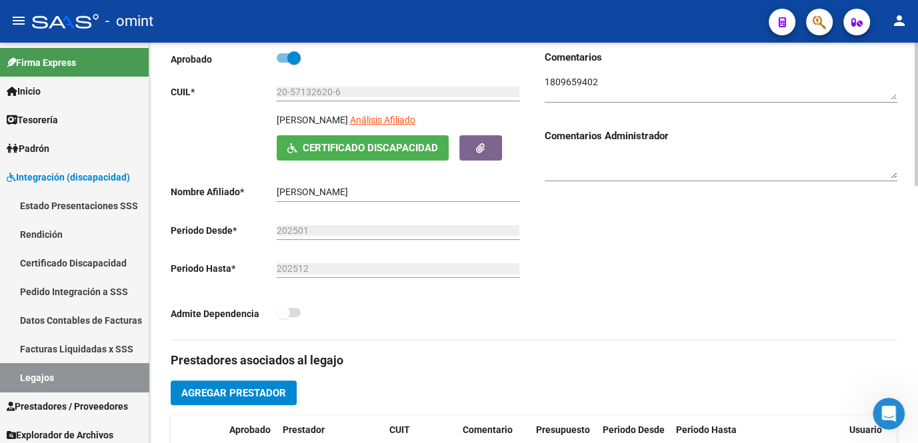
scroll to position [0, 0]
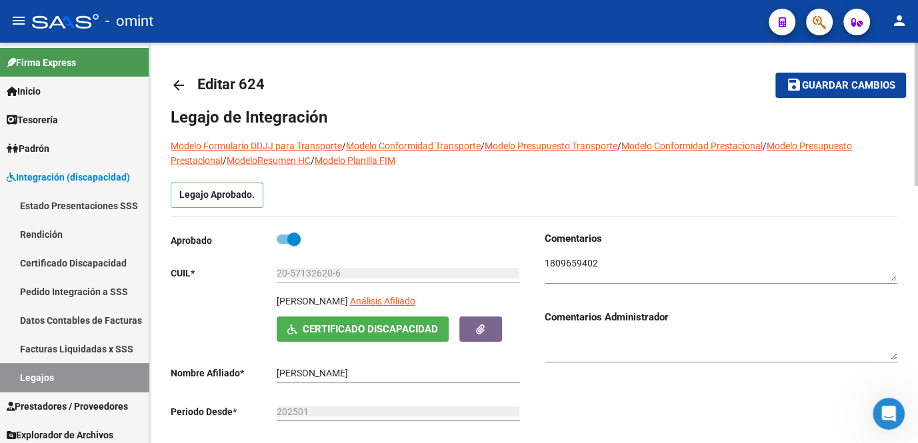
click at [825, 84] on span "Guardar cambios" at bounding box center [848, 86] width 93 height 12
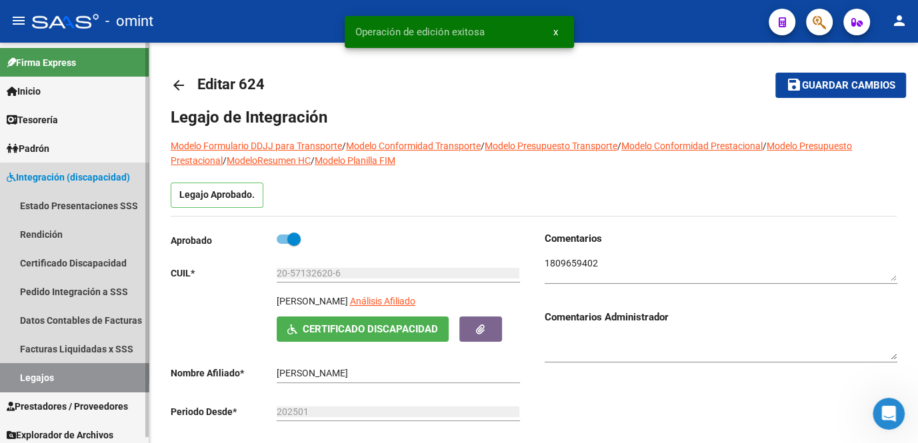
click at [93, 374] on link "Legajos" at bounding box center [74, 377] width 149 height 29
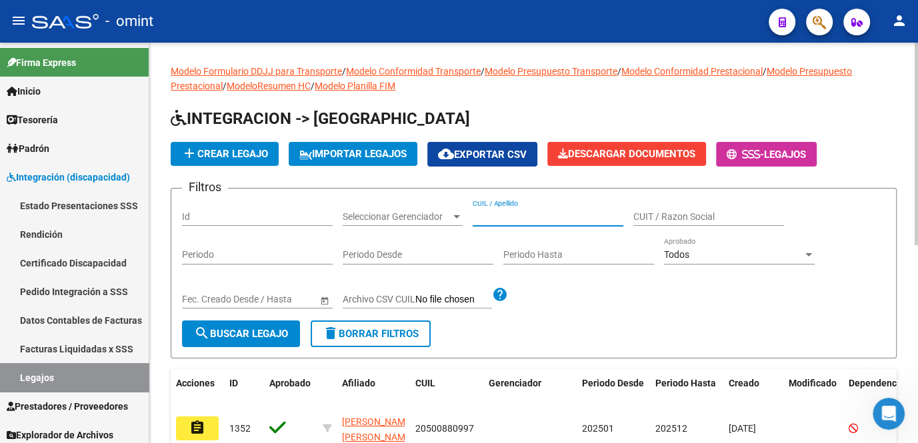
click at [538, 220] on input "CUIL / Apellido" at bounding box center [547, 216] width 151 height 11
paste input "MENA"
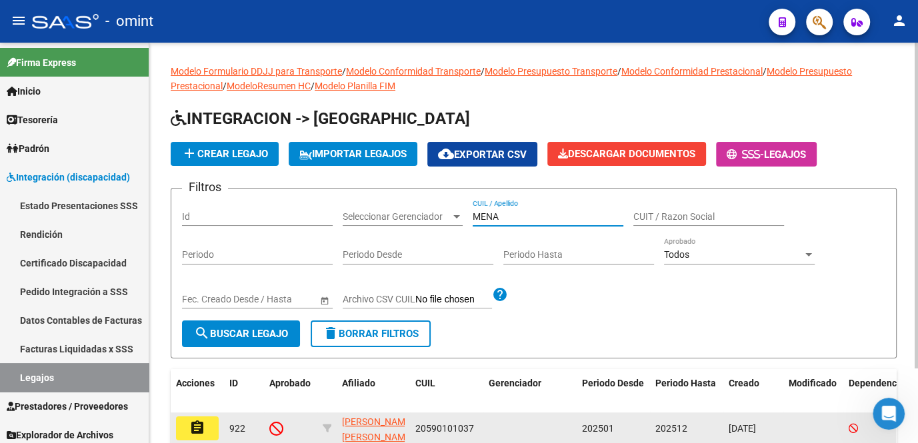
type input "MENA"
click at [201, 424] on mat-icon "assignment" at bounding box center [197, 428] width 16 height 16
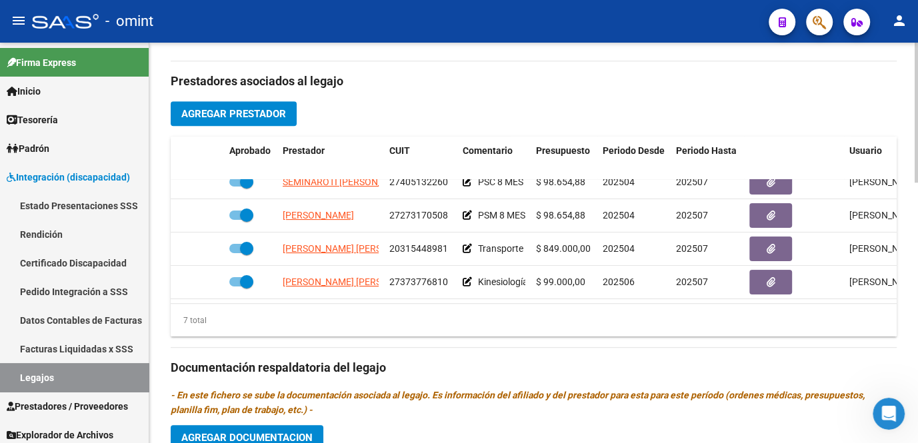
scroll to position [123, 0]
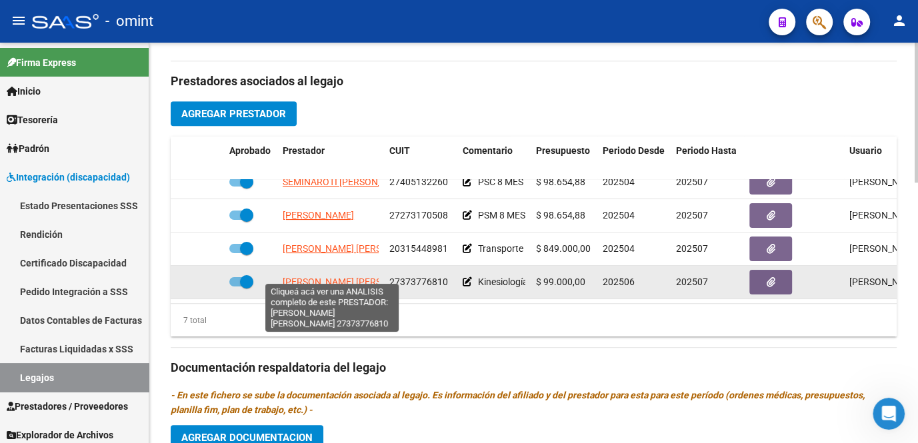
click at [317, 277] on span "VELAZCO NOEMI HILDA" at bounding box center [355, 282] width 145 height 11
type textarea "27373776810"
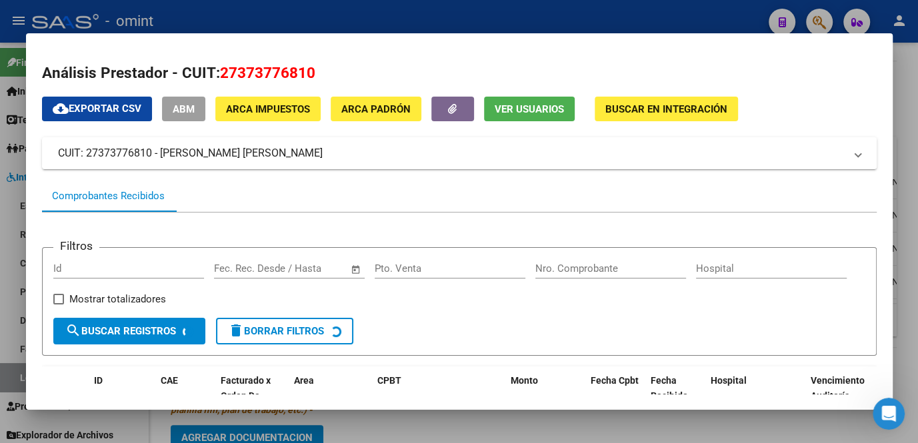
scroll to position [164, 0]
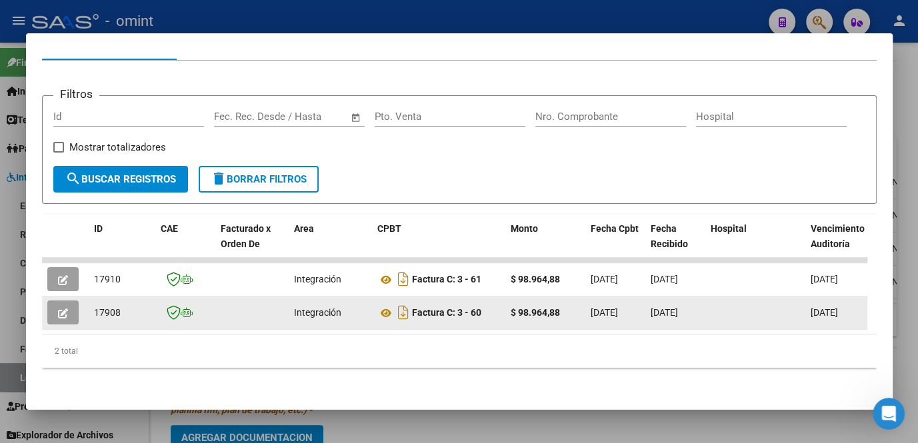
click at [59, 309] on icon "button" at bounding box center [63, 314] width 10 height 10
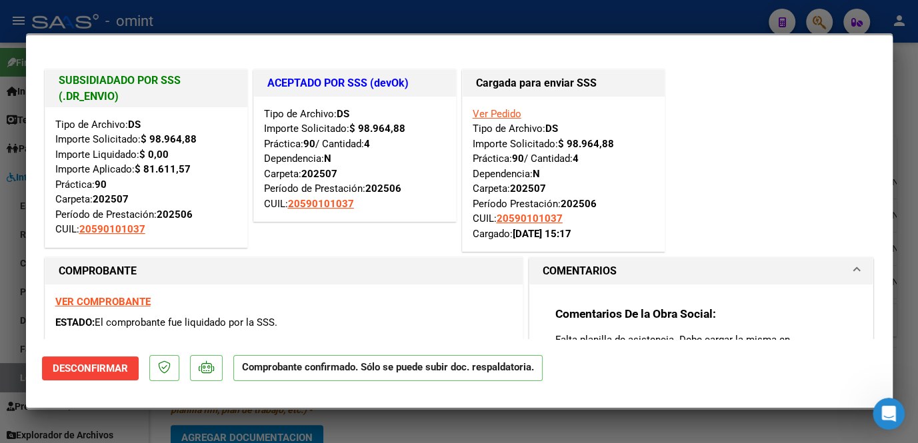
click at [17, 324] on div at bounding box center [459, 221] width 918 height 443
type input "$ 0,00"
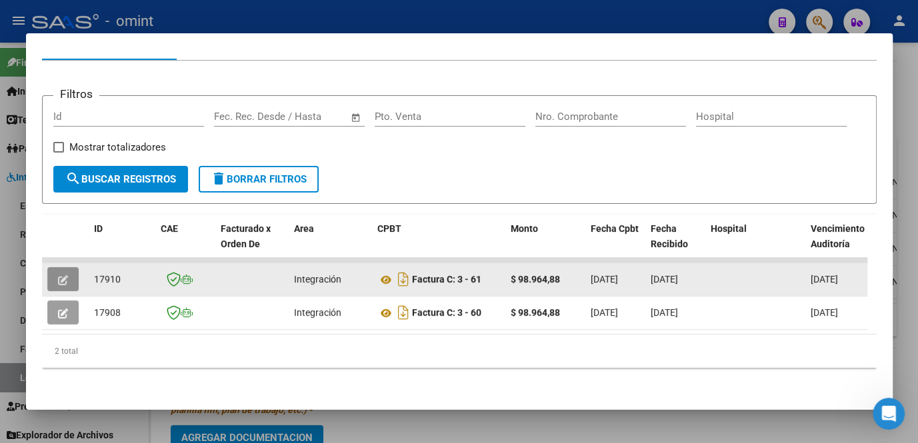
click at [65, 277] on button "button" at bounding box center [62, 279] width 31 height 24
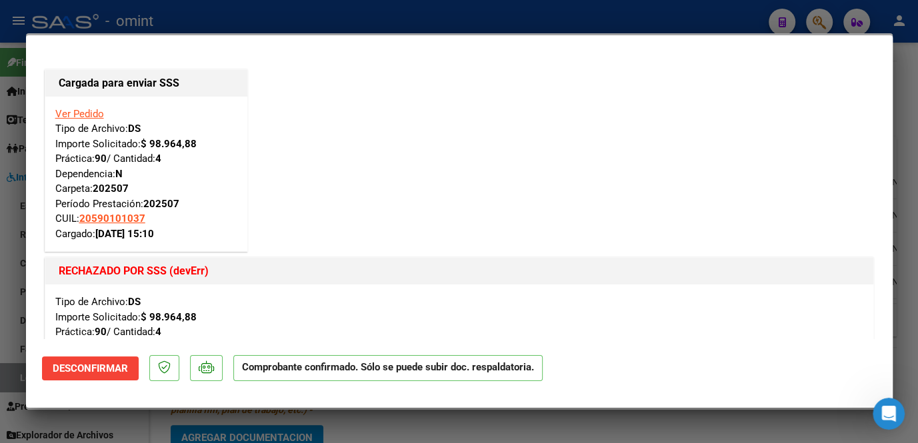
scroll to position [181, 0]
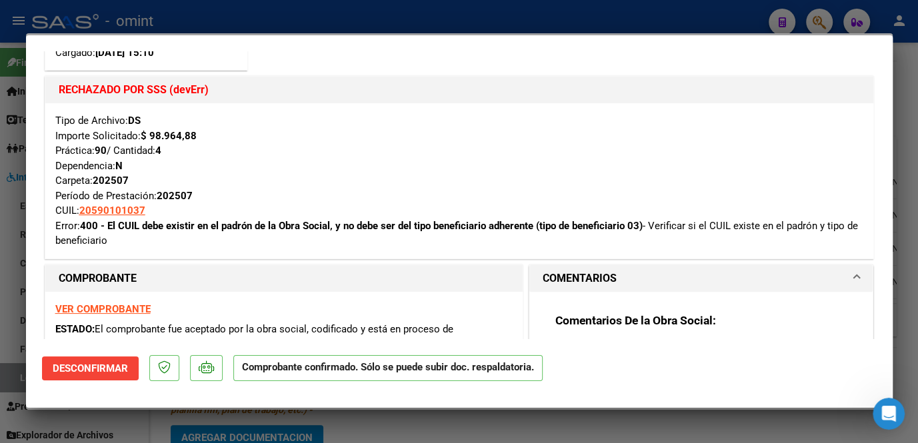
click at [129, 308] on strong "VER COMPROBANTE" at bounding box center [102, 309] width 95 height 12
click at [313, 422] on div at bounding box center [459, 221] width 918 height 443
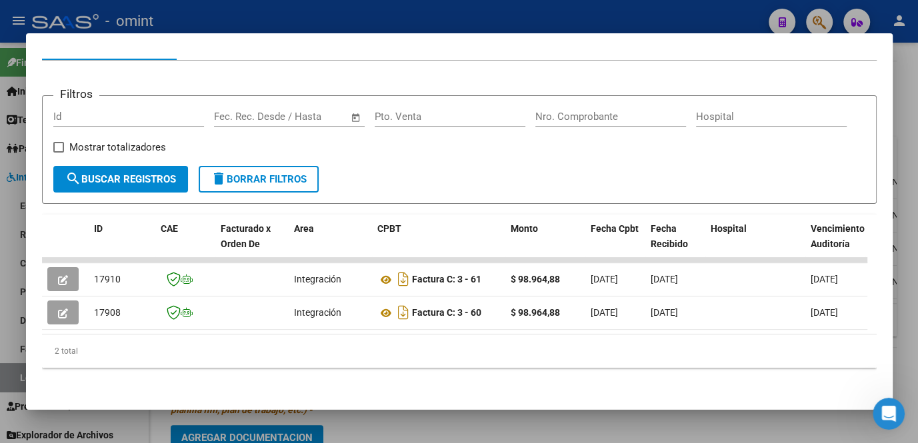
click at [378, 435] on div at bounding box center [459, 221] width 918 height 443
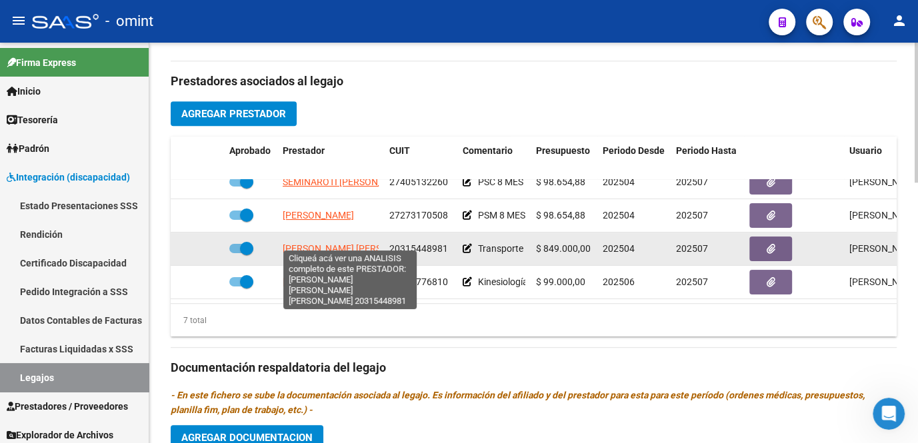
click at [325, 243] on span "BARRIOS VICTOR HUGO RAMON" at bounding box center [392, 248] width 218 height 11
type textarea "20315448981"
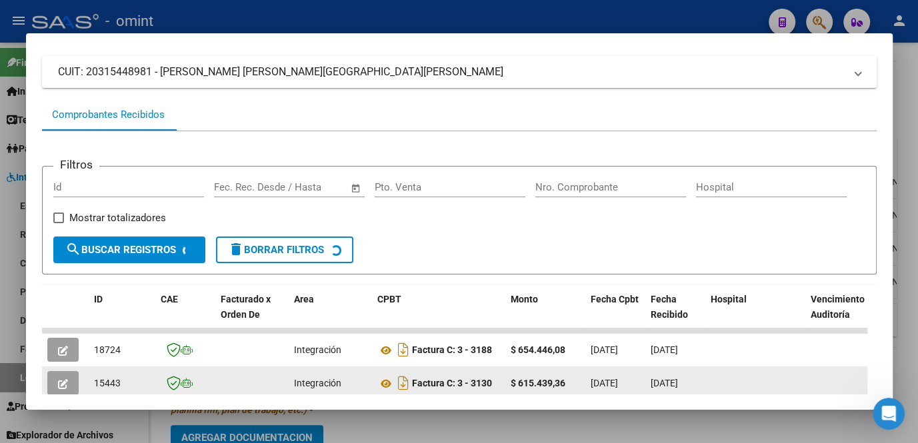
scroll to position [203, 0]
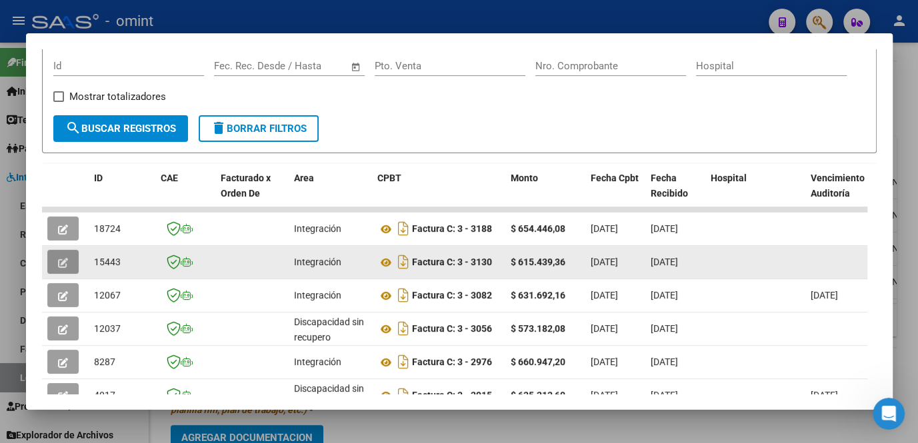
click at [66, 264] on icon "button" at bounding box center [63, 263] width 10 height 10
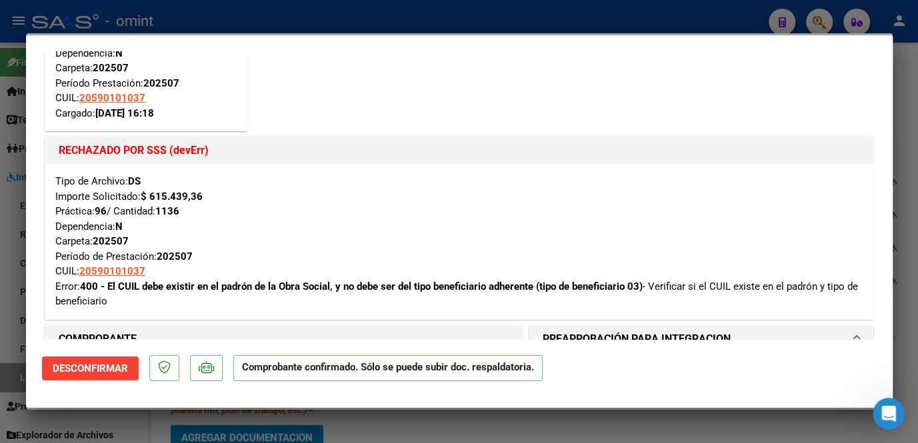
scroll to position [242, 0]
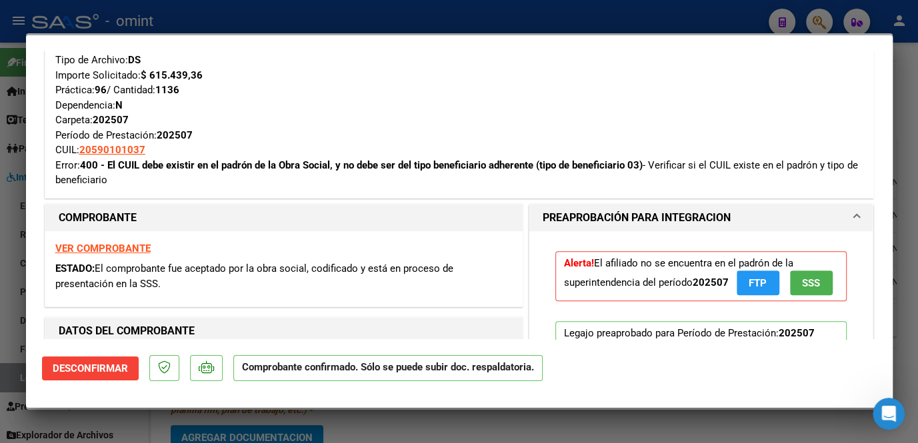
click at [85, 249] on strong "VER COMPROBANTE" at bounding box center [102, 249] width 95 height 12
click at [157, 422] on div at bounding box center [459, 221] width 918 height 443
type input "$ 0,00"
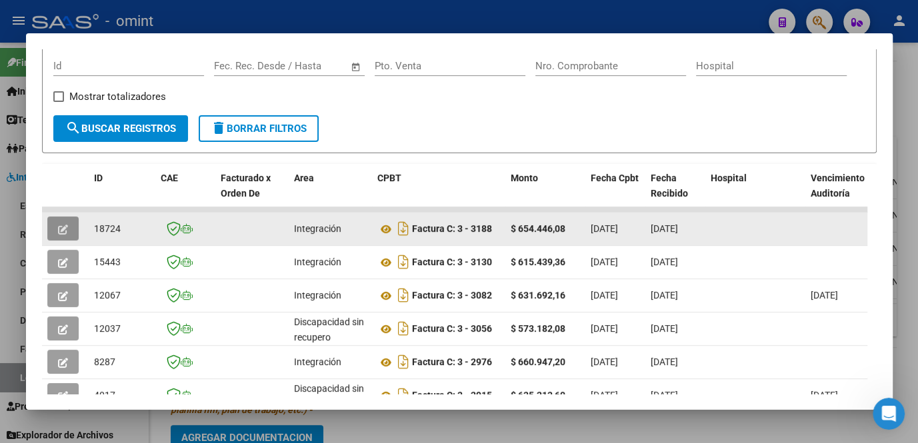
click at [60, 237] on button "button" at bounding box center [62, 229] width 31 height 24
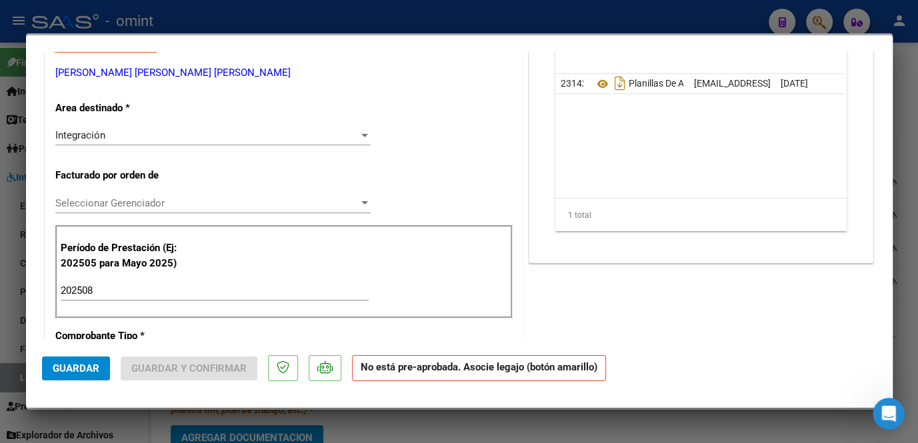
scroll to position [0, 0]
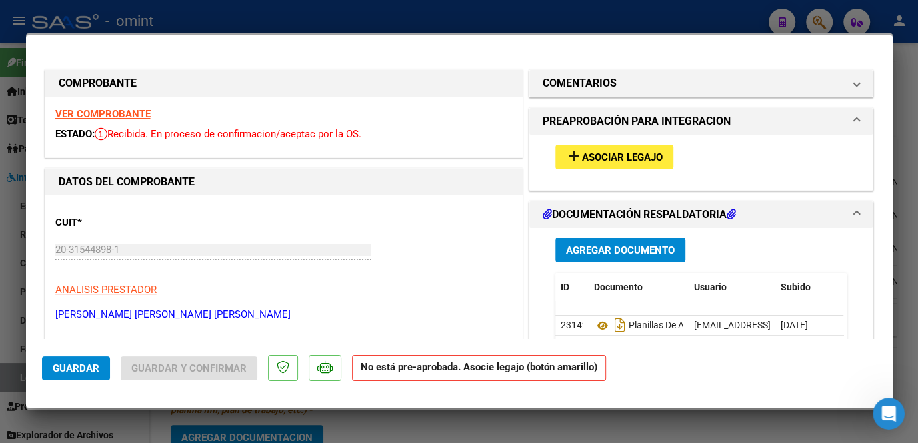
click at [128, 117] on strong "VER COMPROBANTE" at bounding box center [102, 114] width 95 height 12
click at [619, 162] on button "add Asociar Legajo" at bounding box center [614, 157] width 118 height 25
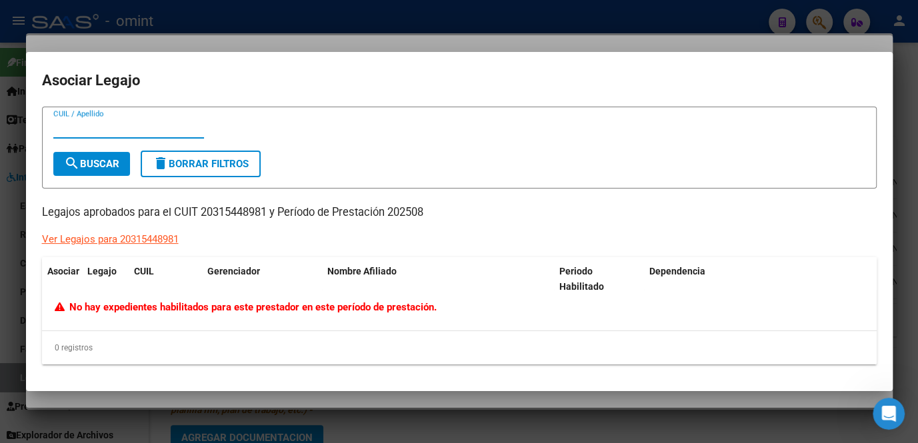
click at [135, 392] on div at bounding box center [459, 221] width 918 height 443
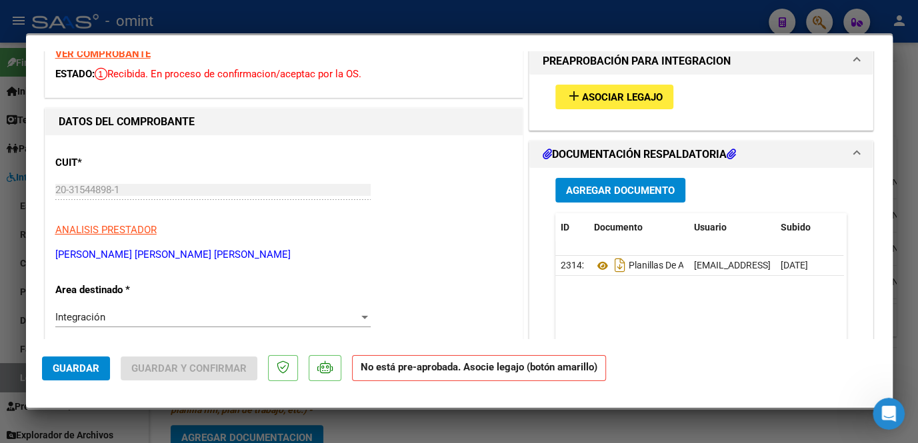
scroll to position [242, 0]
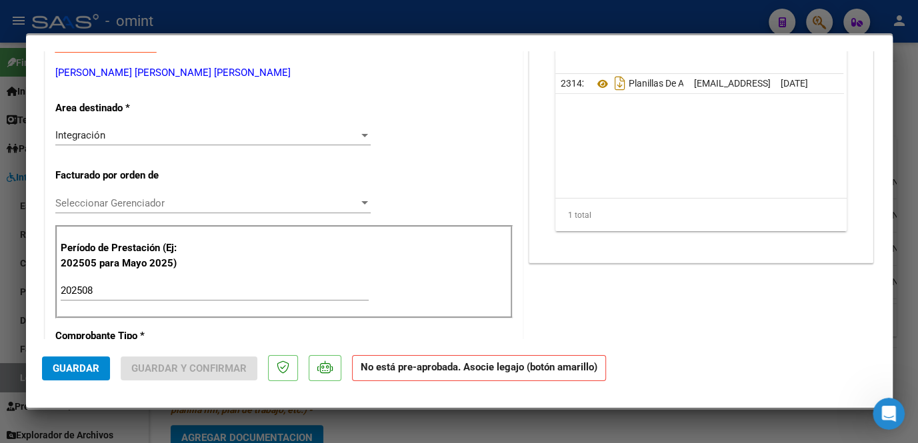
click at [105, 133] on span "Integración" at bounding box center [80, 135] width 50 height 12
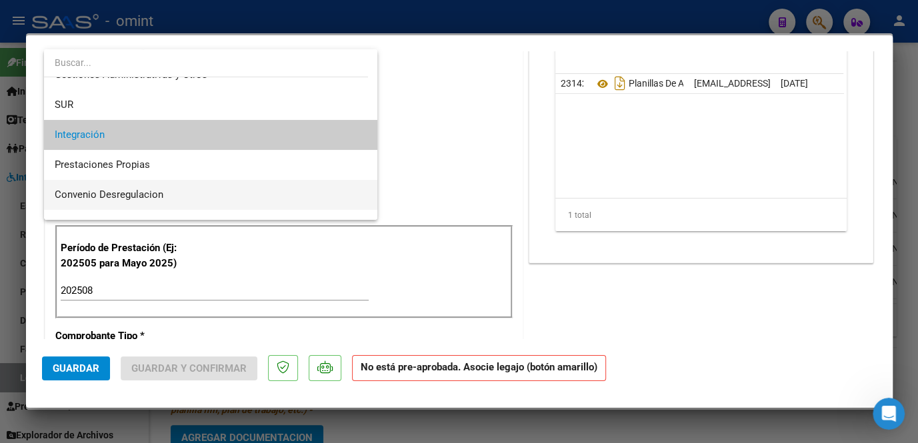
scroll to position [129, 0]
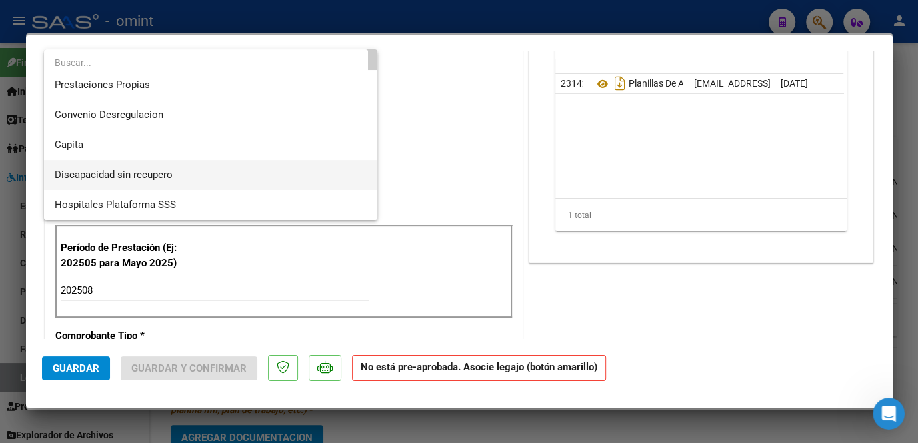
click at [113, 179] on span "Discapacidad sin recupero" at bounding box center [114, 175] width 118 height 12
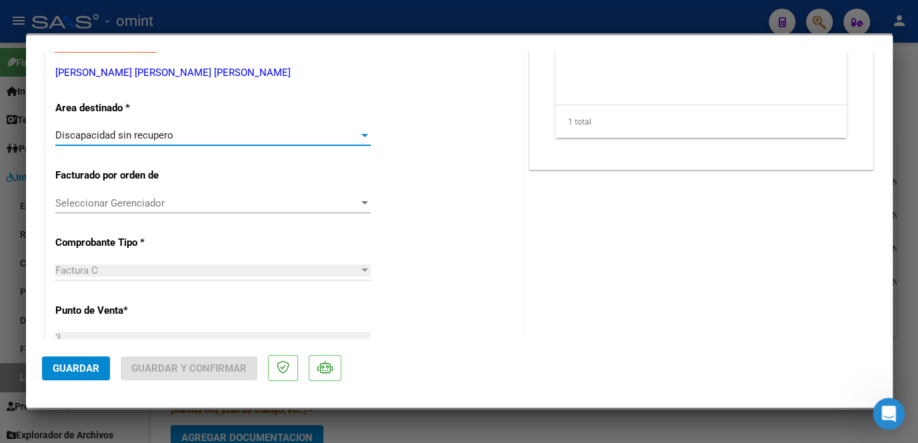
scroll to position [60, 0]
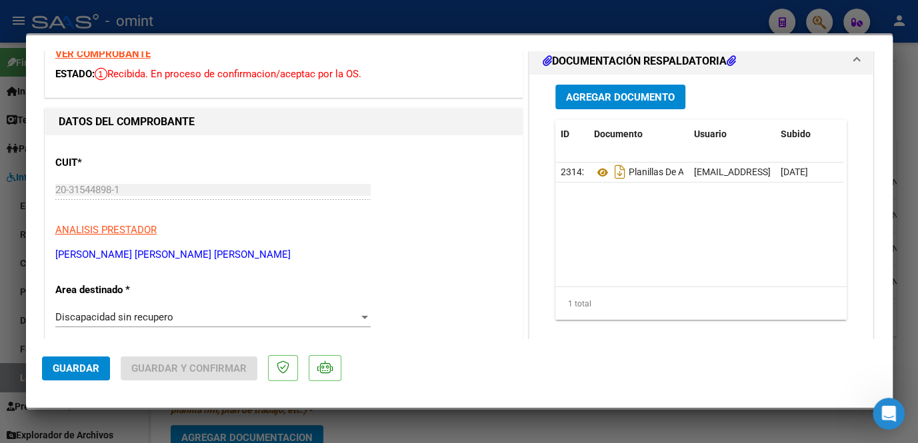
click at [99, 55] on strong "VER COMPROBANTE" at bounding box center [102, 54] width 95 height 12
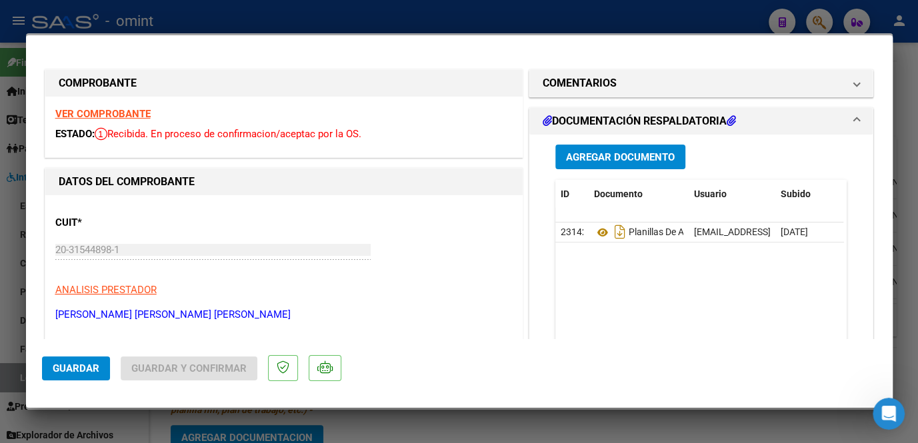
scroll to position [121, 0]
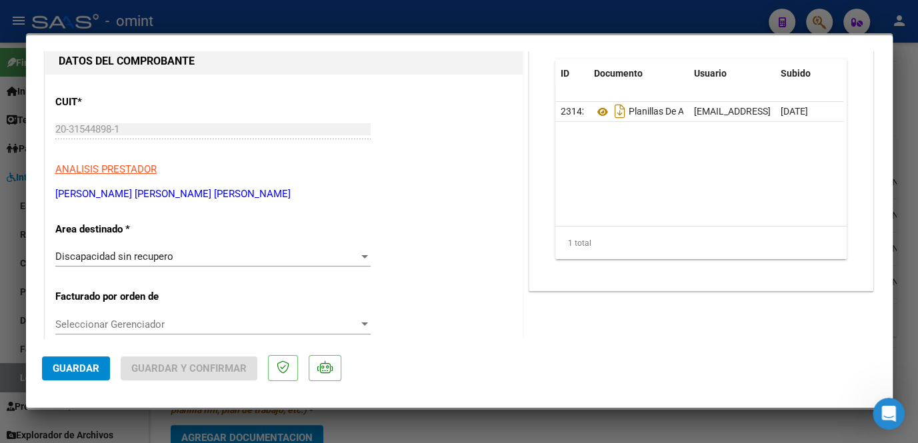
click at [75, 361] on button "Guardar" at bounding box center [76, 368] width 68 height 24
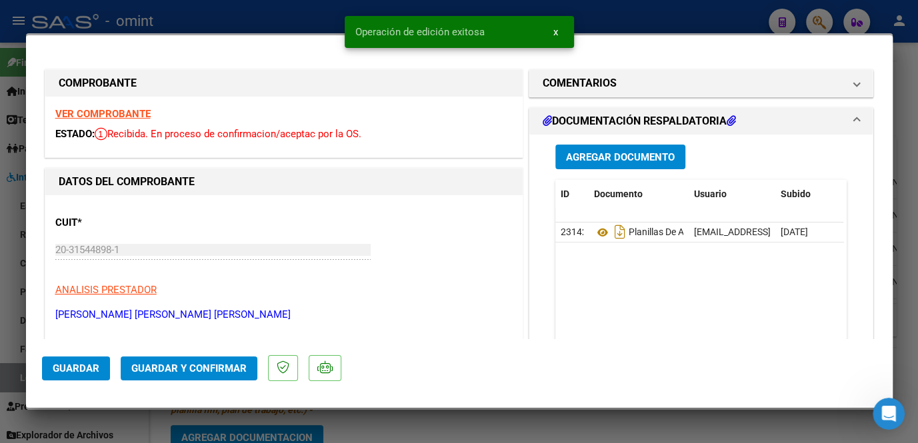
scroll to position [181, 0]
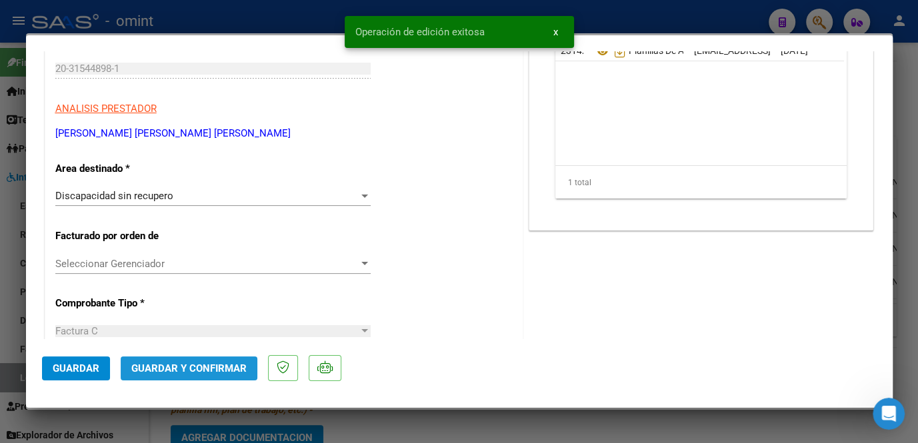
click at [201, 369] on span "Guardar y Confirmar" at bounding box center [188, 368] width 115 height 12
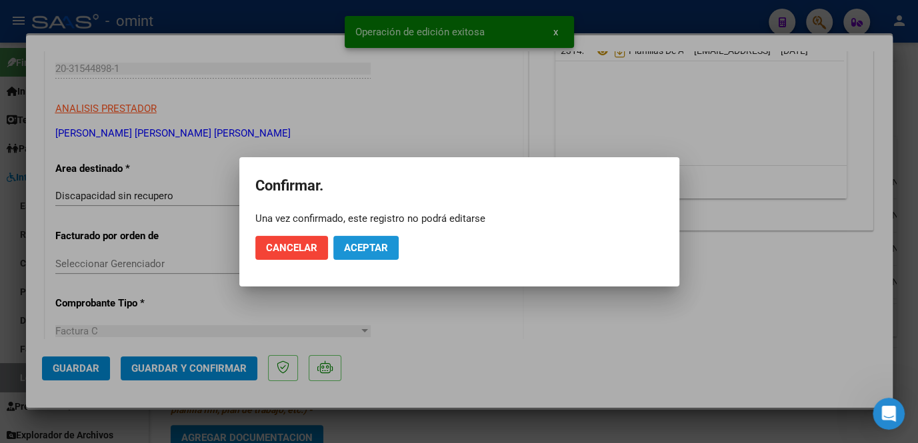
click at [386, 250] on span "Aceptar" at bounding box center [366, 248] width 44 height 12
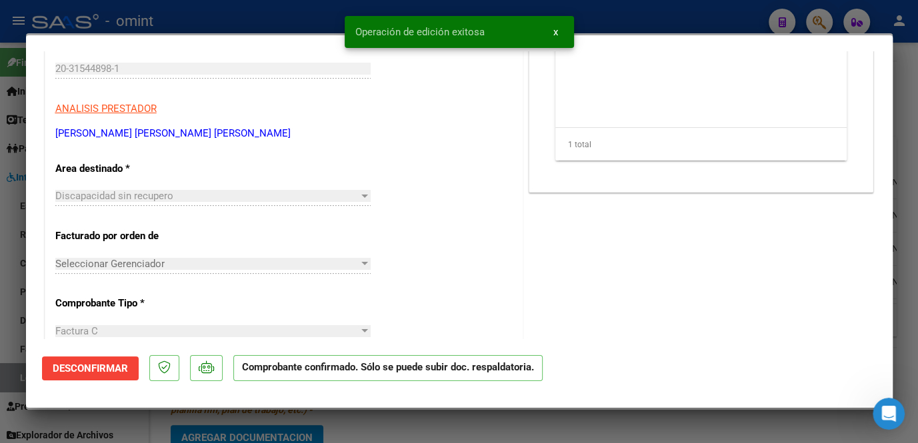
click at [285, 423] on div at bounding box center [459, 221] width 918 height 443
type input "$ 0,00"
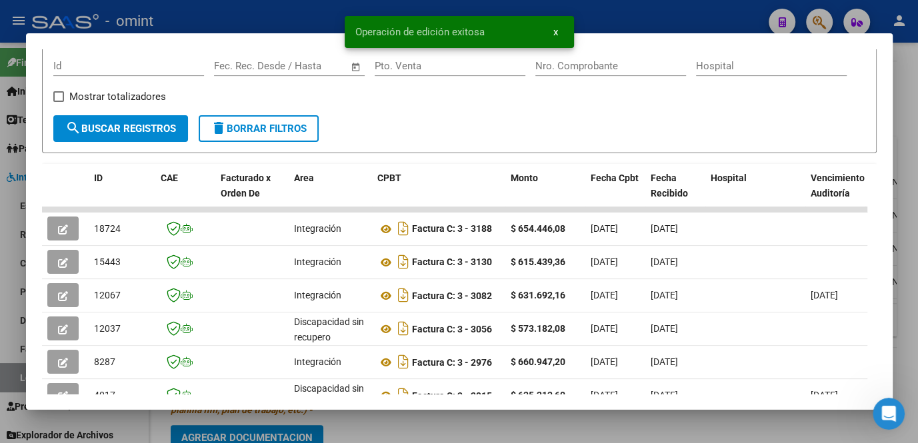
click at [366, 423] on div at bounding box center [459, 221] width 918 height 443
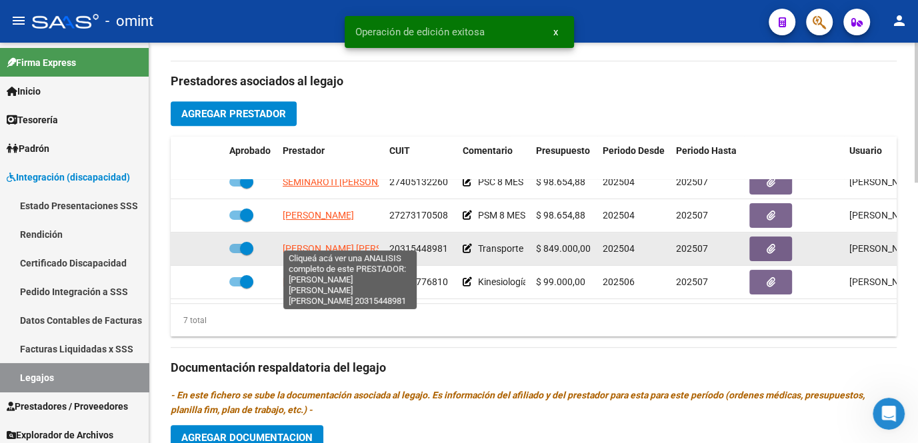
click at [326, 243] on span "BARRIOS VICTOR HUGO RAMON" at bounding box center [392, 248] width 218 height 11
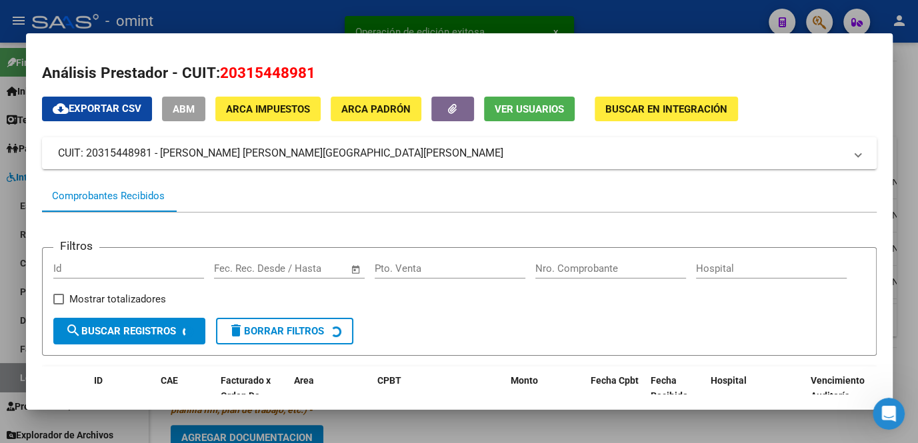
scroll to position [181, 0]
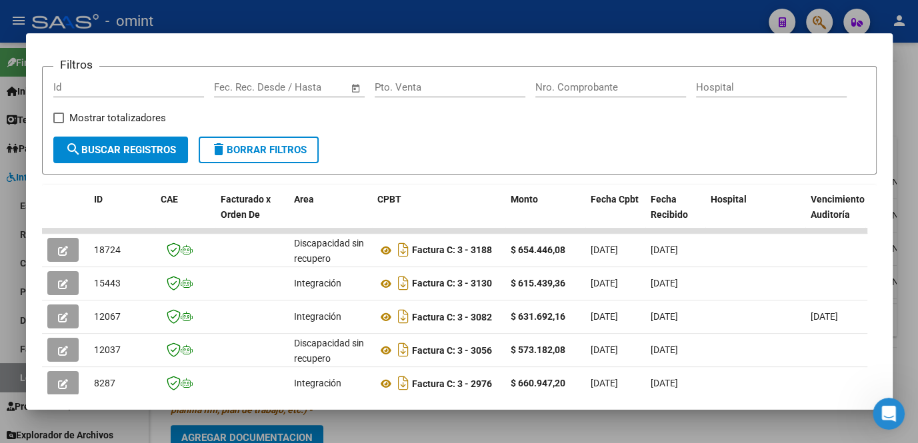
click at [356, 414] on div at bounding box center [459, 221] width 918 height 443
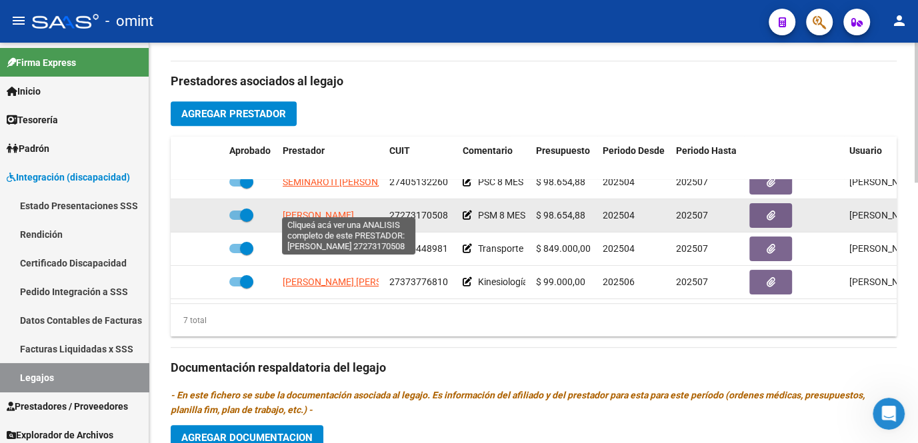
click at [334, 210] on span "RUIS MARIA DE LAS MERCEDES" at bounding box center [318, 215] width 71 height 11
type textarea "27273170508"
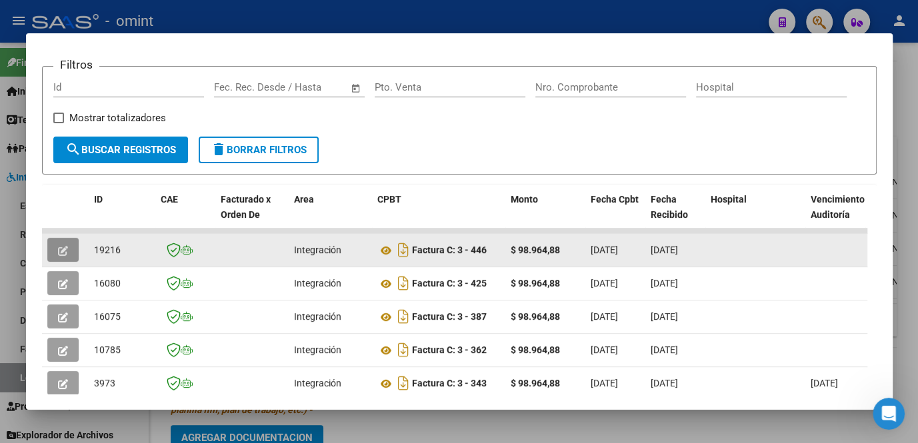
click at [59, 252] on icon "button" at bounding box center [63, 251] width 10 height 10
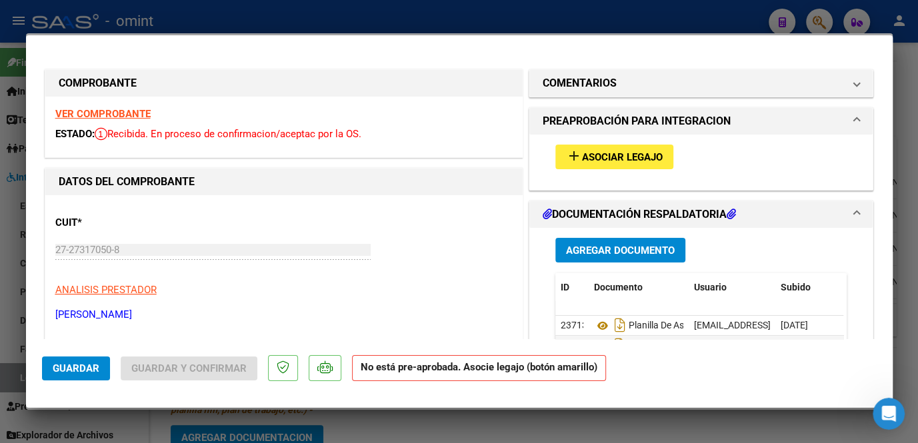
click at [608, 160] on span "Asociar Legajo" at bounding box center [622, 157] width 81 height 12
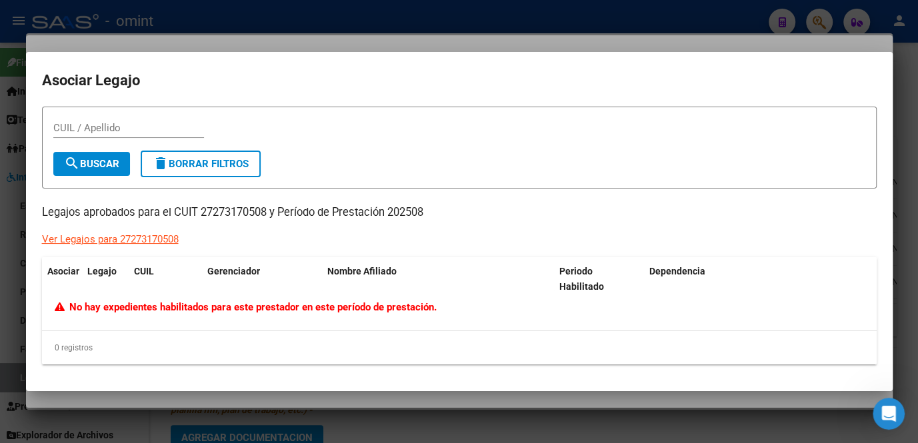
click at [352, 401] on div at bounding box center [459, 221] width 918 height 443
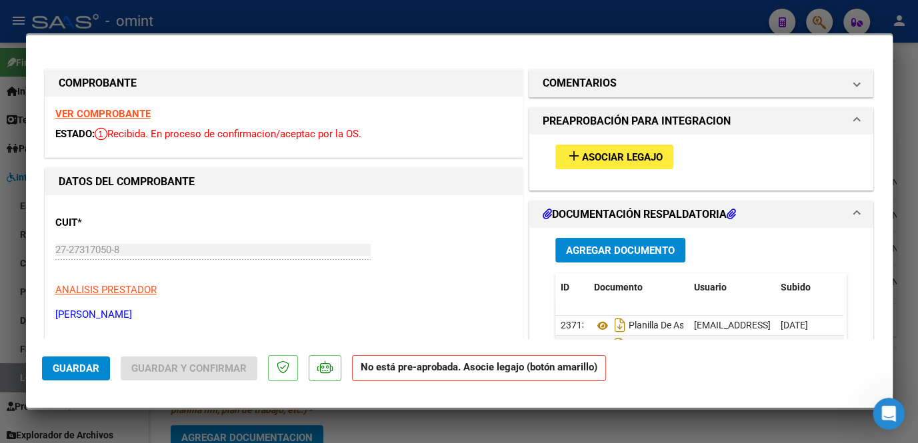
click at [133, 111] on strong "VER COMPROBANTE" at bounding box center [102, 114] width 95 height 12
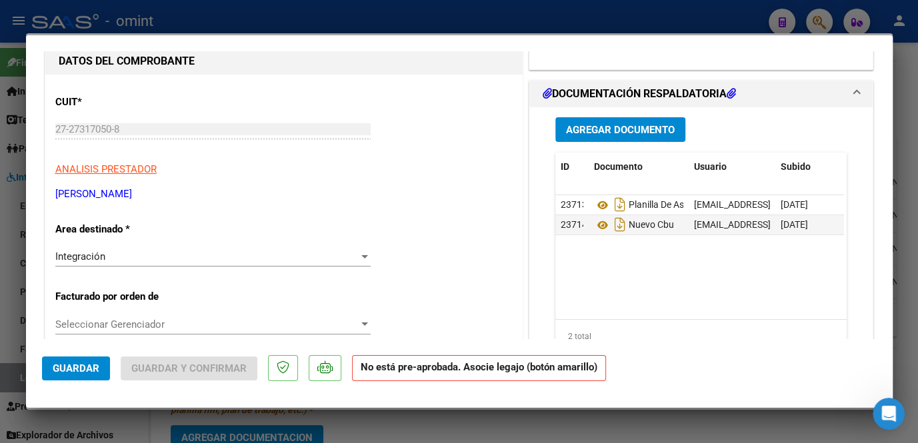
click at [156, 249] on div "Integración Seleccionar Area" at bounding box center [212, 257] width 315 height 20
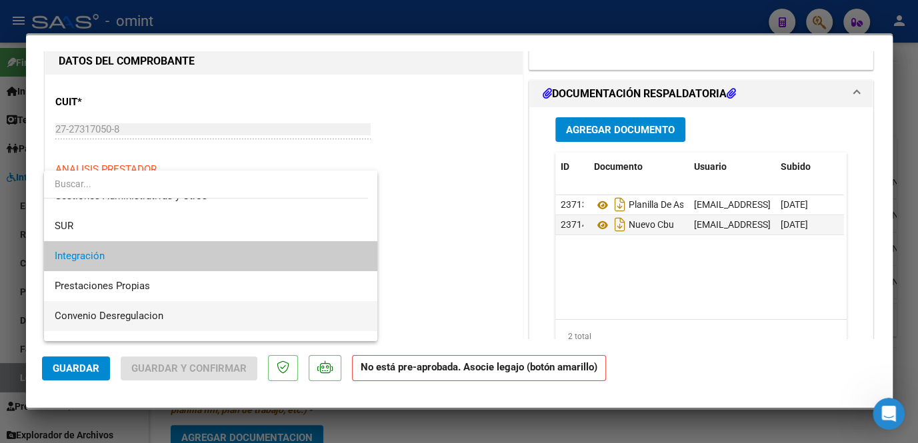
scroll to position [129, 0]
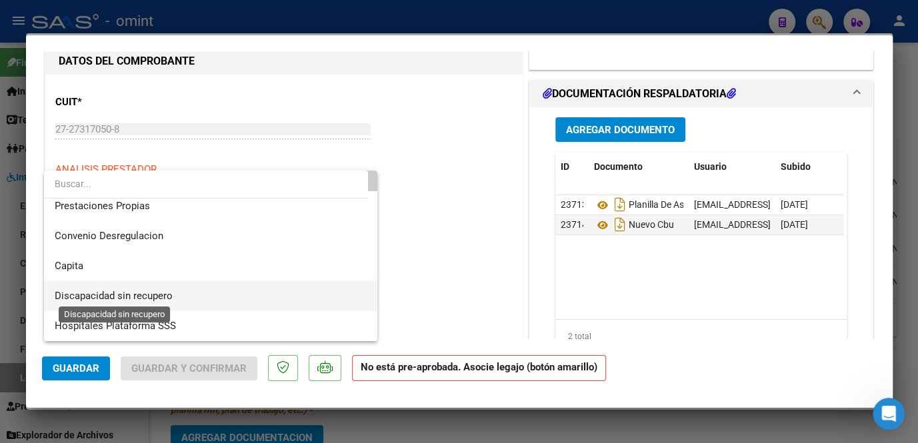
click at [126, 297] on span "Discapacidad sin recupero" at bounding box center [114, 296] width 118 height 12
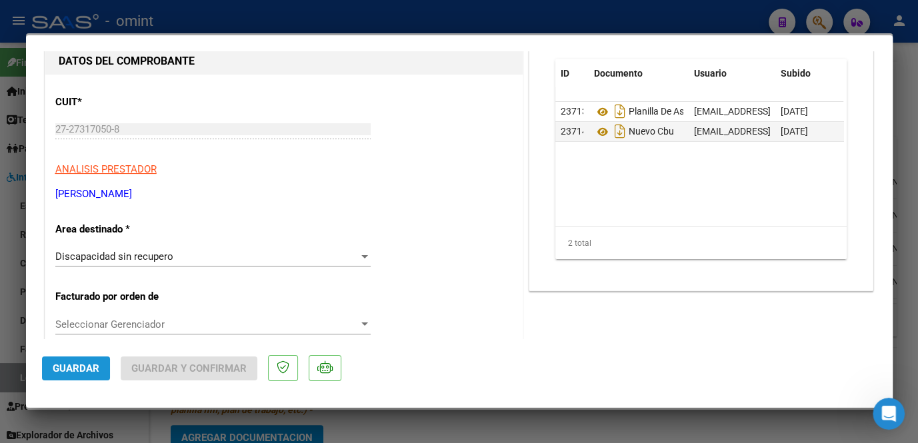
click at [98, 372] on span "Guardar" at bounding box center [76, 368] width 47 height 12
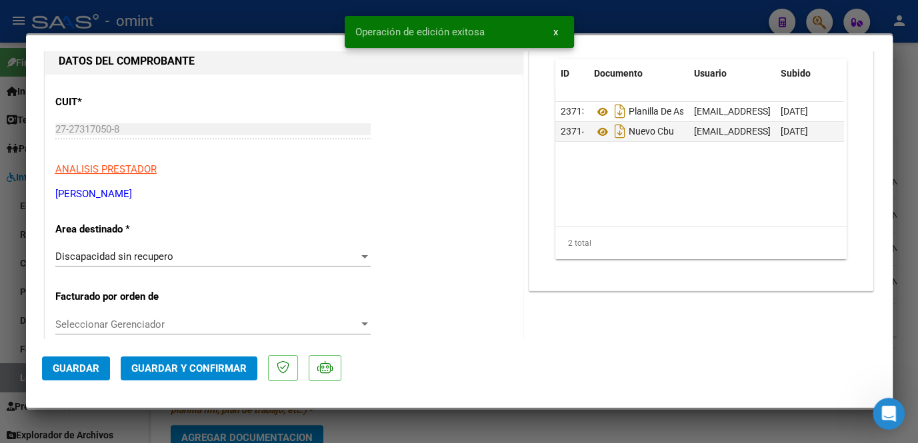
click at [173, 374] on button "Guardar y Confirmar" at bounding box center [189, 368] width 137 height 24
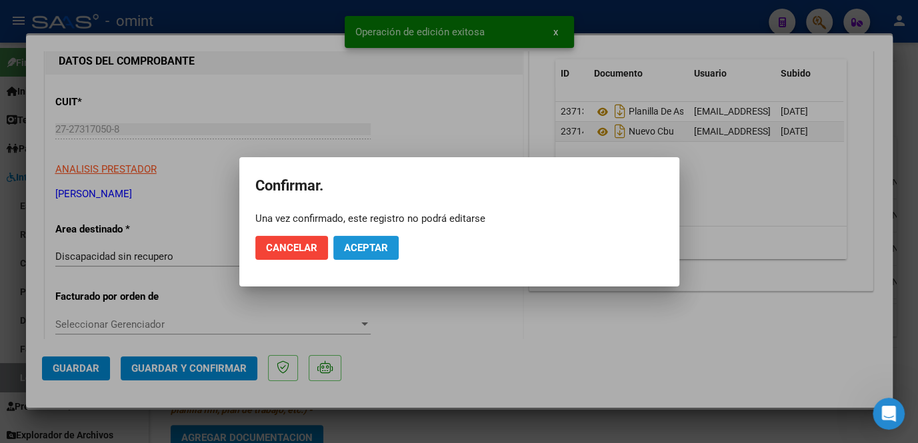
click at [387, 253] on button "Aceptar" at bounding box center [365, 248] width 65 height 24
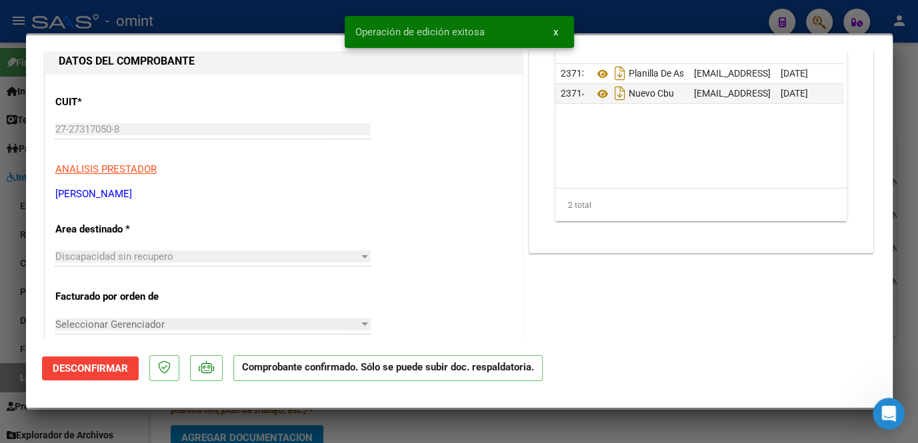
click at [135, 427] on div at bounding box center [459, 221] width 918 height 443
type input "$ 0,00"
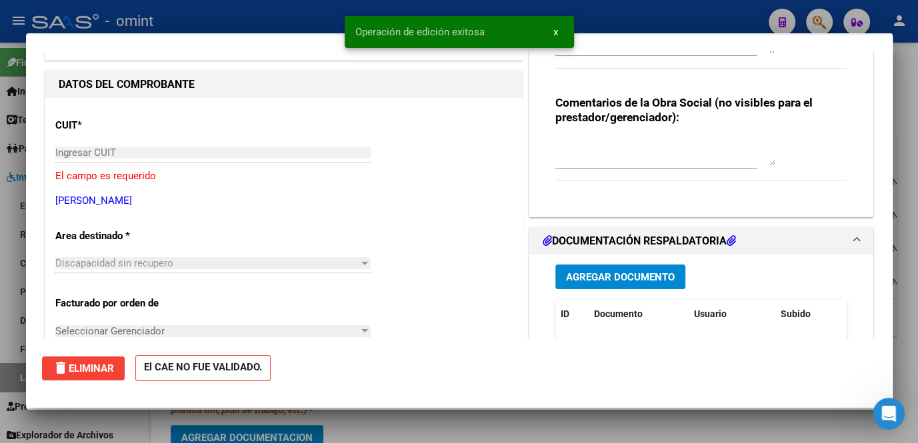
scroll to position [144, 0]
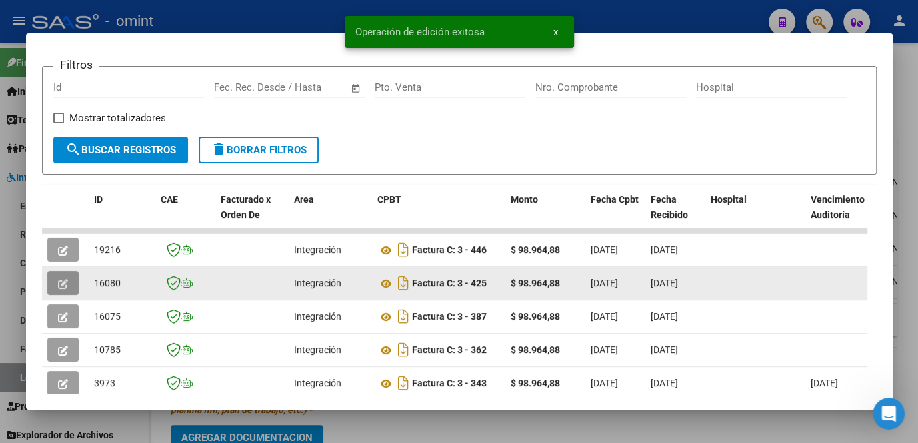
click at [73, 291] on button "button" at bounding box center [62, 283] width 31 height 24
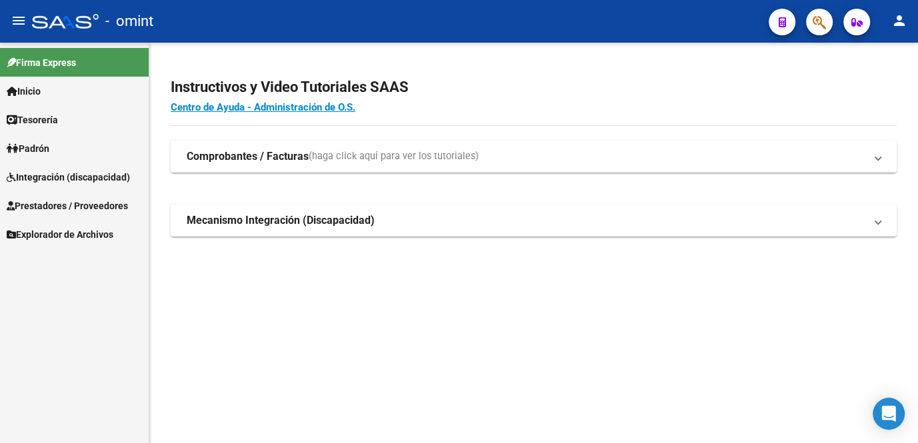
click at [59, 167] on link "Integración (discapacidad)" at bounding box center [74, 177] width 149 height 29
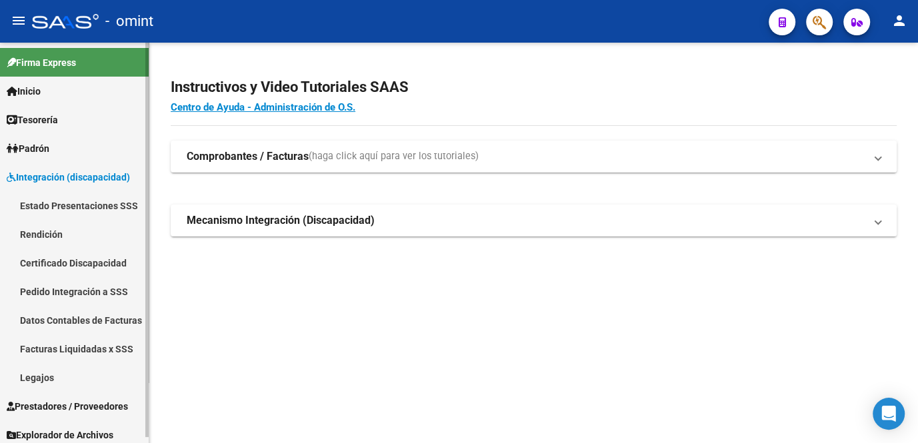
click at [49, 350] on link "Facturas Liquidadas x SSS" at bounding box center [74, 349] width 149 height 29
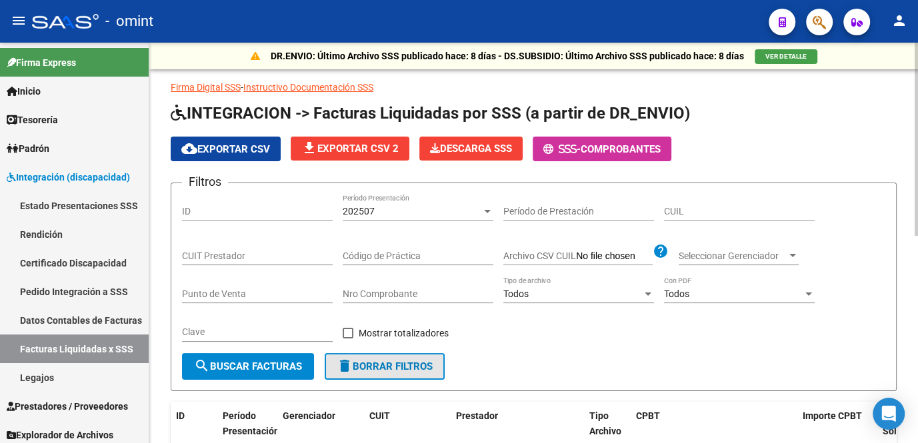
click at [402, 370] on span "delete Borrar Filtros" at bounding box center [385, 366] width 96 height 12
click at [221, 252] on input "CUIT Prestador" at bounding box center [257, 256] width 151 height 11
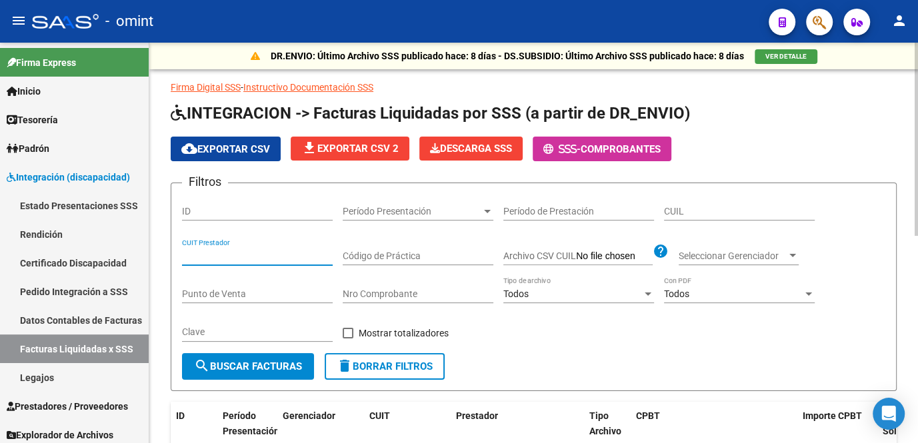
paste input "27-28384973-8"
type input "27-28384973-8"
click at [249, 362] on span "search Buscar Facturas" at bounding box center [248, 366] width 108 height 12
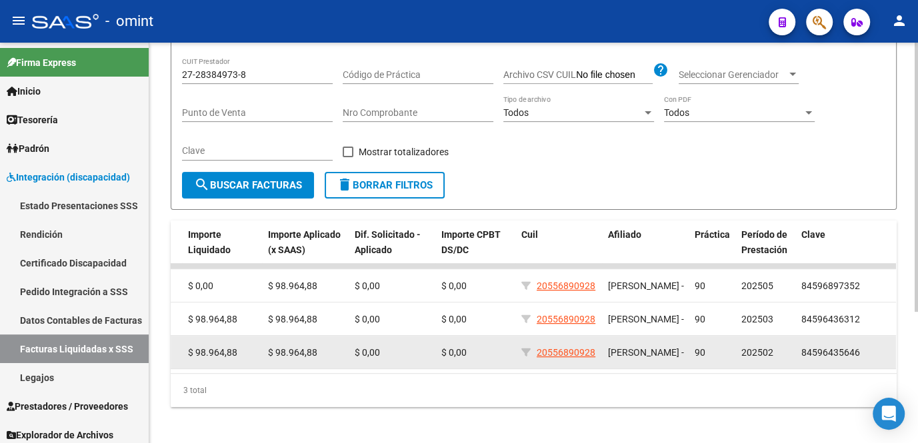
scroll to position [121, 0]
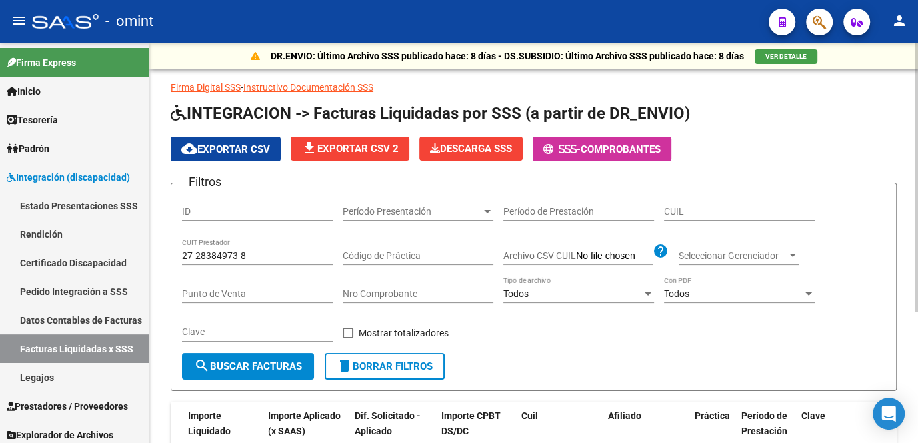
scroll to position [0, 774]
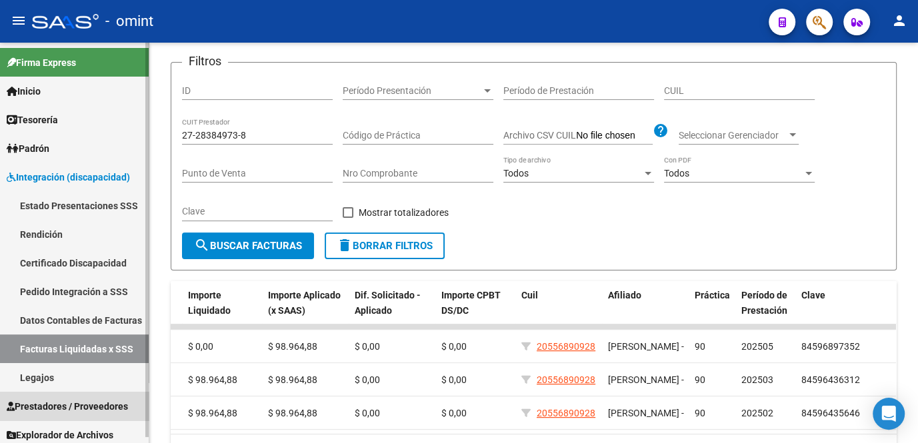
click at [77, 401] on span "Prestadores / Proveedores" at bounding box center [67, 406] width 121 height 15
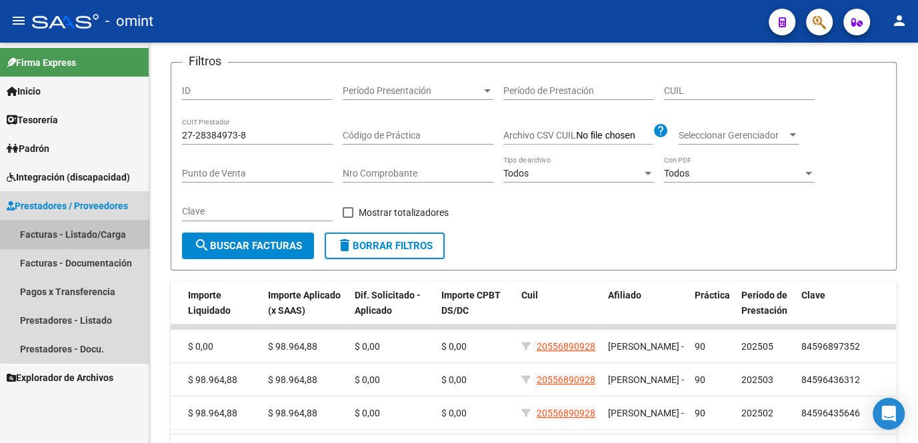
click at [101, 239] on link "Facturas - Listado/Carga" at bounding box center [74, 234] width 149 height 29
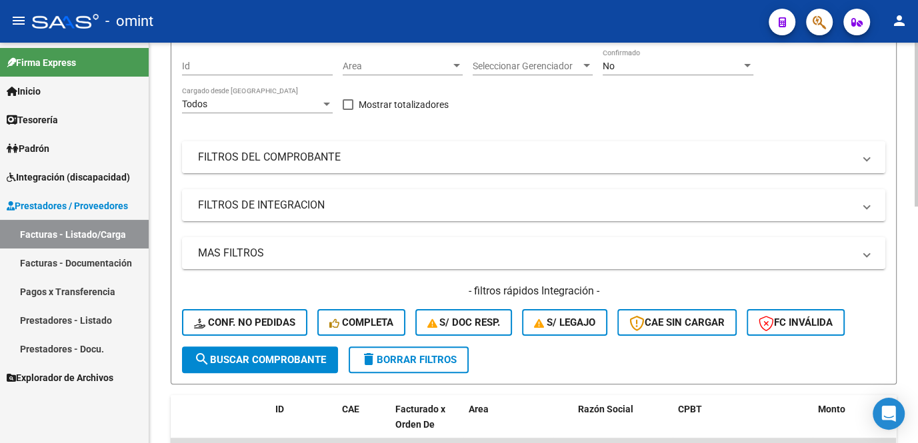
click at [378, 165] on mat-panel-title "FILTROS DEL COMPROBANTE" at bounding box center [525, 157] width 655 height 15
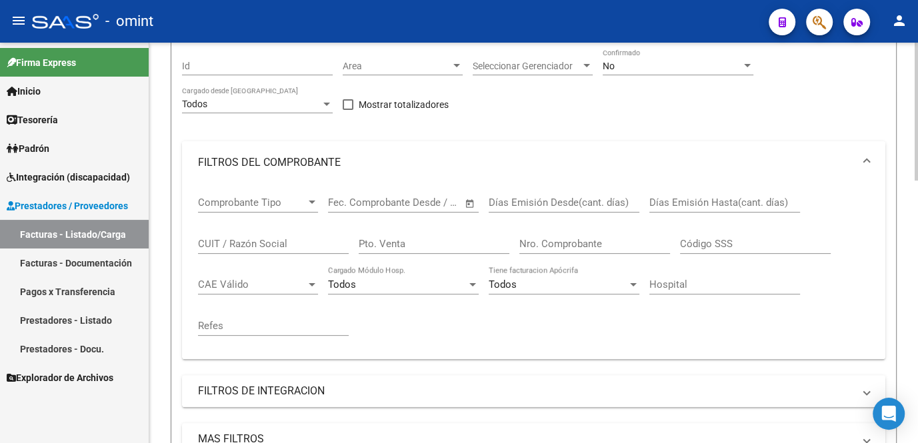
scroll to position [303, 0]
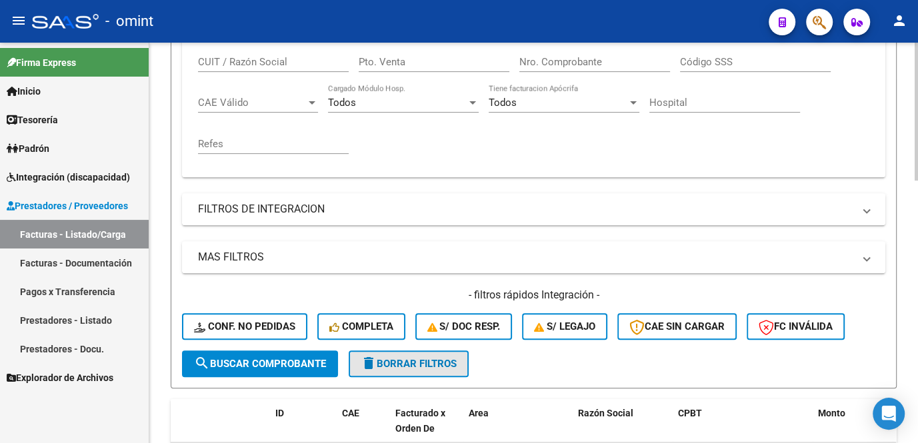
click at [414, 377] on button "delete Borrar Filtros" at bounding box center [408, 363] width 120 height 27
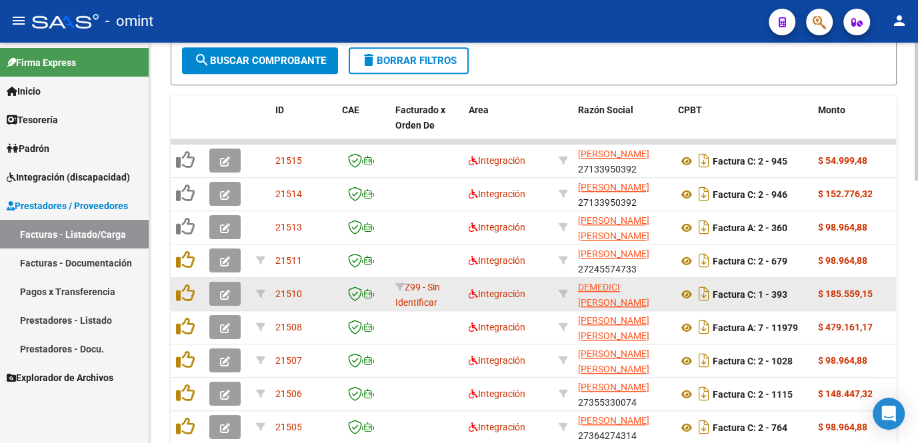
scroll to position [484, 0]
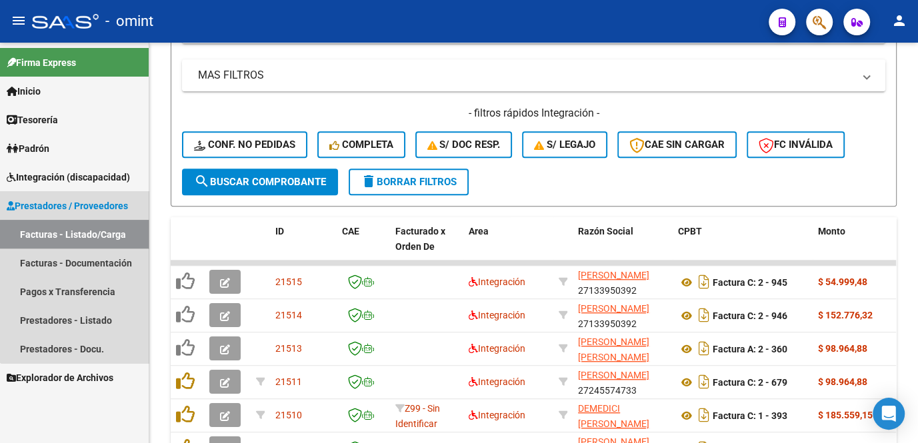
click at [78, 241] on link "Facturas - Listado/Carga" at bounding box center [74, 234] width 149 height 29
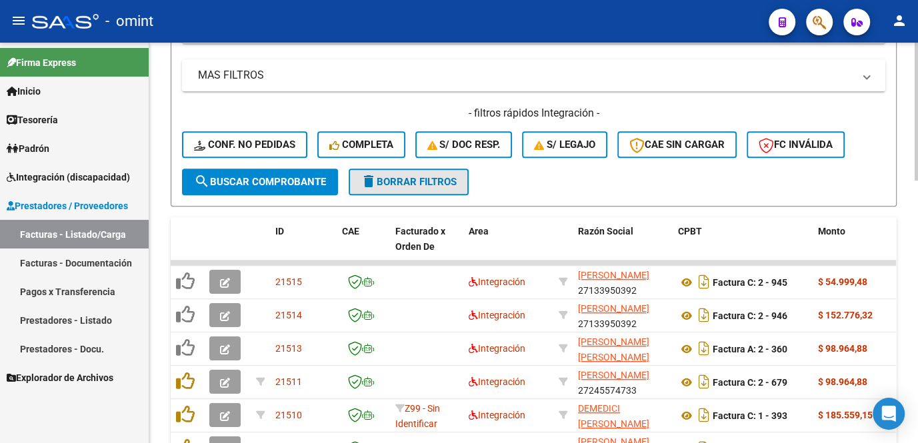
click at [414, 195] on button "delete Borrar Filtros" at bounding box center [408, 182] width 120 height 27
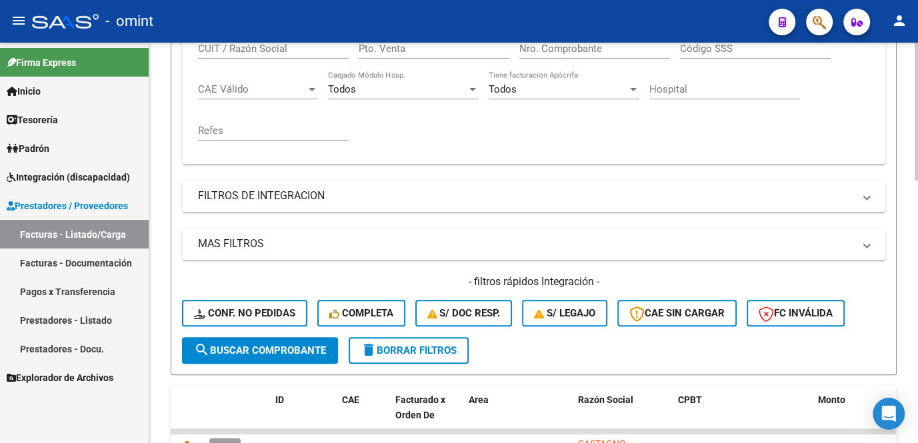
scroll to position [195, 0]
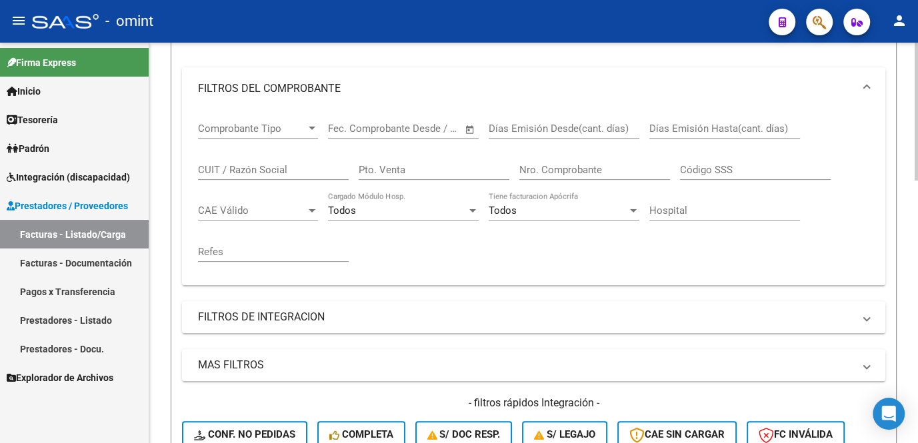
click at [224, 176] on input "CUIT / Razón Social" at bounding box center [273, 170] width 151 height 12
paste input "27231685486"
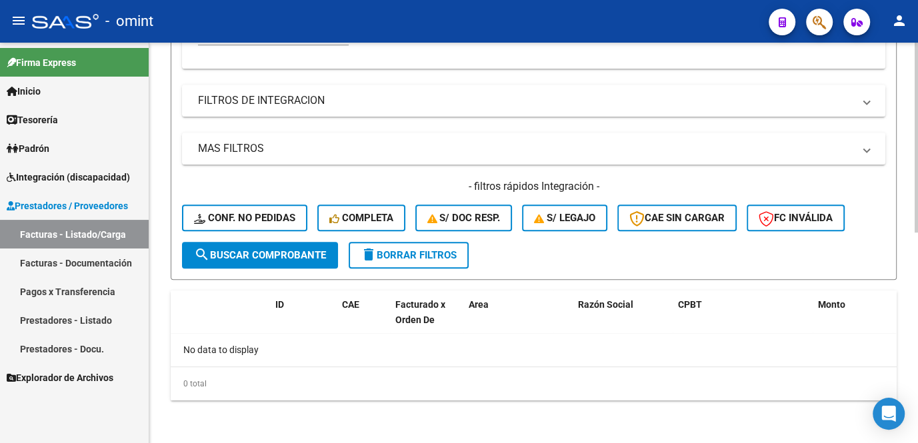
type input "27231685486"
click at [305, 264] on button "search Buscar Comprobante" at bounding box center [260, 255] width 156 height 27
click at [57, 179] on span "Integración (discapacidad)" at bounding box center [68, 177] width 123 height 15
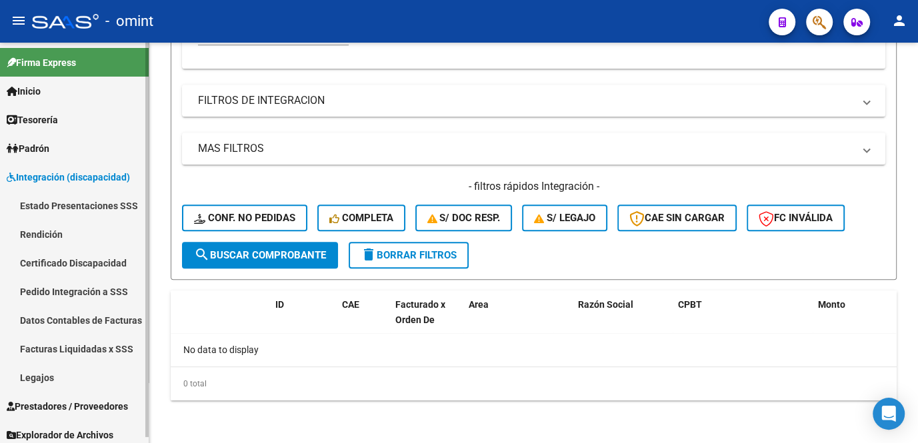
click at [88, 349] on link "Facturas Liquidadas x SSS" at bounding box center [74, 349] width 149 height 29
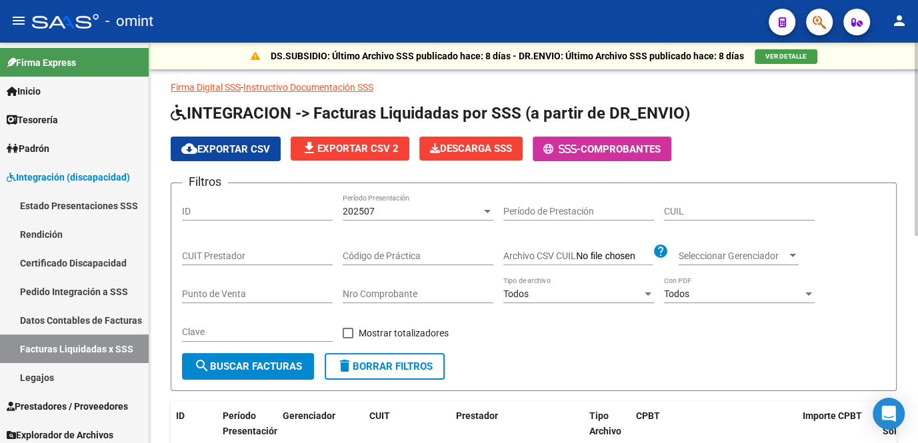
click at [386, 363] on span "delete Borrar Filtros" at bounding box center [385, 366] width 96 height 12
click at [250, 256] on input "CUIT Prestador" at bounding box center [257, 256] width 151 height 11
paste input "27-23168548-6"
type input "27-23168548-6"
click at [259, 360] on span "search Buscar Facturas" at bounding box center [248, 366] width 108 height 12
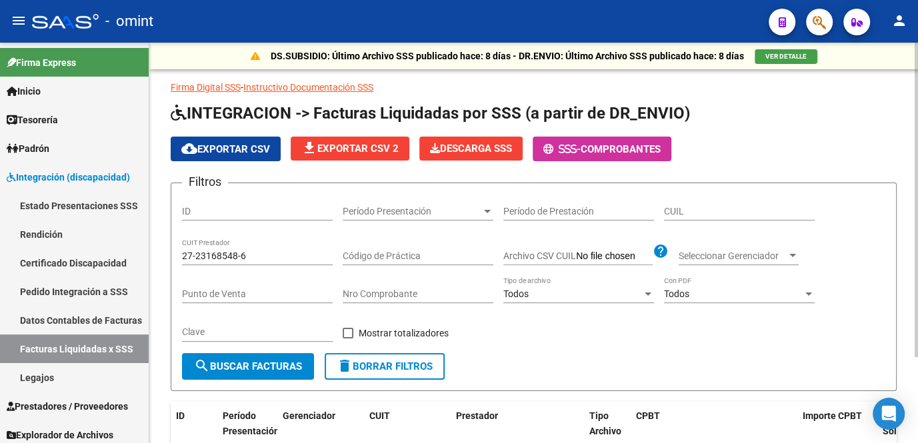
scroll to position [109, 0]
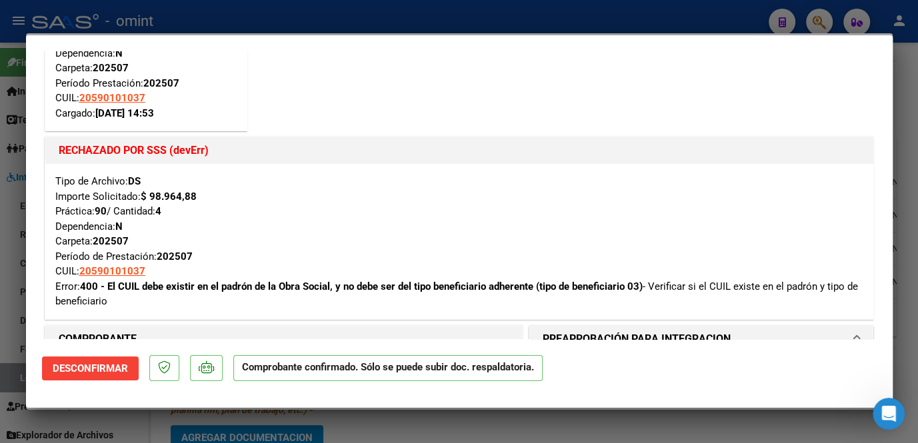
scroll to position [181, 0]
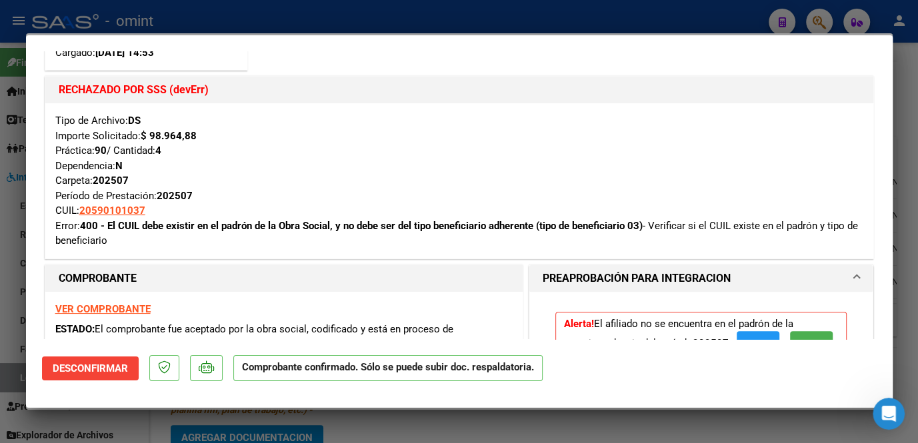
click at [109, 309] on strong "VER COMPROBANTE" at bounding box center [102, 309] width 95 height 12
click at [287, 29] on div at bounding box center [459, 221] width 918 height 443
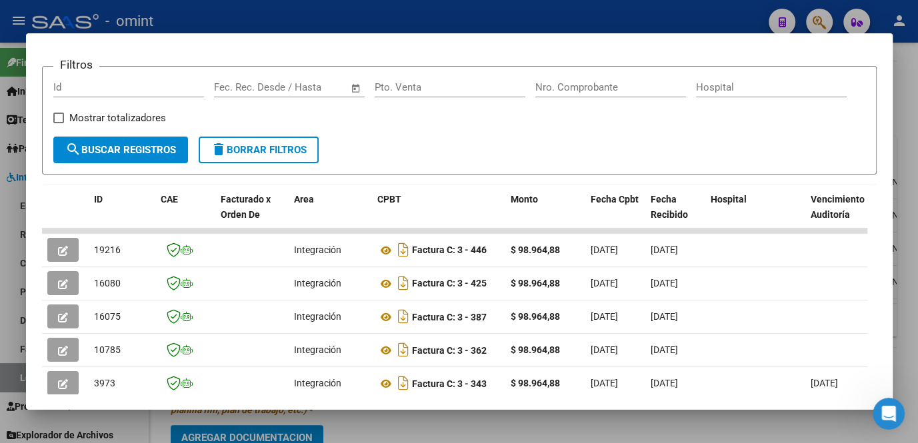
click at [360, 428] on div at bounding box center [459, 221] width 918 height 443
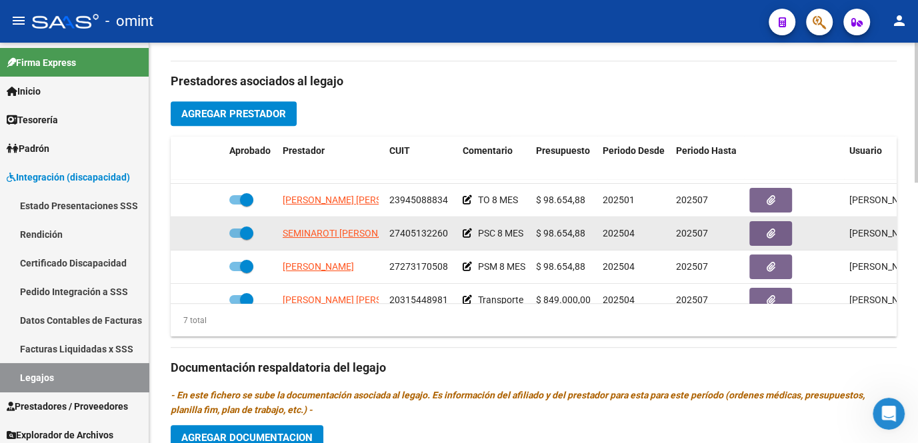
scroll to position [1, 0]
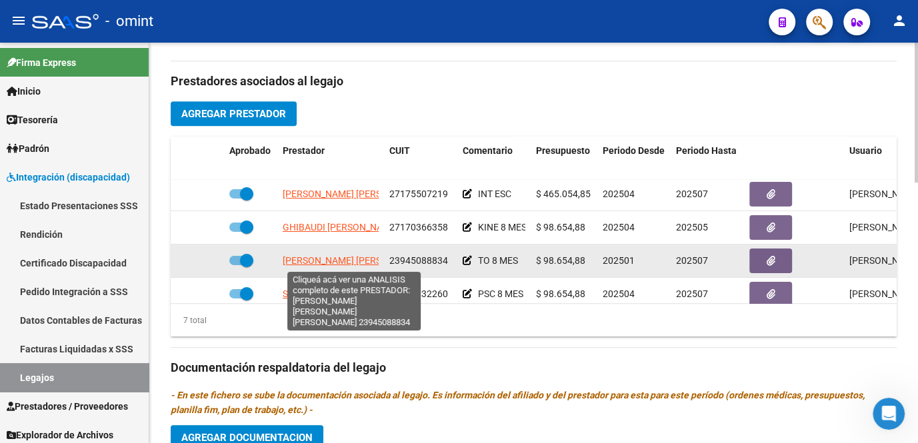
click at [328, 261] on span "PARRA SANCHEZ JENNY JOHANA" at bounding box center [392, 260] width 218 height 11
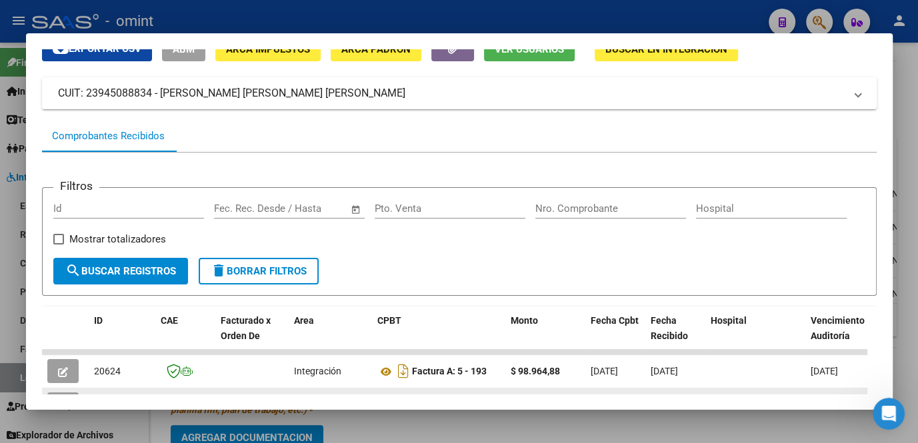
scroll to position [181, 0]
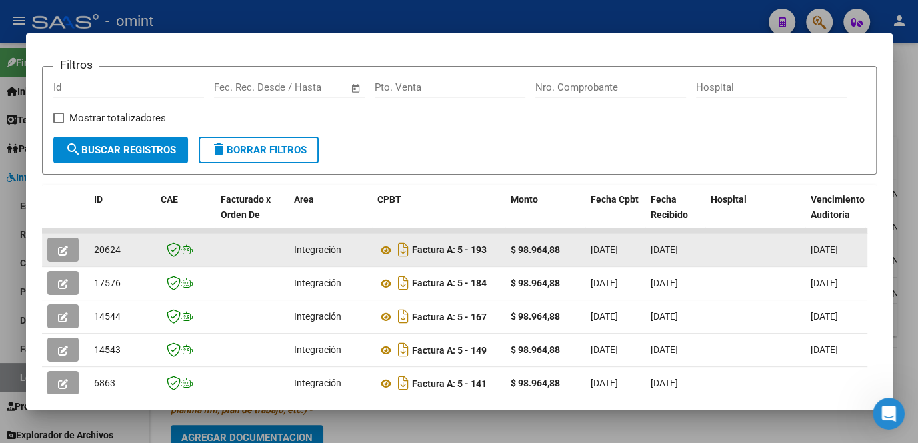
click at [65, 256] on icon "button" at bounding box center [63, 251] width 10 height 10
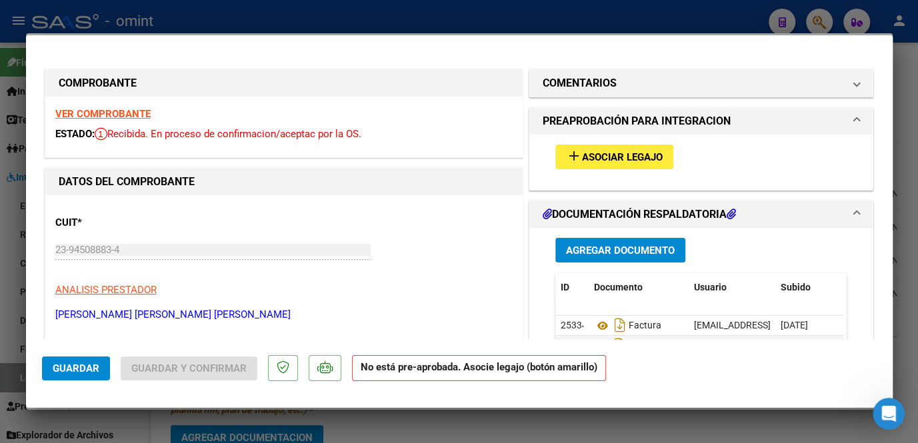
click at [638, 161] on span "Asociar Legajo" at bounding box center [622, 157] width 81 height 12
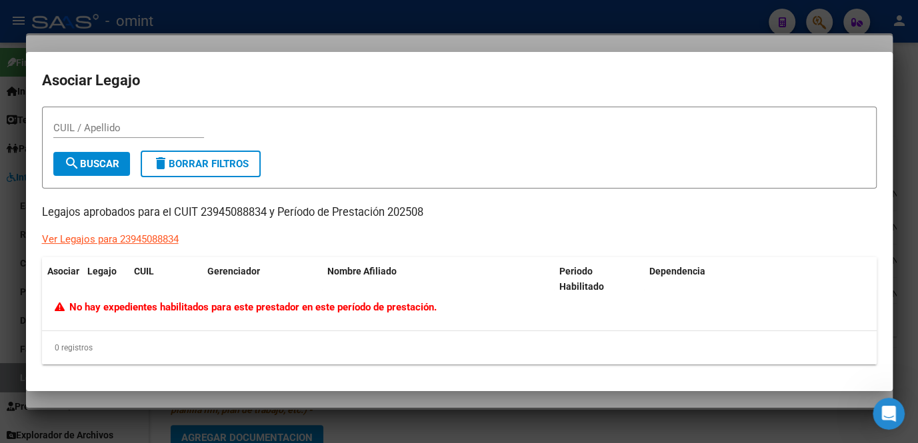
click at [345, 386] on mat-dialog-container "Asociar Legajo CUIL / Apellido search Buscar delete Borrar Filtros Legajos apro…" at bounding box center [459, 222] width 866 height 340
click at [342, 403] on div at bounding box center [459, 221] width 918 height 443
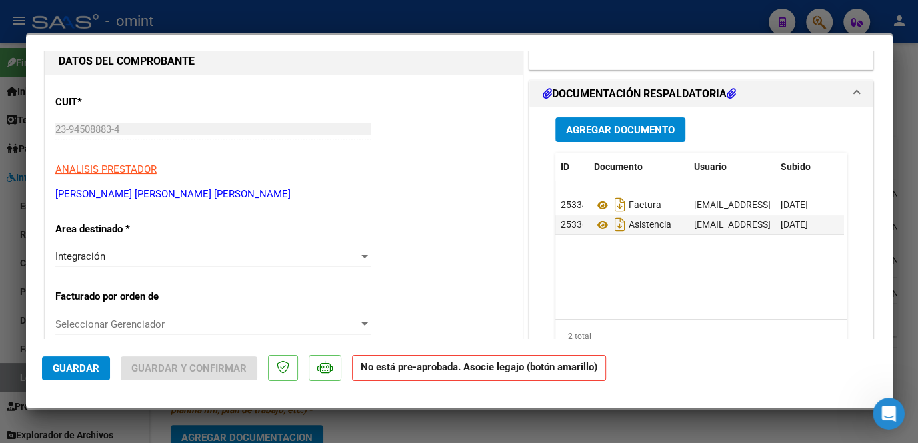
scroll to position [0, 0]
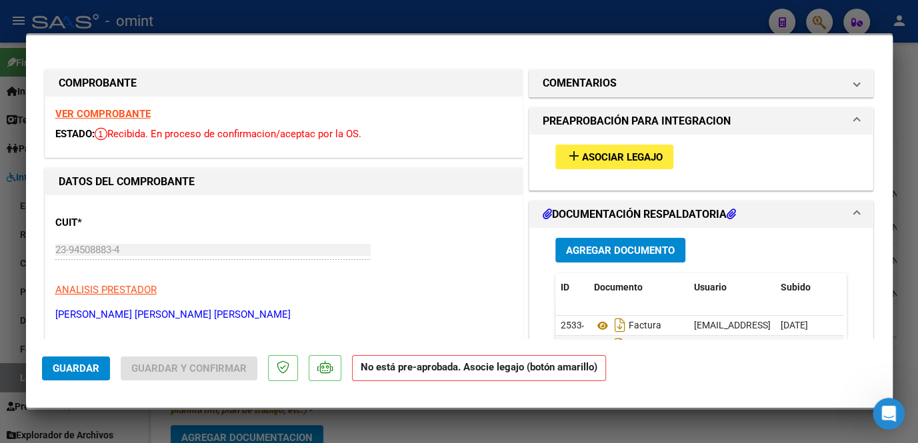
click at [122, 113] on strong "VER COMPROBANTE" at bounding box center [102, 114] width 95 height 12
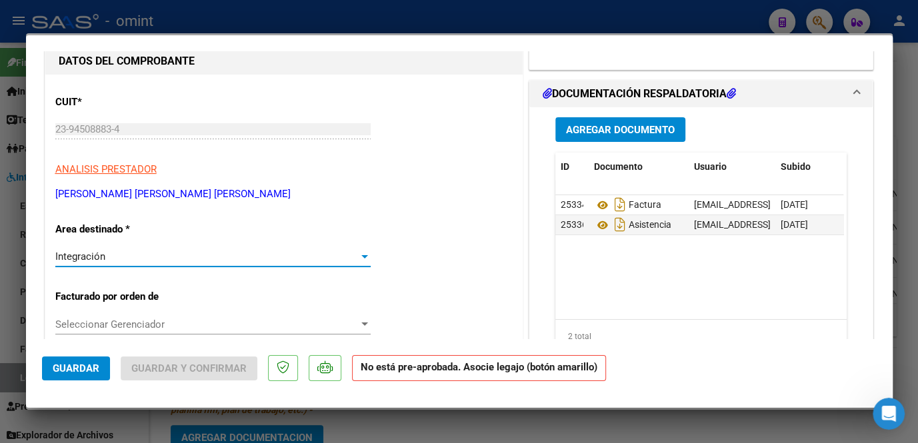
click at [108, 258] on div "Integración" at bounding box center [206, 257] width 303 height 12
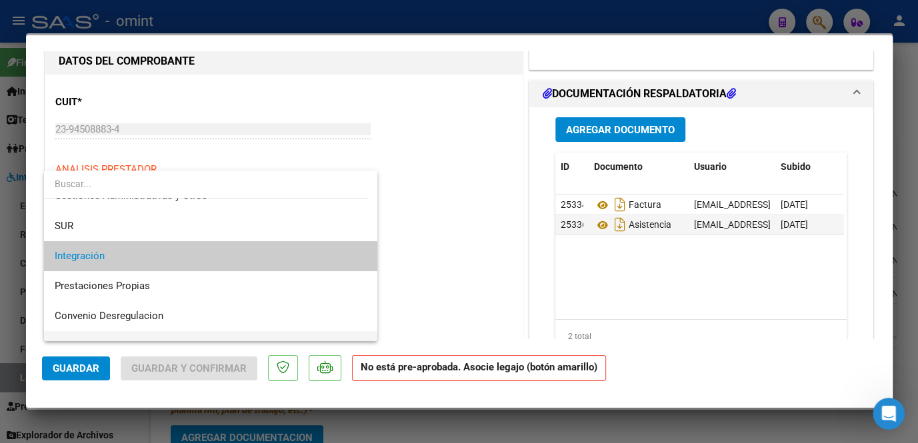
scroll to position [110, 0]
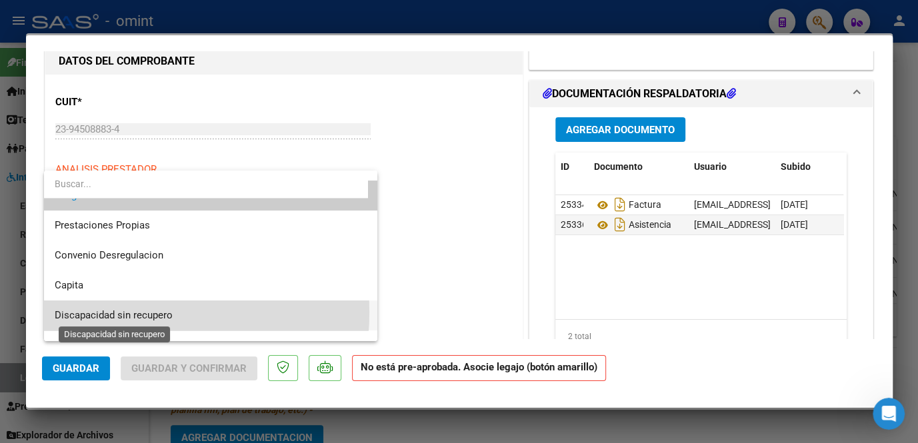
click at [123, 312] on span "Discapacidad sin recupero" at bounding box center [114, 315] width 118 height 12
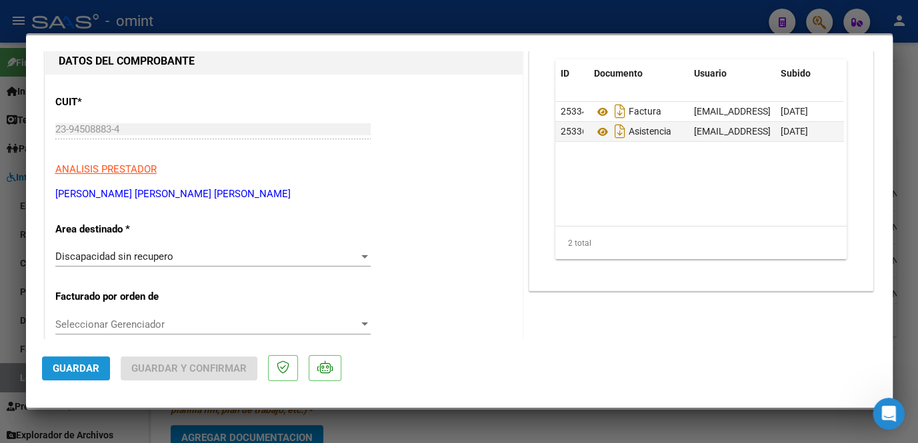
click at [69, 364] on span "Guardar" at bounding box center [76, 368] width 47 height 12
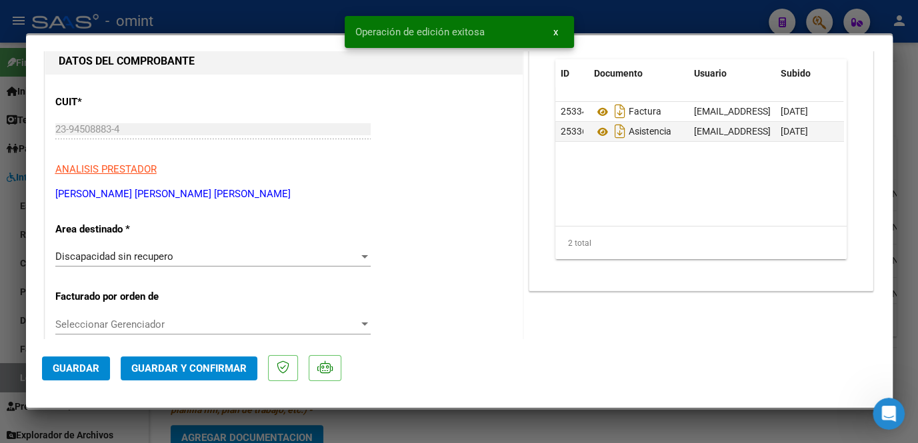
click at [173, 366] on span "Guardar y Confirmar" at bounding box center [188, 368] width 115 height 12
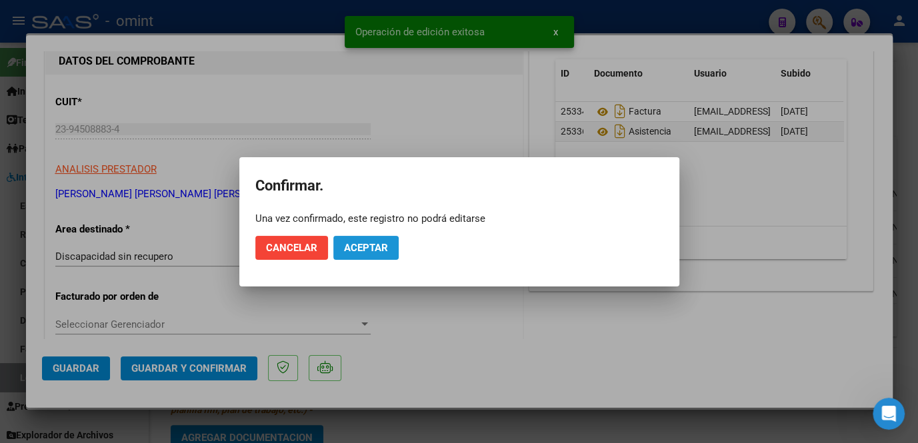
click at [380, 251] on span "Aceptar" at bounding box center [366, 248] width 44 height 12
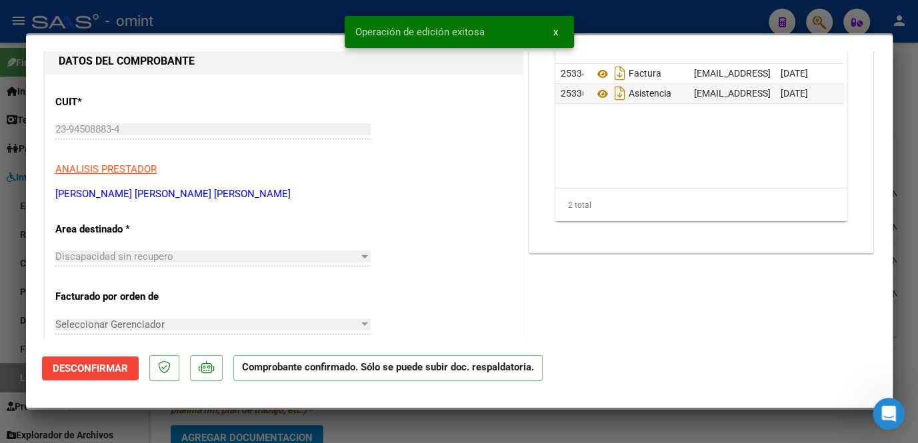
click at [228, 418] on div at bounding box center [459, 221] width 918 height 443
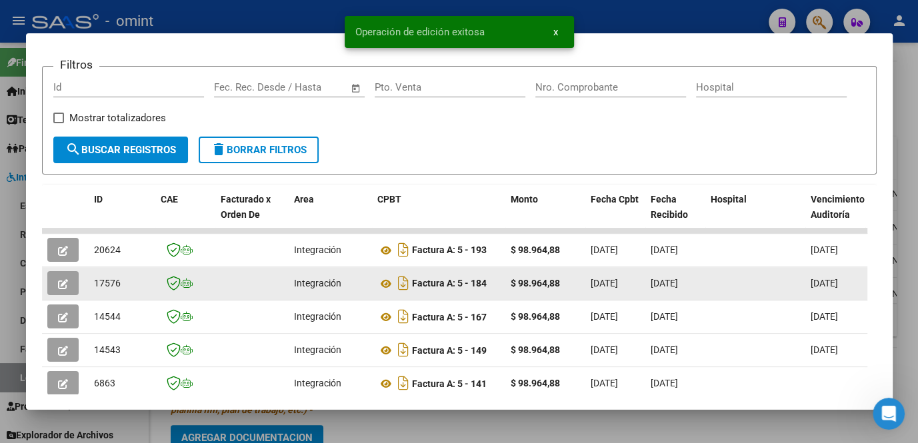
click at [60, 287] on icon "button" at bounding box center [63, 284] width 10 height 10
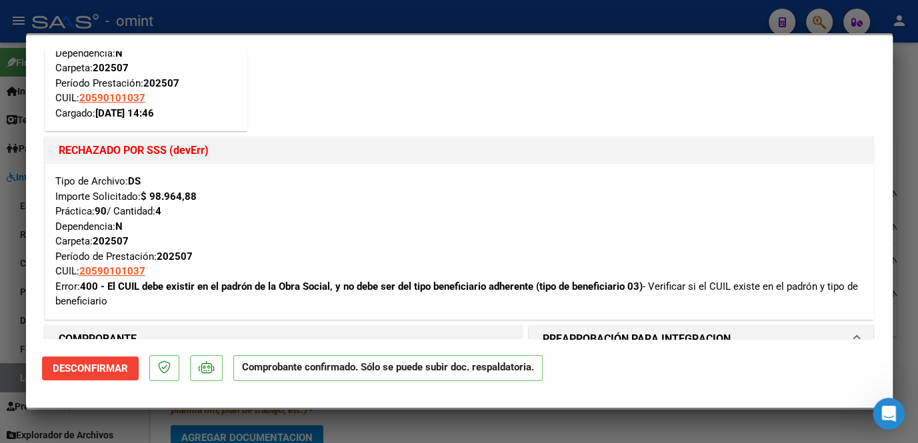
scroll to position [242, 0]
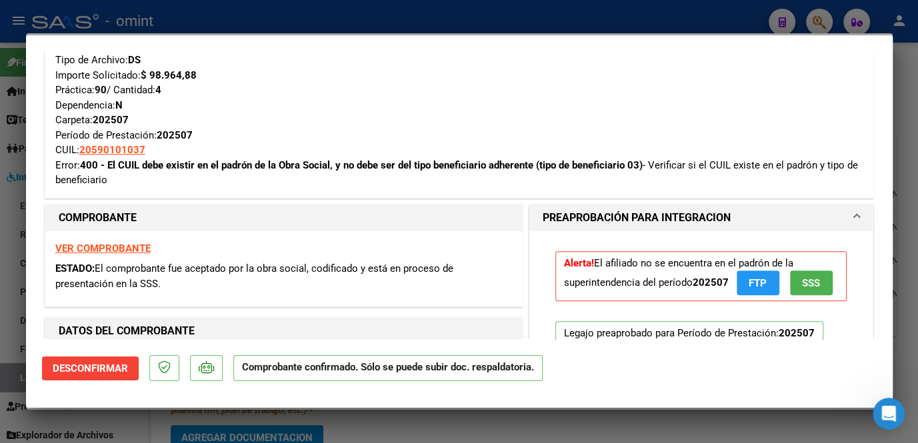
click at [119, 247] on strong "VER COMPROBANTE" at bounding box center [102, 249] width 95 height 12
click at [253, 21] on div at bounding box center [459, 221] width 918 height 443
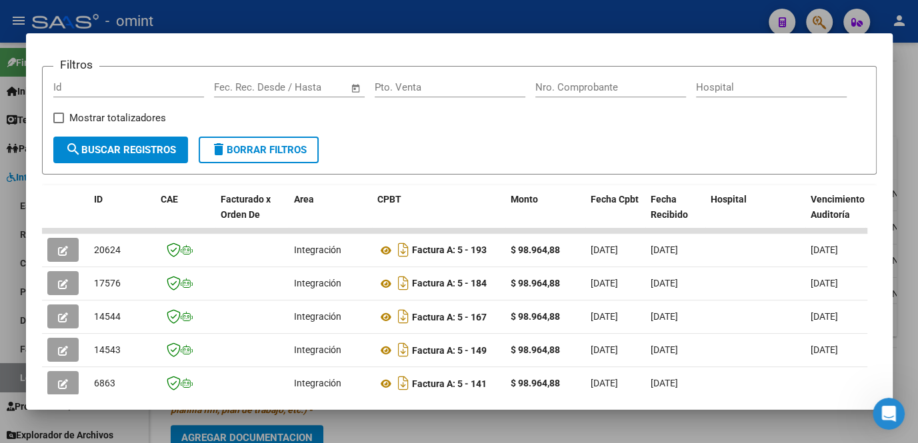
click at [371, 426] on div at bounding box center [459, 221] width 918 height 443
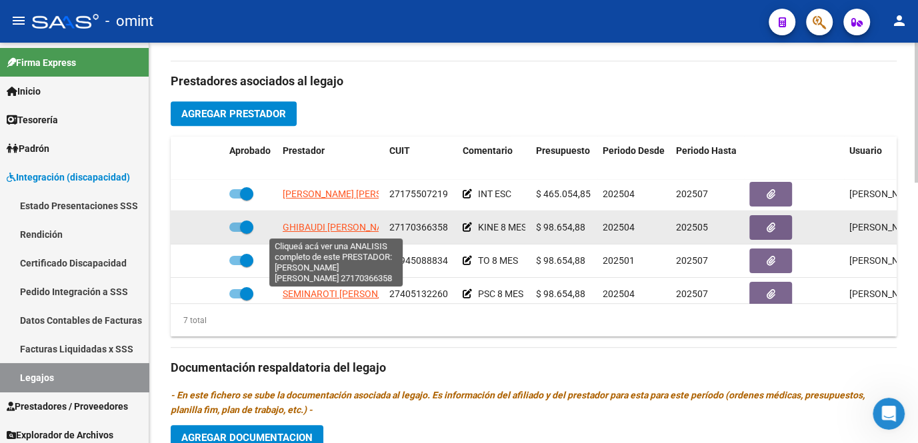
click at [309, 226] on span "GHIBAUDI SILVIA SUSANA" at bounding box center [341, 227] width 116 height 11
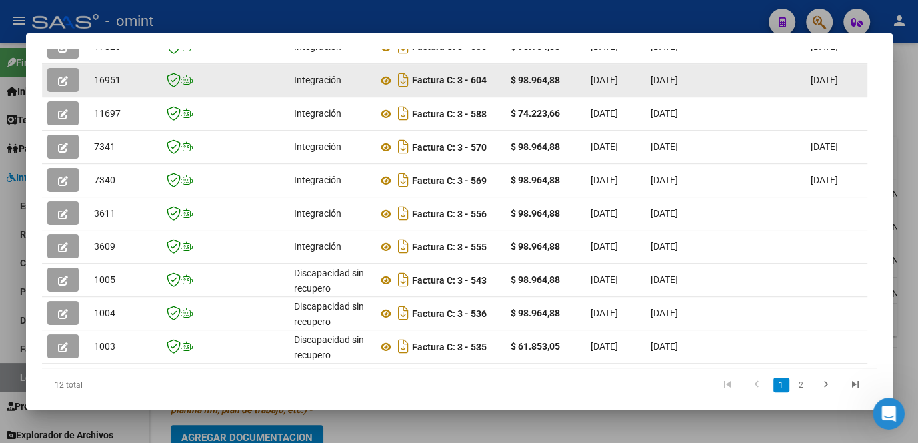
scroll to position [324, 0]
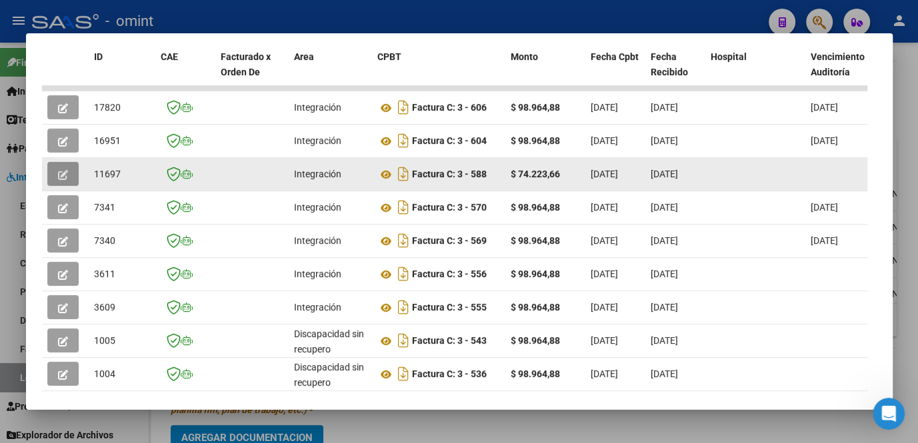
click at [55, 177] on button "button" at bounding box center [62, 174] width 31 height 24
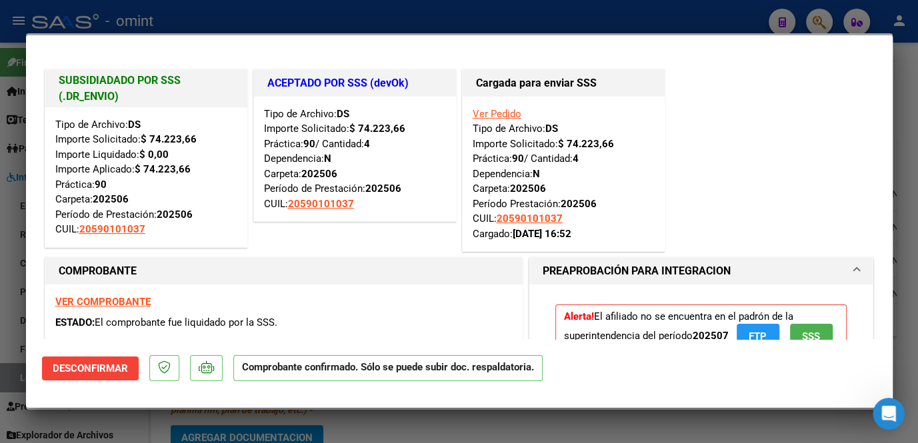
click at [137, 421] on div at bounding box center [459, 221] width 918 height 443
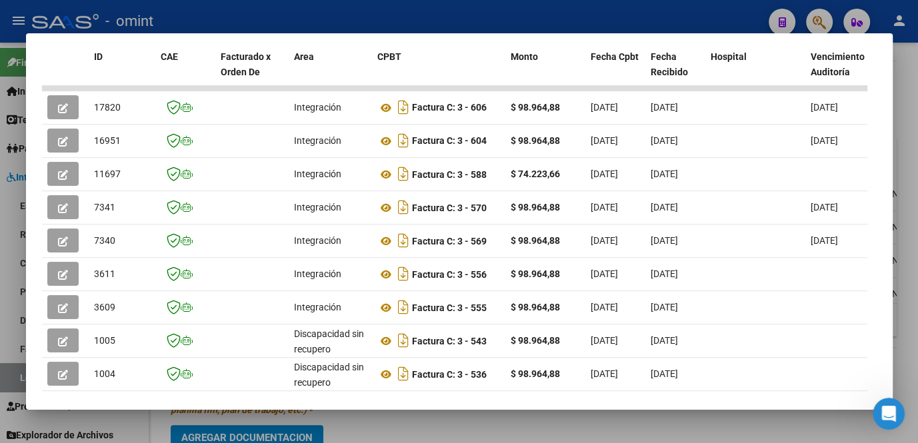
click at [137, 421] on div at bounding box center [459, 221] width 918 height 443
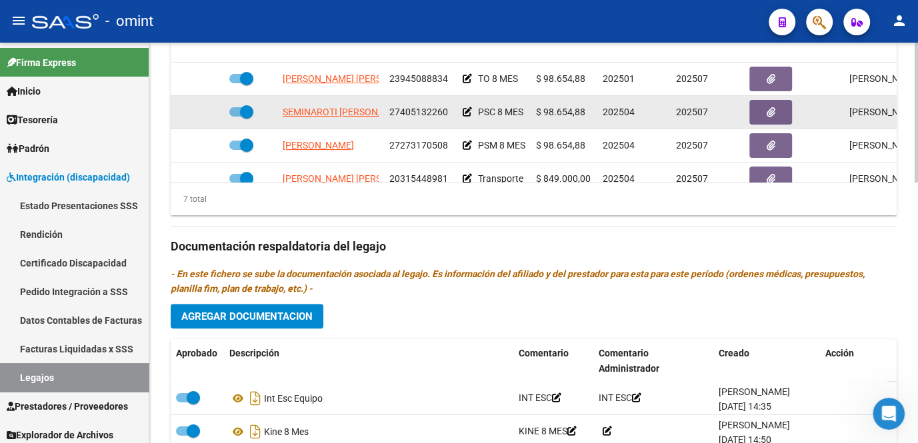
scroll to position [1, 0]
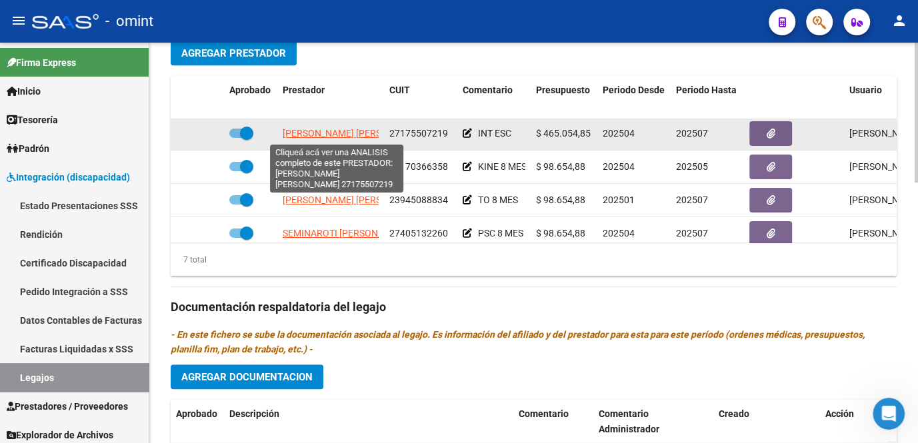
click at [308, 132] on span "ENRIQUEZ ALICIA LILIANA" at bounding box center [355, 133] width 145 height 11
type textarea "27175507219"
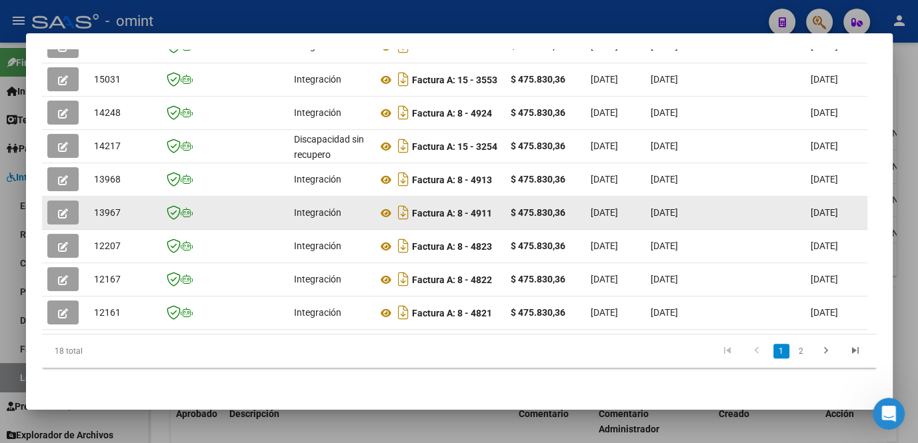
scroll to position [309, 0]
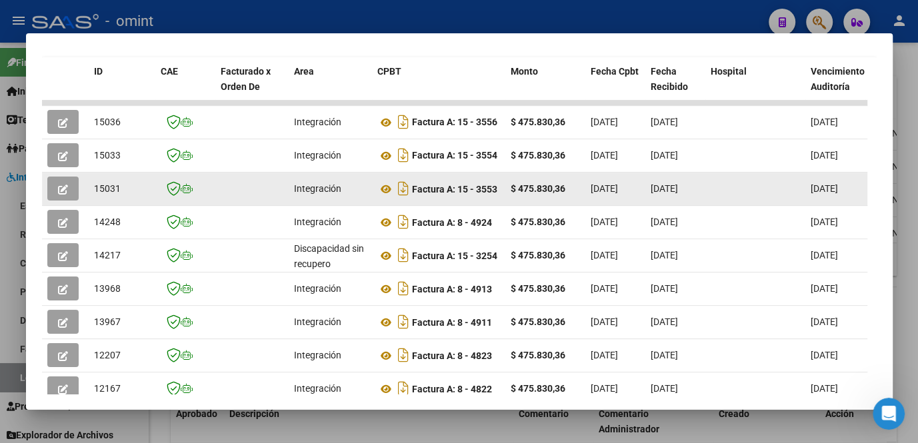
click at [58, 190] on icon "button" at bounding box center [63, 190] width 10 height 10
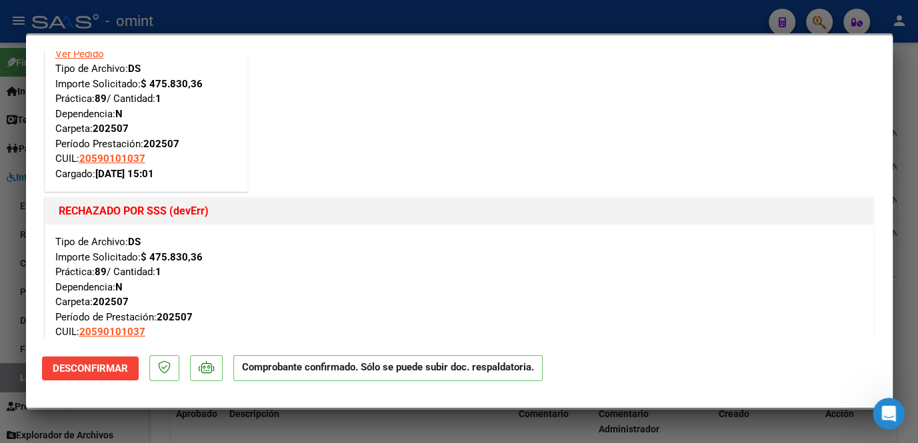
scroll to position [181, 0]
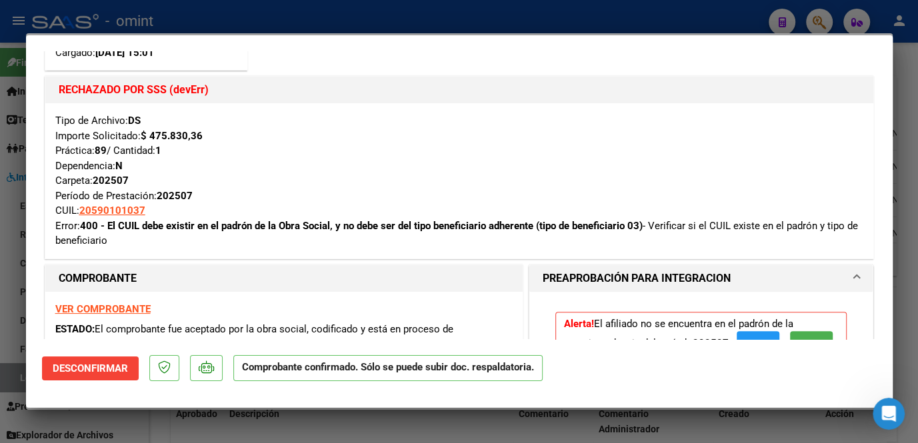
click at [107, 305] on strong "VER COMPROBANTE" at bounding box center [102, 309] width 95 height 12
click at [304, 428] on div at bounding box center [459, 221] width 918 height 443
type input "$ 0,00"
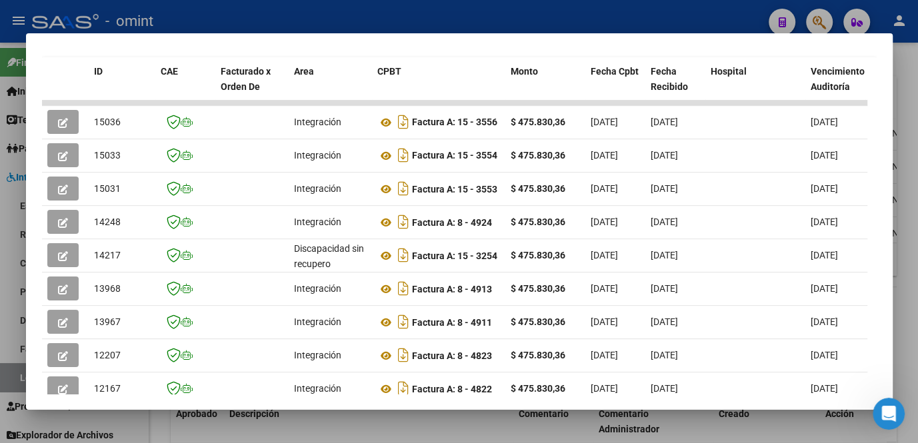
click at [354, 423] on div at bounding box center [459, 221] width 918 height 443
